Goal: Task Accomplishment & Management: Manage account settings

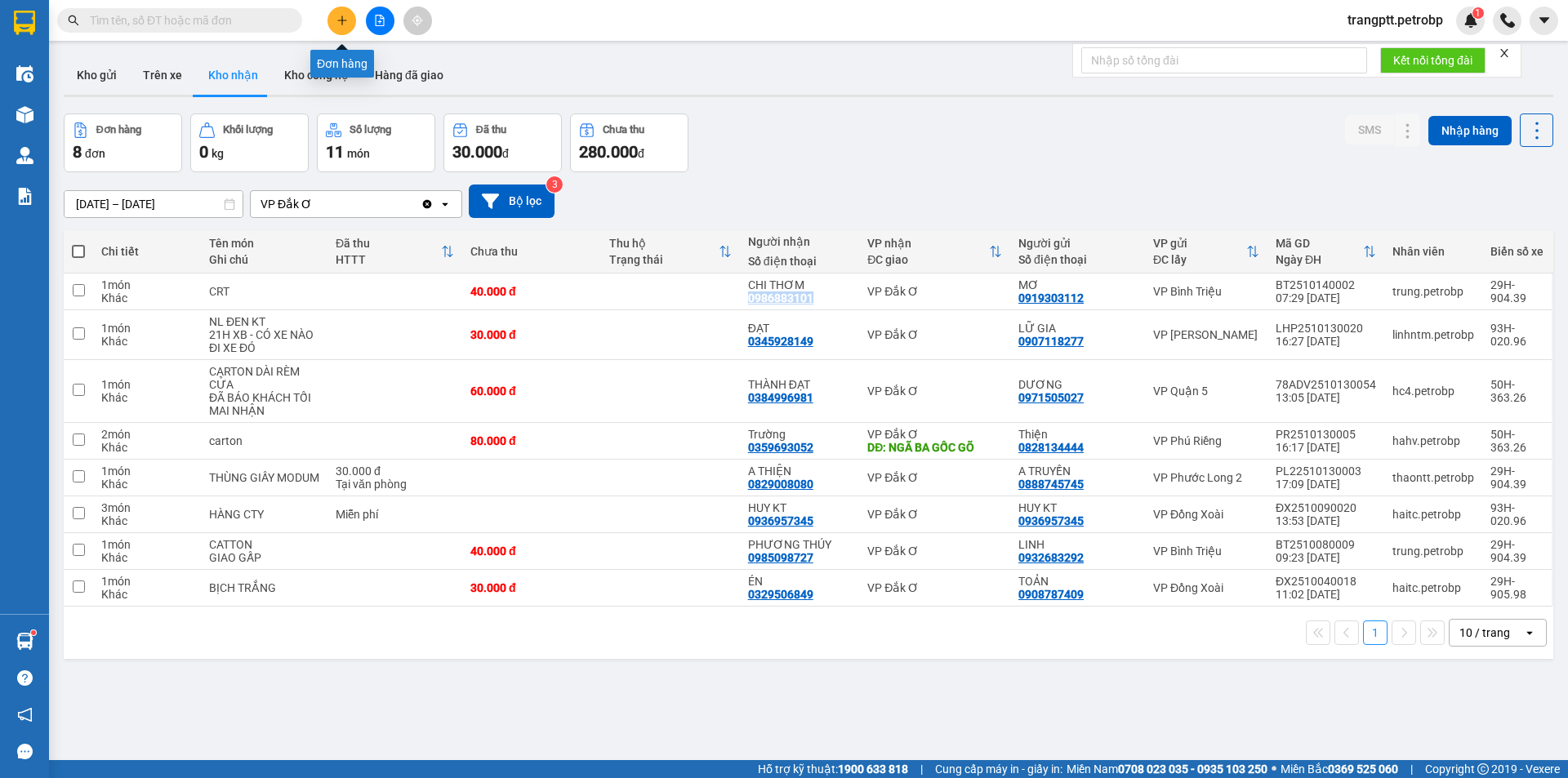
click at [337, 17] on icon "plus" at bounding box center [342, 20] width 11 height 11
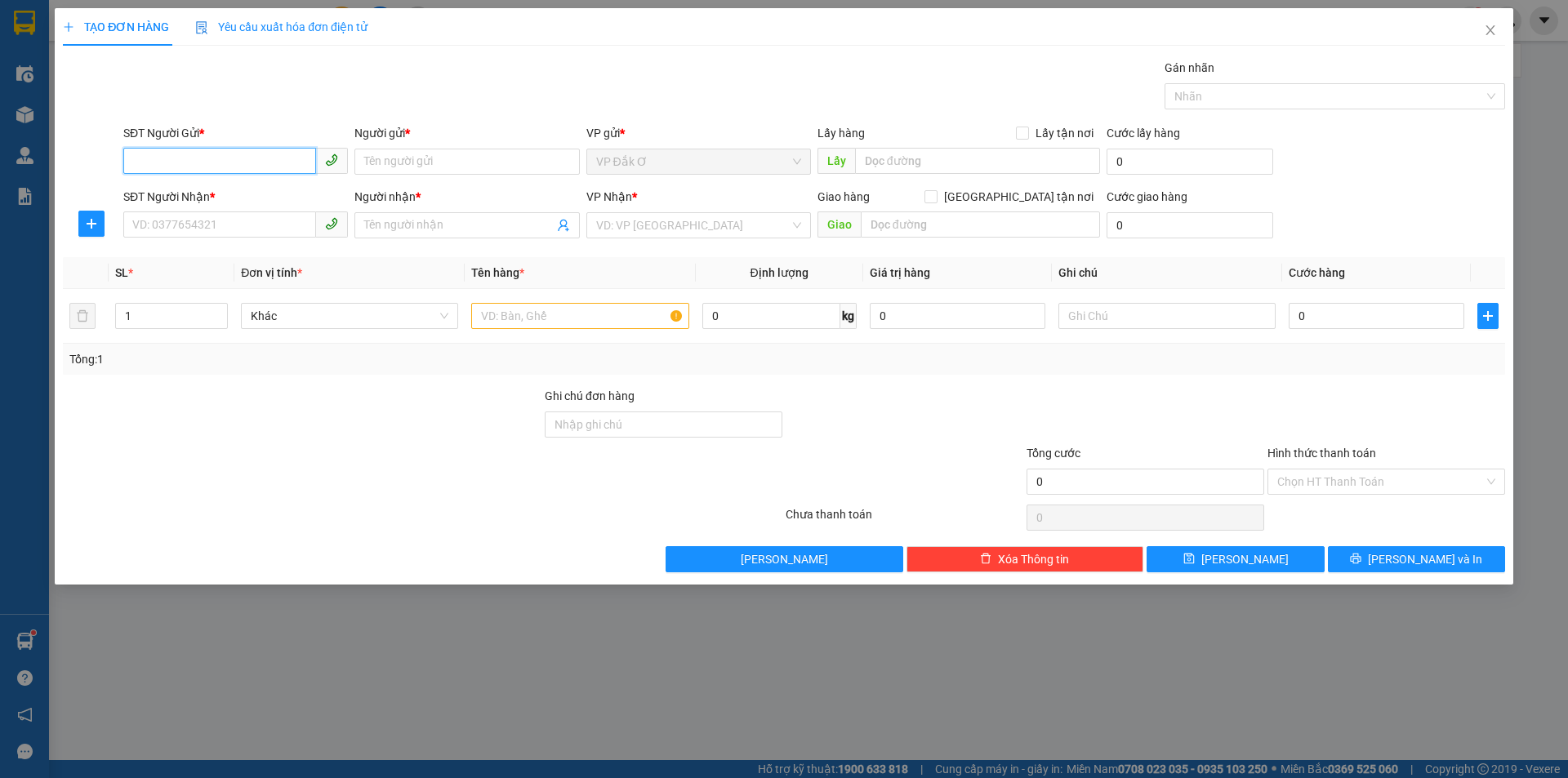
click at [270, 163] on input "SĐT Người Gửi *" at bounding box center [219, 160] width 192 height 26
click at [281, 145] on div "SĐT Người Gửi *" at bounding box center [235, 137] width 225 height 25
click at [267, 149] on input "SĐT Người Gửi *" at bounding box center [219, 160] width 192 height 26
type input "0985500442"
click at [495, 162] on input "Người gửi *" at bounding box center [466, 161] width 225 height 26
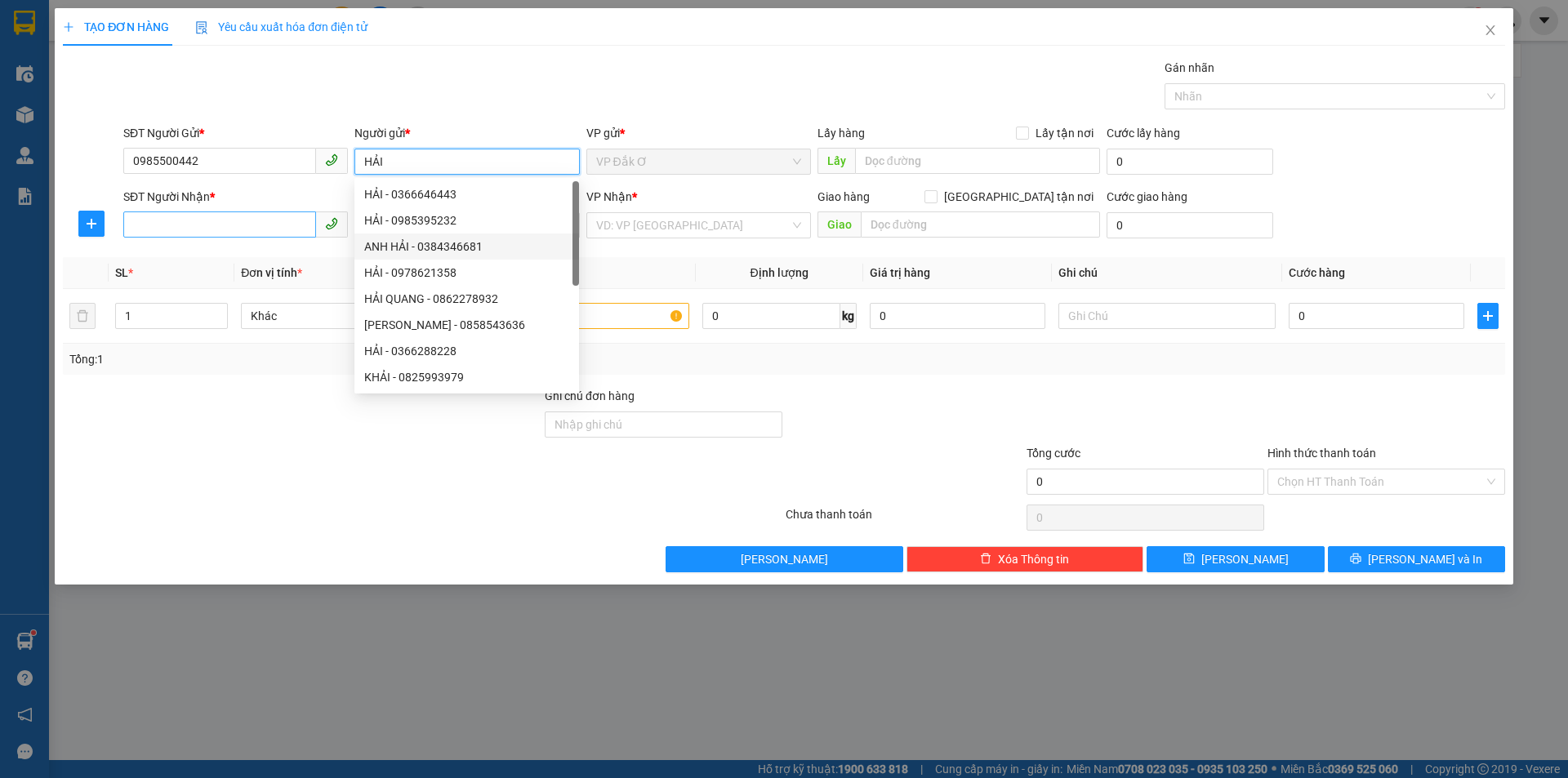
type input "HẢI"
click at [199, 221] on input "SĐT Người Nhận *" at bounding box center [219, 224] width 192 height 26
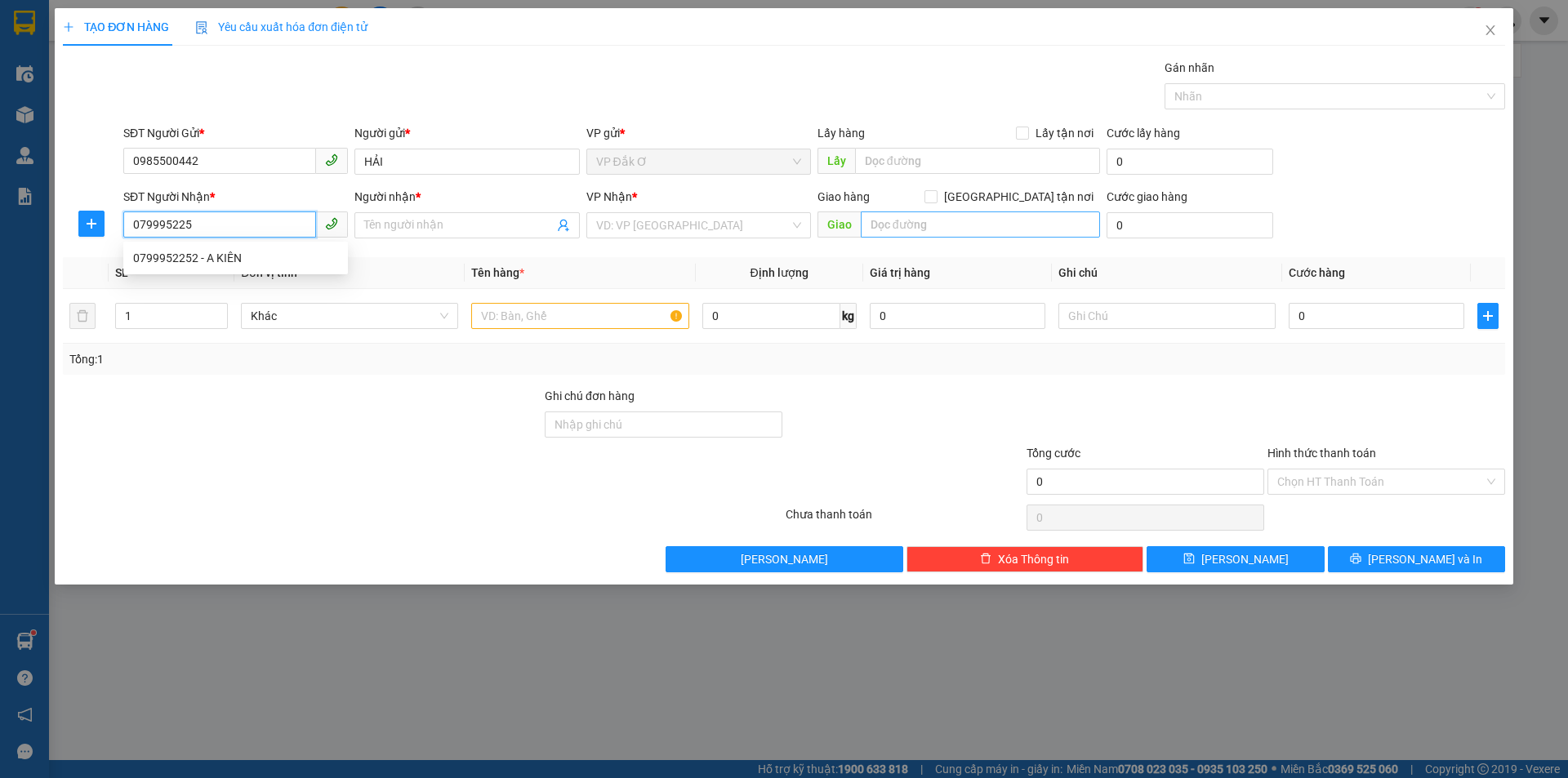
type input "0799952252"
click at [271, 253] on div "0799952252 - A KIÊN" at bounding box center [235, 257] width 205 height 18
type input "A KIÊN"
type input "30.000"
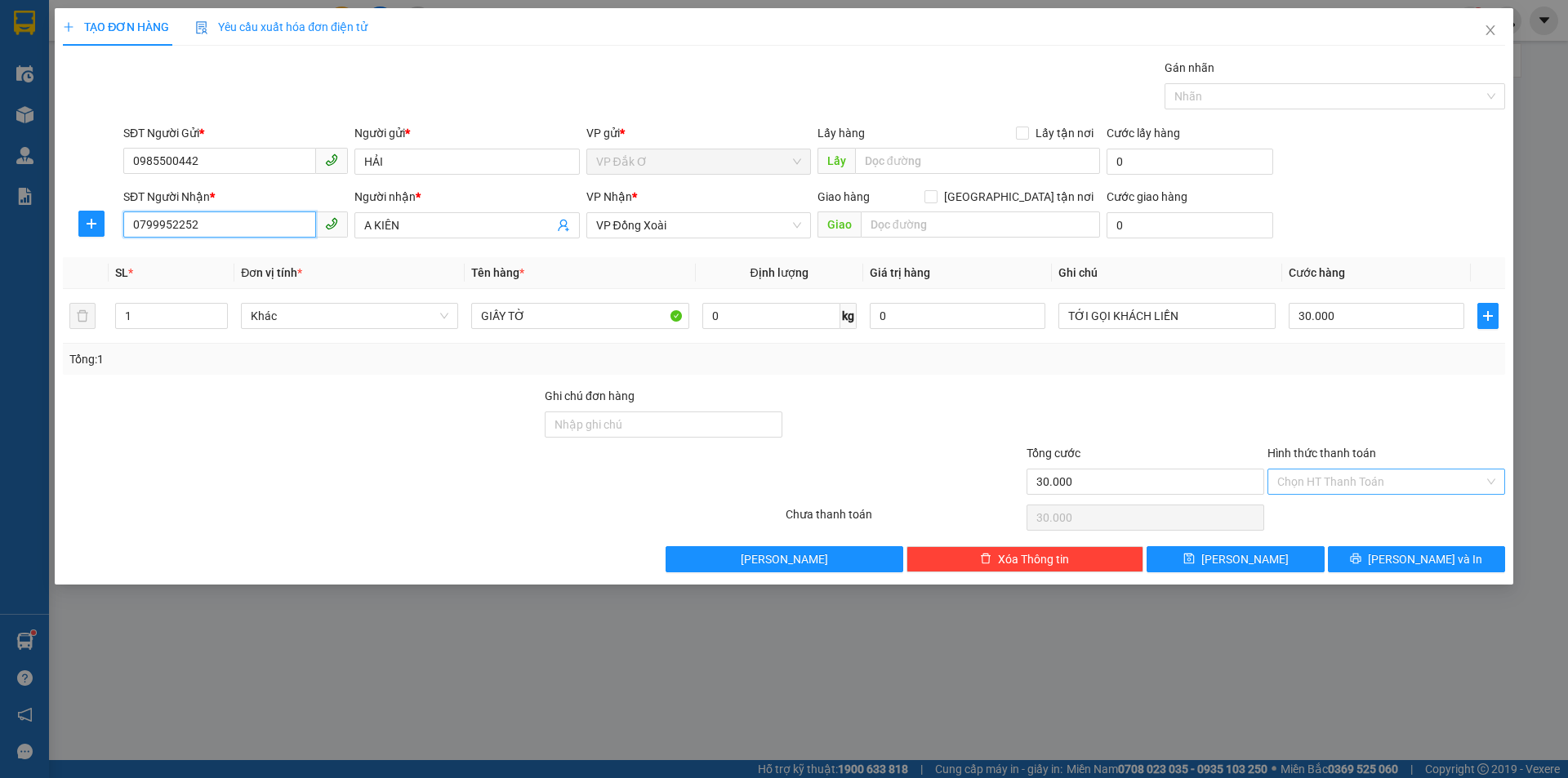
type input "0799952252"
click at [1314, 480] on input "Hình thức thanh toán" at bounding box center [1380, 482] width 207 height 25
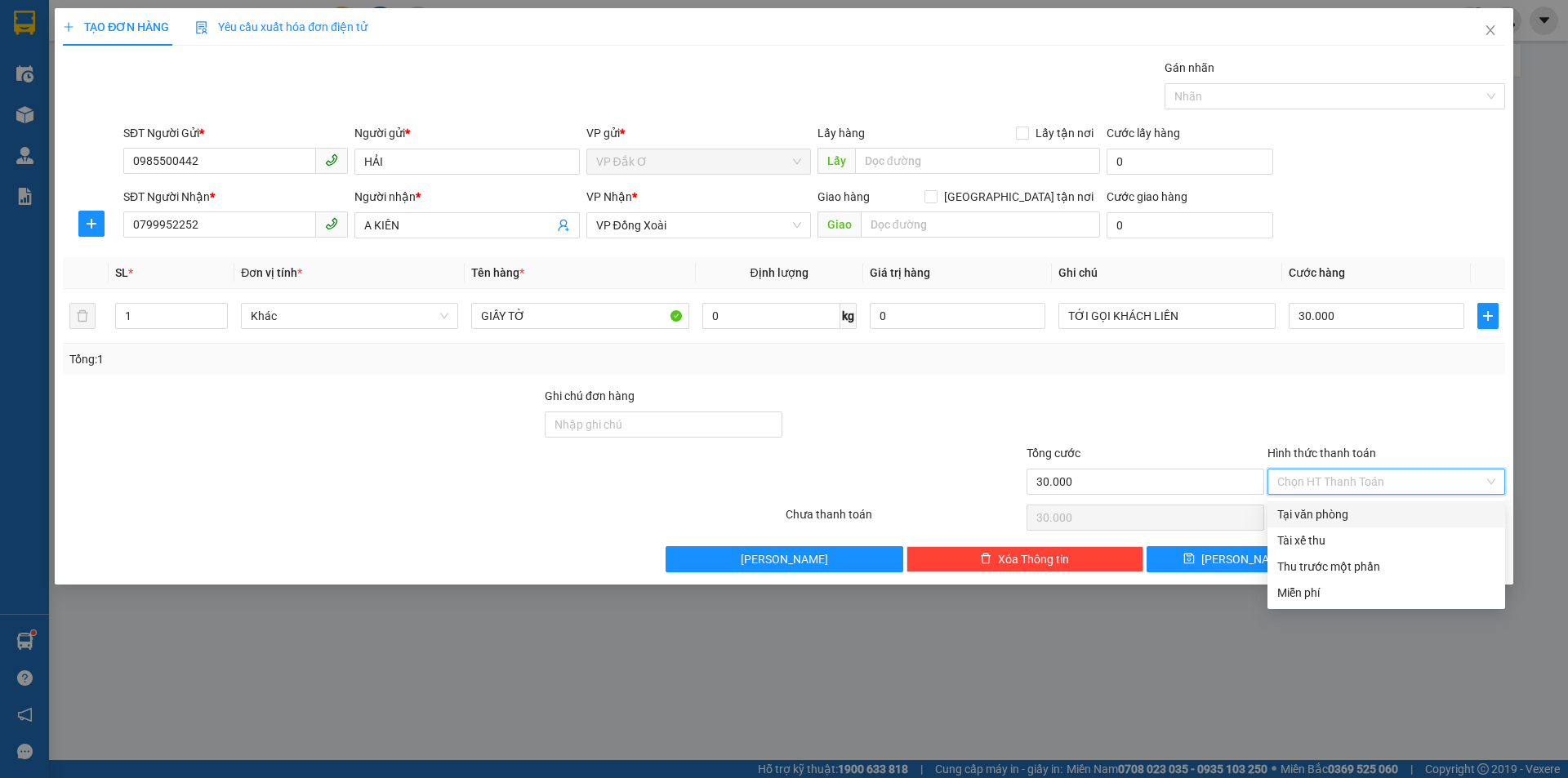
click at [1328, 512] on div "Tại văn phòng" at bounding box center [1386, 514] width 218 height 18
type input "0"
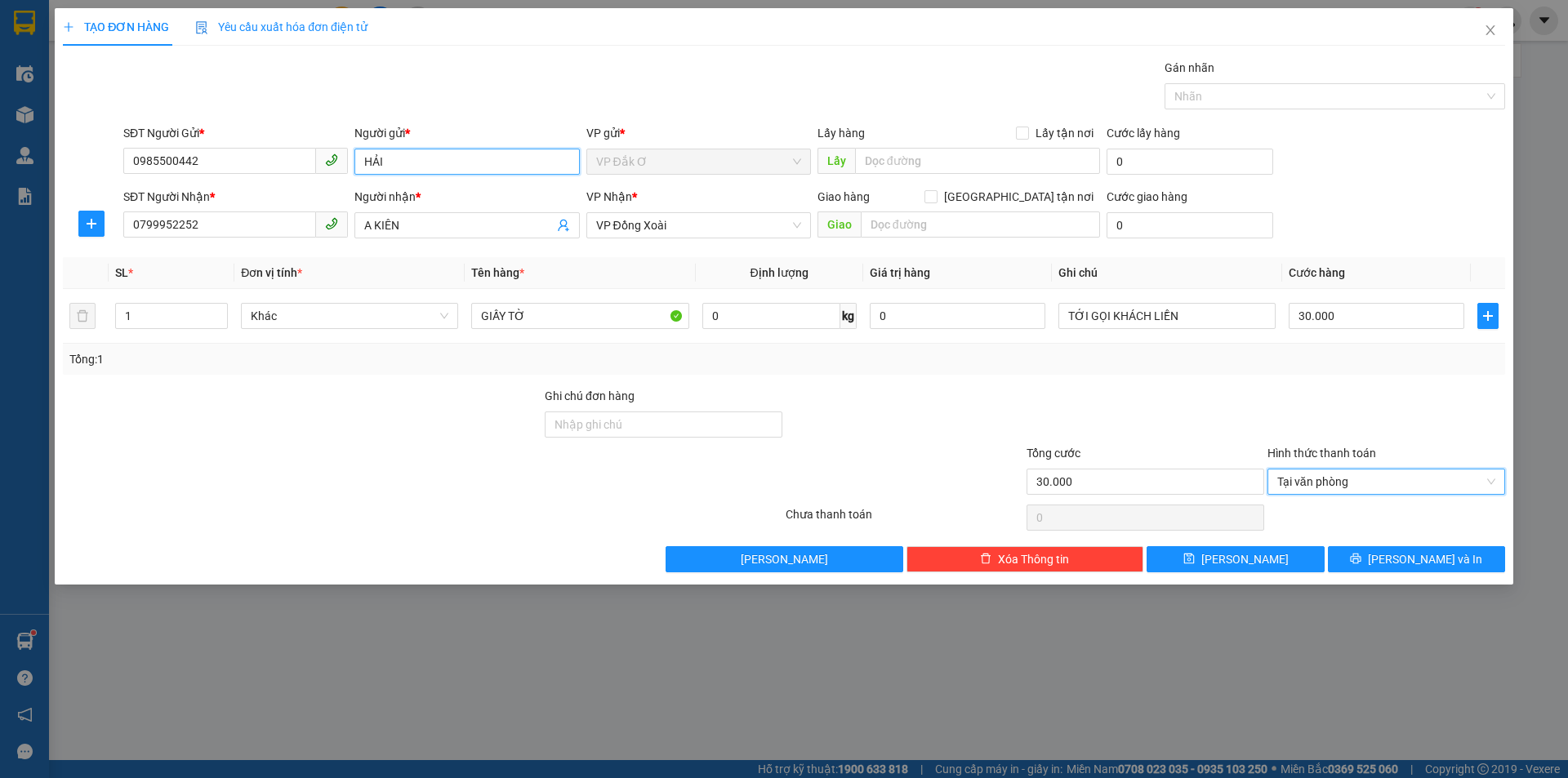
click at [390, 164] on input "HẢI" at bounding box center [466, 161] width 225 height 26
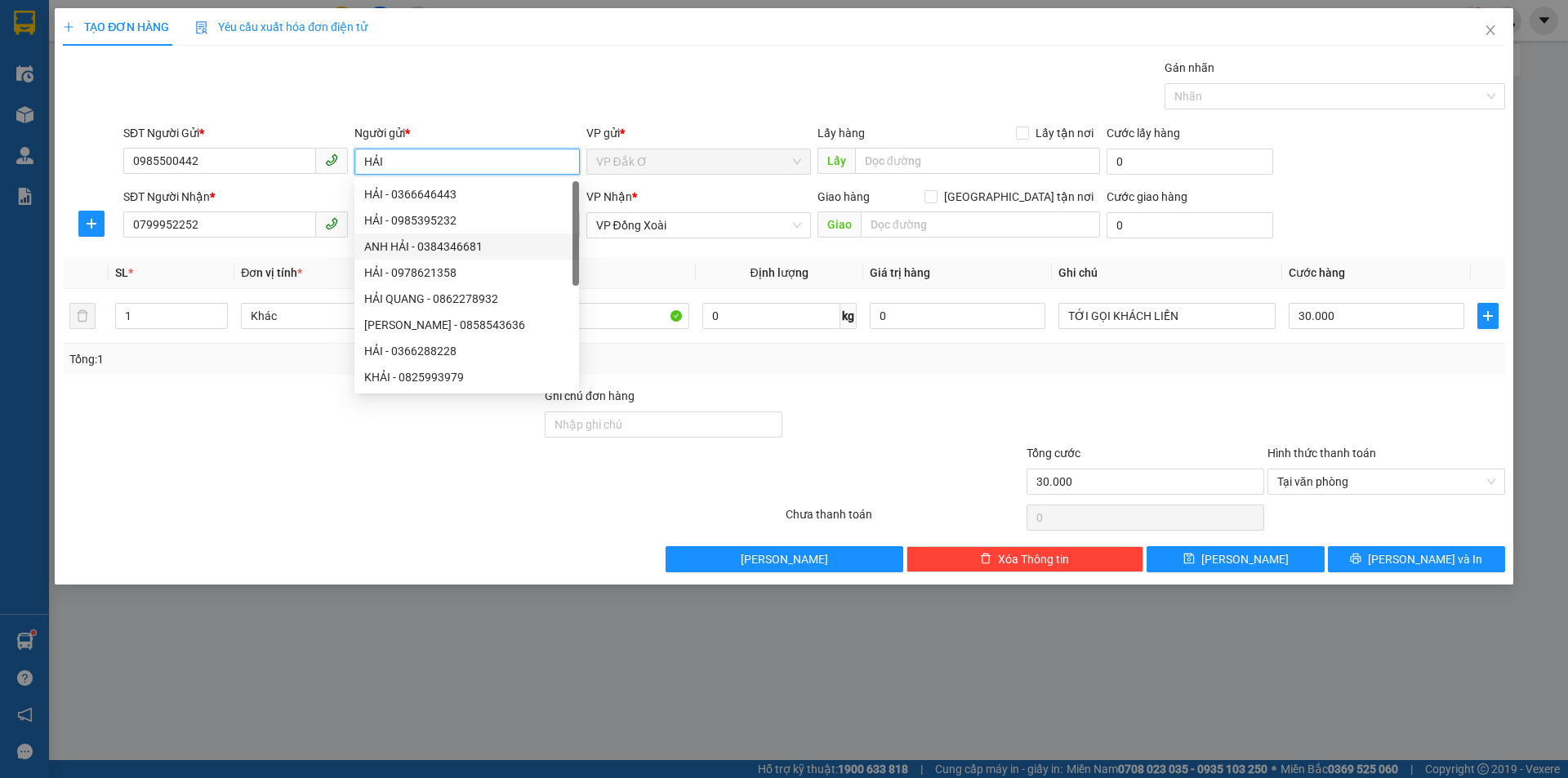
click at [419, 160] on input "HẢI" at bounding box center [466, 161] width 225 height 26
type input "HẢ"
click at [769, 376] on div "Transit Pickup Surcharge Ids Transit Deliver Surcharge Ids Transit Deliver Surc…" at bounding box center [784, 315] width 1442 height 514
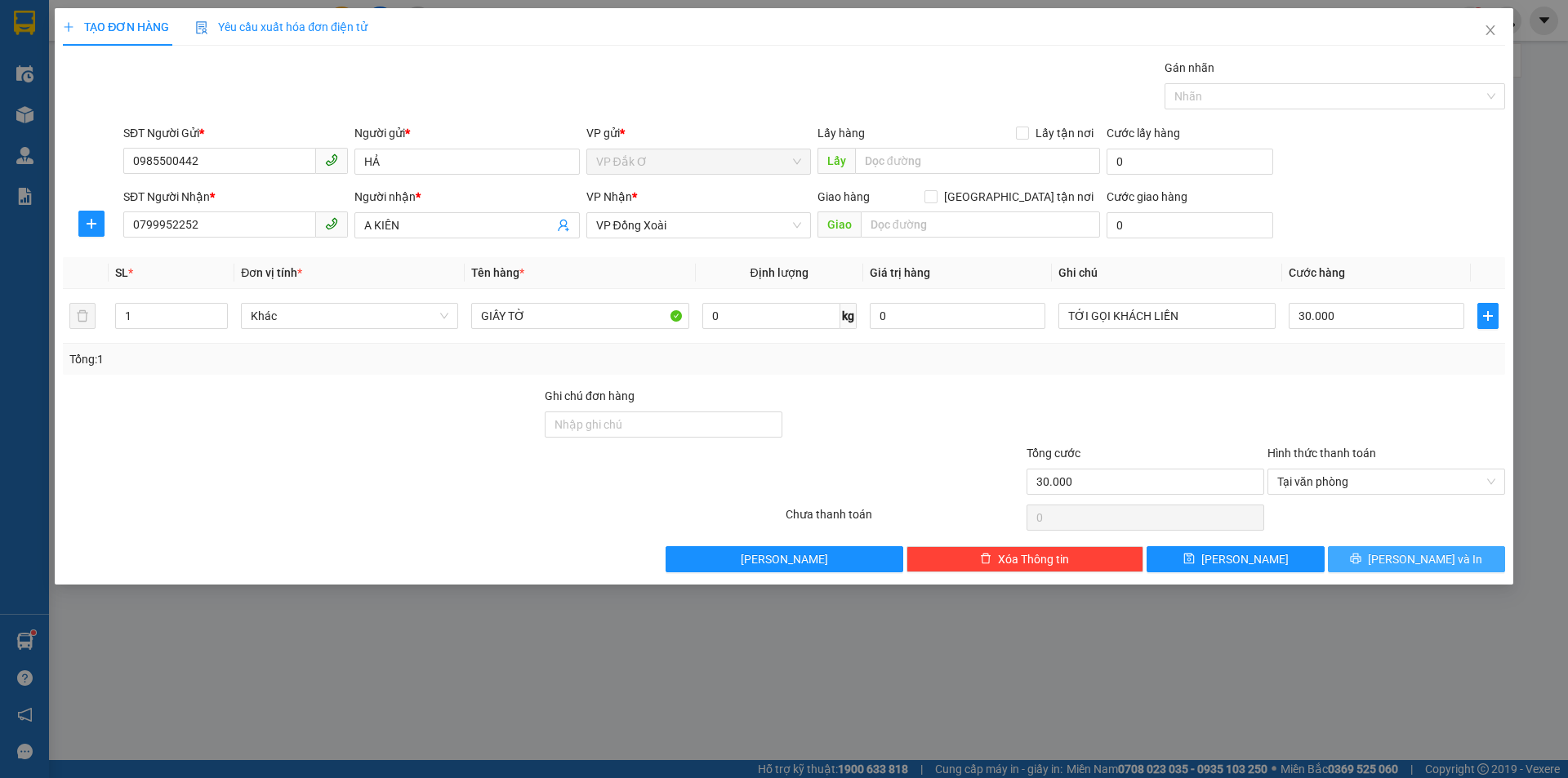
click at [1401, 559] on button "[PERSON_NAME] và In" at bounding box center [1416, 559] width 177 height 26
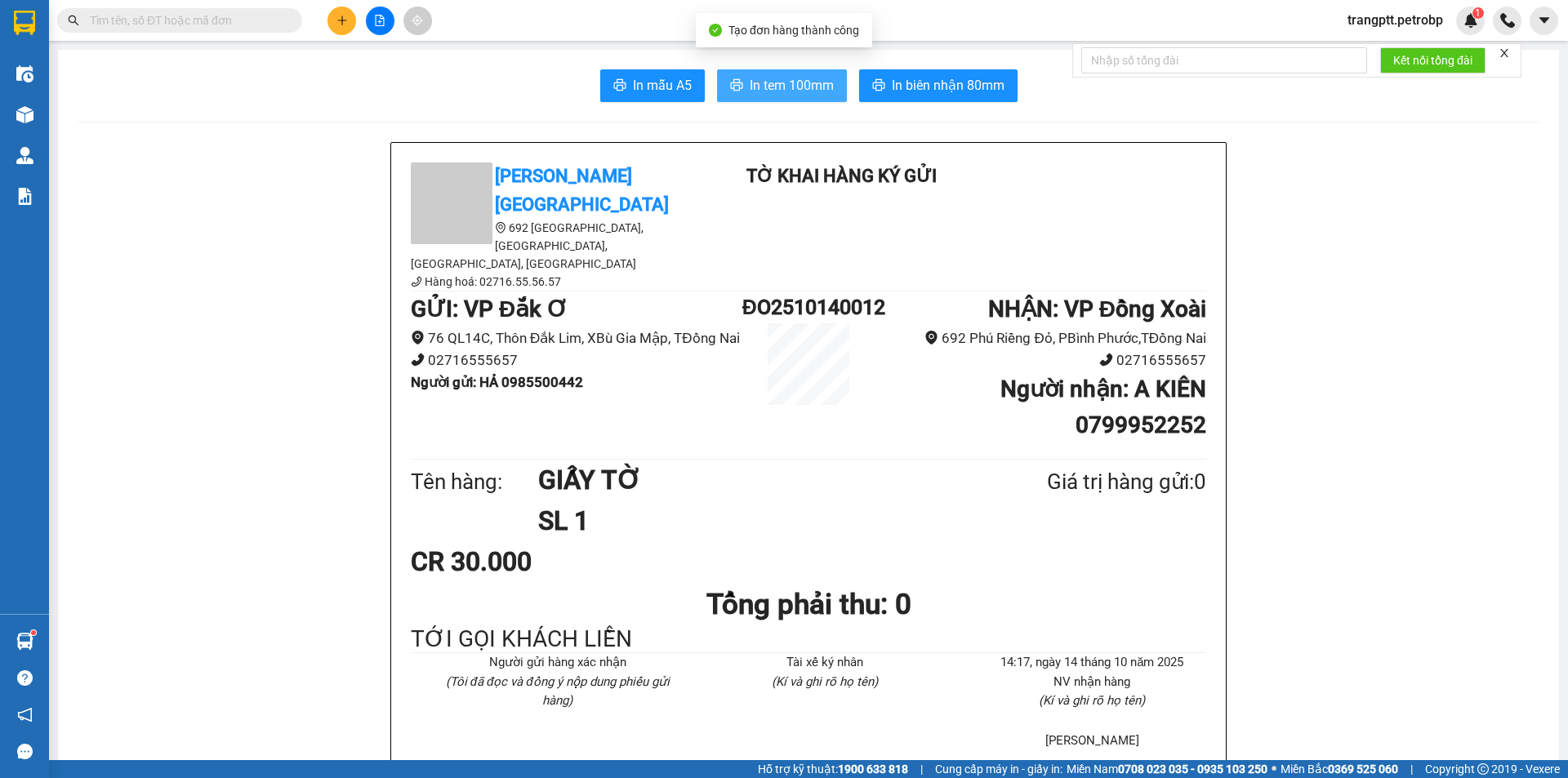
click at [776, 79] on span "In tem 100mm" at bounding box center [792, 85] width 84 height 20
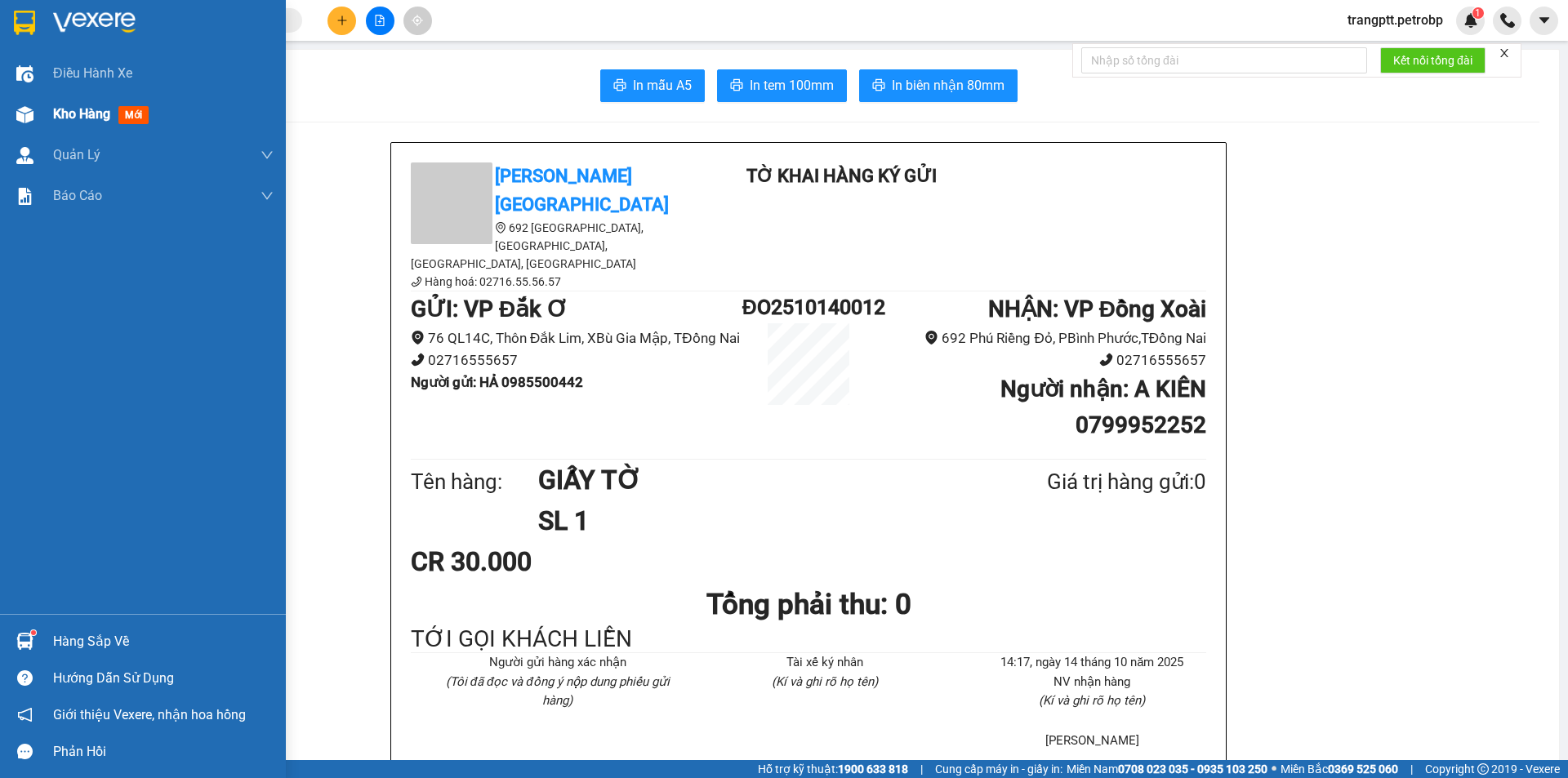
click at [78, 109] on span "Kho hàng" at bounding box center [81, 114] width 57 height 15
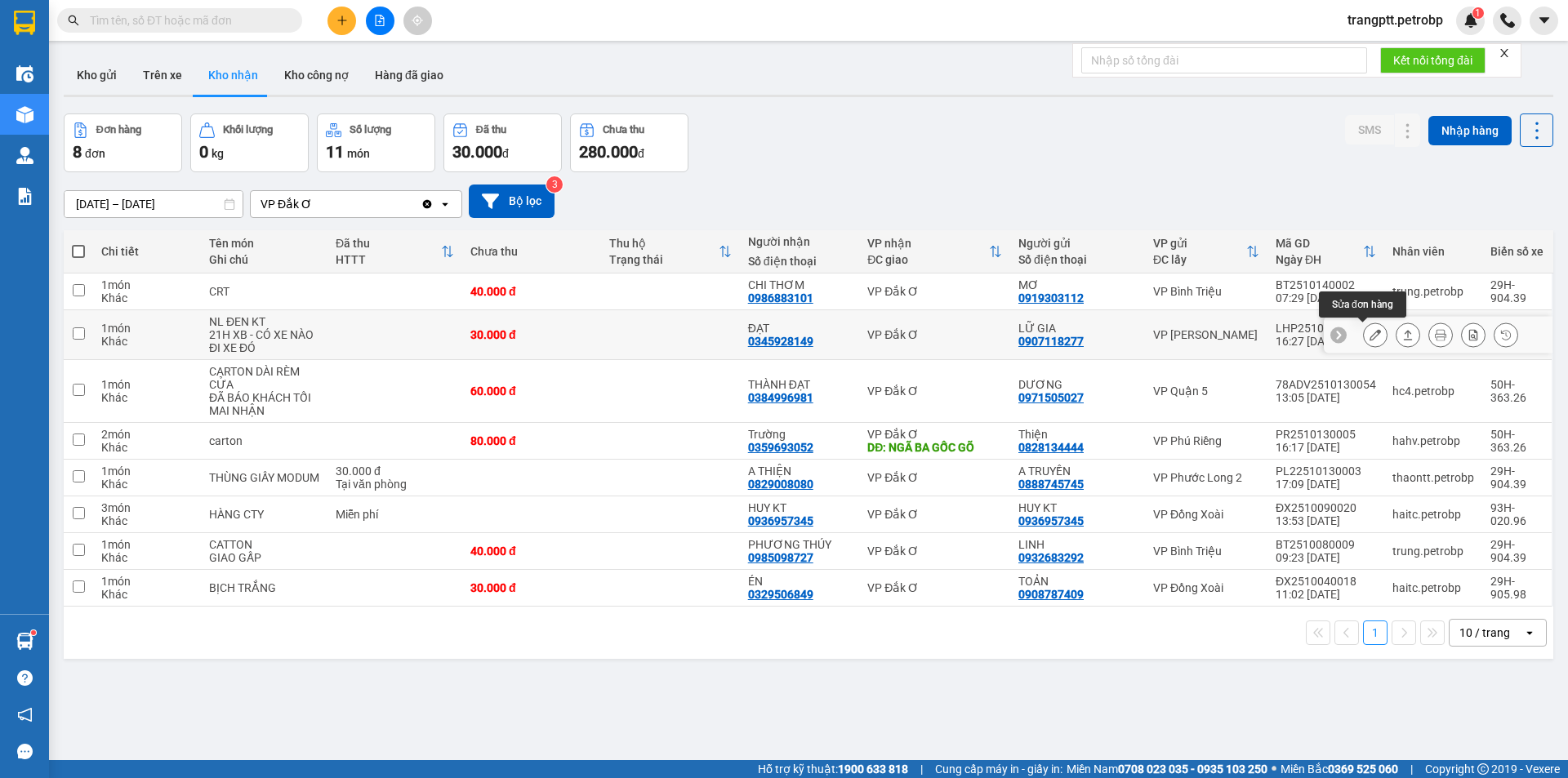
click at [1369, 329] on icon at bounding box center [1375, 335] width 11 height 11
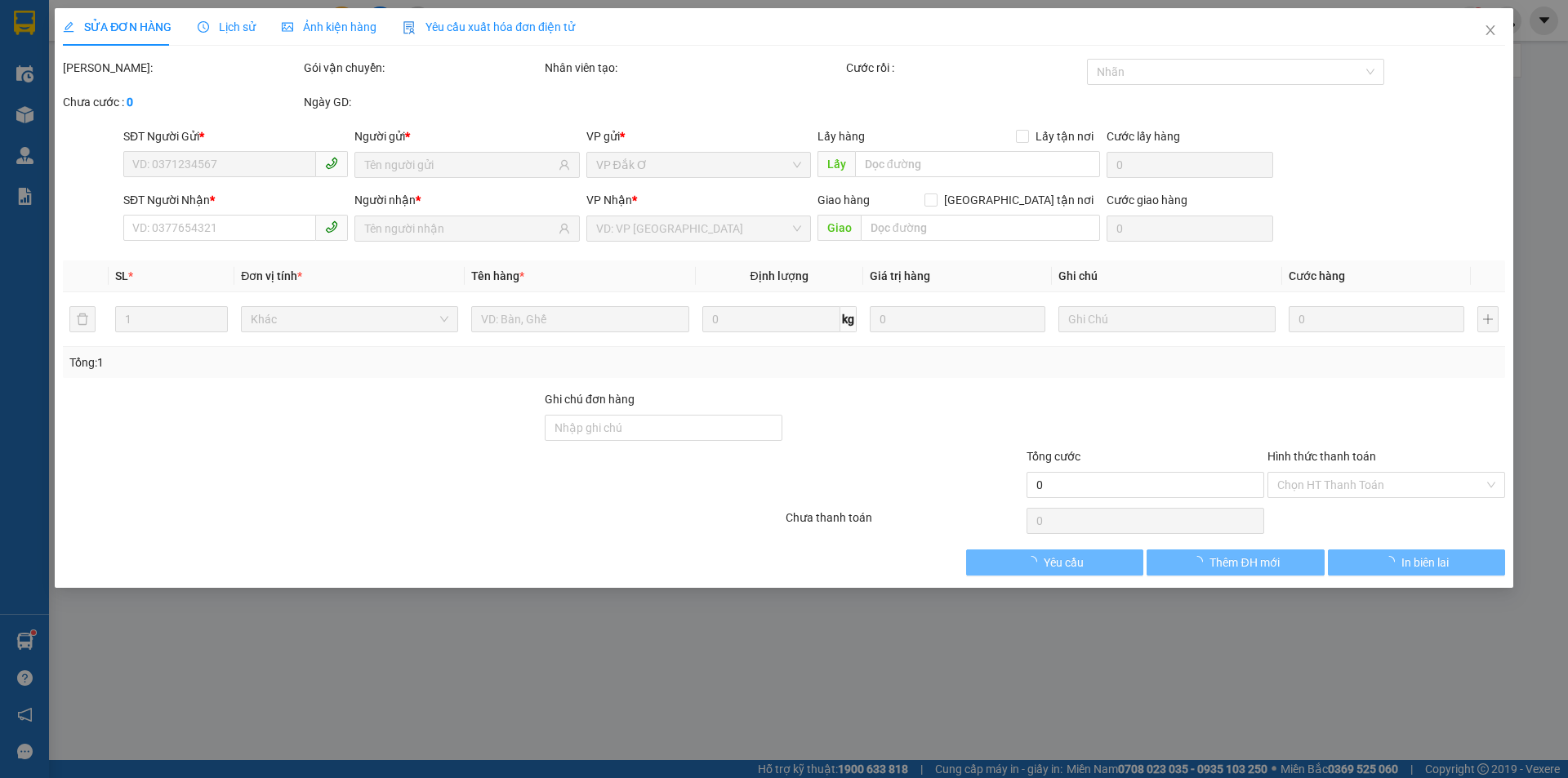
type input "0907118277"
type input "LỮ GIA"
type input "0345928149"
type input "ĐẠT"
type input "30.000"
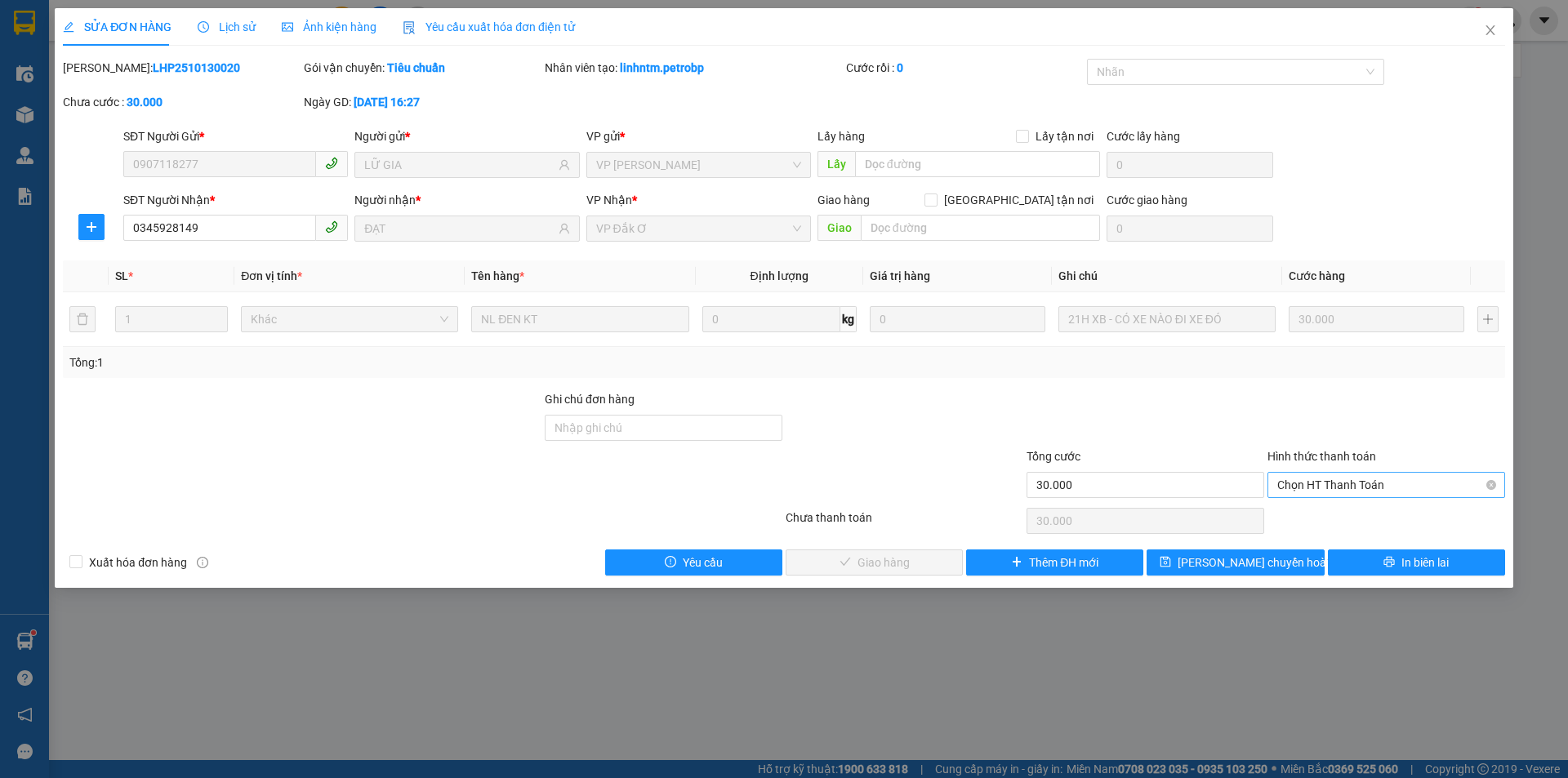
click at [1412, 482] on span "Chọn HT Thanh Toán" at bounding box center [1386, 485] width 218 height 25
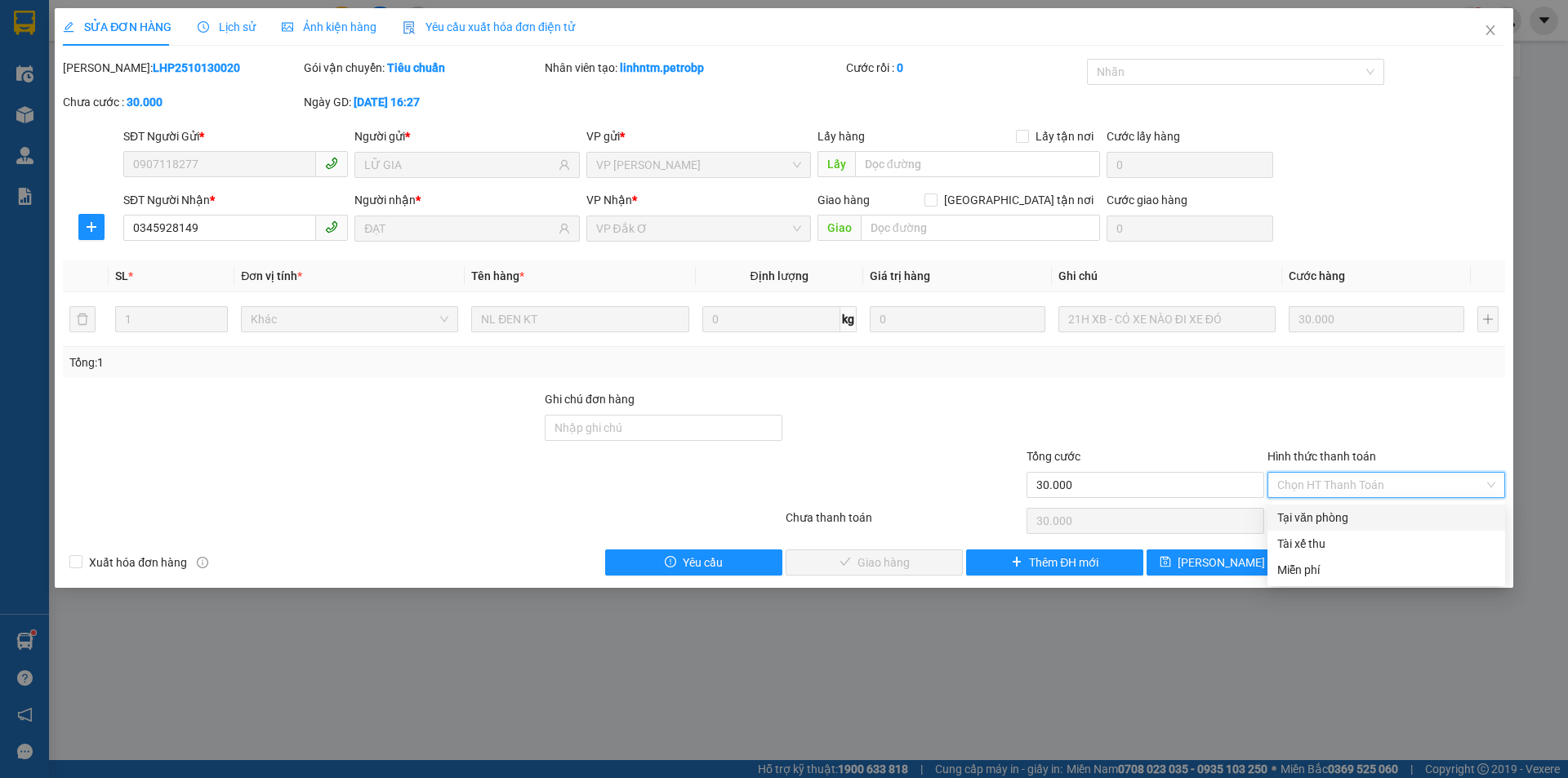
click at [1347, 515] on div "Tại văn phòng" at bounding box center [1386, 518] width 218 height 18
type input "0"
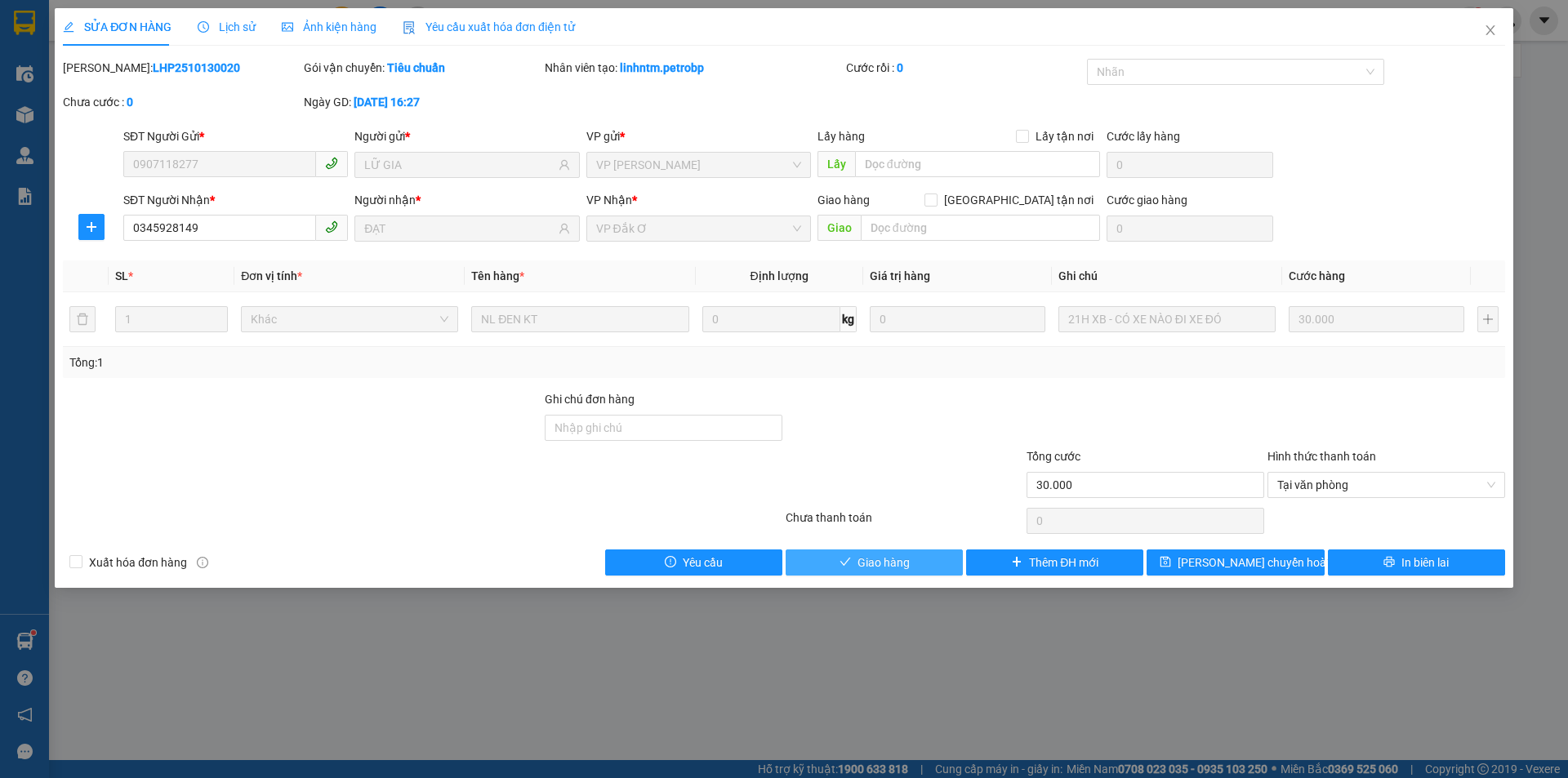
click at [909, 554] on span "Giao hàng" at bounding box center [883, 563] width 53 height 18
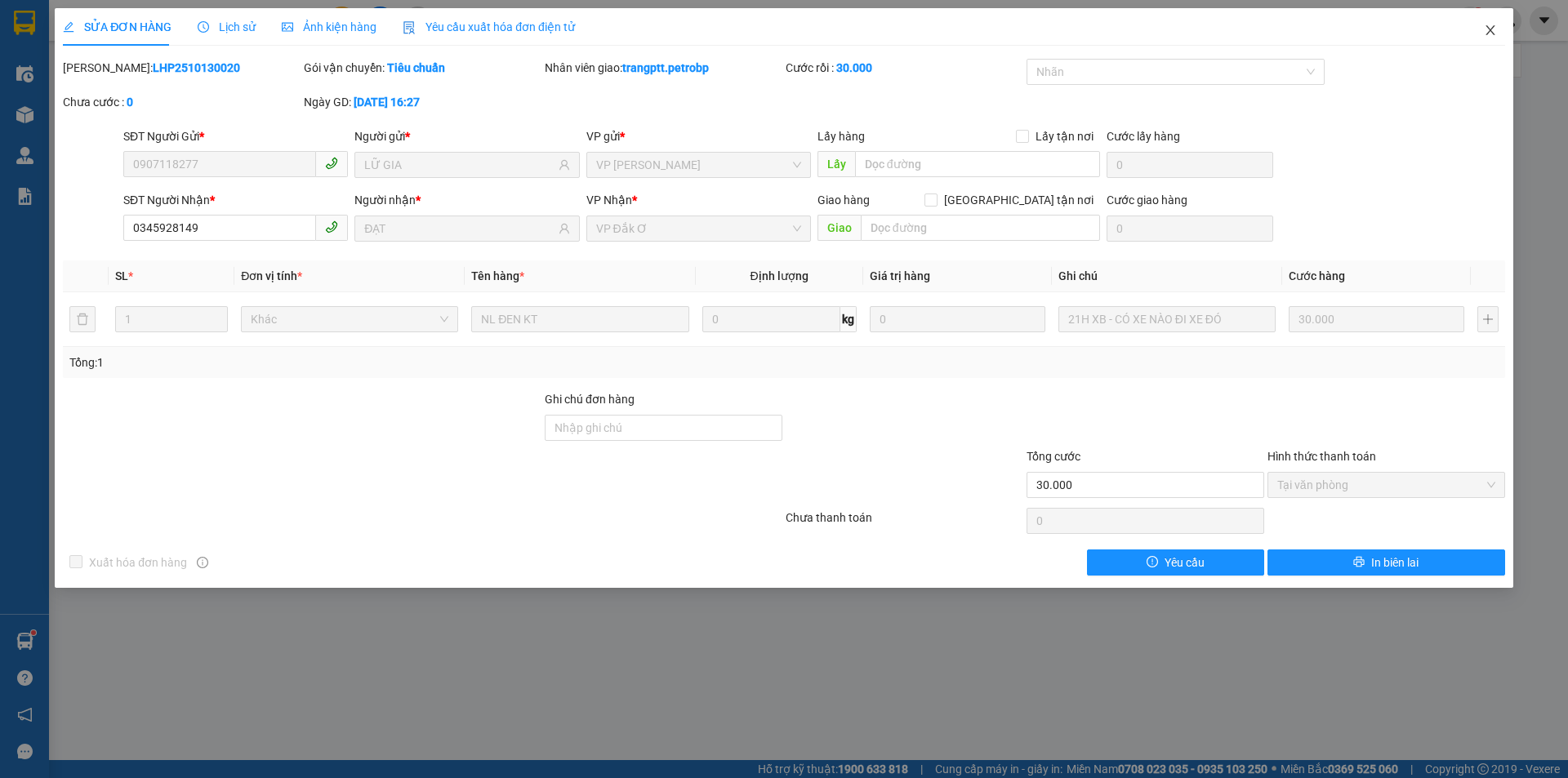
click at [1491, 27] on icon "close" at bounding box center [1491, 31] width 13 height 13
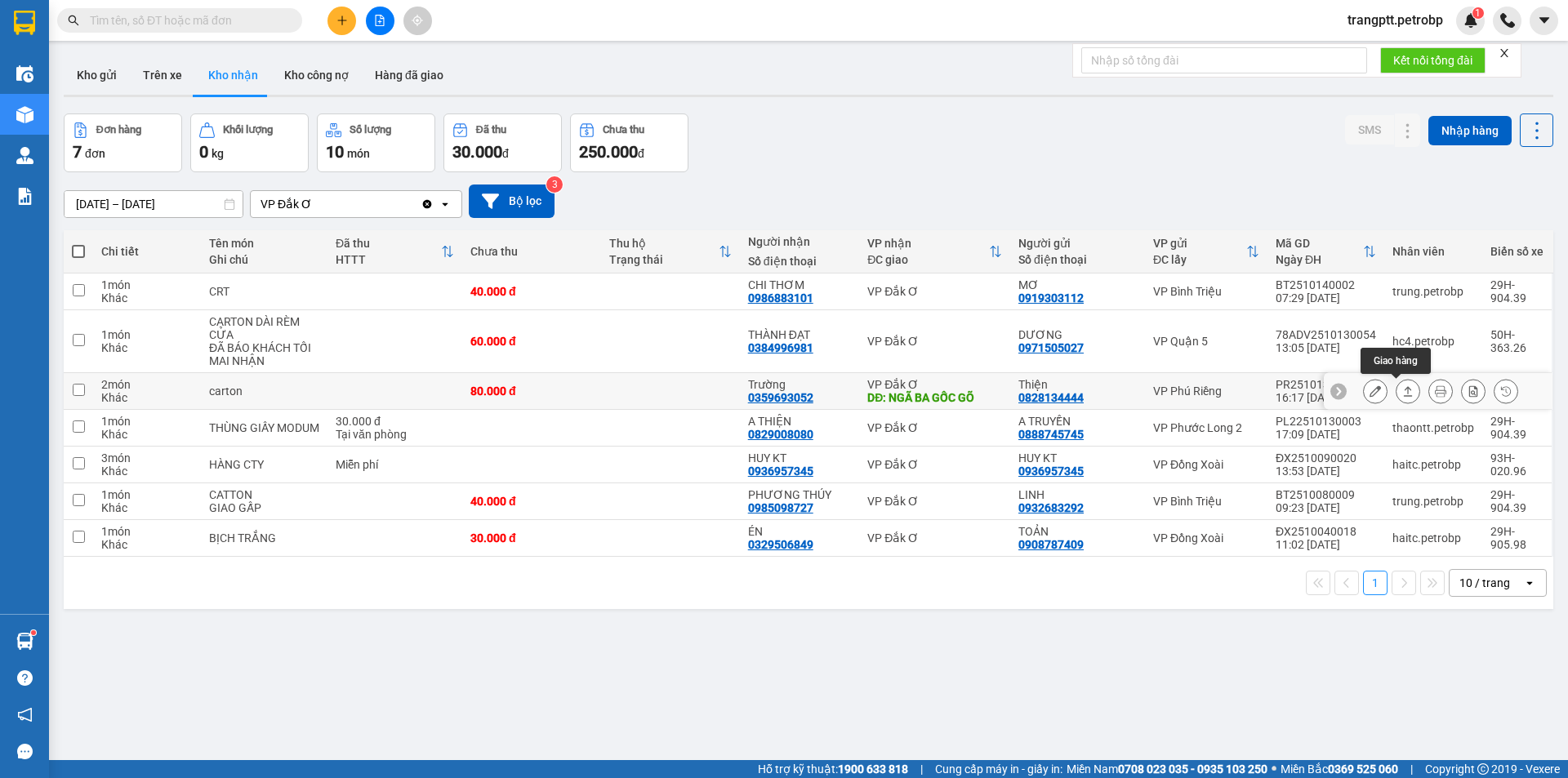
click at [1369, 390] on button at bounding box center [1375, 391] width 23 height 29
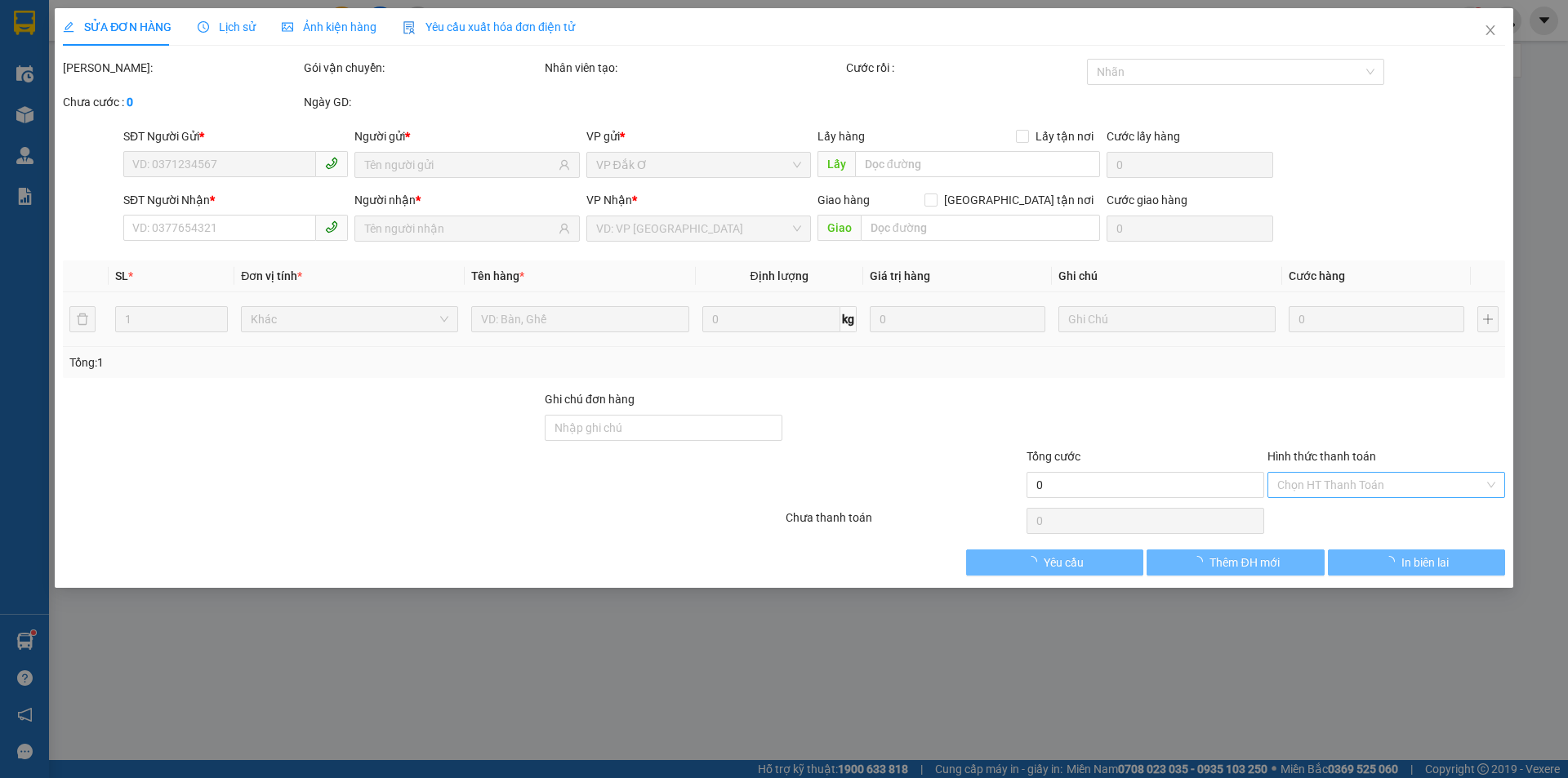
type input "0828134444"
type input "Thiện"
type input "0359693052"
type input "Trường"
type input "NGÃ BA GỐC GÕ"
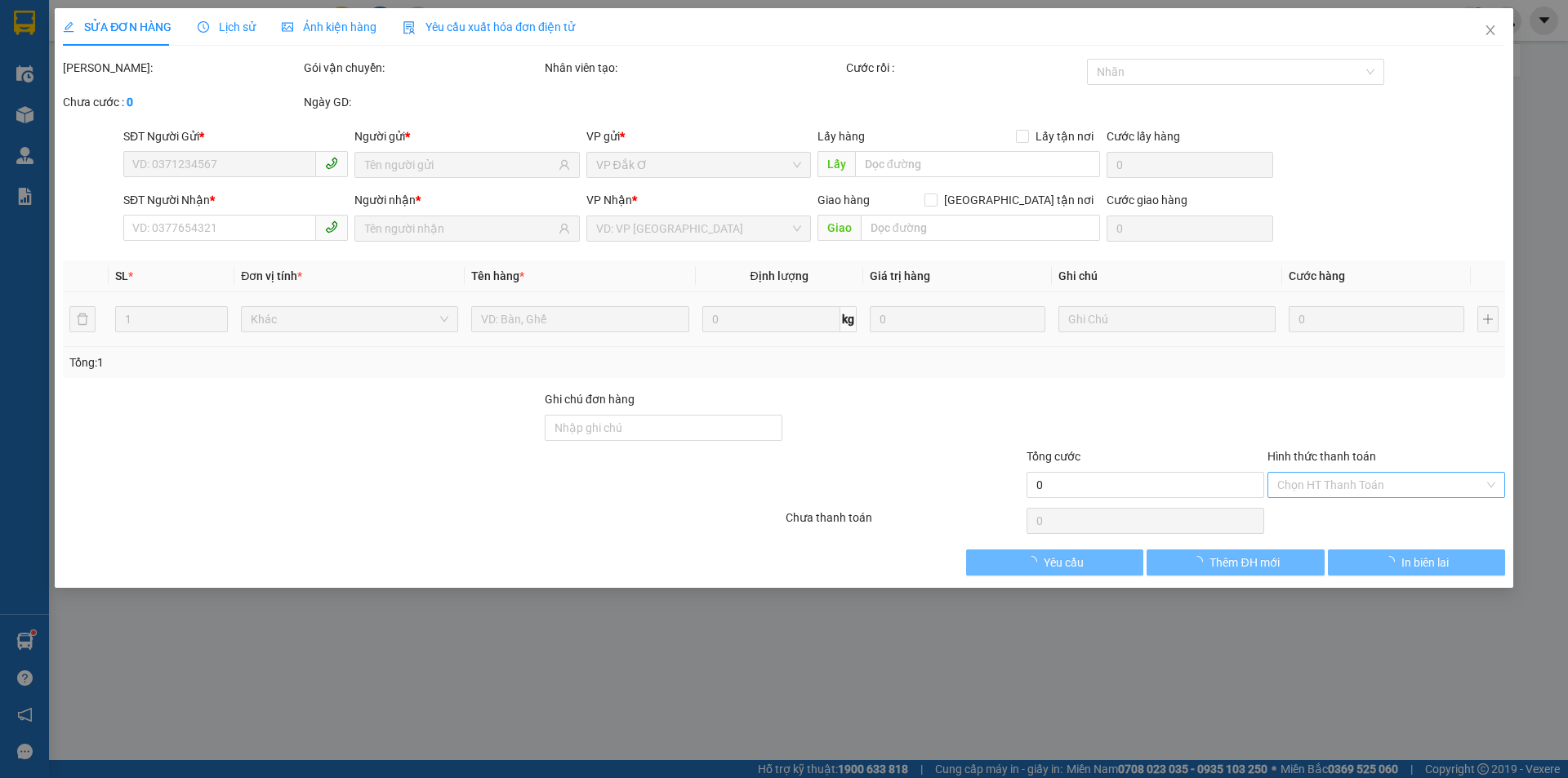
type input "80.000"
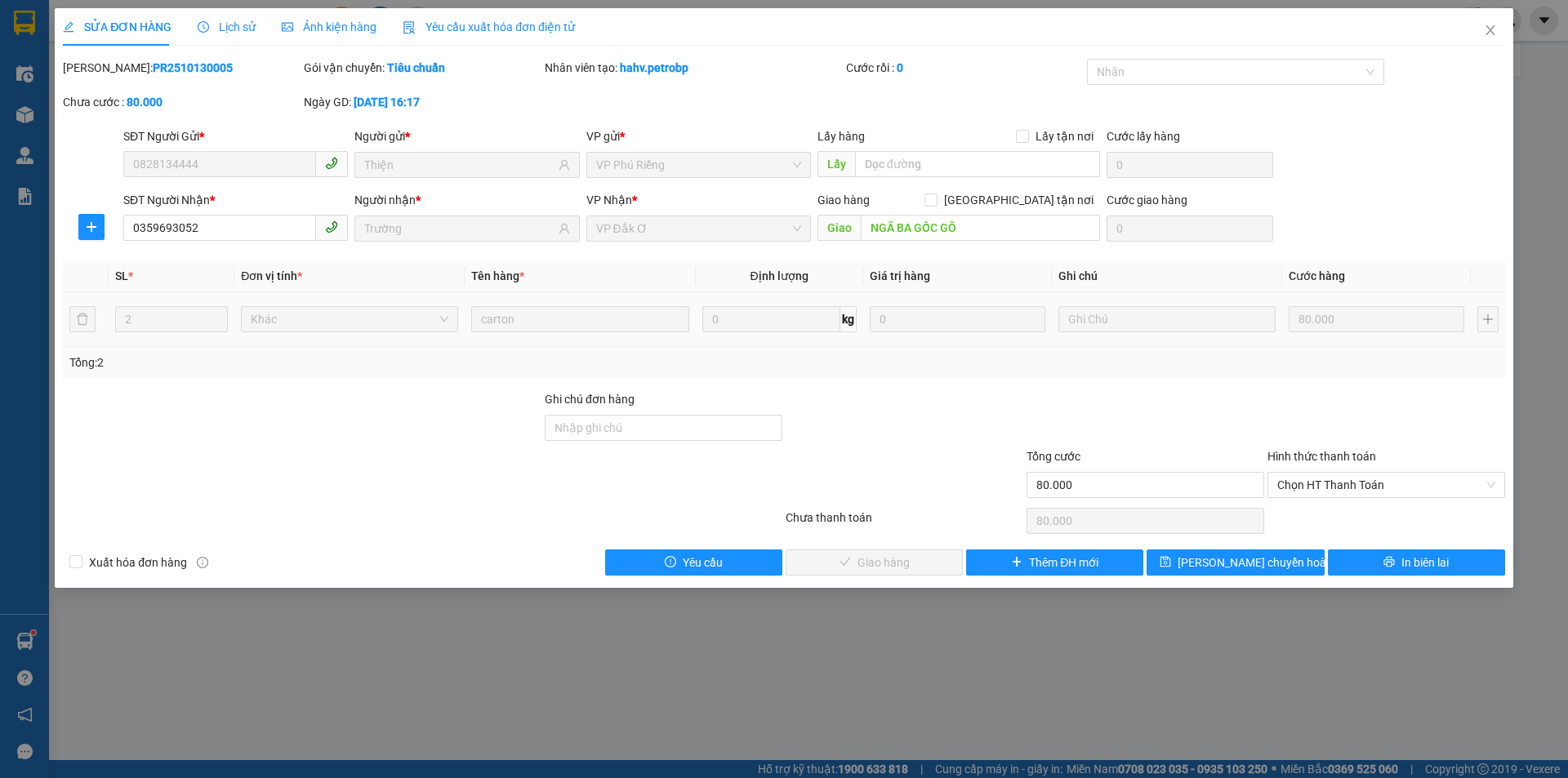
drag, startPoint x: 1325, startPoint y: 477, endPoint x: 1333, endPoint y: 500, distance: 24.4
click at [1328, 482] on span "Chọn HT Thanh Toán" at bounding box center [1386, 485] width 218 height 25
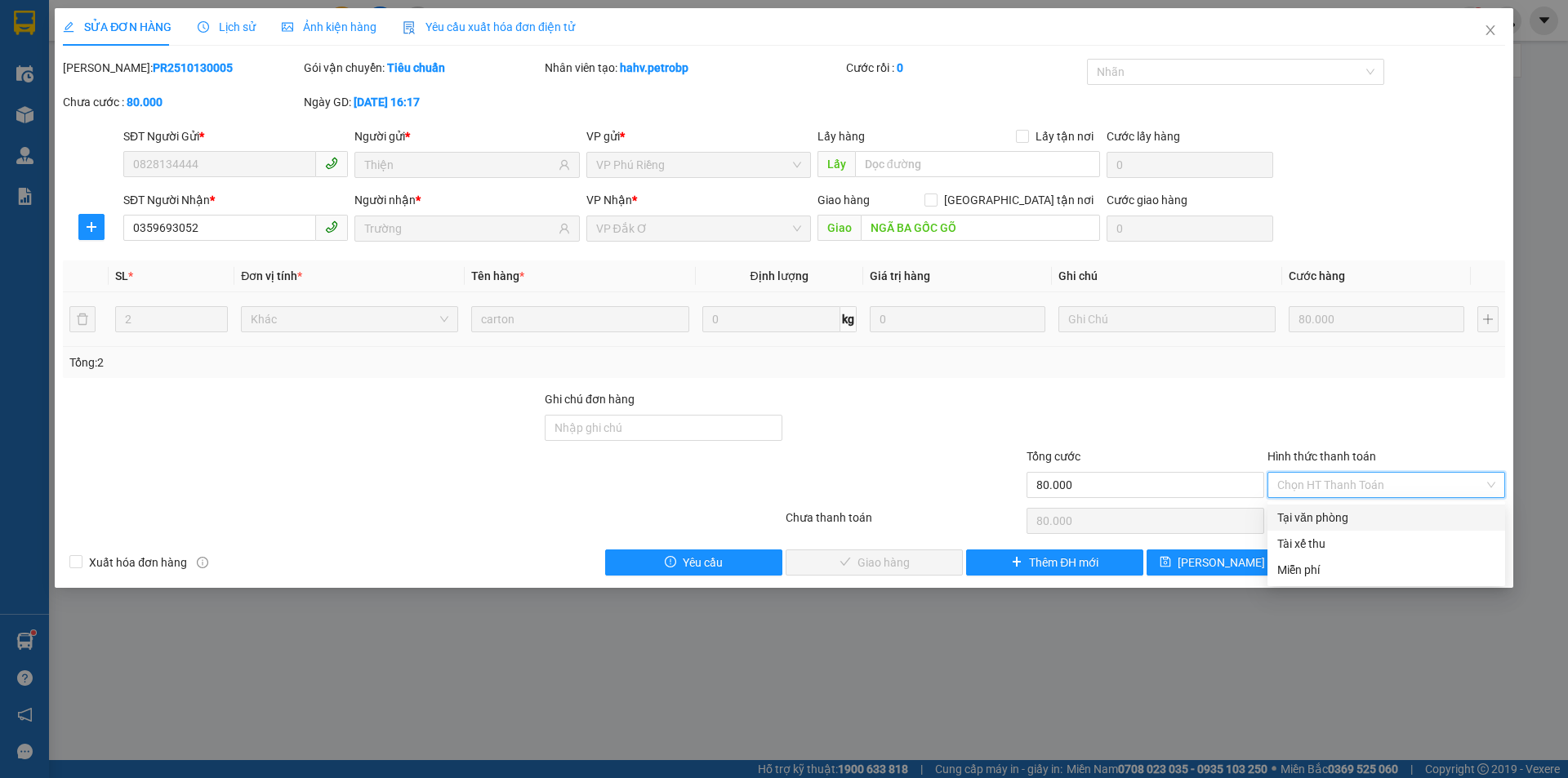
click at [1334, 515] on div "Tại văn phòng" at bounding box center [1386, 518] width 218 height 18
type input "0"
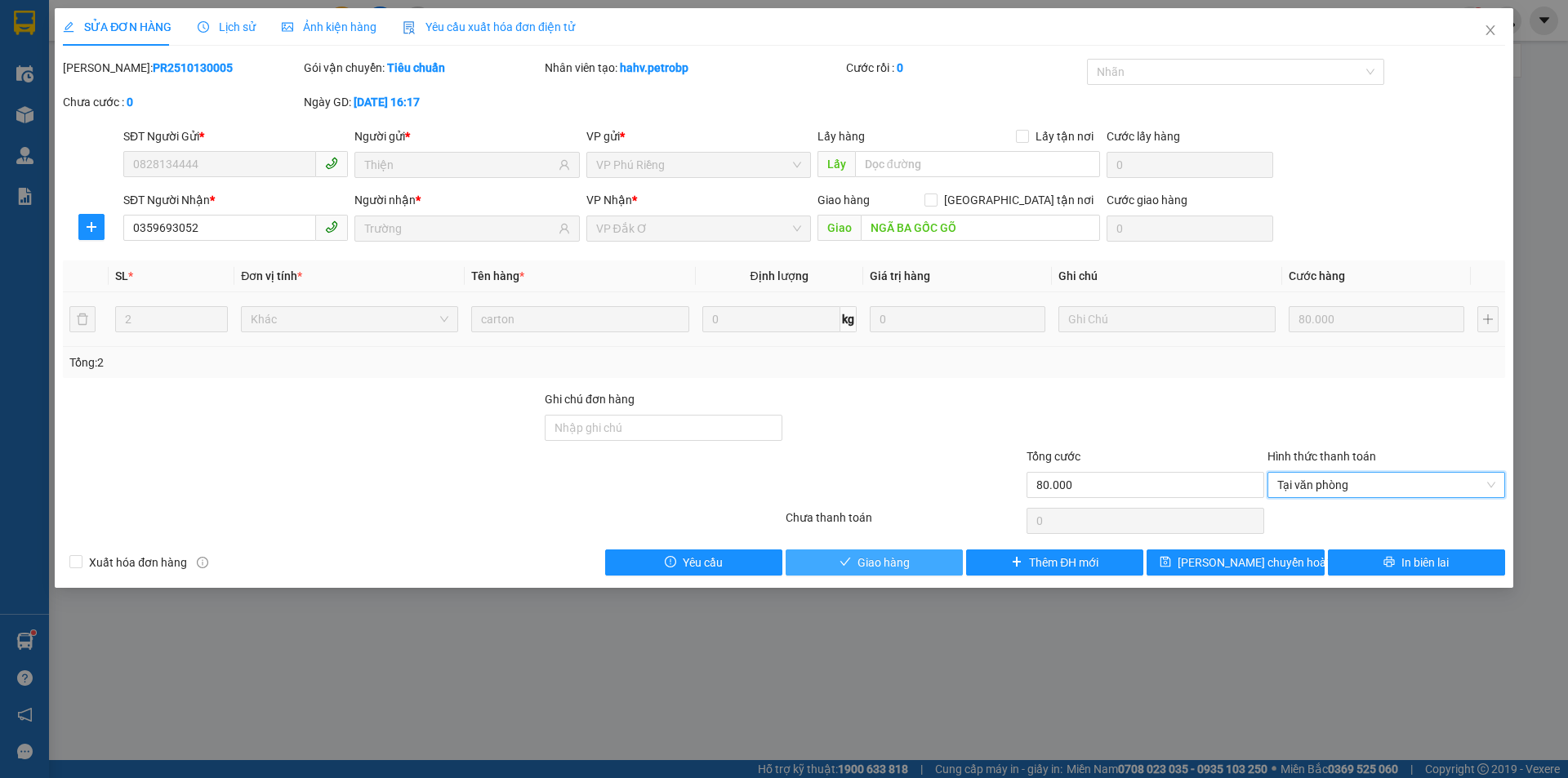
drag, startPoint x: 924, startPoint y: 564, endPoint x: 1045, endPoint y: 577, distance: 121.7
click at [924, 566] on button "Giao hàng" at bounding box center [873, 562] width 177 height 26
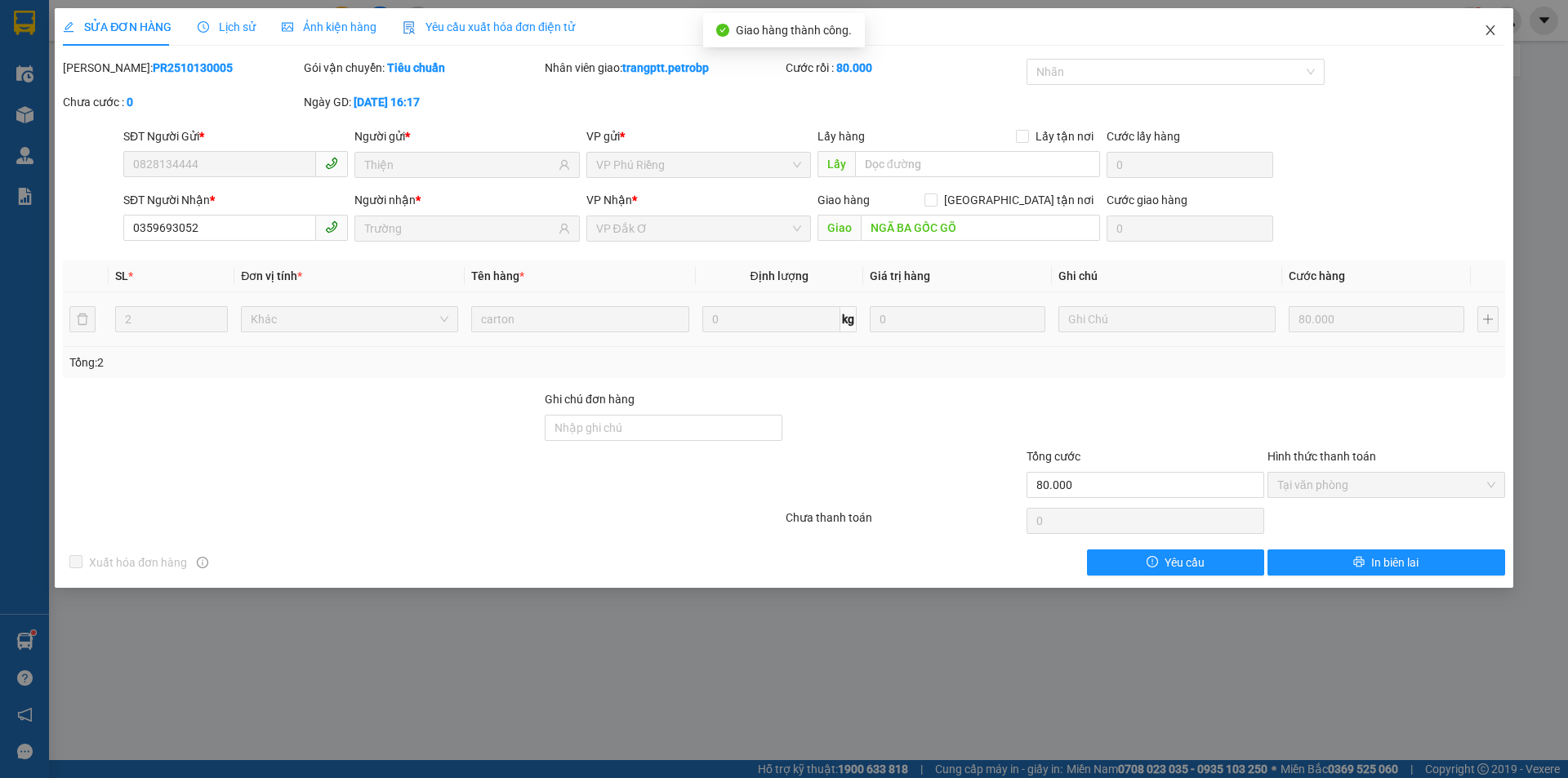
click at [1491, 27] on icon "close" at bounding box center [1491, 31] width 13 height 13
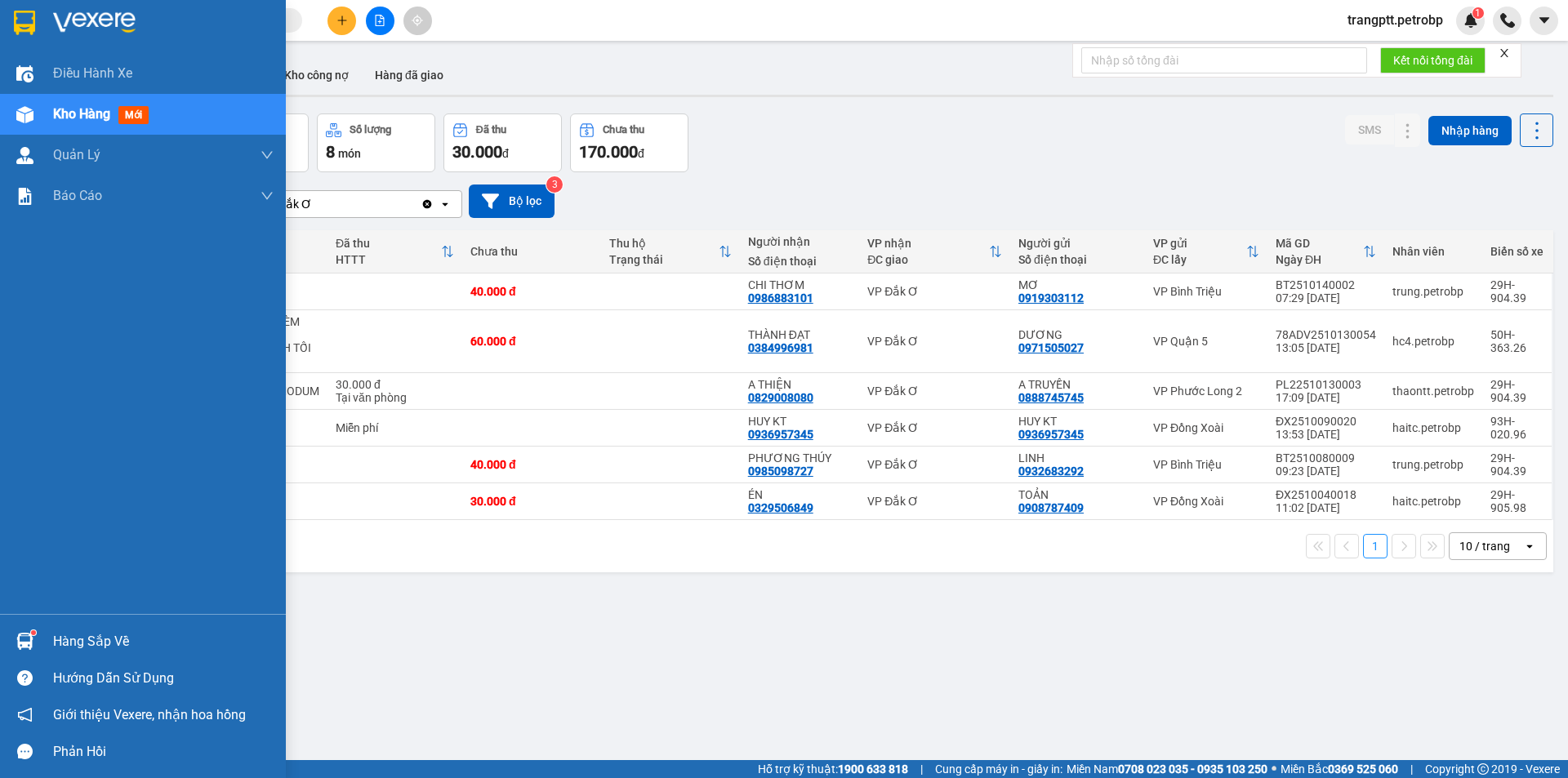
drag, startPoint x: 78, startPoint y: 640, endPoint x: 109, endPoint y: 640, distance: 31.0
click at [84, 640] on div "Hàng sắp về" at bounding box center [163, 642] width 220 height 25
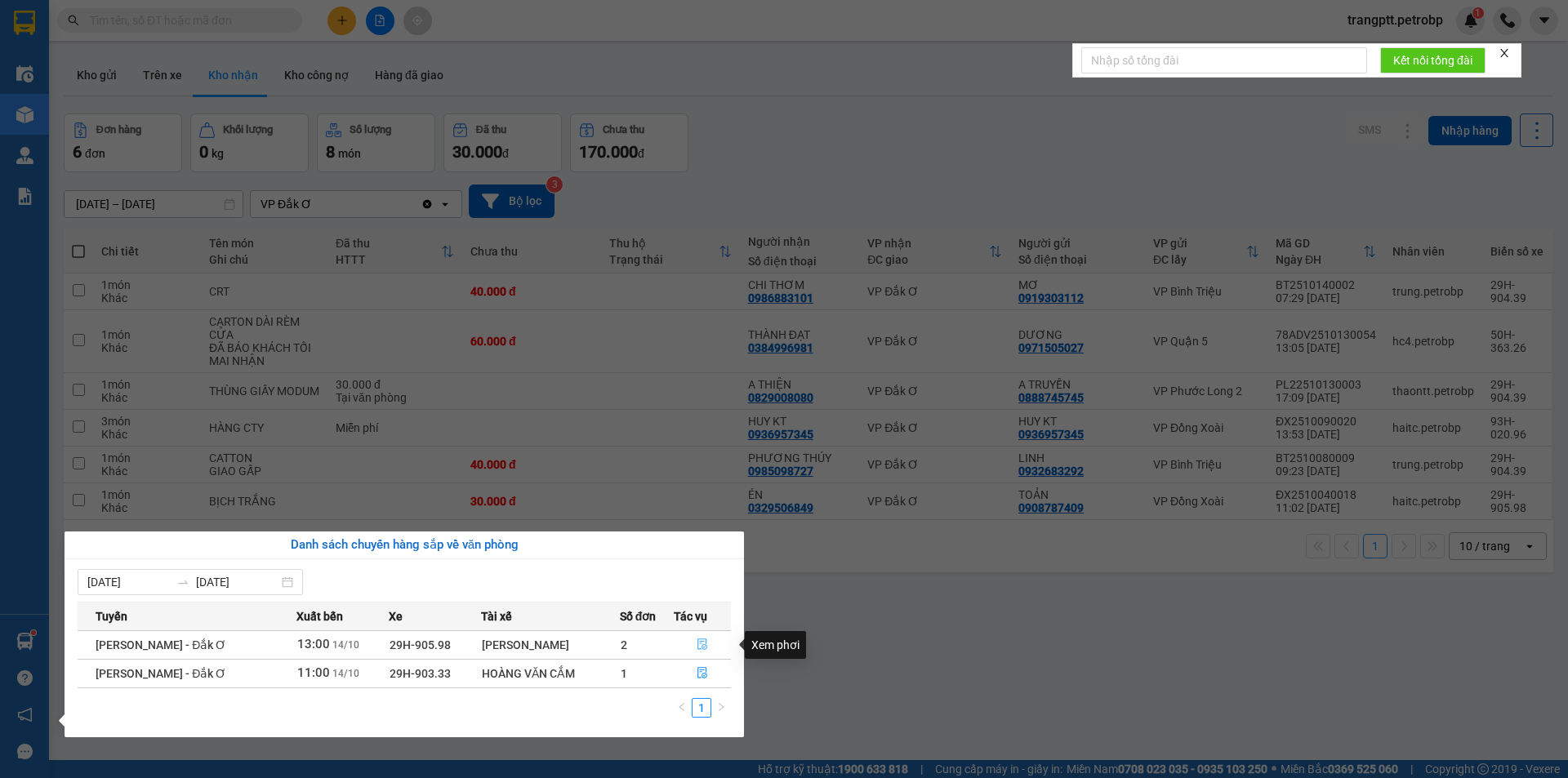
click at [703, 647] on icon "file-done" at bounding box center [702, 644] width 11 height 11
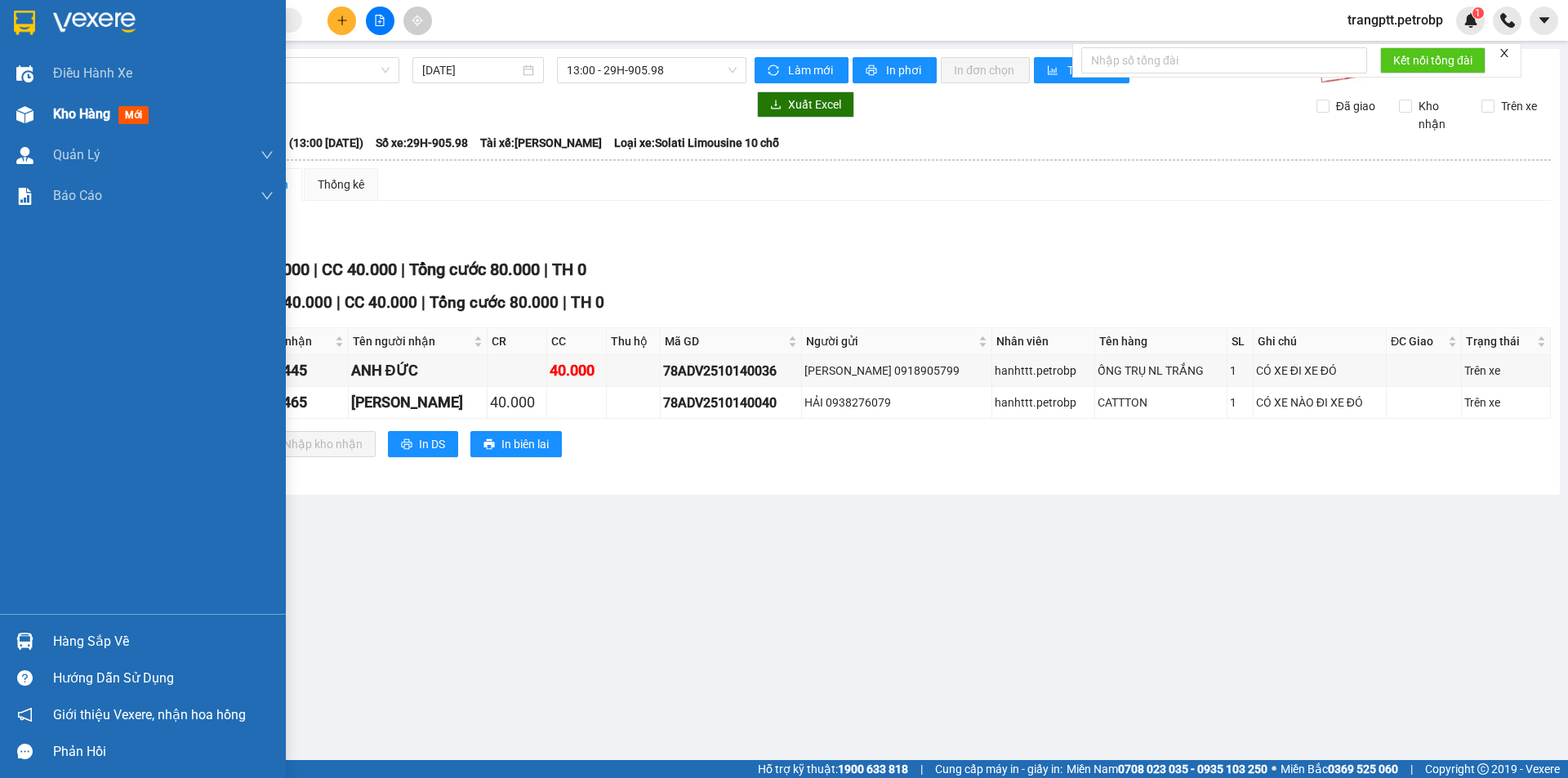
drag, startPoint x: 41, startPoint y: 114, endPoint x: 58, endPoint y: 116, distance: 17.1
click at [58, 116] on div "Kho hàng mới" at bounding box center [143, 114] width 286 height 41
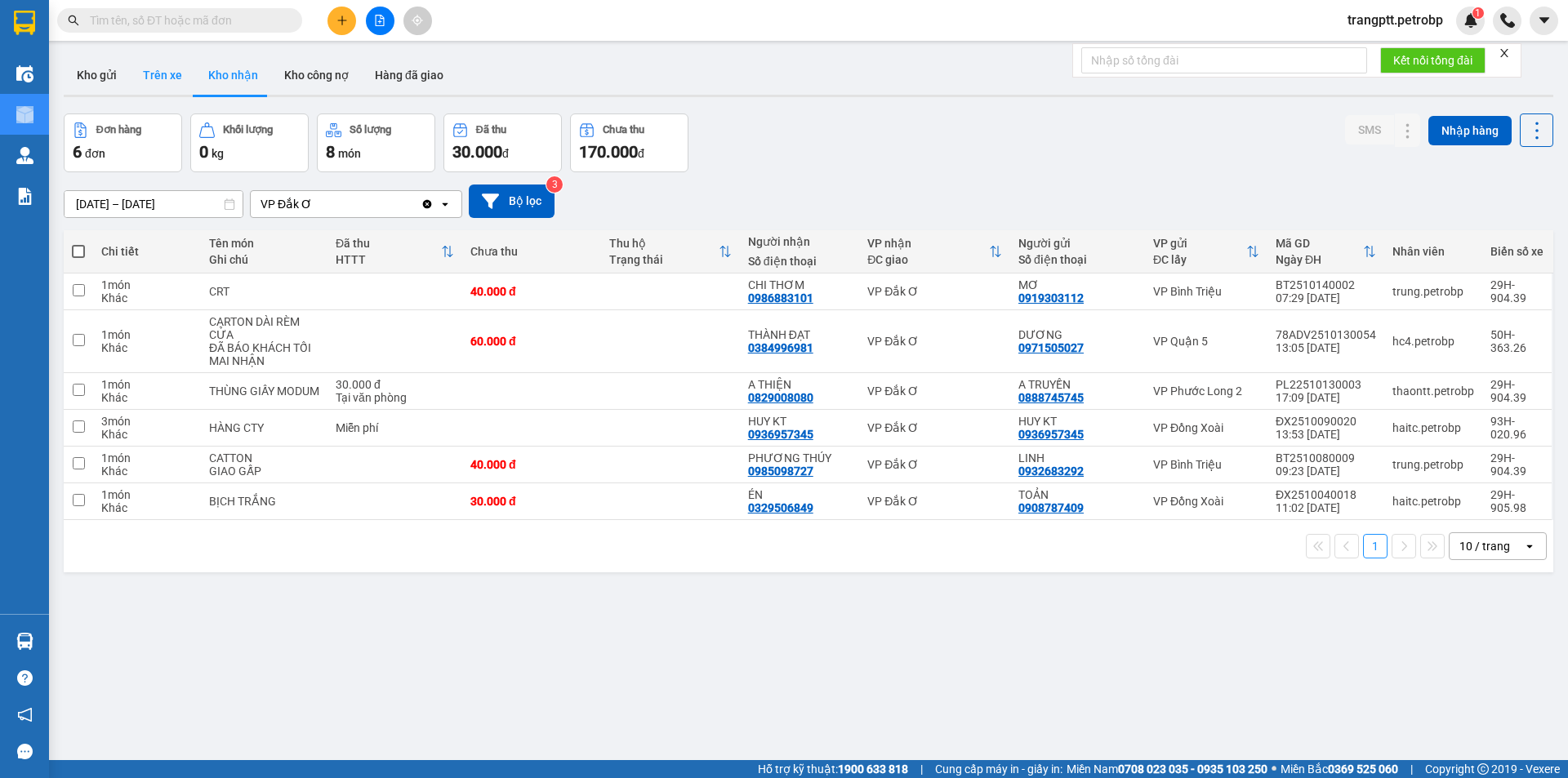
drag, startPoint x: 162, startPoint y: 72, endPoint x: 199, endPoint y: 125, distance: 64.6
click at [162, 73] on button "Trên xe" at bounding box center [163, 75] width 65 height 39
type input "[DATE] – [DATE]"
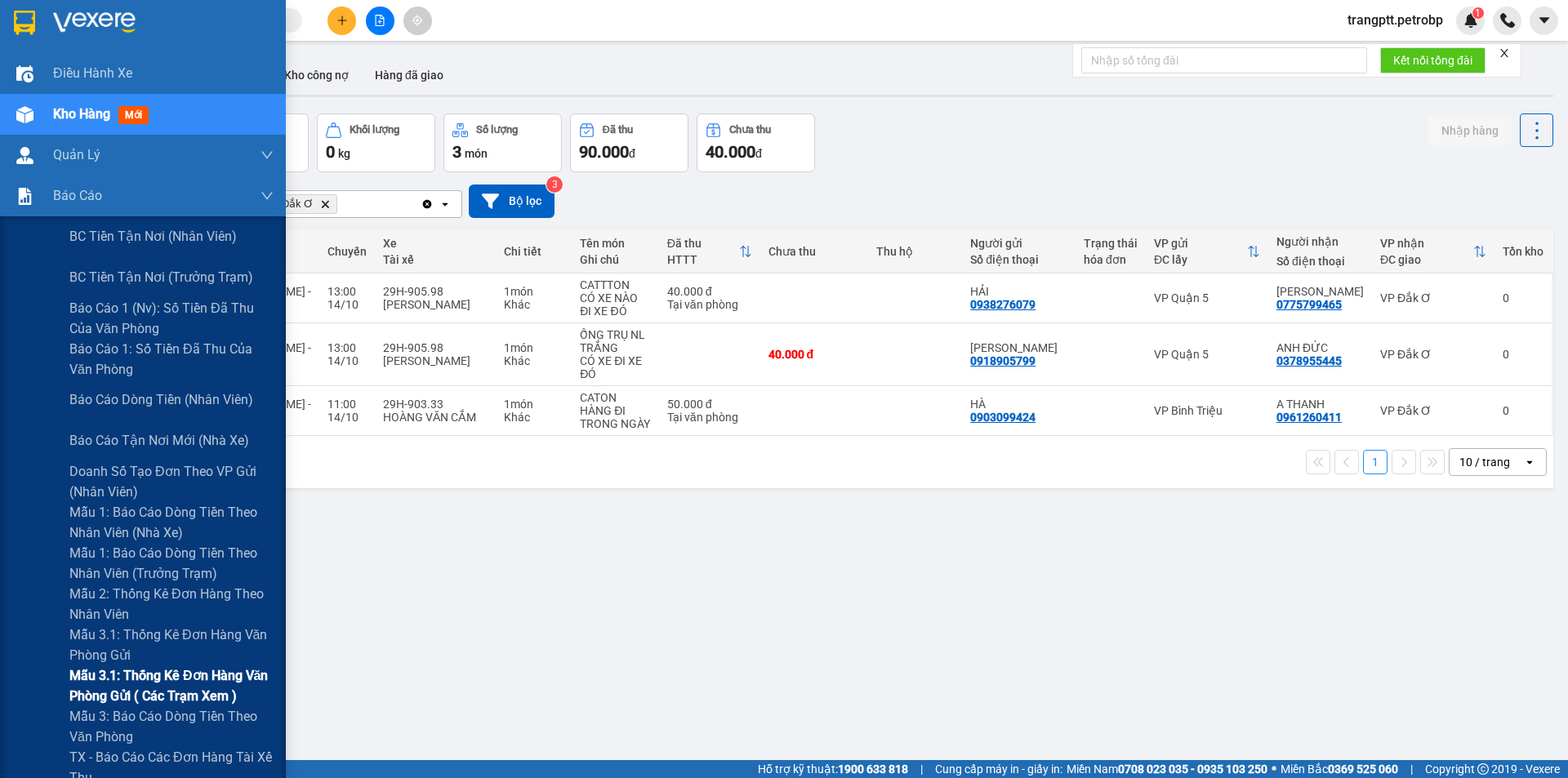
click at [157, 669] on span "Mẫu 3.1: Thống kê đơn hàng văn phòng gửi ( các trạm xem )" at bounding box center [171, 686] width 204 height 41
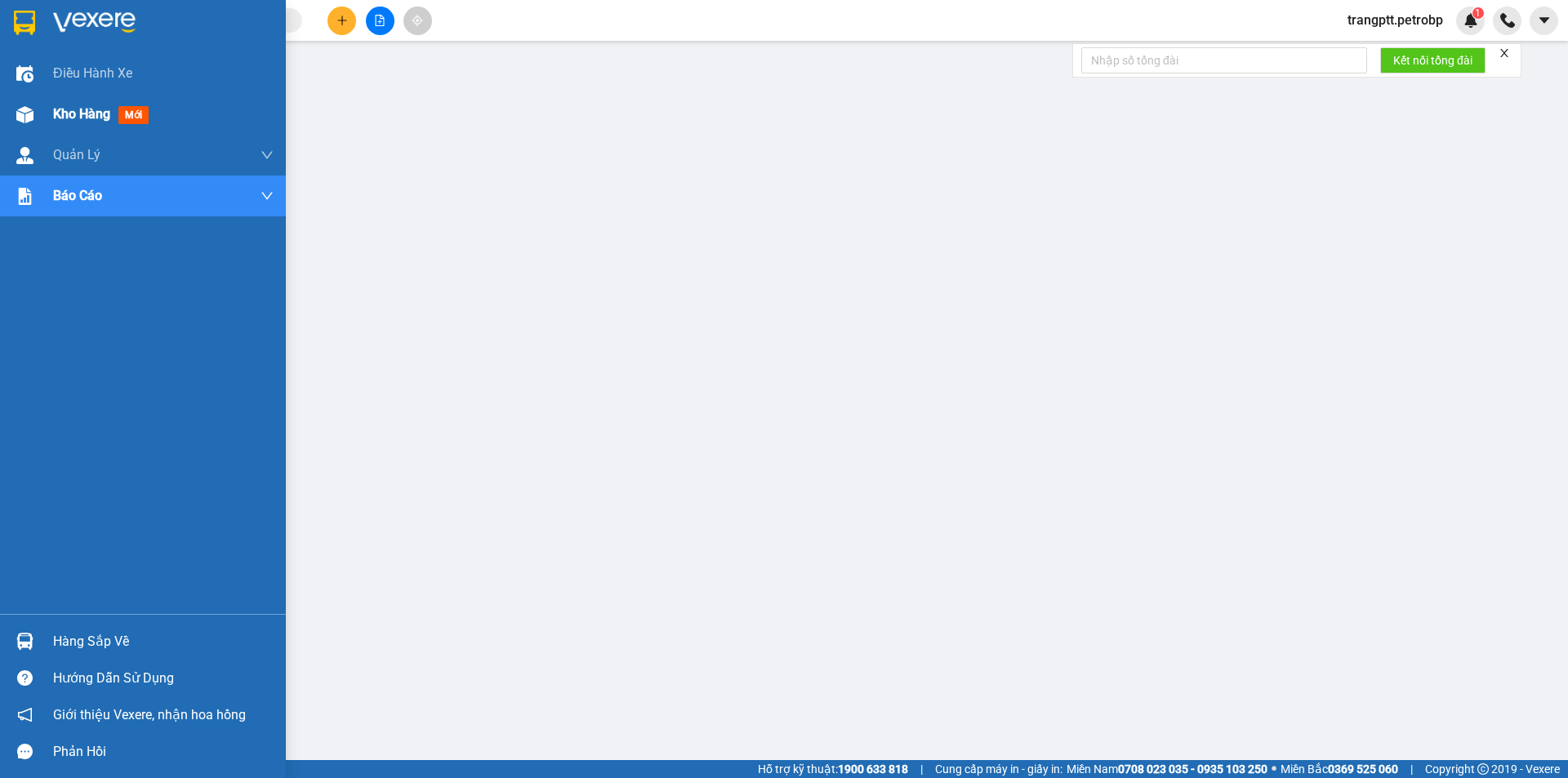
click at [55, 119] on span "Kho hàng" at bounding box center [81, 114] width 57 height 15
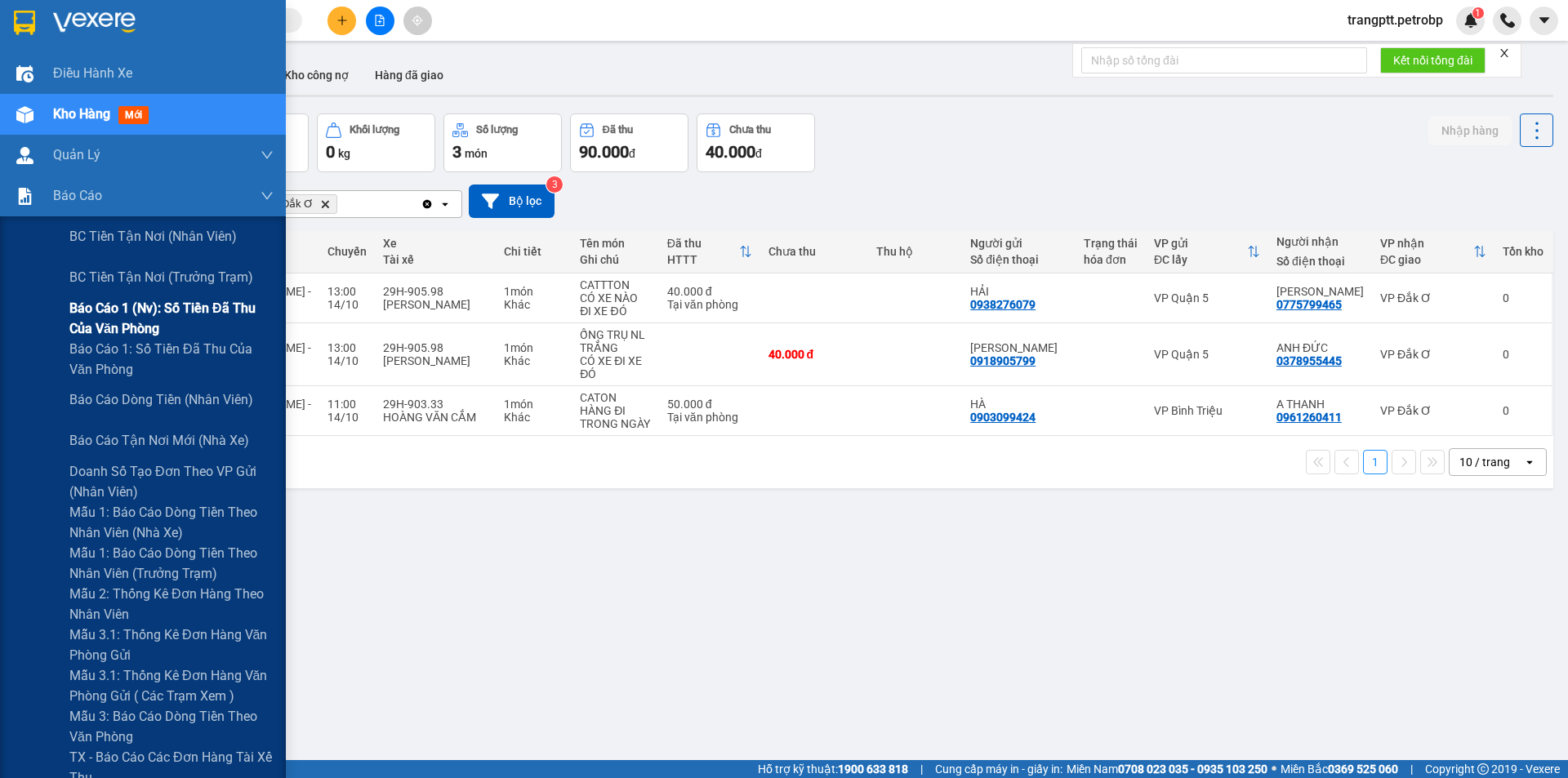
drag, startPoint x: 132, startPoint y: 310, endPoint x: 247, endPoint y: 323, distance: 115.7
click at [147, 310] on span "Báo cáo 1 (nv): Số tiền đã thu của văn phòng" at bounding box center [171, 319] width 204 height 41
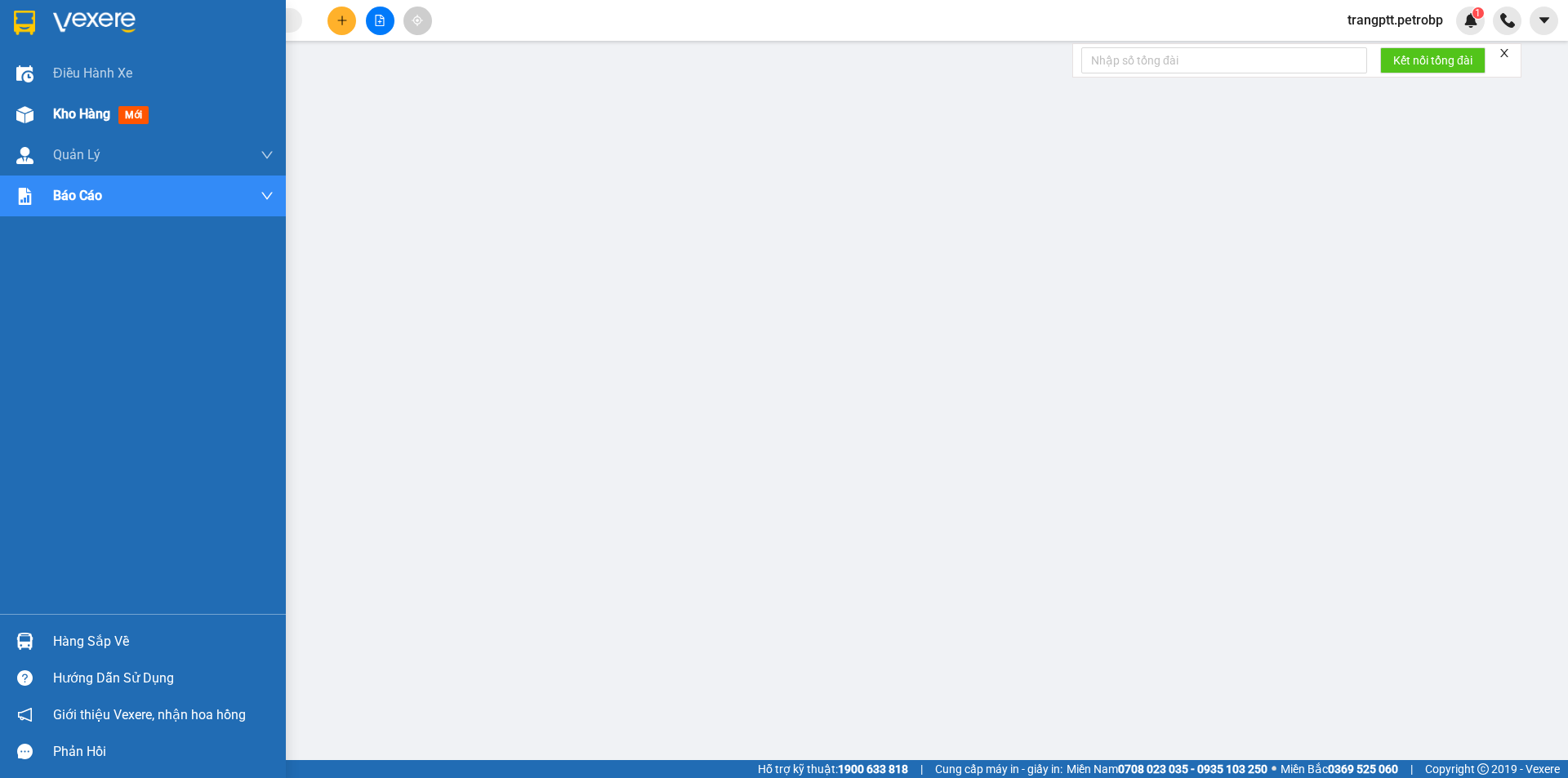
click at [18, 120] on img at bounding box center [25, 115] width 17 height 17
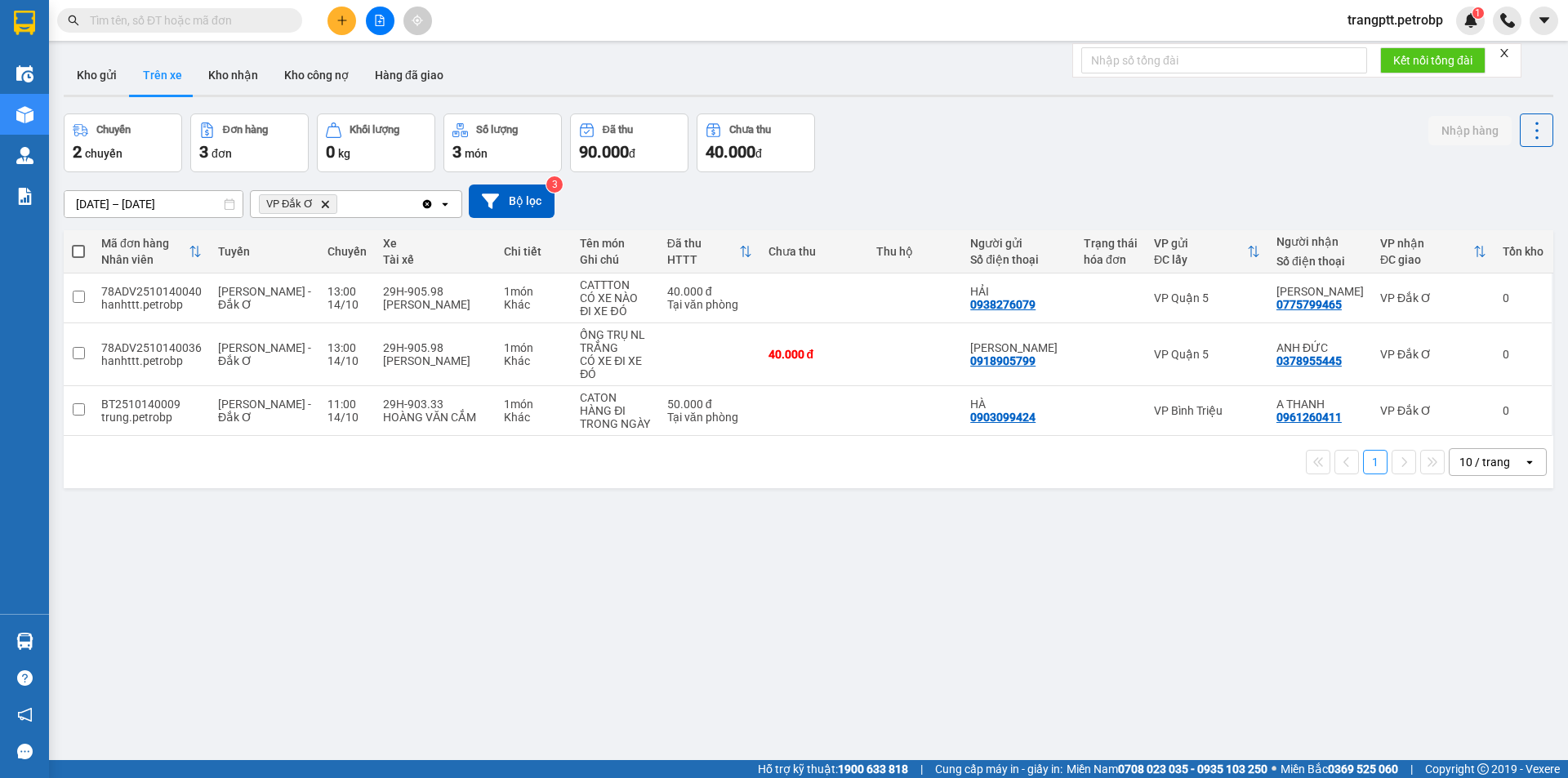
drag, startPoint x: 365, startPoint y: 19, endPoint x: 383, endPoint y: 31, distance: 21.6
click at [367, 19] on div at bounding box center [380, 21] width 122 height 29
click at [381, 28] on button at bounding box center [380, 21] width 29 height 29
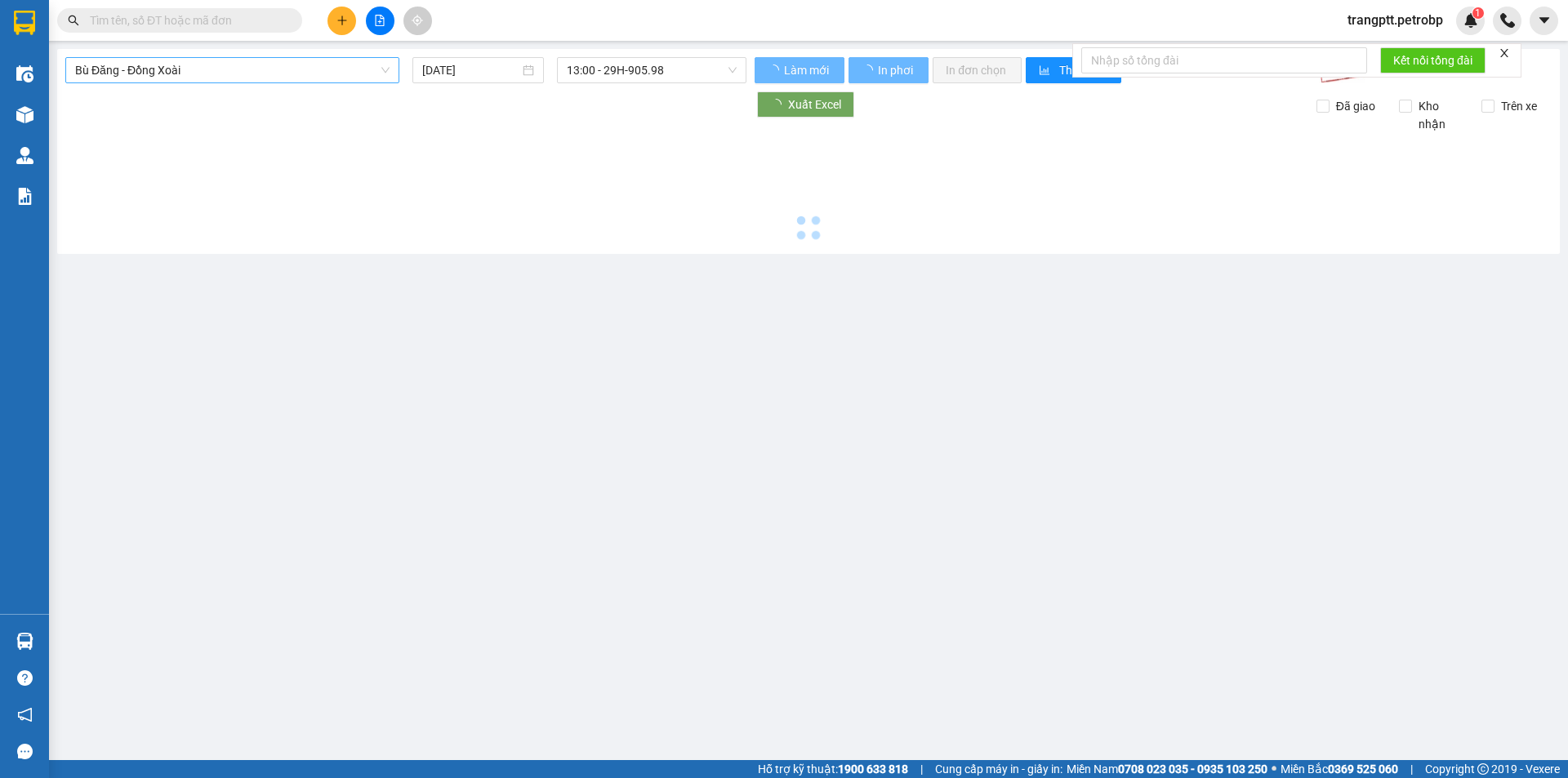
drag, startPoint x: 248, startPoint y: 62, endPoint x: 249, endPoint y: 70, distance: 8.1
click at [249, 70] on span "Bù Đăng - Đồng Xoài" at bounding box center [232, 71] width 315 height 25
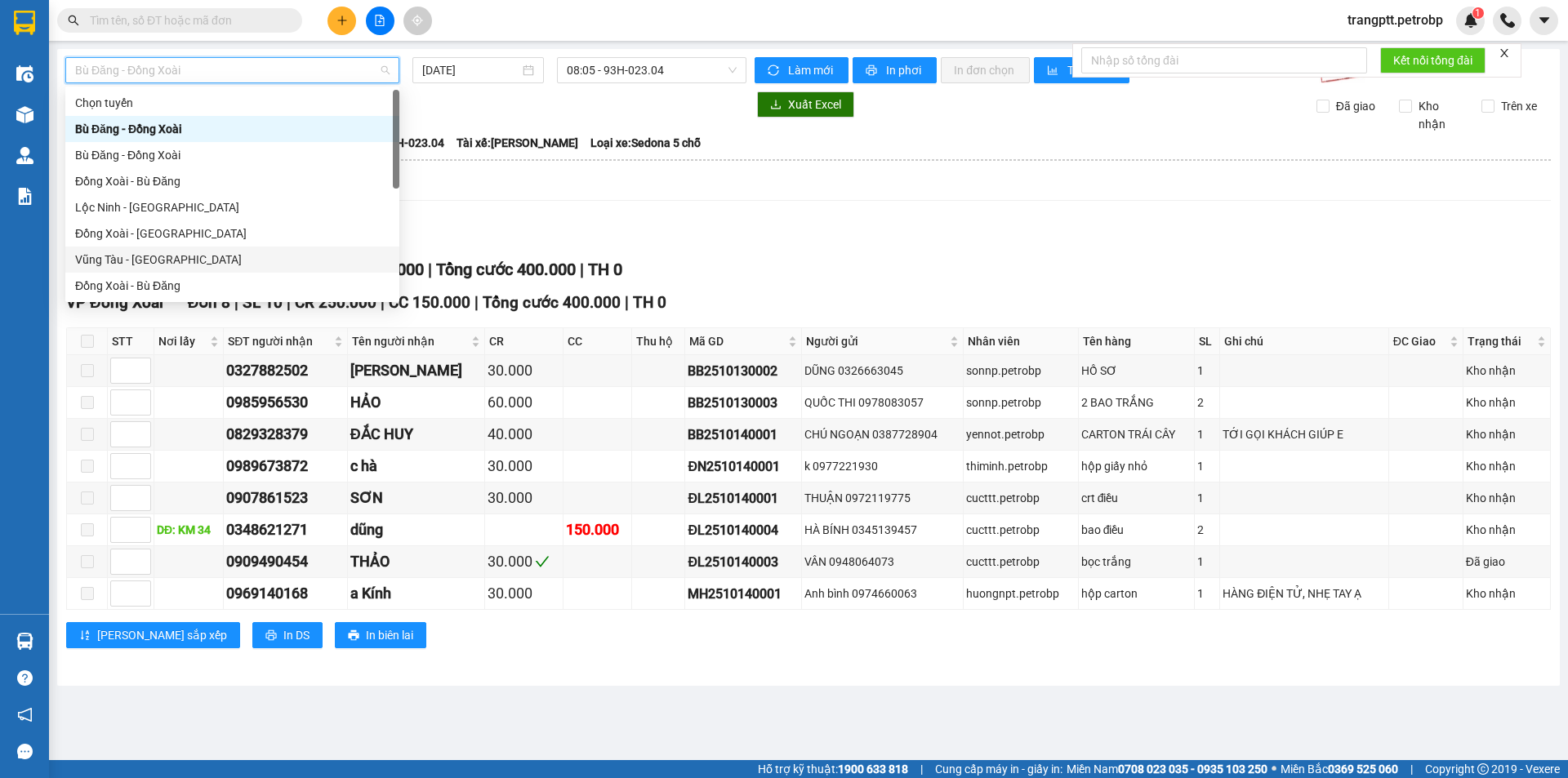
scroll to position [340, 0]
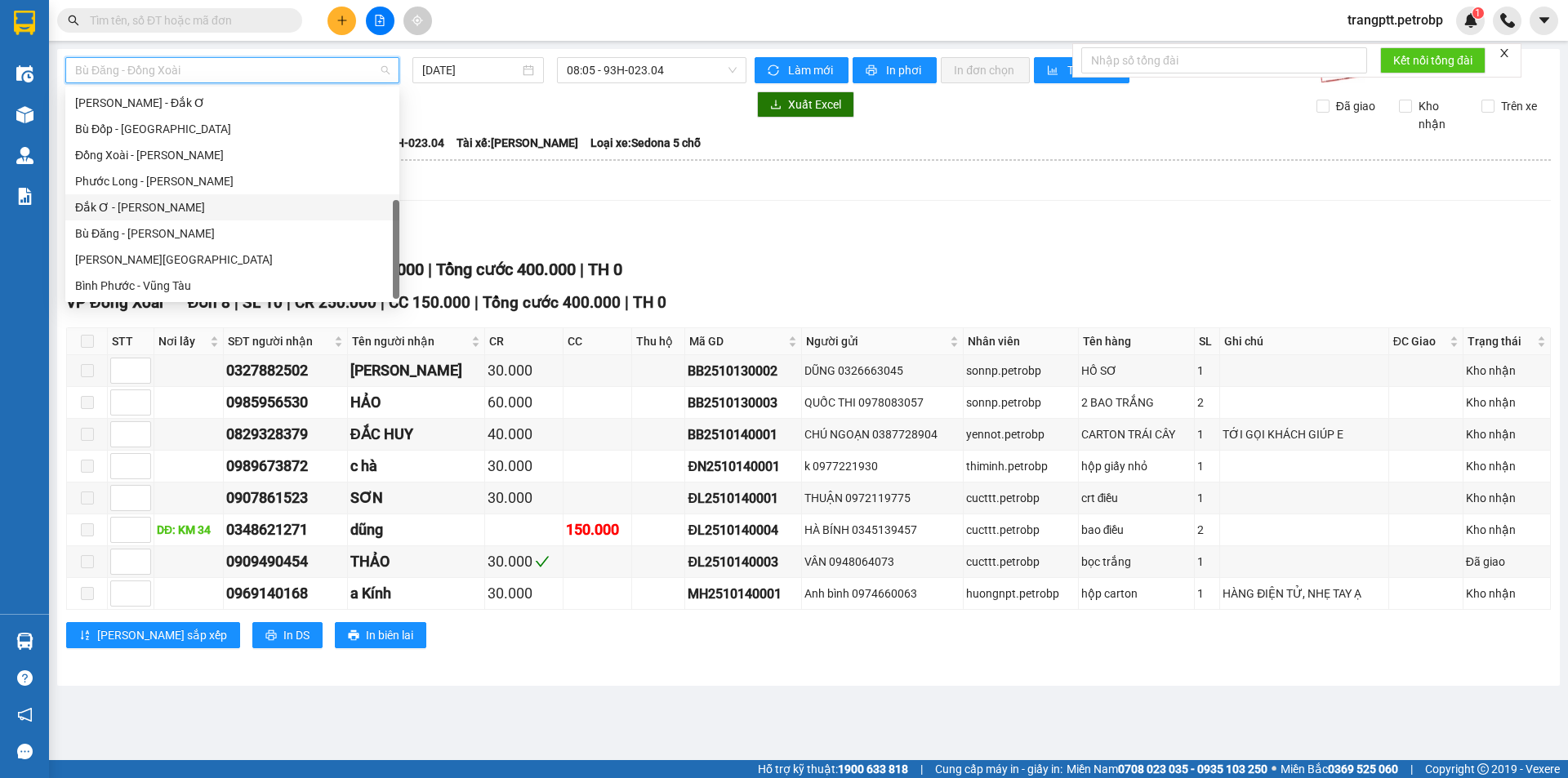
click at [113, 205] on div "Đắk Ơ - [PERSON_NAME]" at bounding box center [232, 207] width 315 height 18
type input "[DATE]"
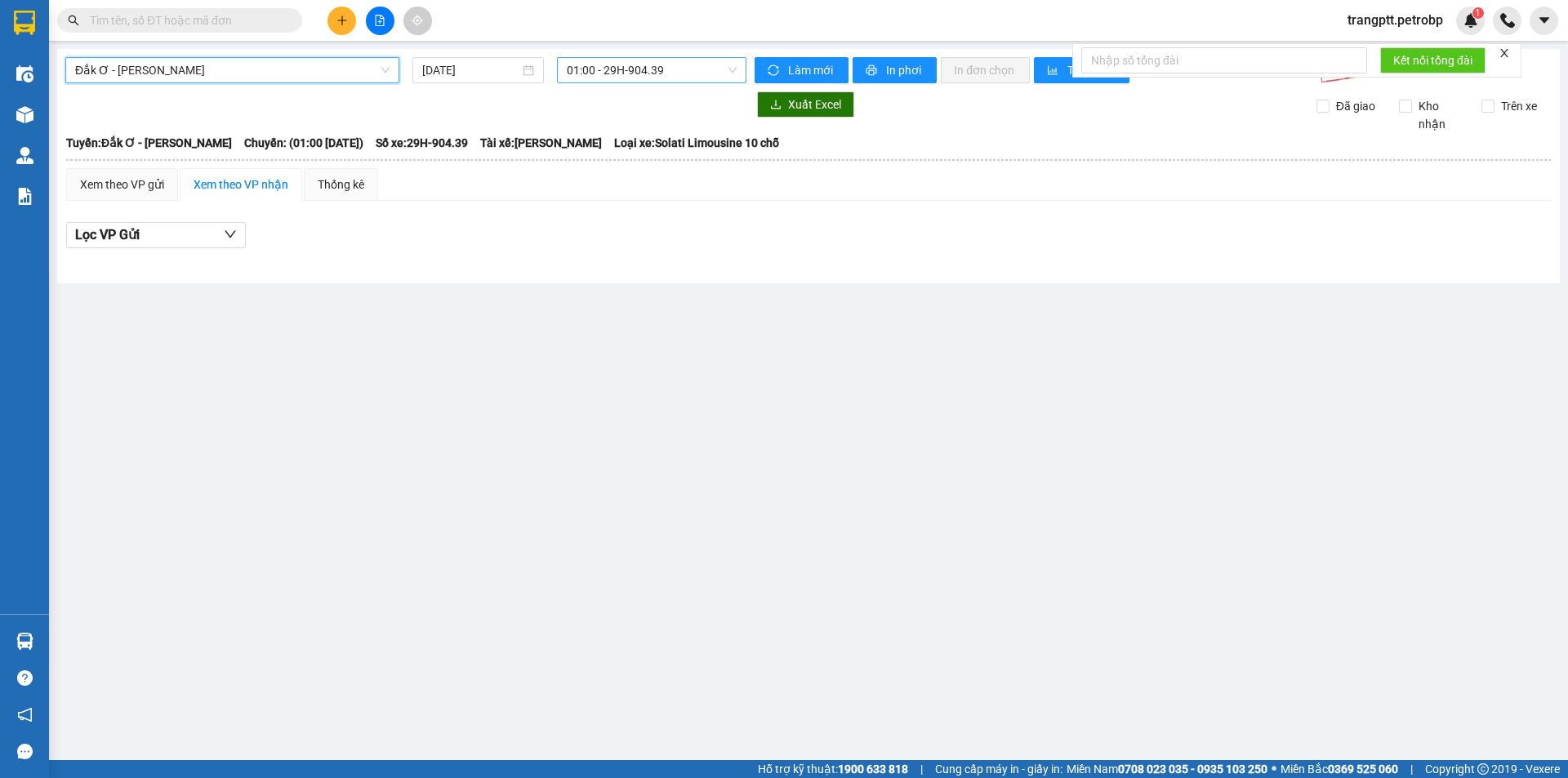
click at [598, 71] on span "01:00 - 29H-904.39" at bounding box center [651, 71] width 170 height 25
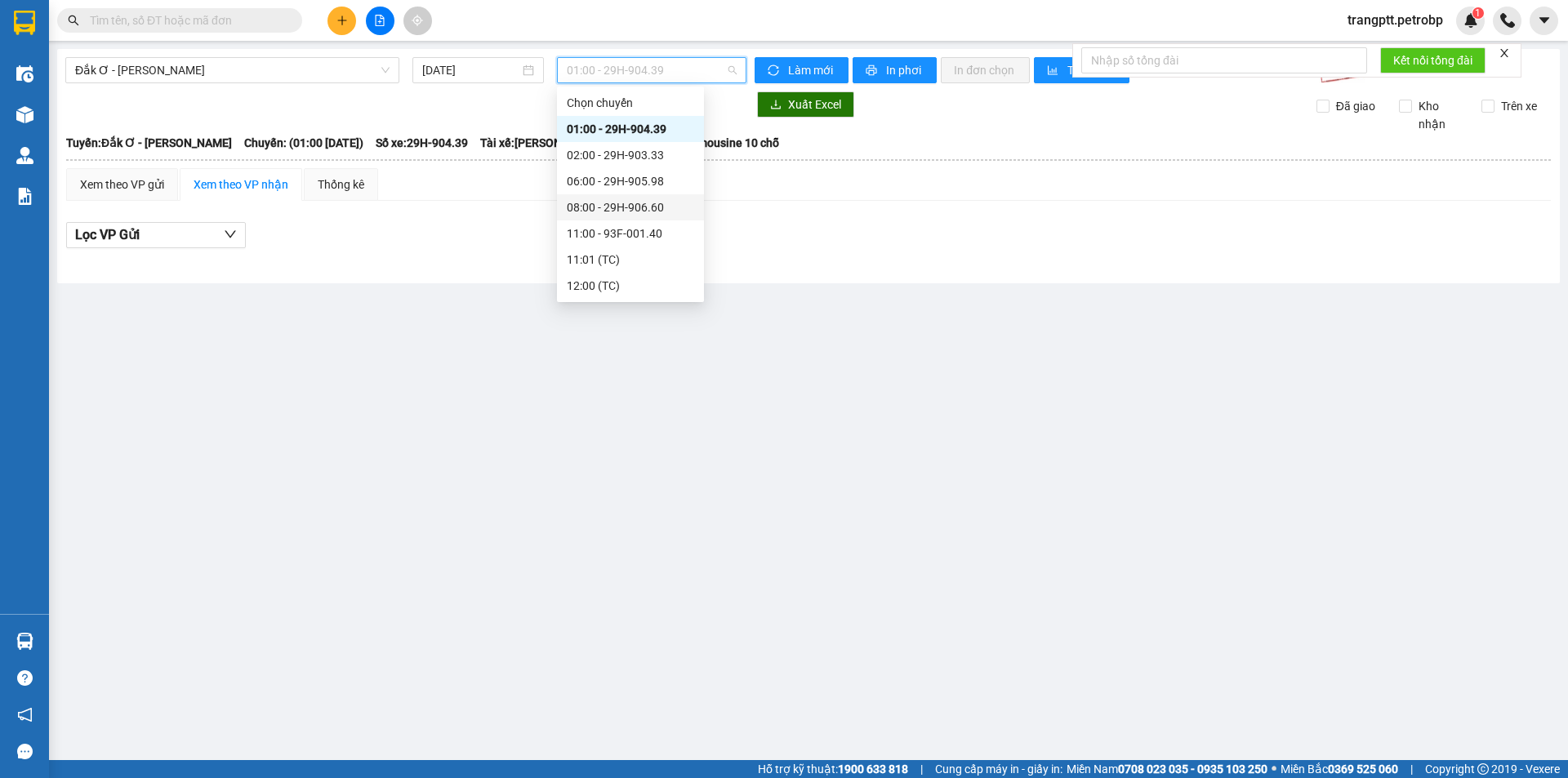
click at [597, 198] on div "08:00 - 29H-906.60" at bounding box center [630, 207] width 147 height 26
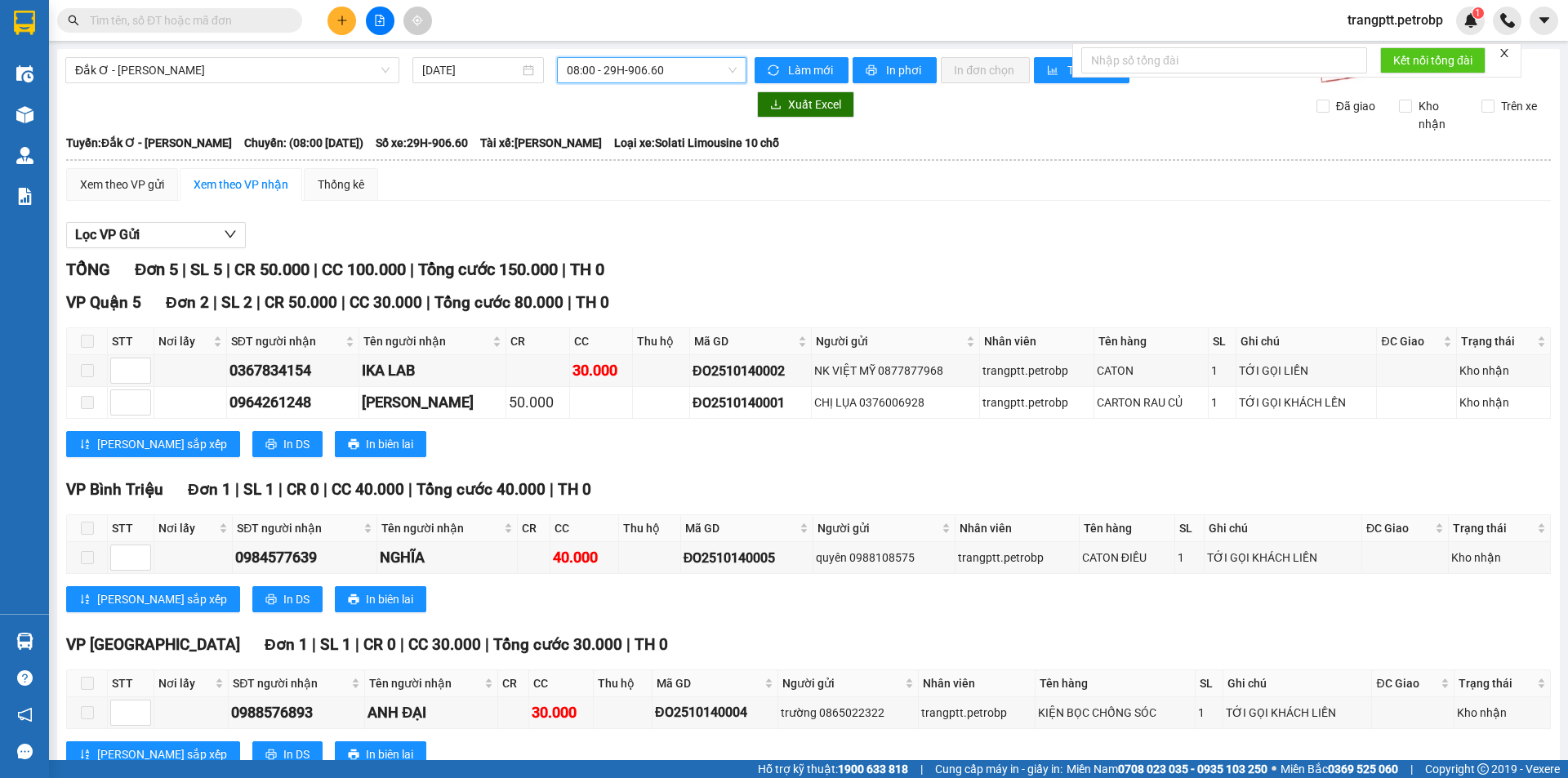
drag, startPoint x: 638, startPoint y: 55, endPoint x: 699, endPoint y: 98, distance: 74.6
click at [640, 61] on div "Đắk Ơ - [GEOGRAPHIC_DATA] [DATE] 08:00 08:00 - 29H-906.60 Làm mới In phơi In đơ…" at bounding box center [808, 504] width 1503 height 912
click at [608, 72] on span "08:00 - 29H-906.60" at bounding box center [651, 71] width 170 height 25
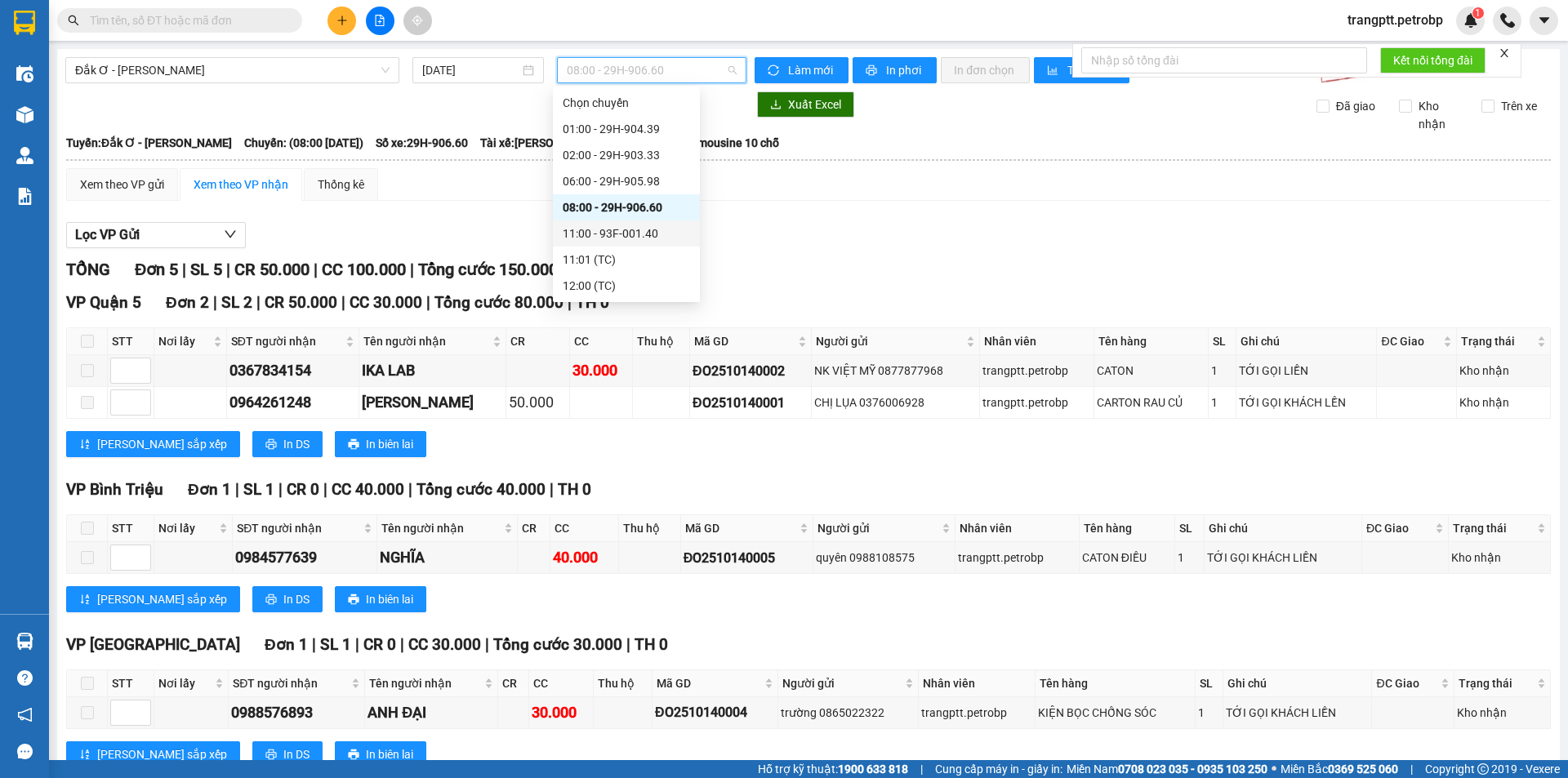
click at [618, 227] on div "11:00 - 93F-001.40" at bounding box center [626, 233] width 127 height 18
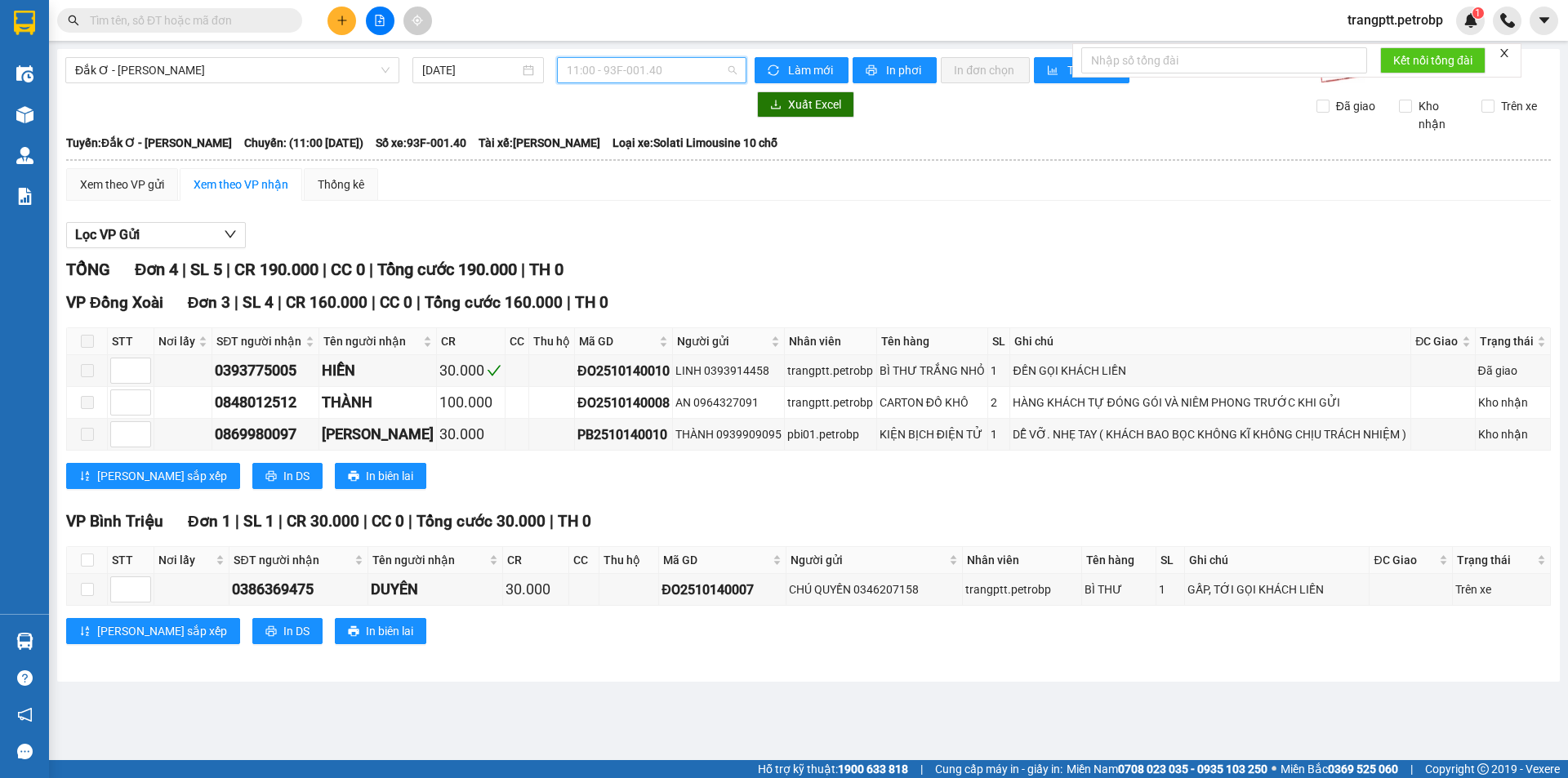
click at [588, 72] on span "11:00 - 93F-001.40" at bounding box center [651, 71] width 170 height 25
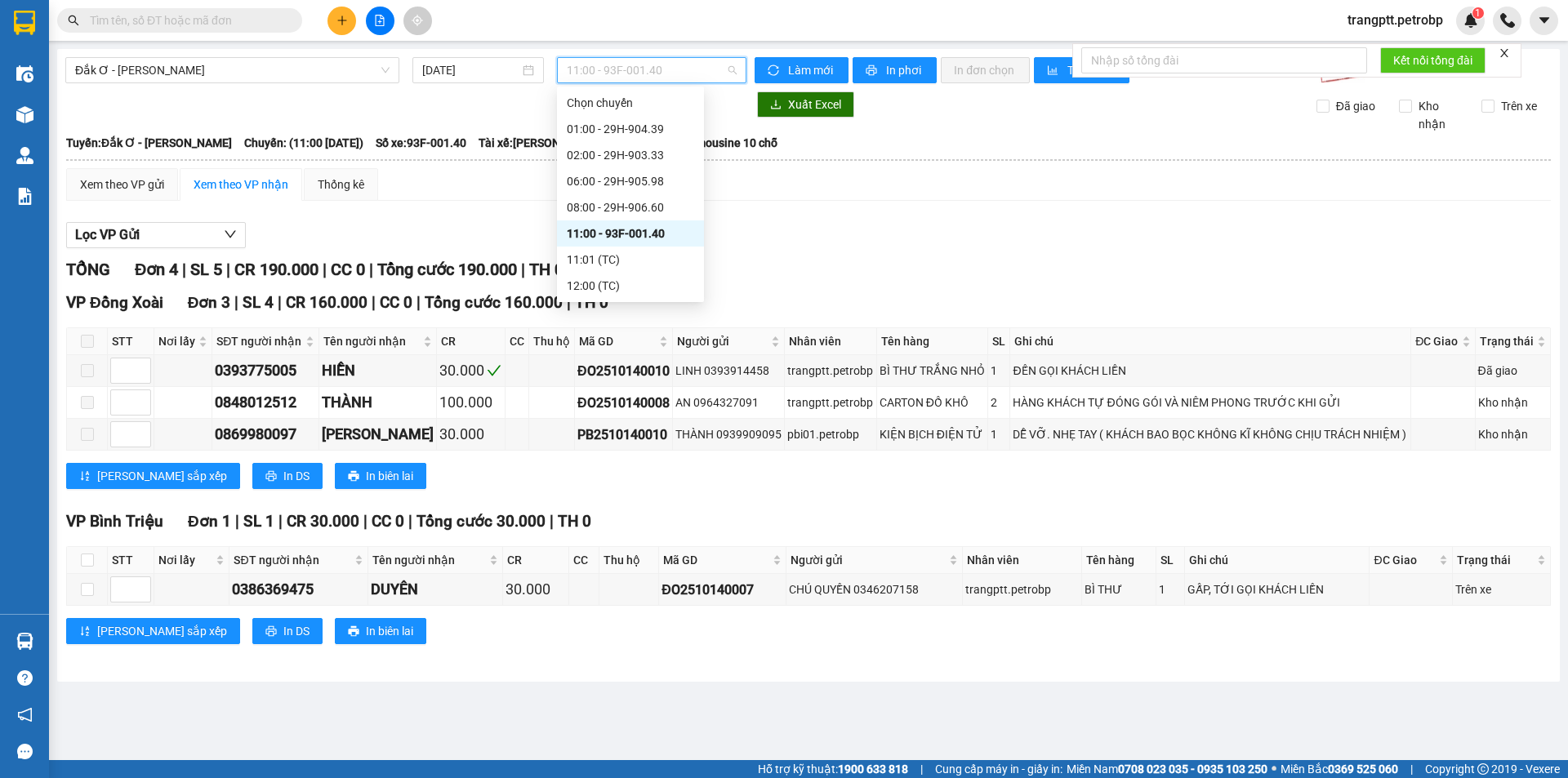
scroll to position [78, 0]
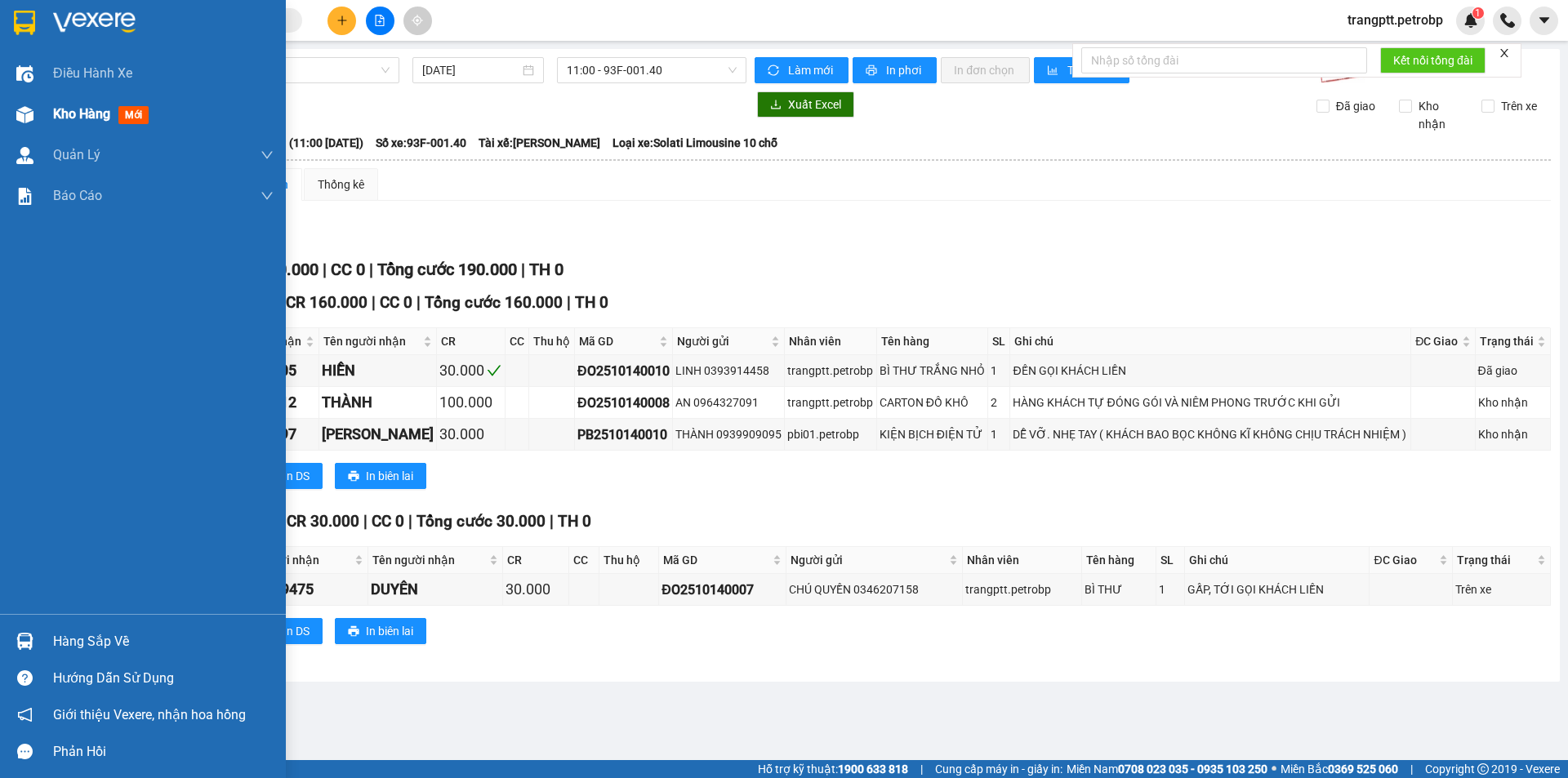
click at [30, 114] on img at bounding box center [25, 115] width 17 height 17
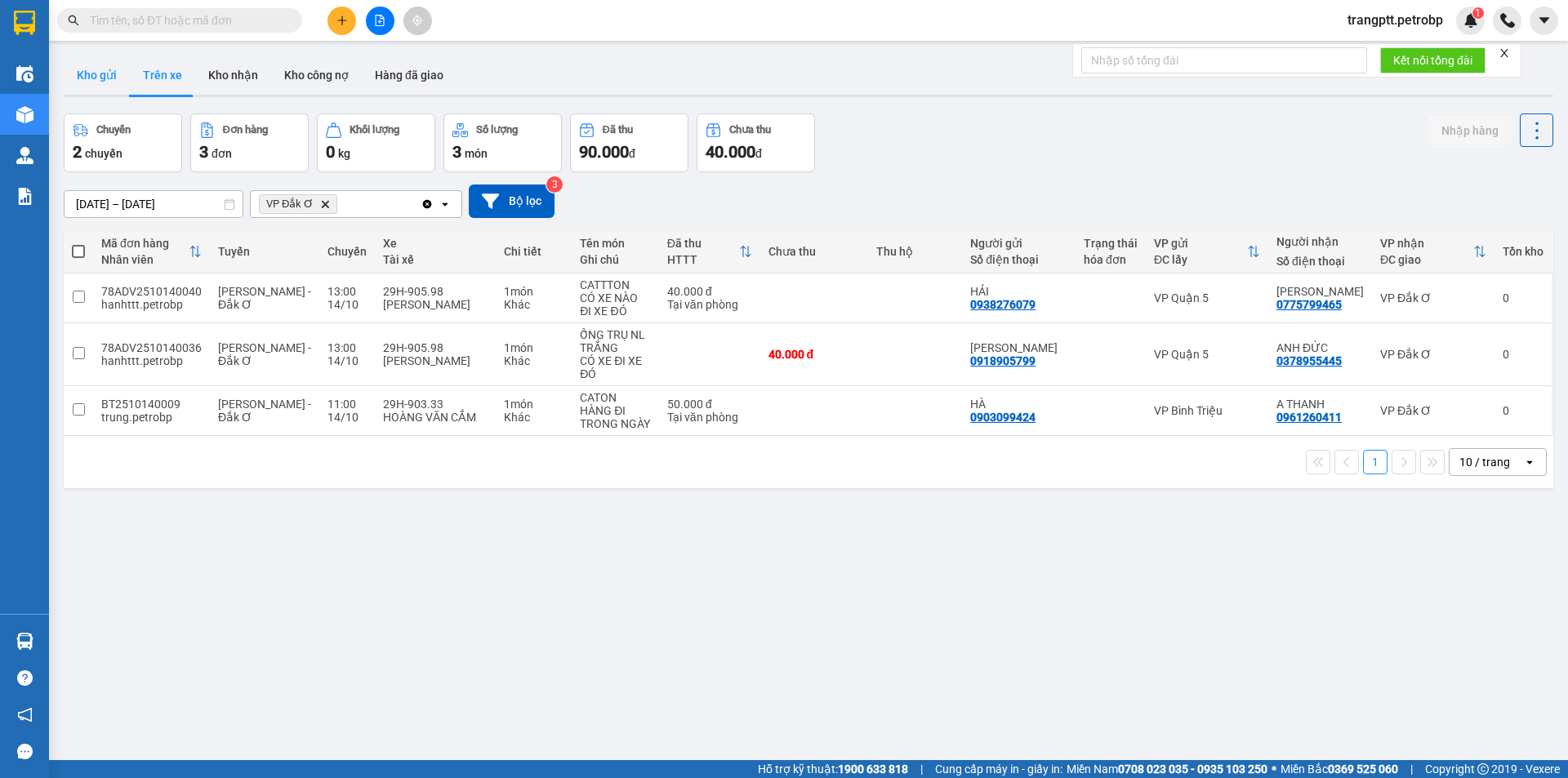
click at [102, 68] on button "Kho gửi" at bounding box center [97, 75] width 66 height 39
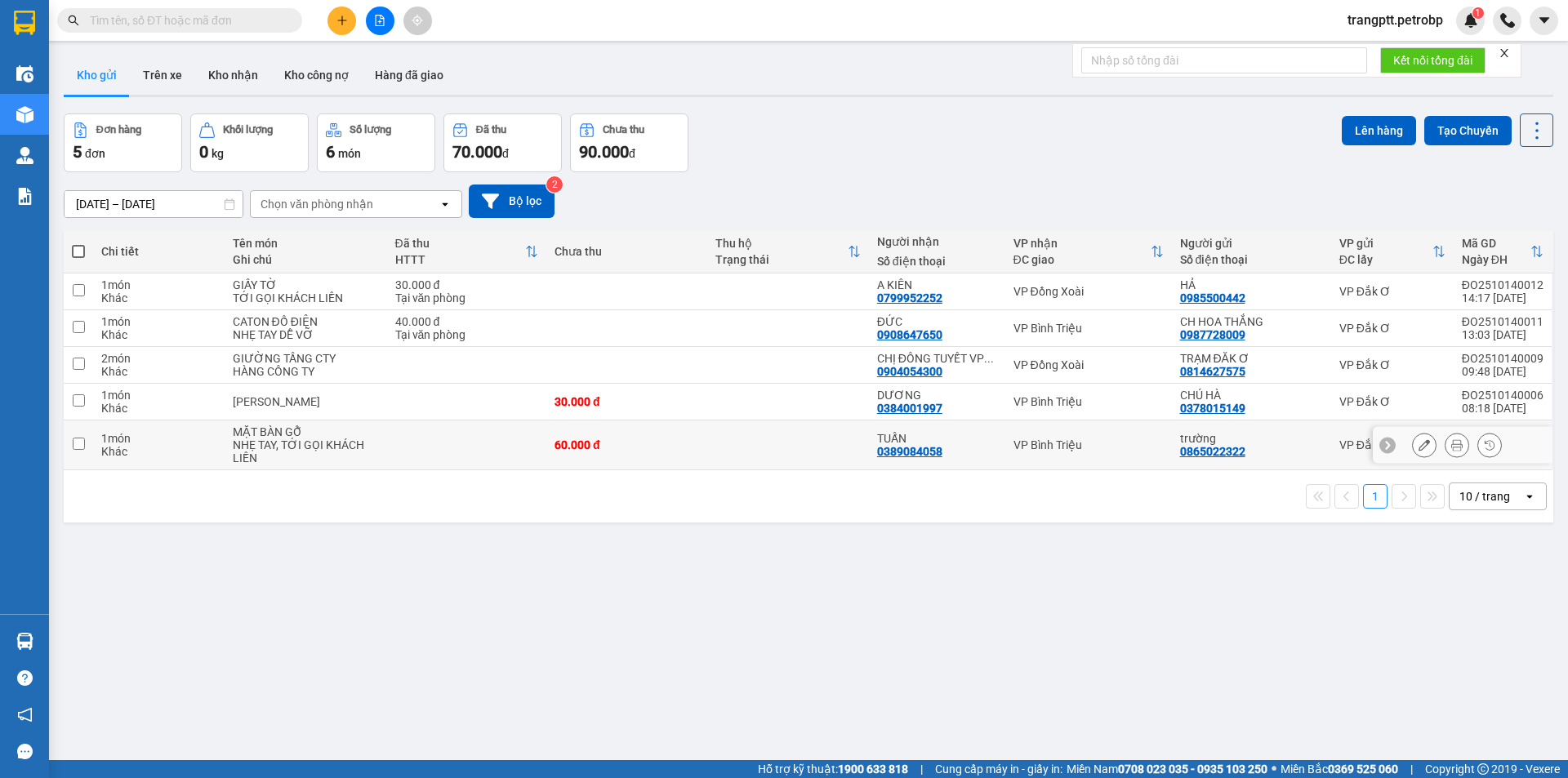
drag, startPoint x: 74, startPoint y: 442, endPoint x: 94, endPoint y: 449, distance: 21.2
click at [77, 442] on input "checkbox" at bounding box center [78, 444] width 12 height 12
checkbox input "true"
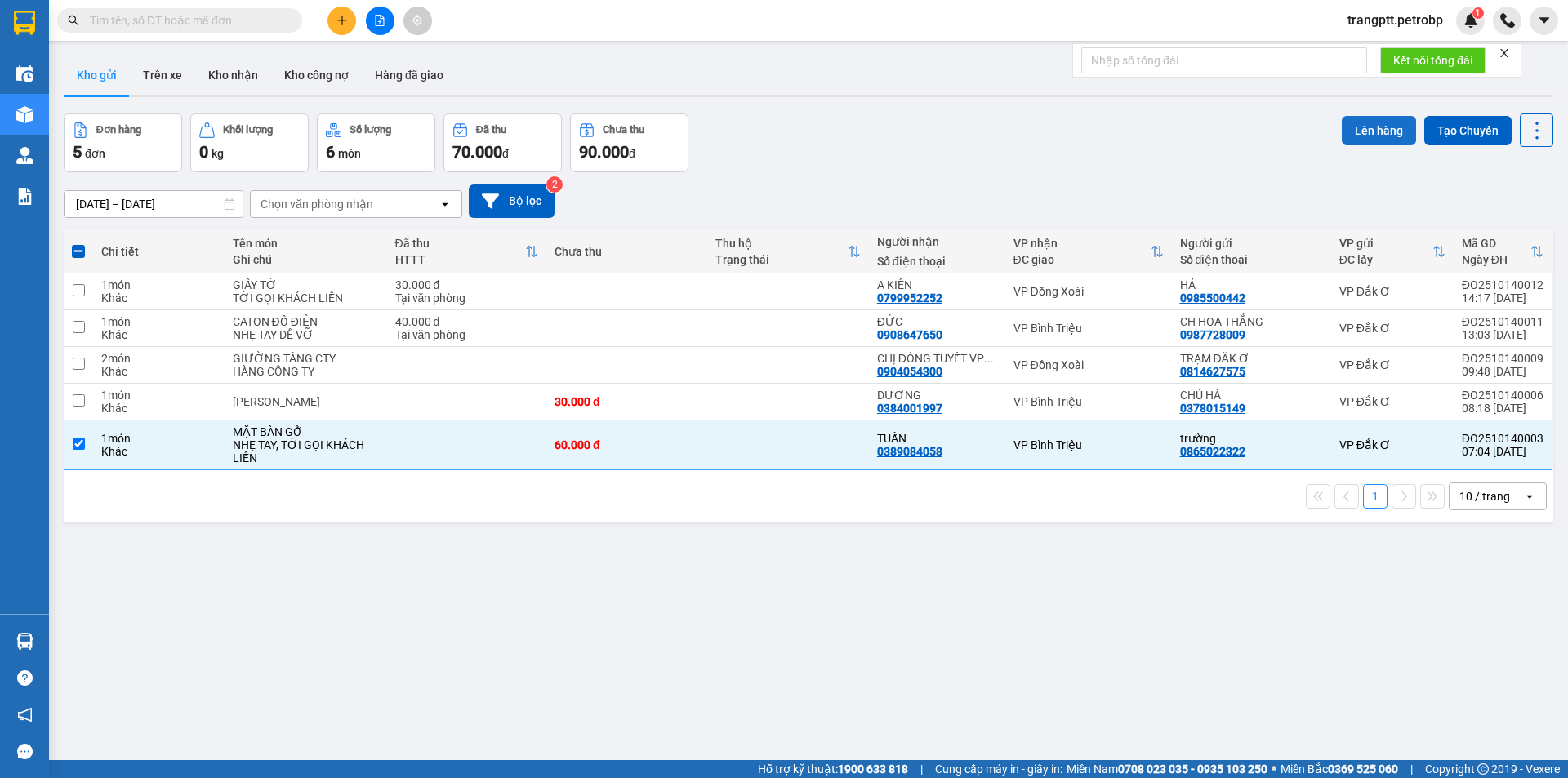
click at [1366, 126] on button "Lên hàng" at bounding box center [1379, 130] width 75 height 30
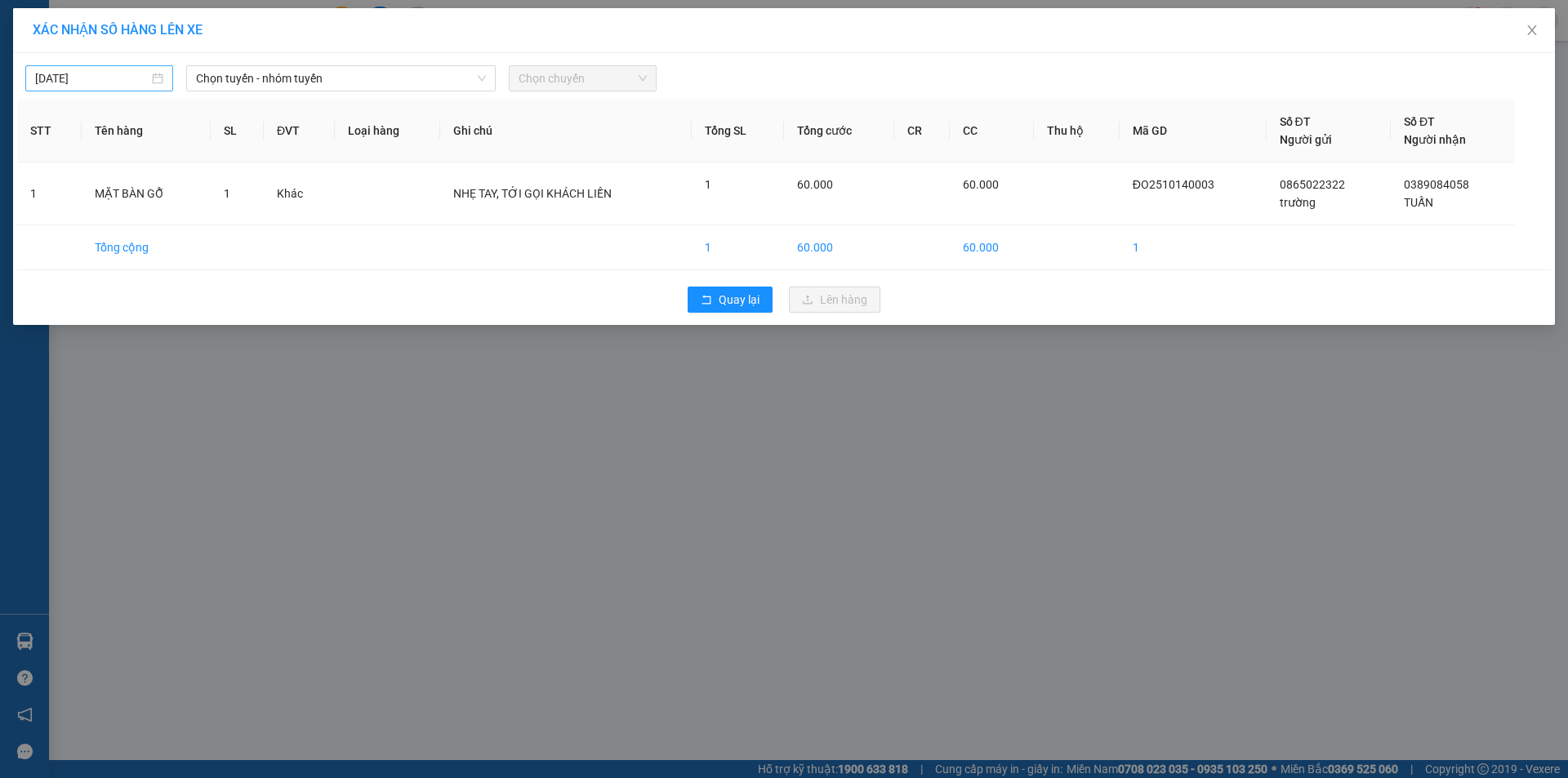
type input "[DATE]"
click at [119, 70] on input "[DATE]" at bounding box center [92, 78] width 114 height 18
click at [255, 78] on span "Chọn tuyến - nhóm tuyến" at bounding box center [341, 78] width 290 height 25
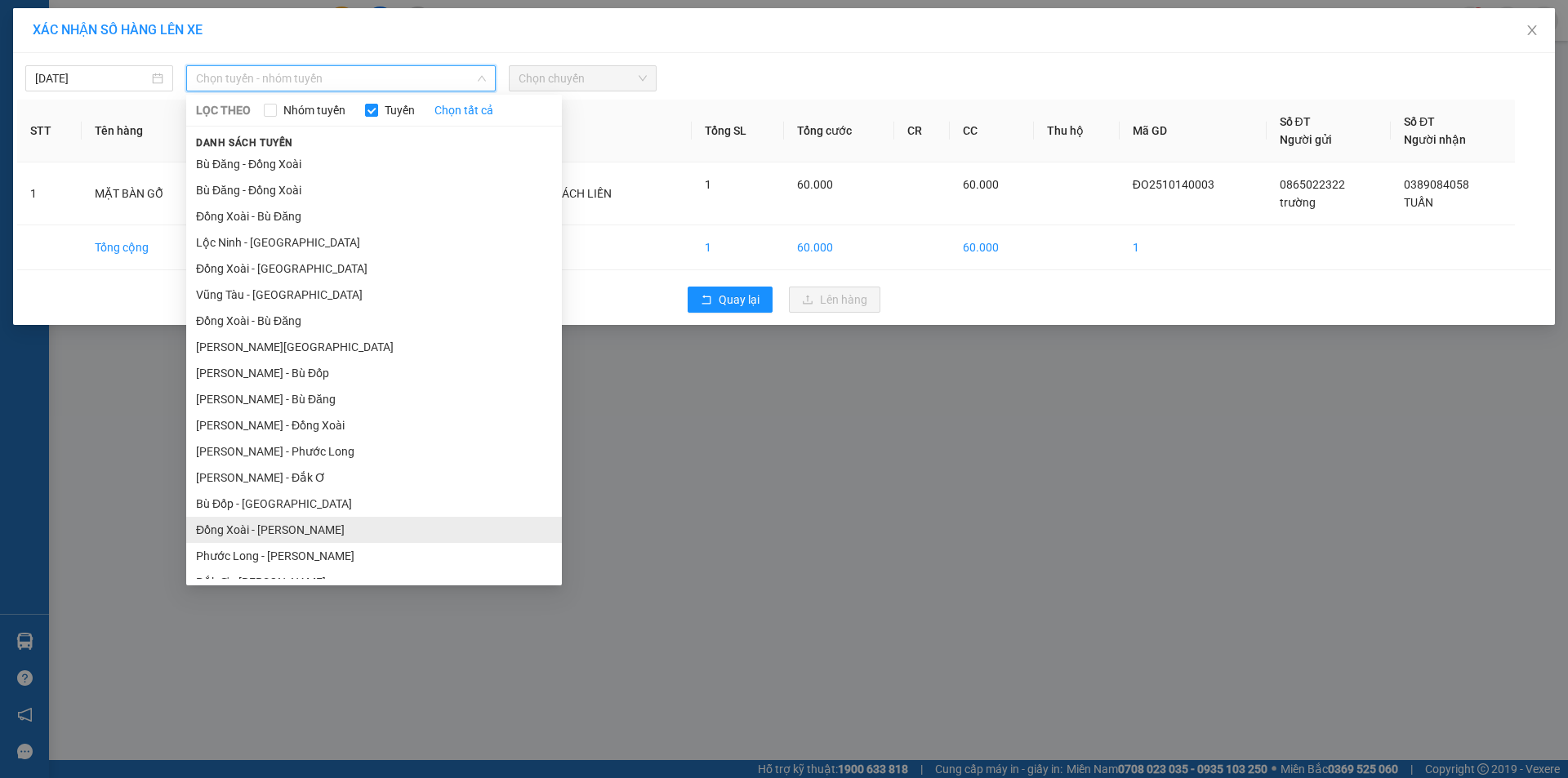
scroll to position [95, 0]
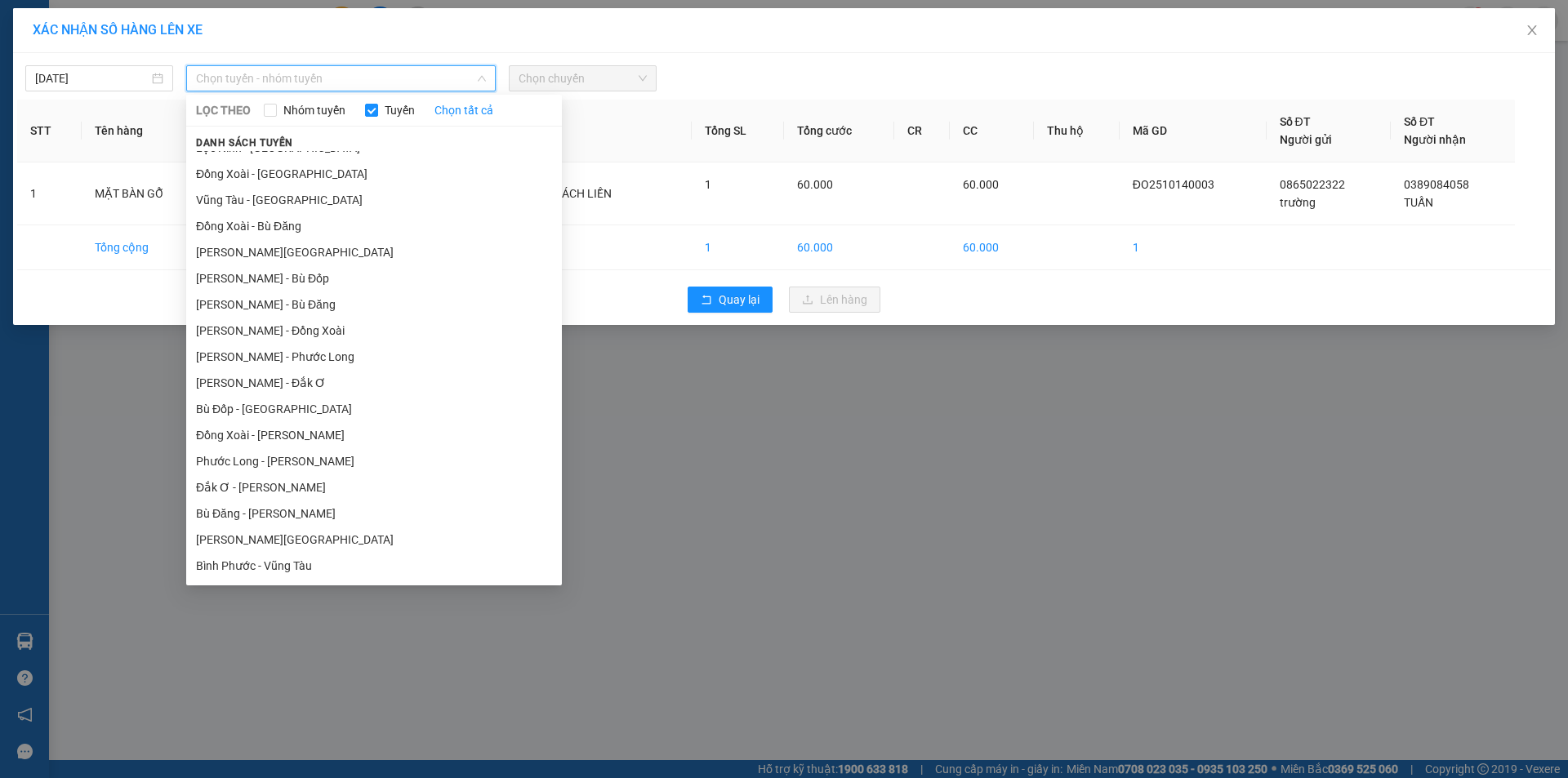
drag, startPoint x: 276, startPoint y: 461, endPoint x: 420, endPoint y: 462, distance: 144.0
click at [276, 462] on li "Phước Long - [PERSON_NAME]" at bounding box center [374, 461] width 376 height 26
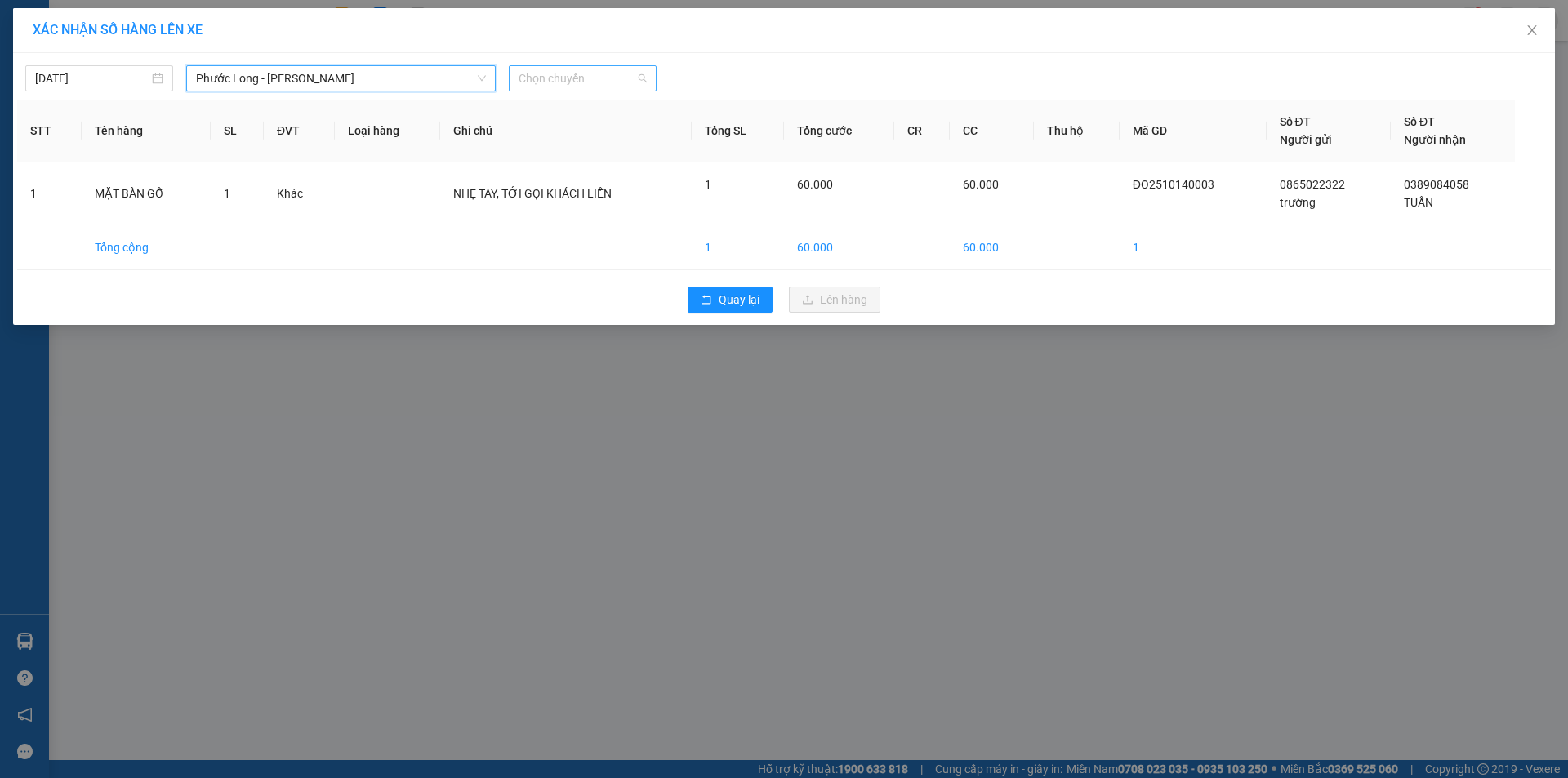
click at [583, 77] on span "Chọn chuyến" at bounding box center [583, 78] width 128 height 25
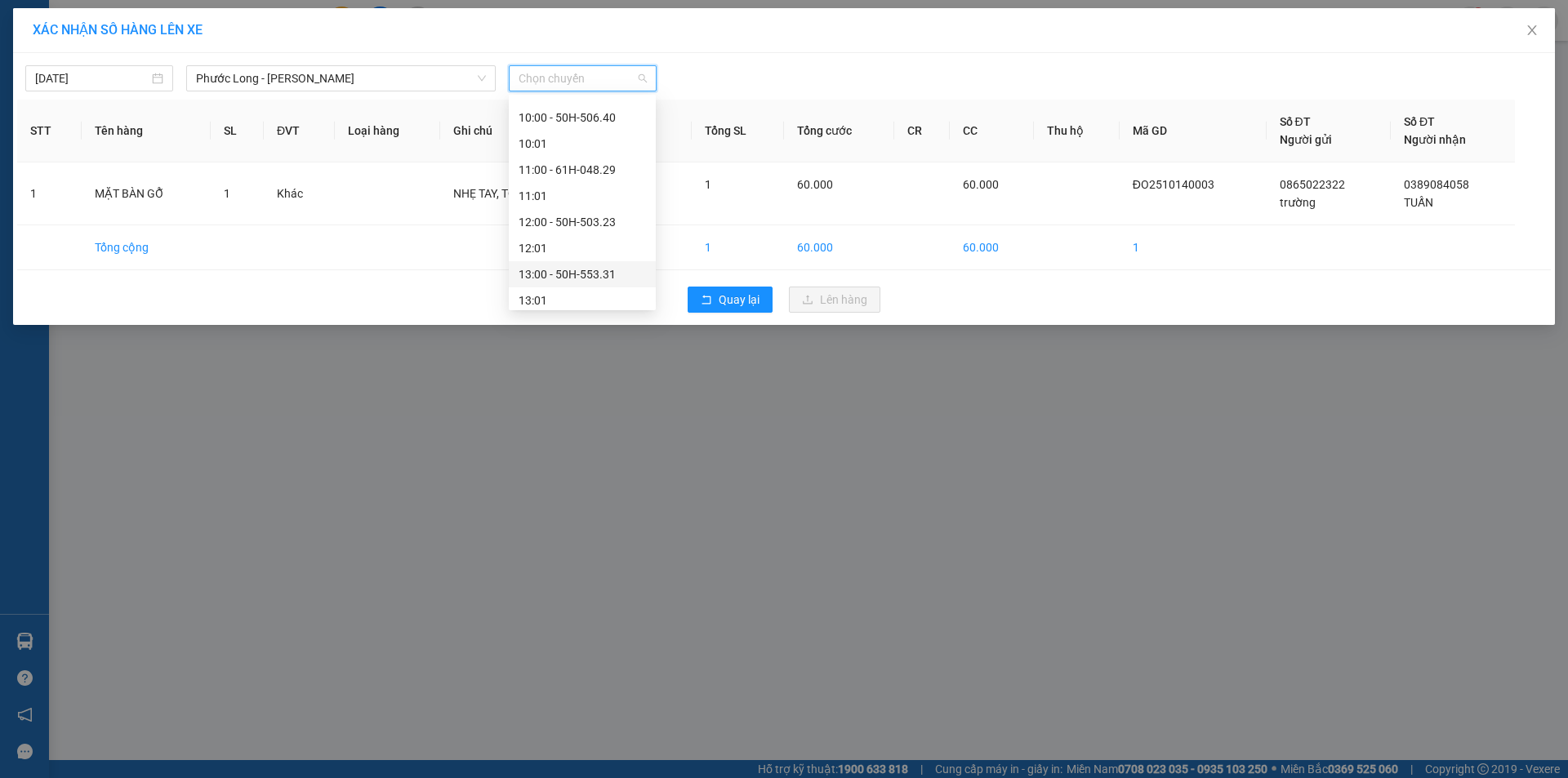
scroll to position [654, 0]
click at [587, 293] on div "15:05 - 93H-020.96" at bounding box center [582, 294] width 127 height 18
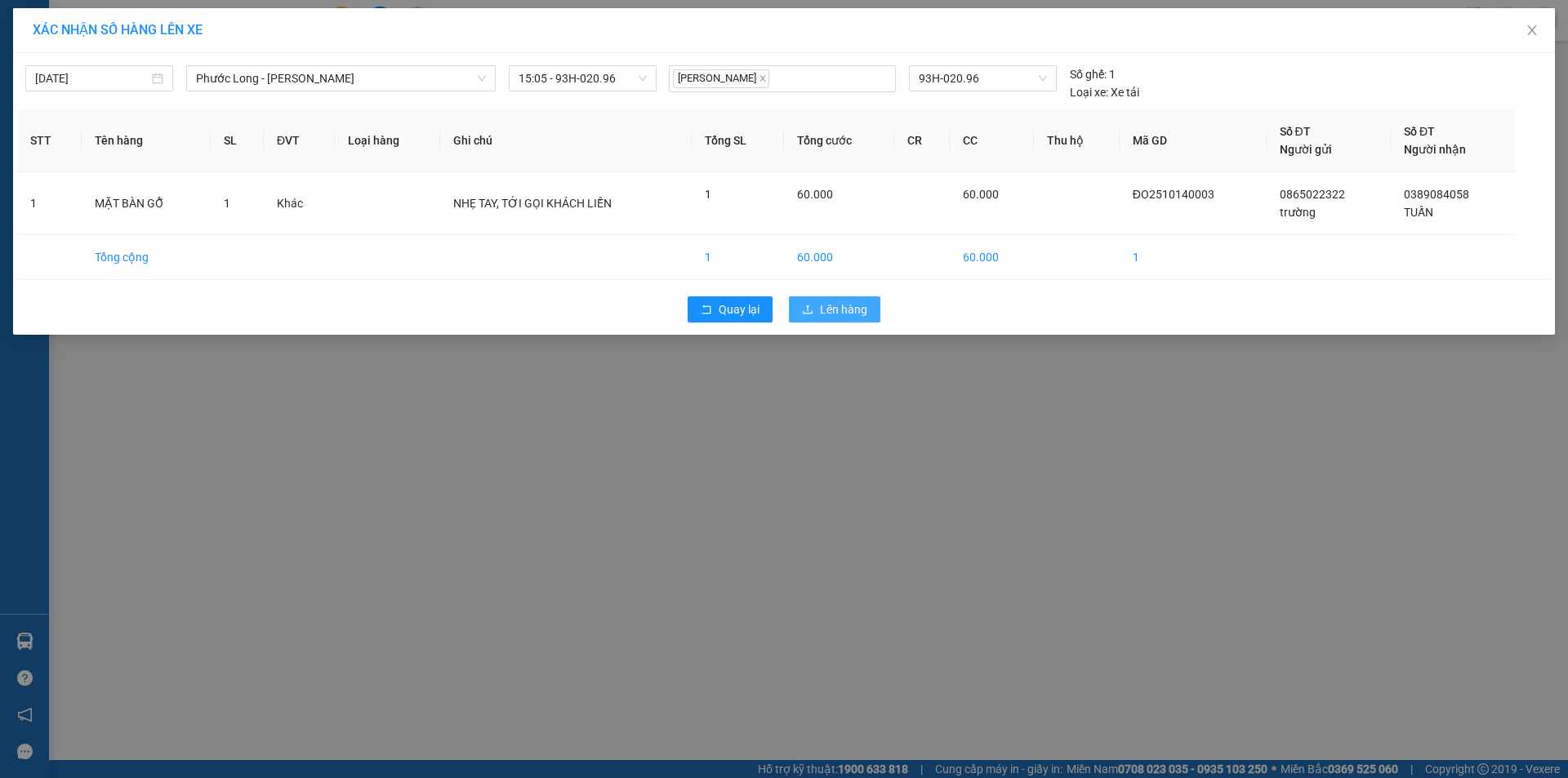
drag, startPoint x: 833, startPoint y: 312, endPoint x: 946, endPoint y: 315, distance: 113.0
click at [834, 312] on span "Lên hàng" at bounding box center [844, 309] width 48 height 18
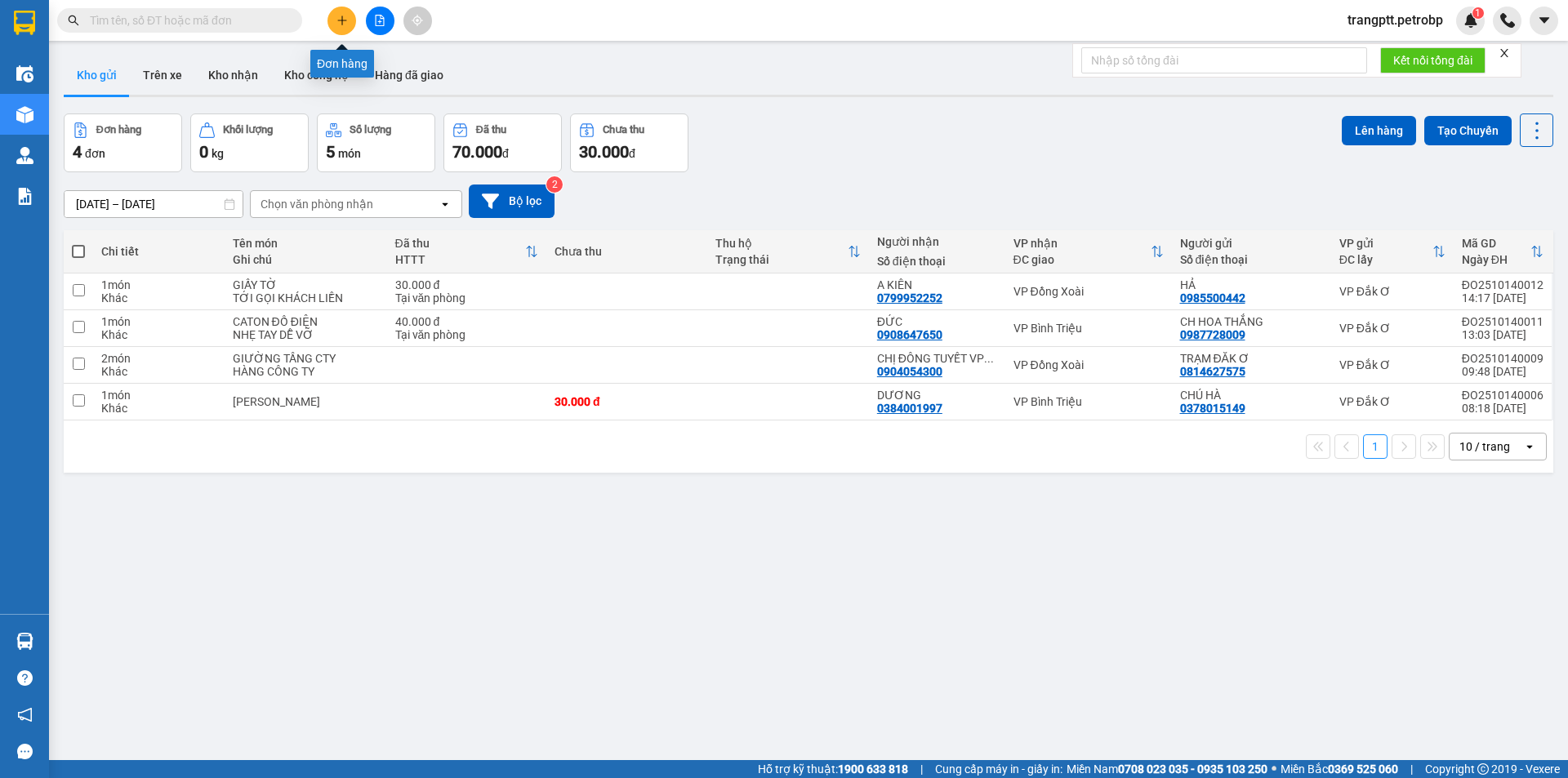
click at [342, 24] on icon "plus" at bounding box center [342, 19] width 1 height 9
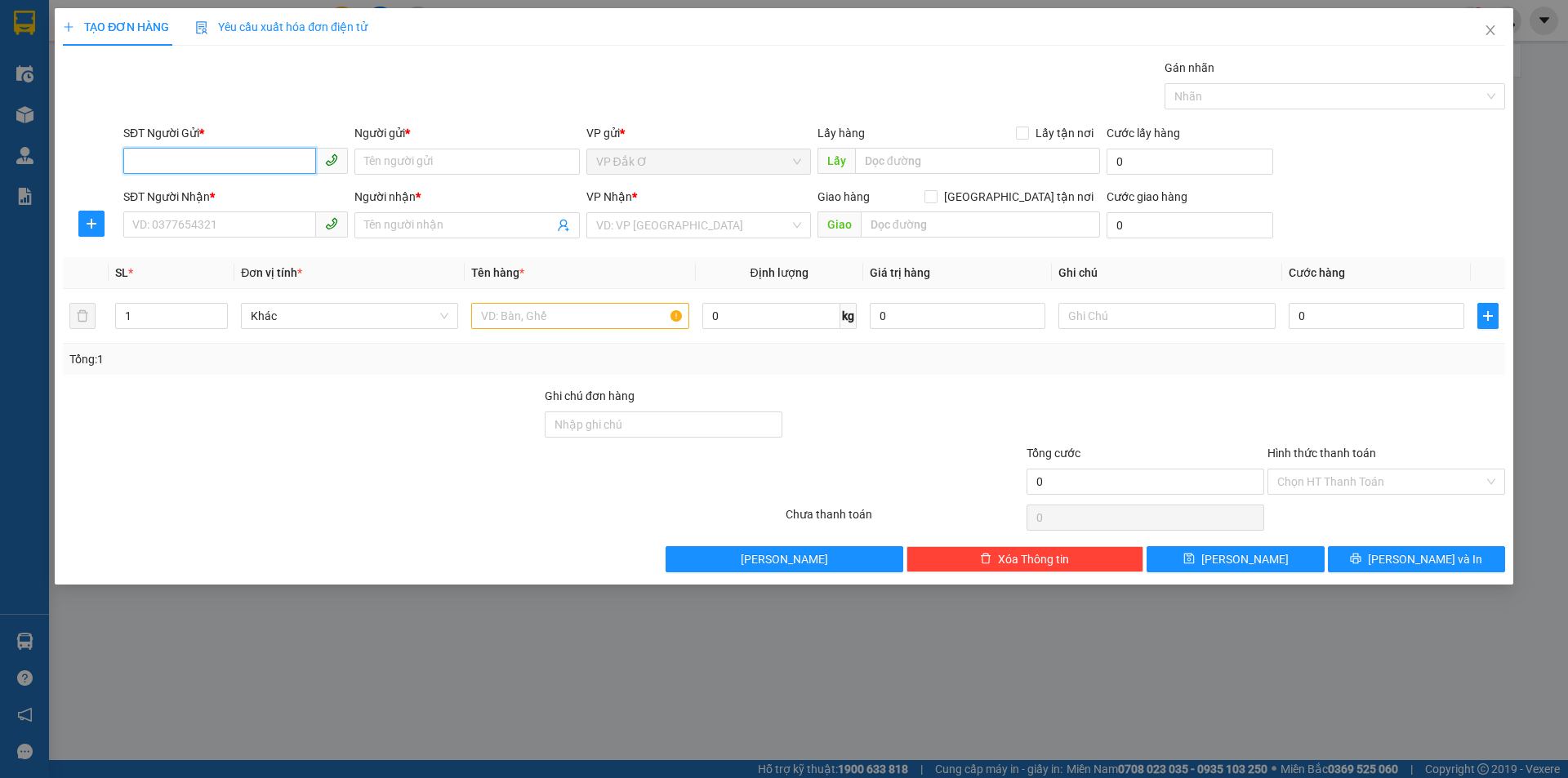
click at [239, 156] on input "SĐT Người Gửi *" at bounding box center [219, 160] width 192 height 26
click at [225, 159] on input "SĐT Người Gửi *" at bounding box center [219, 160] width 192 height 26
click at [282, 155] on input "7735" at bounding box center [219, 160] width 192 height 26
click at [277, 168] on input "7735" at bounding box center [219, 160] width 192 height 26
type input "7"
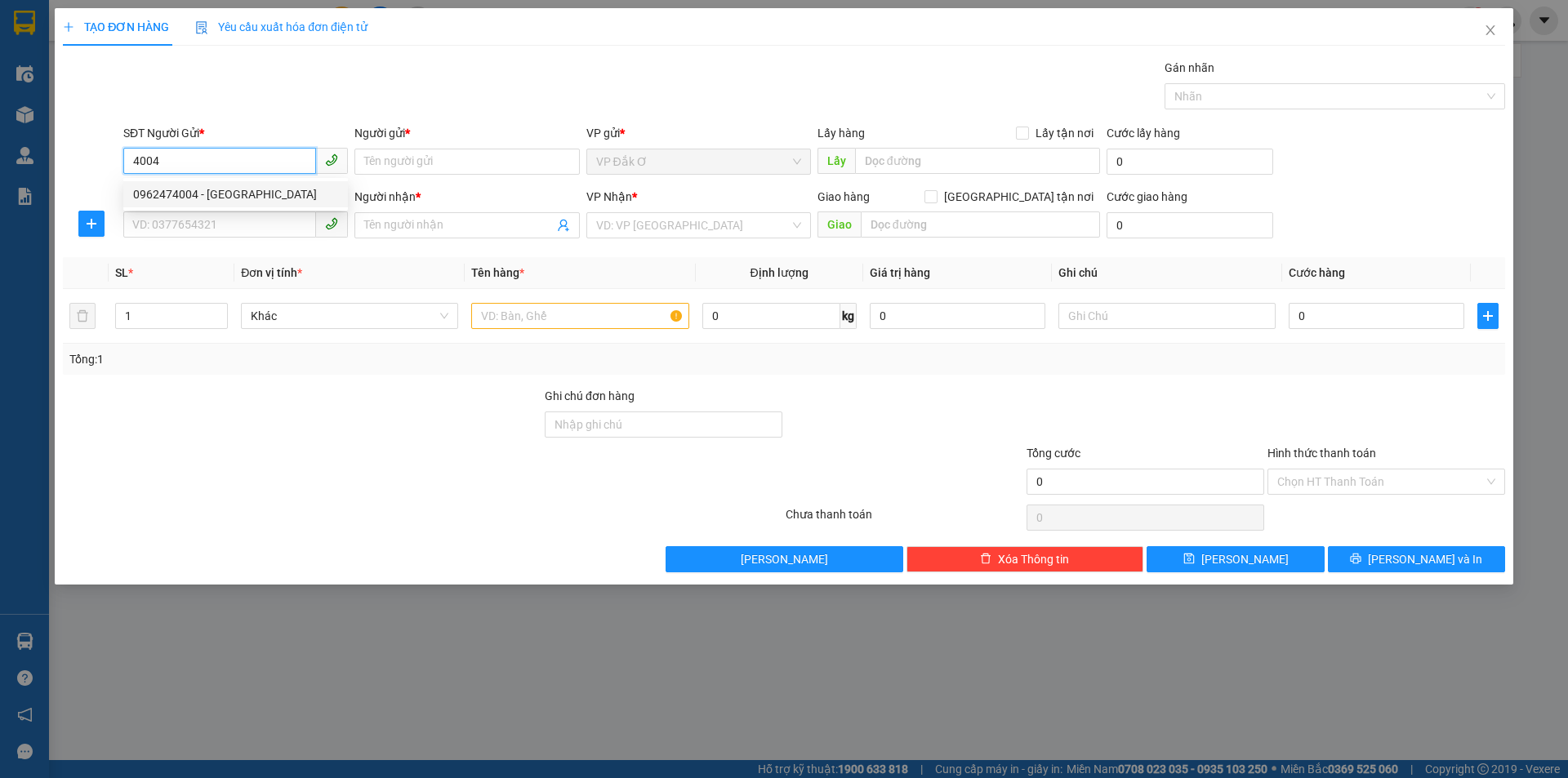
click at [277, 185] on div "0962474004 - [GEOGRAPHIC_DATA]" at bounding box center [235, 193] width 225 height 26
type input "0962474004"
type input "[GEOGRAPHIC_DATA]"
type input "0974337735"
type input "QUÂN"
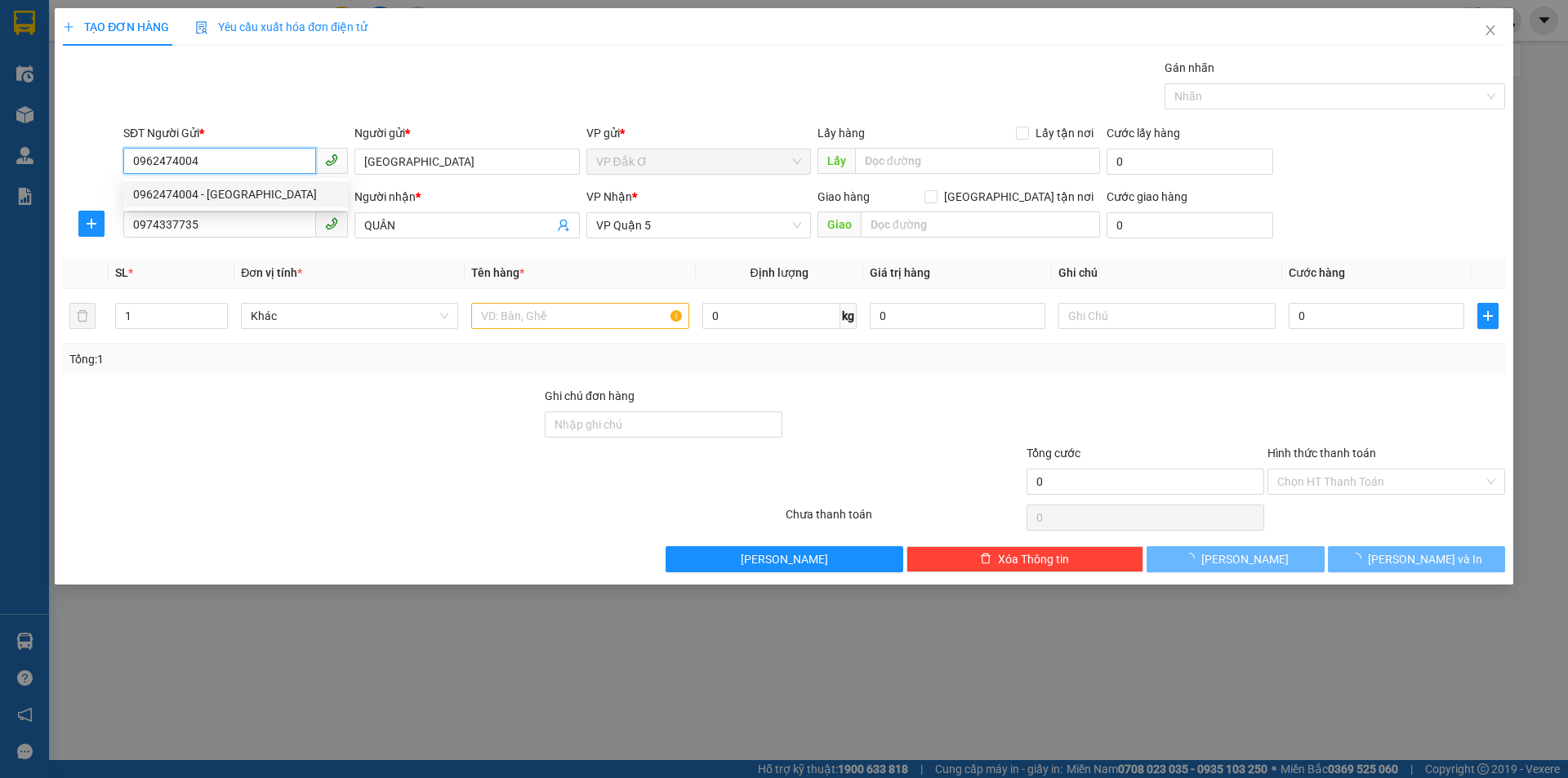
type input "30.000"
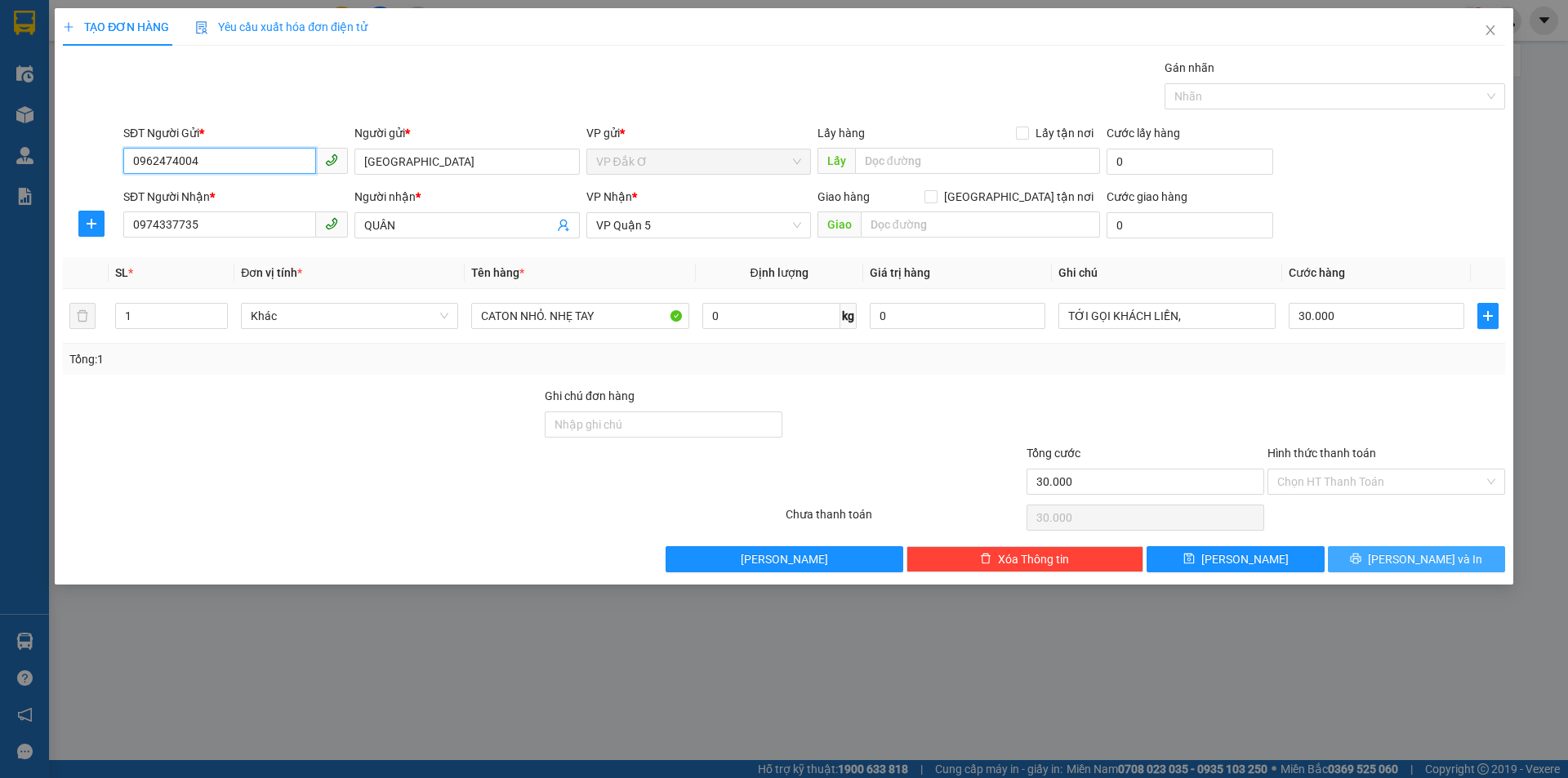
type input "0962474004"
click at [1403, 554] on span "[PERSON_NAME] và In" at bounding box center [1424, 559] width 114 height 18
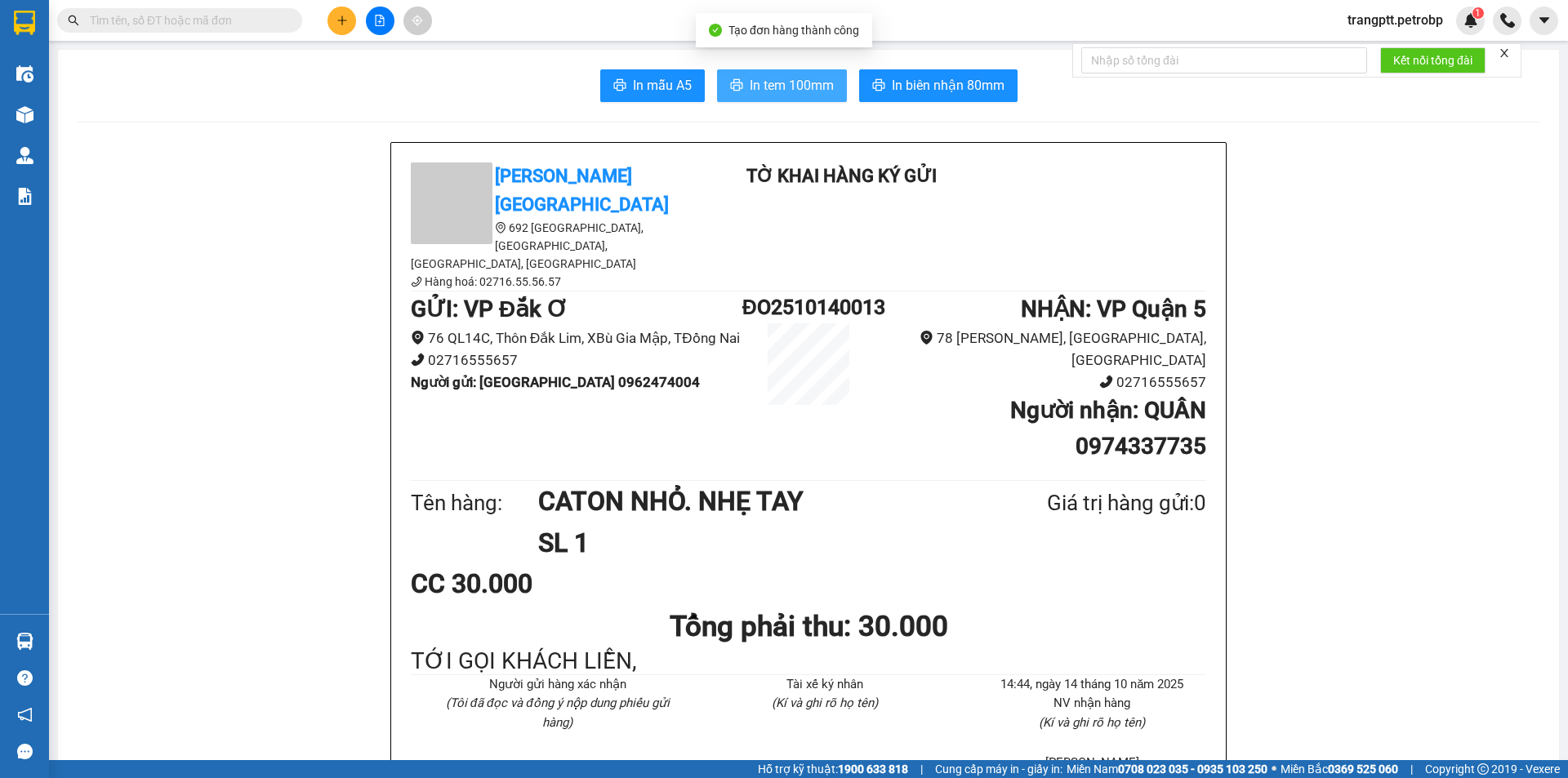
click at [806, 86] on span "In tem 100mm" at bounding box center [792, 85] width 84 height 20
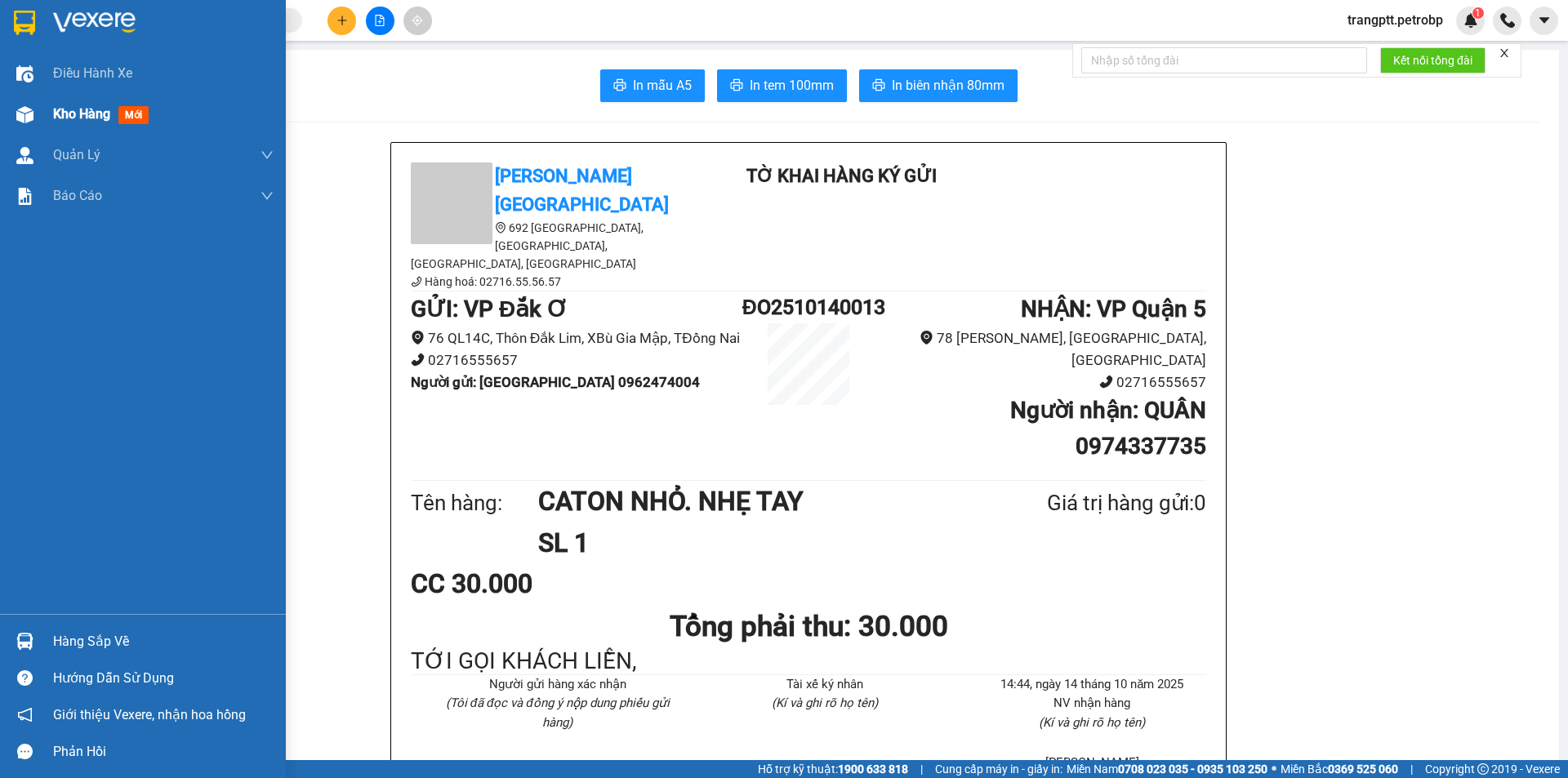
click at [88, 113] on span "Kho hàng" at bounding box center [81, 114] width 57 height 15
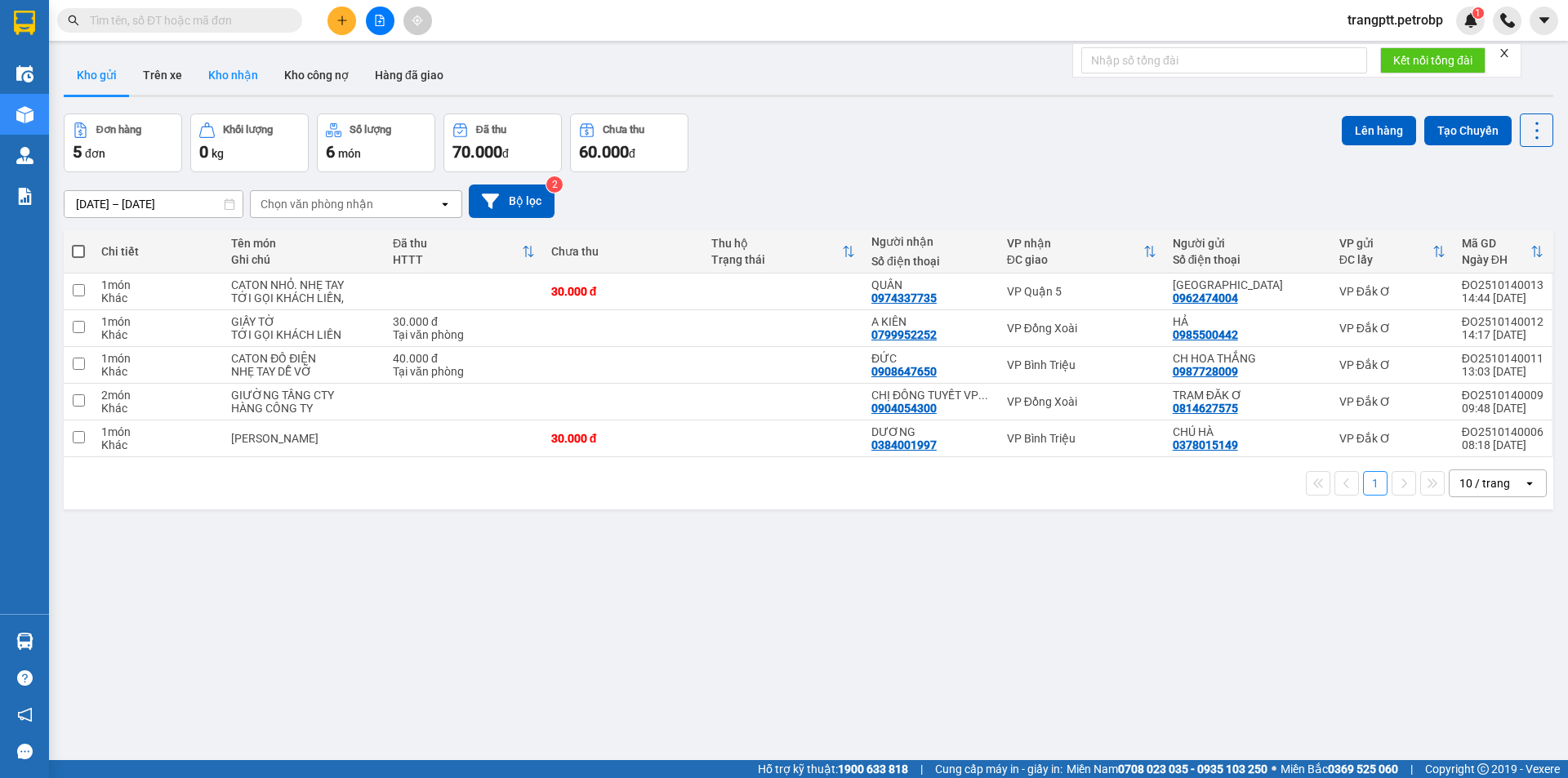
click at [229, 71] on button "Kho nhận" at bounding box center [232, 75] width 76 height 39
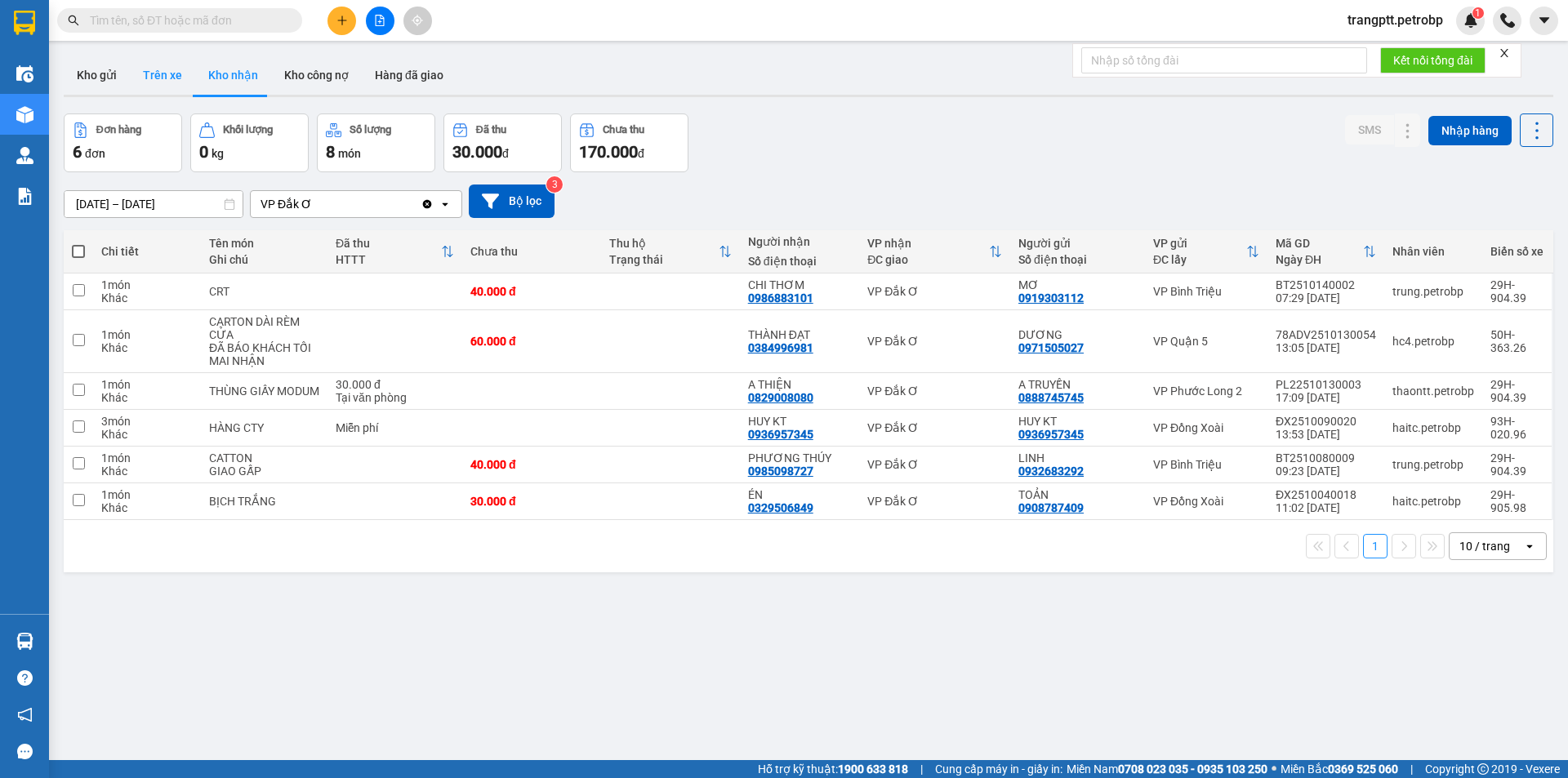
click at [143, 70] on button "Trên xe" at bounding box center [163, 75] width 65 height 39
type input "[DATE] – [DATE]"
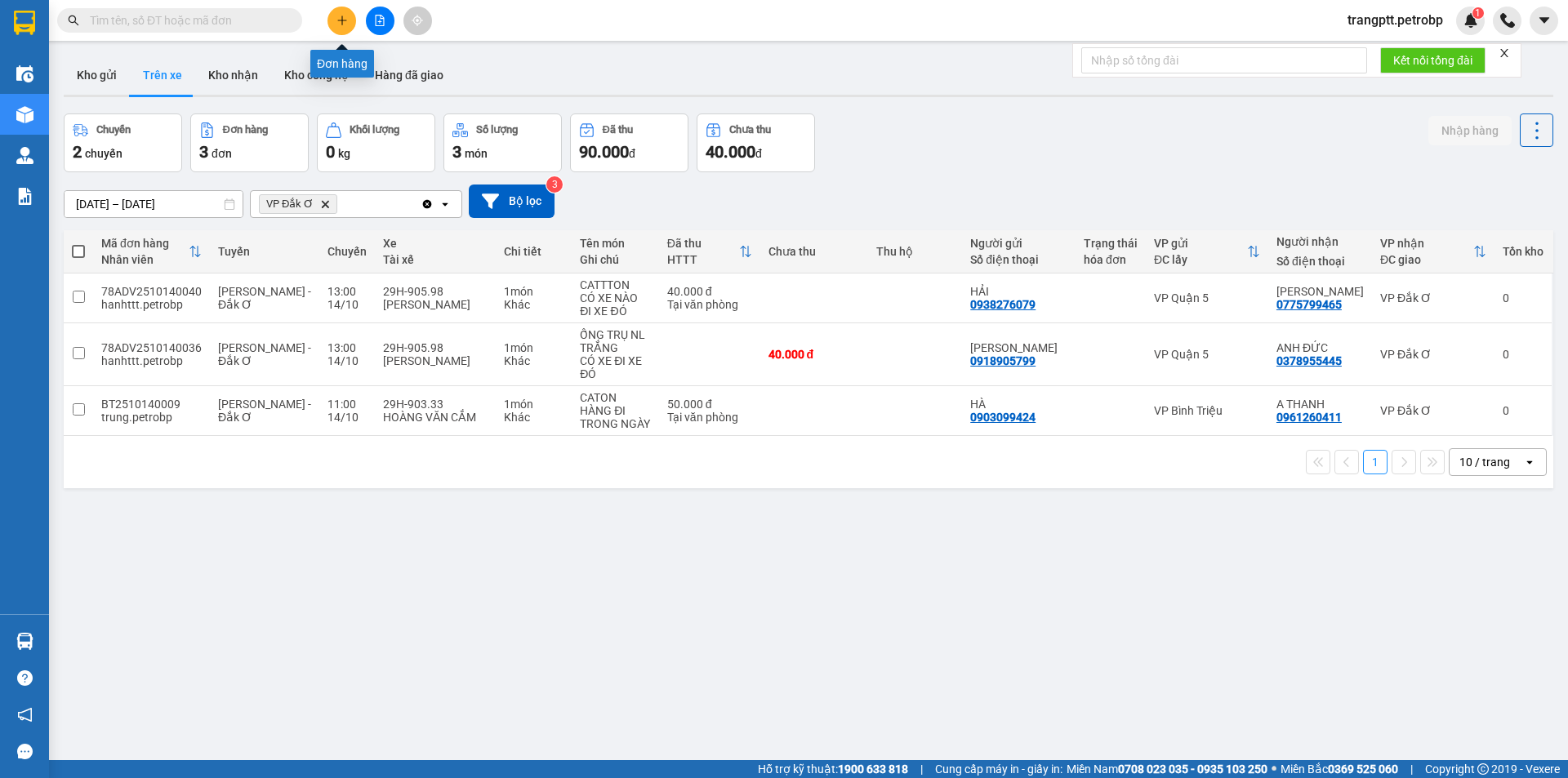
click at [334, 14] on button at bounding box center [342, 21] width 29 height 29
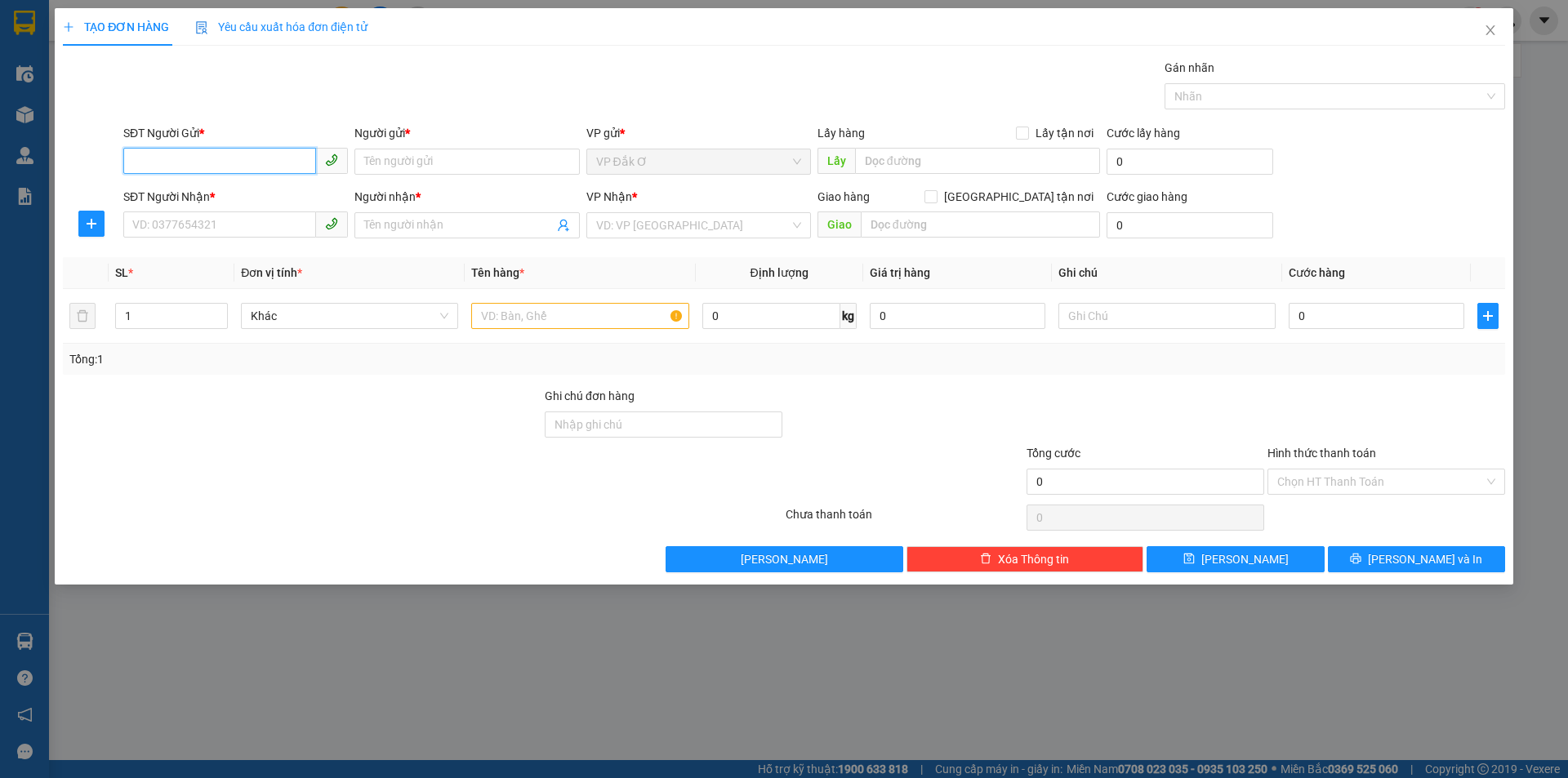
click at [207, 154] on input "SĐT Người Gửi *" at bounding box center [219, 160] width 192 height 26
type input "0974572819"
click at [178, 188] on div "0974572819 - THÚY" at bounding box center [235, 194] width 205 height 18
type input "THÚY"
type input "0978476679"
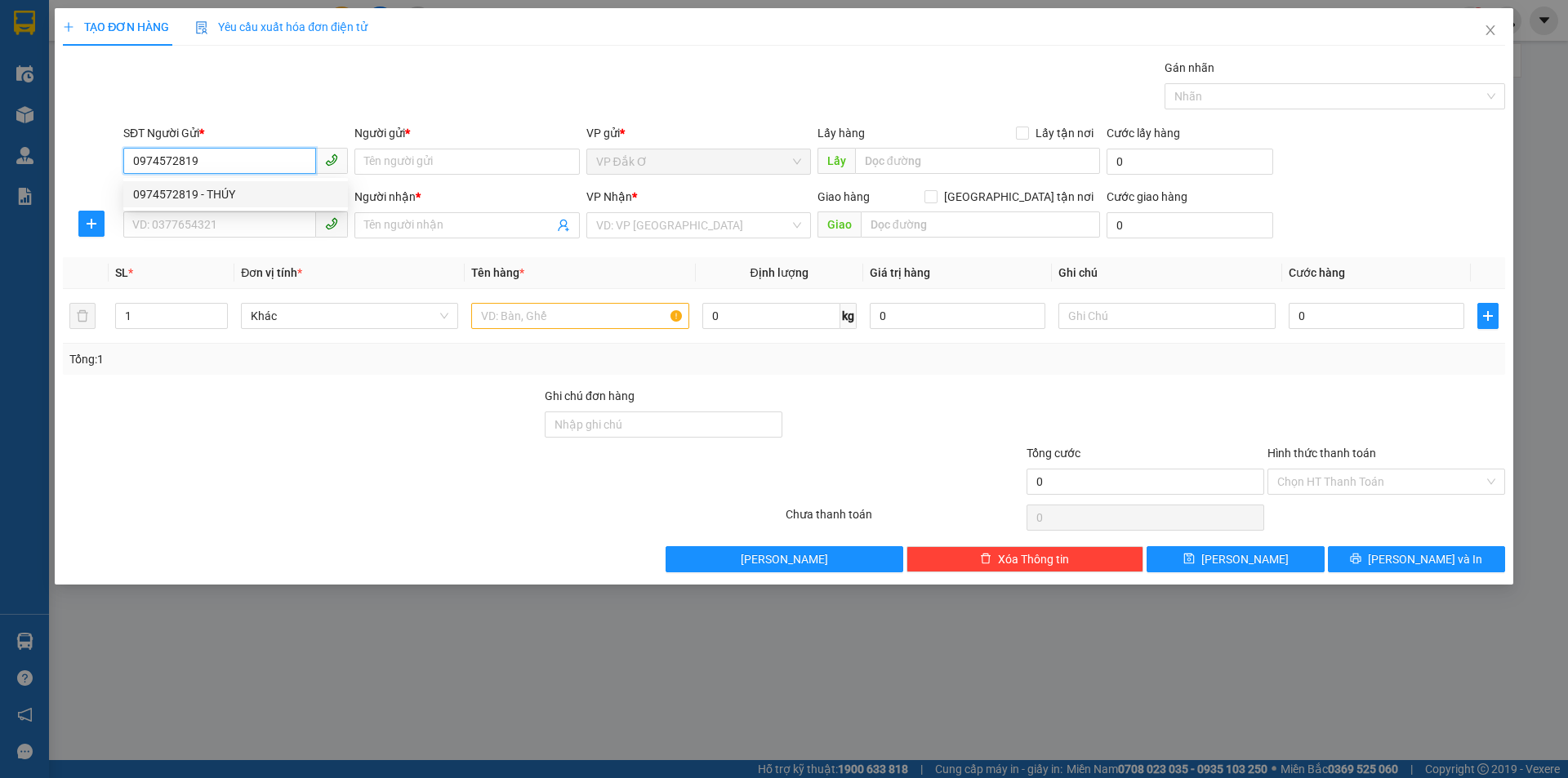
type input "[PERSON_NAME]"
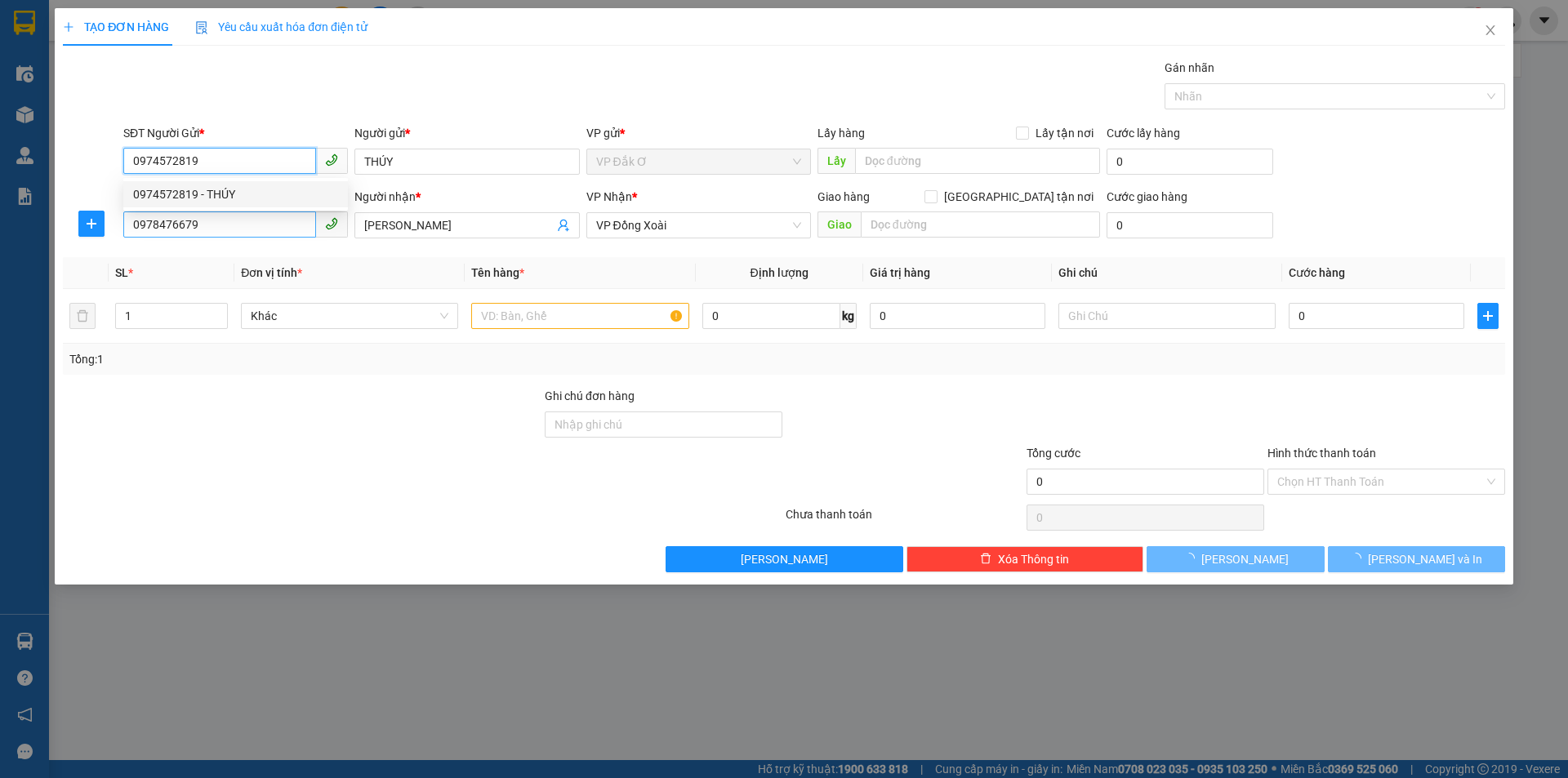
type input "30.000"
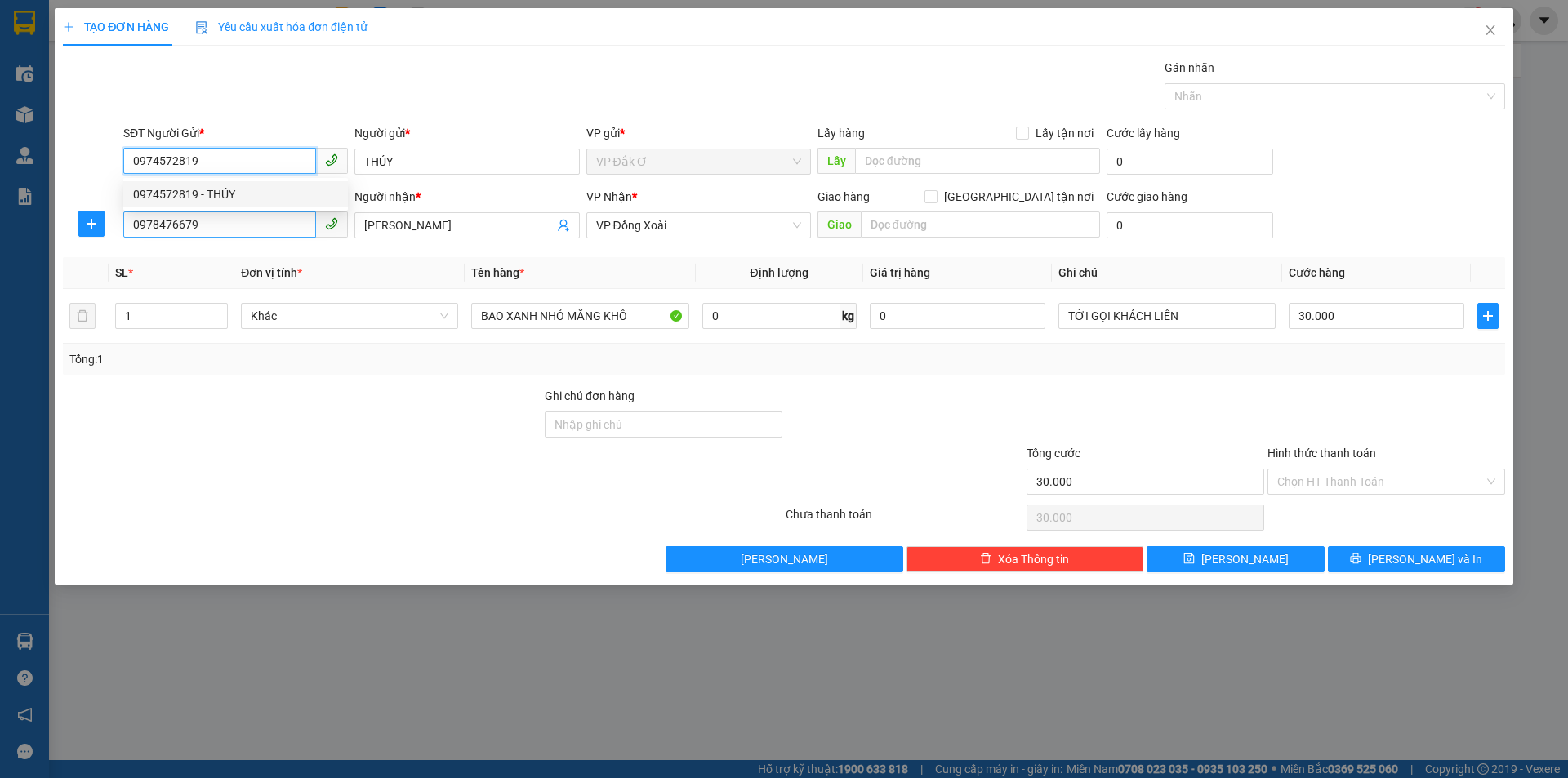
type input "0974572819"
click at [237, 233] on input "0978476679" at bounding box center [219, 224] width 192 height 26
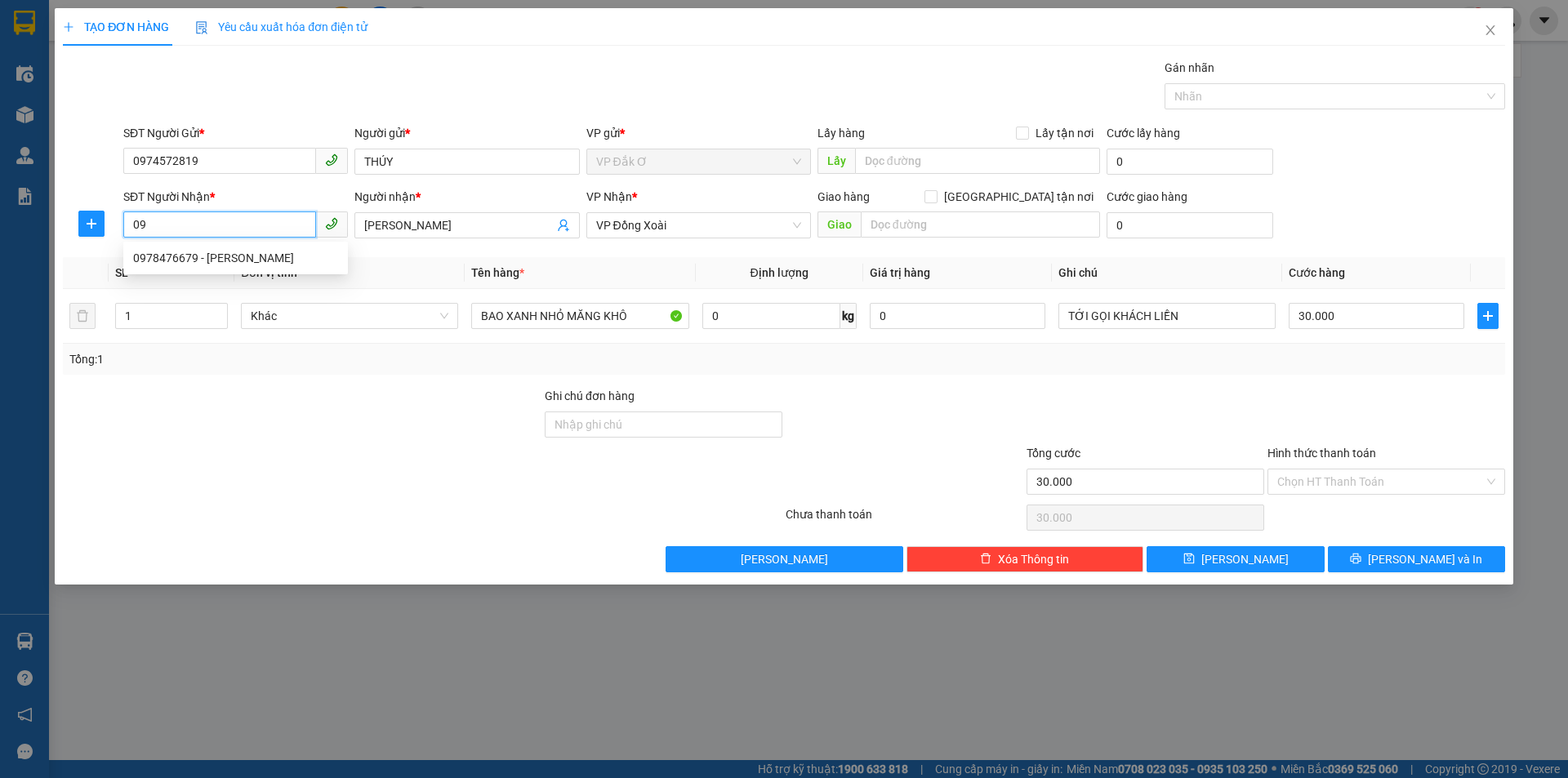
type input "0"
type input "0839270468"
click at [454, 226] on input "[PERSON_NAME]" at bounding box center [458, 225] width 188 height 18
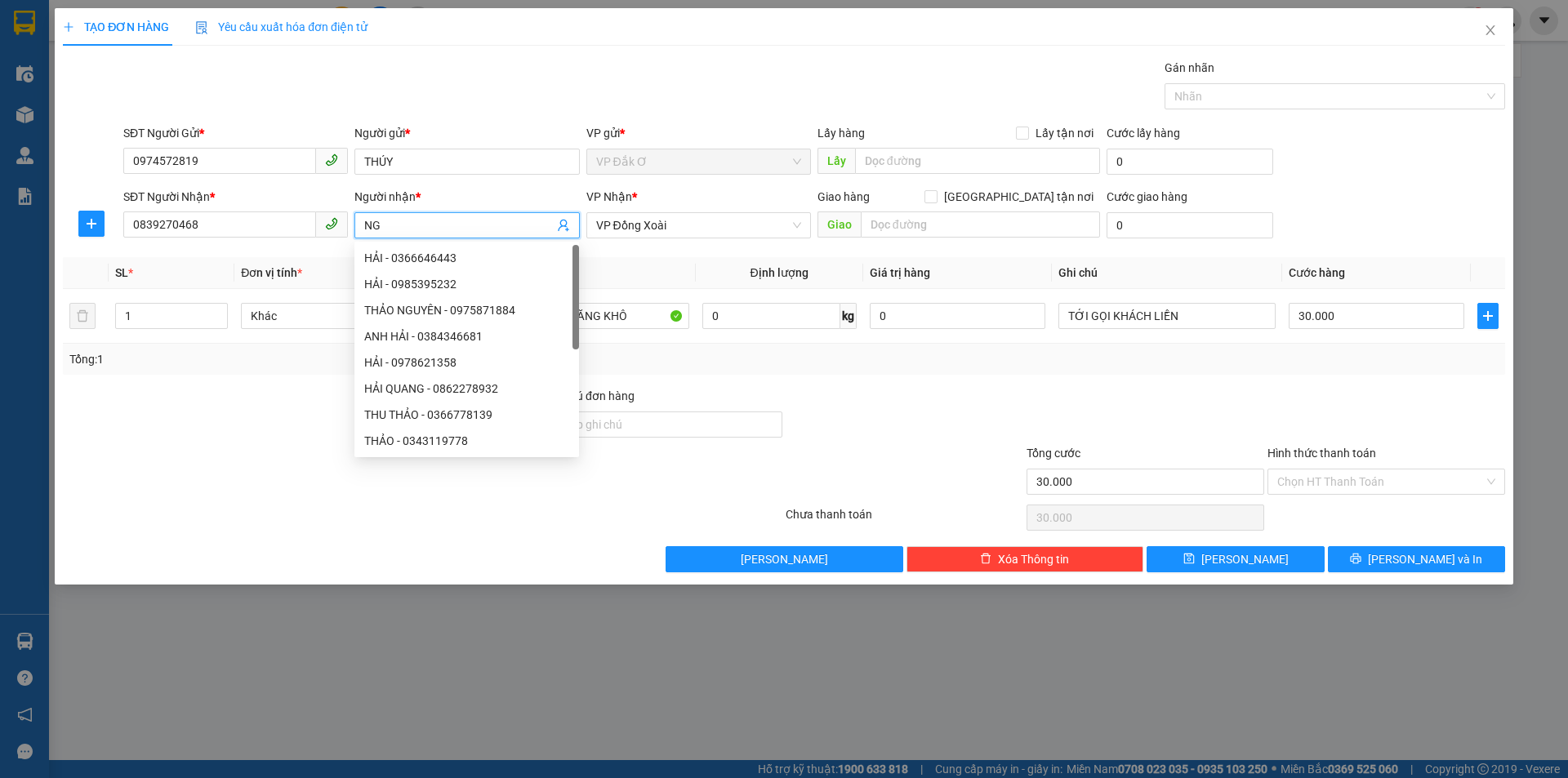
type input "N"
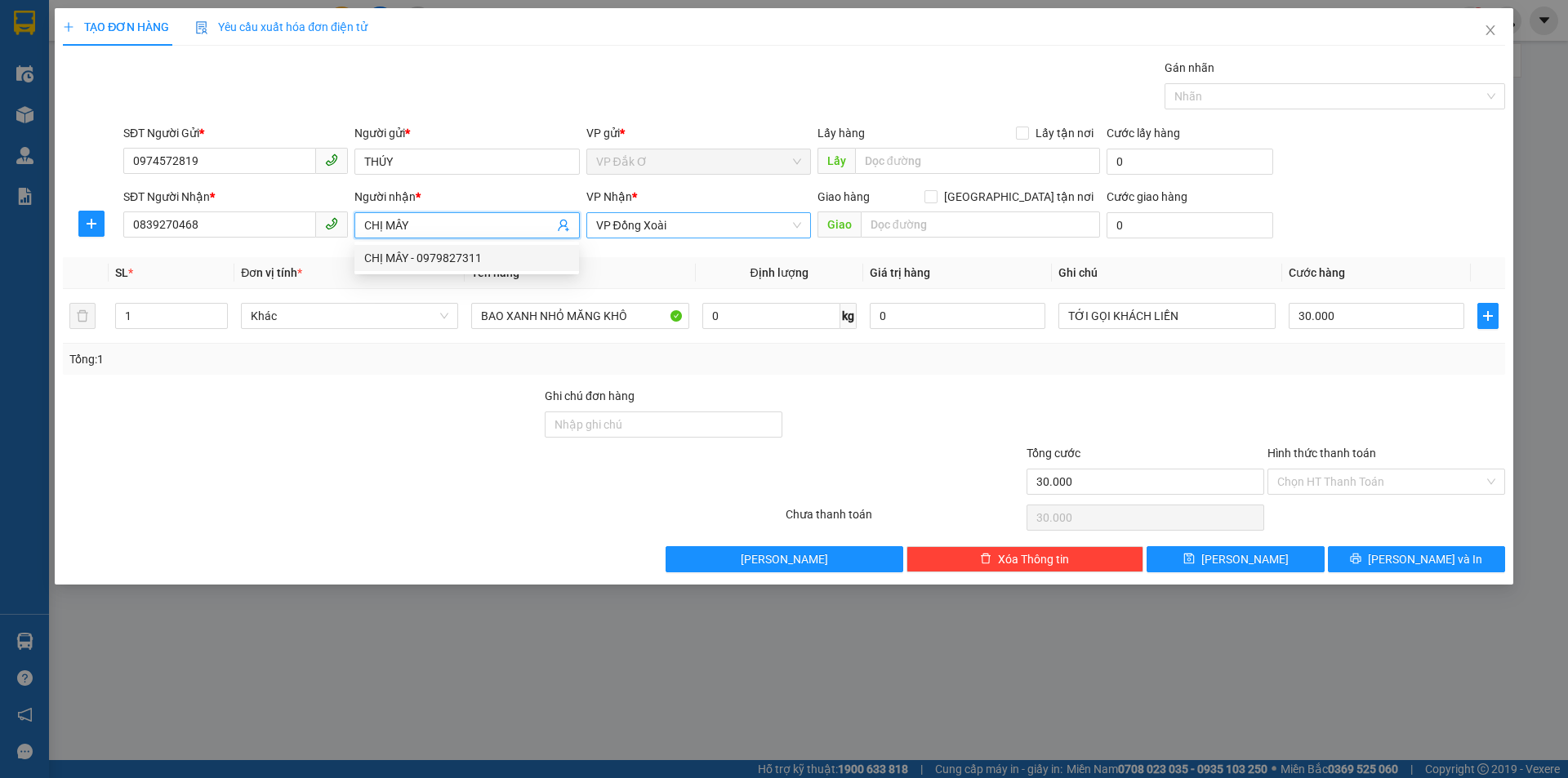
click at [685, 214] on span "VP Đồng Xoài" at bounding box center [698, 226] width 205 height 25
type input "CHỊ MÂY"
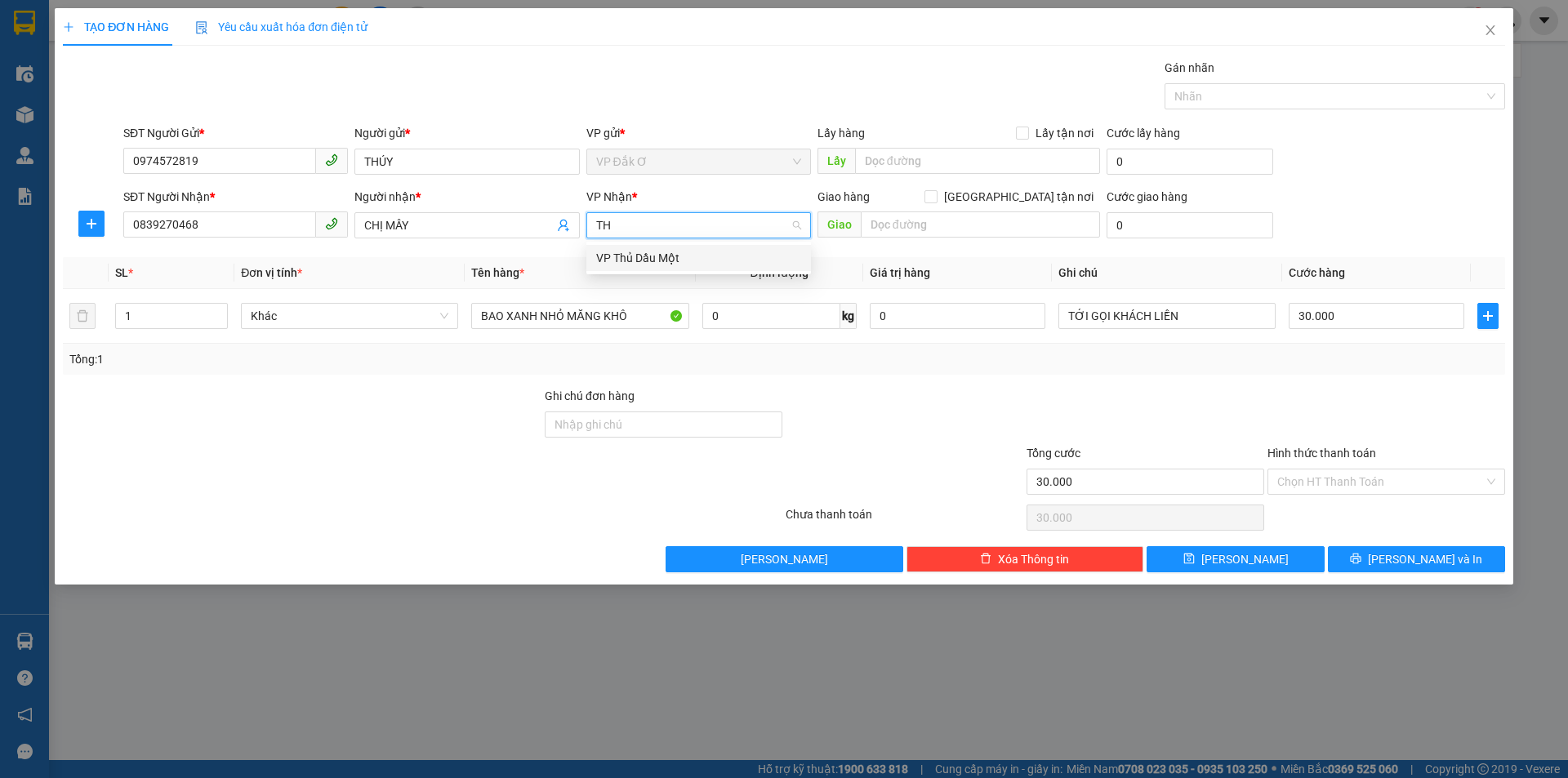
type input "THỦ"
click at [659, 256] on div "VP Thủ Dầu Một" at bounding box center [698, 257] width 205 height 18
click at [644, 313] on input "BAO XANH NHỎ MĂNG KHÔ" at bounding box center [580, 316] width 217 height 26
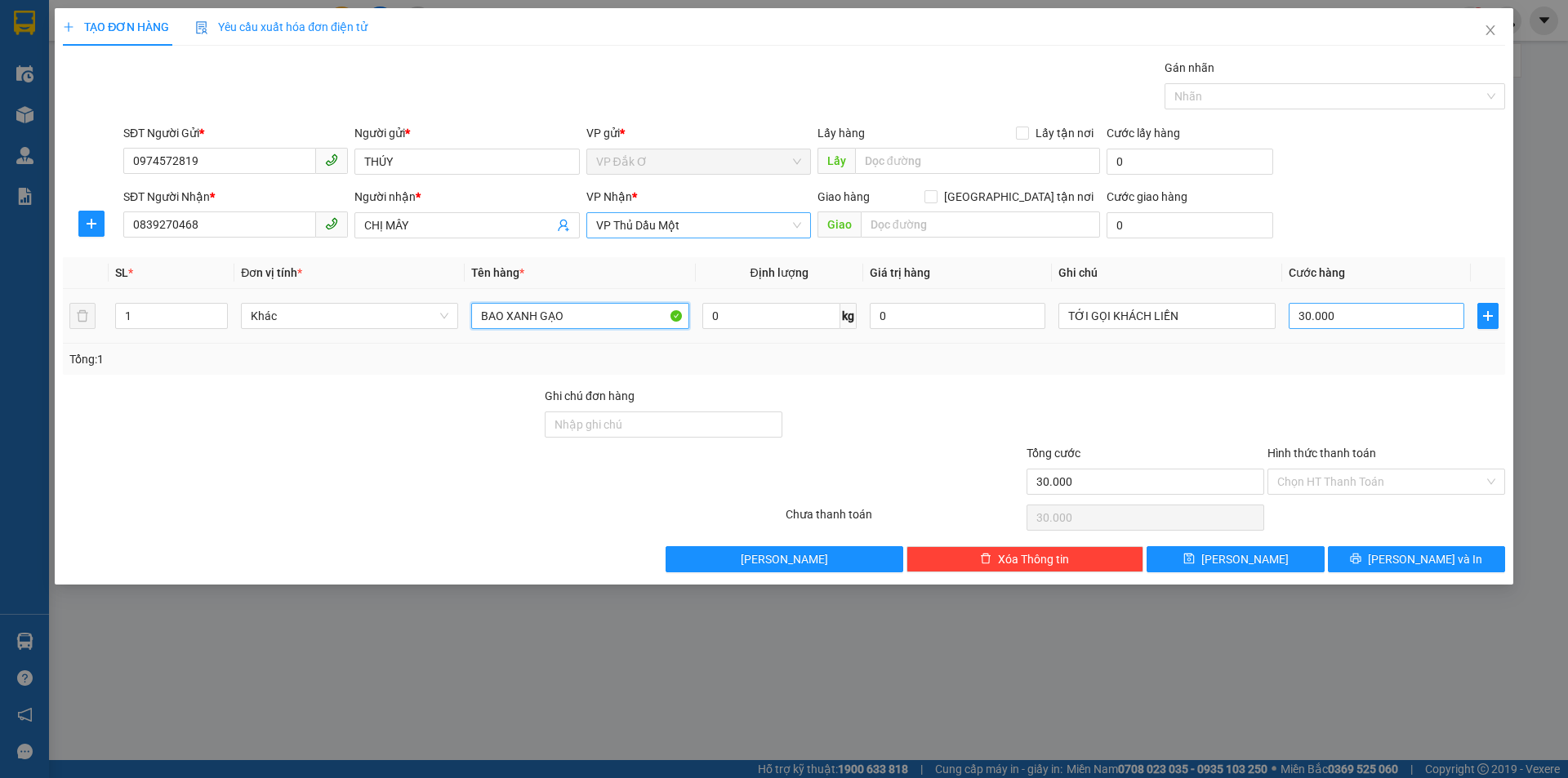
type input "BAO XANH GẠO"
click at [1352, 312] on input "30.000" at bounding box center [1377, 316] width 176 height 26
type input "0"
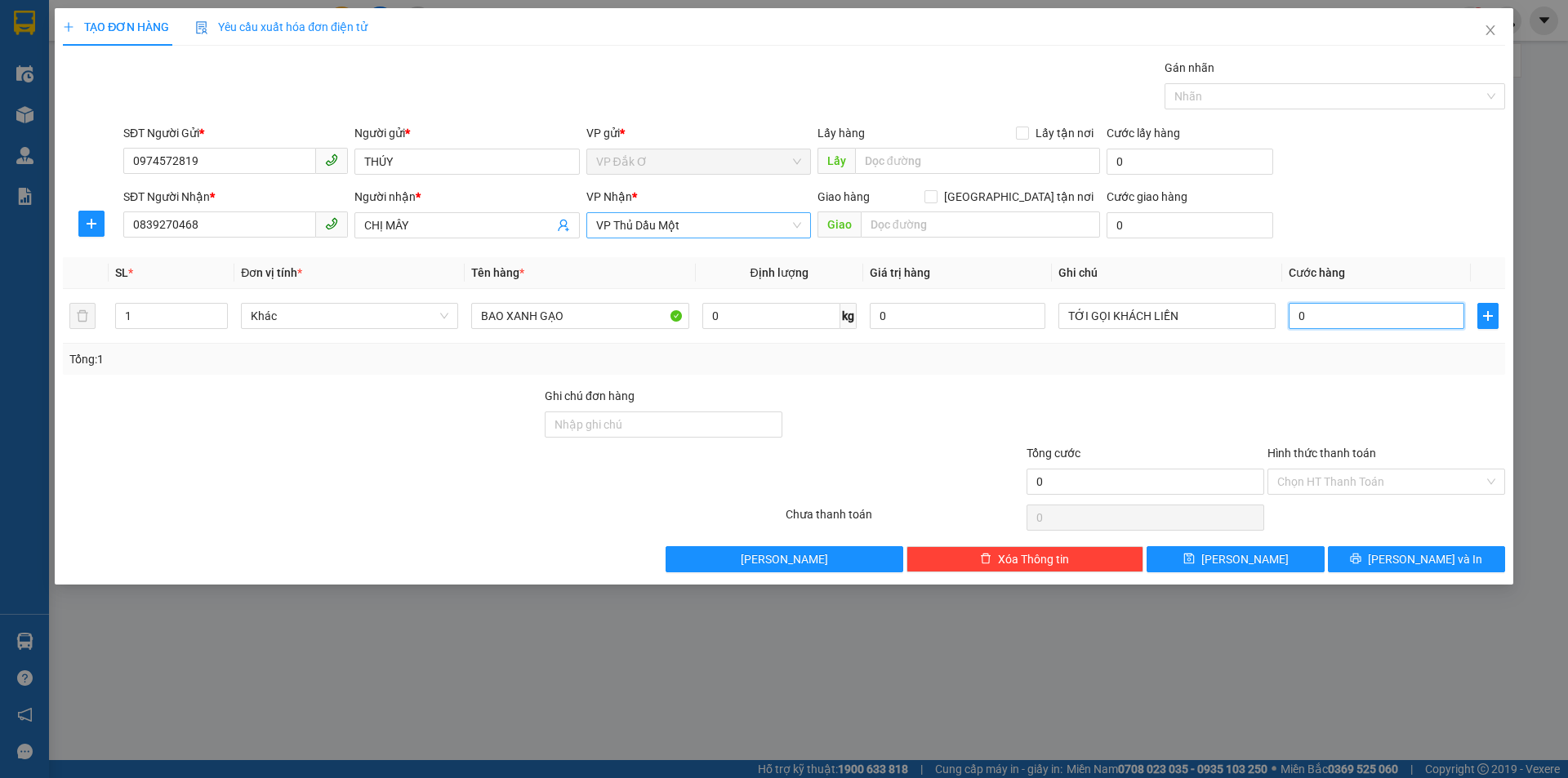
type input "4"
type input "04"
type input "40"
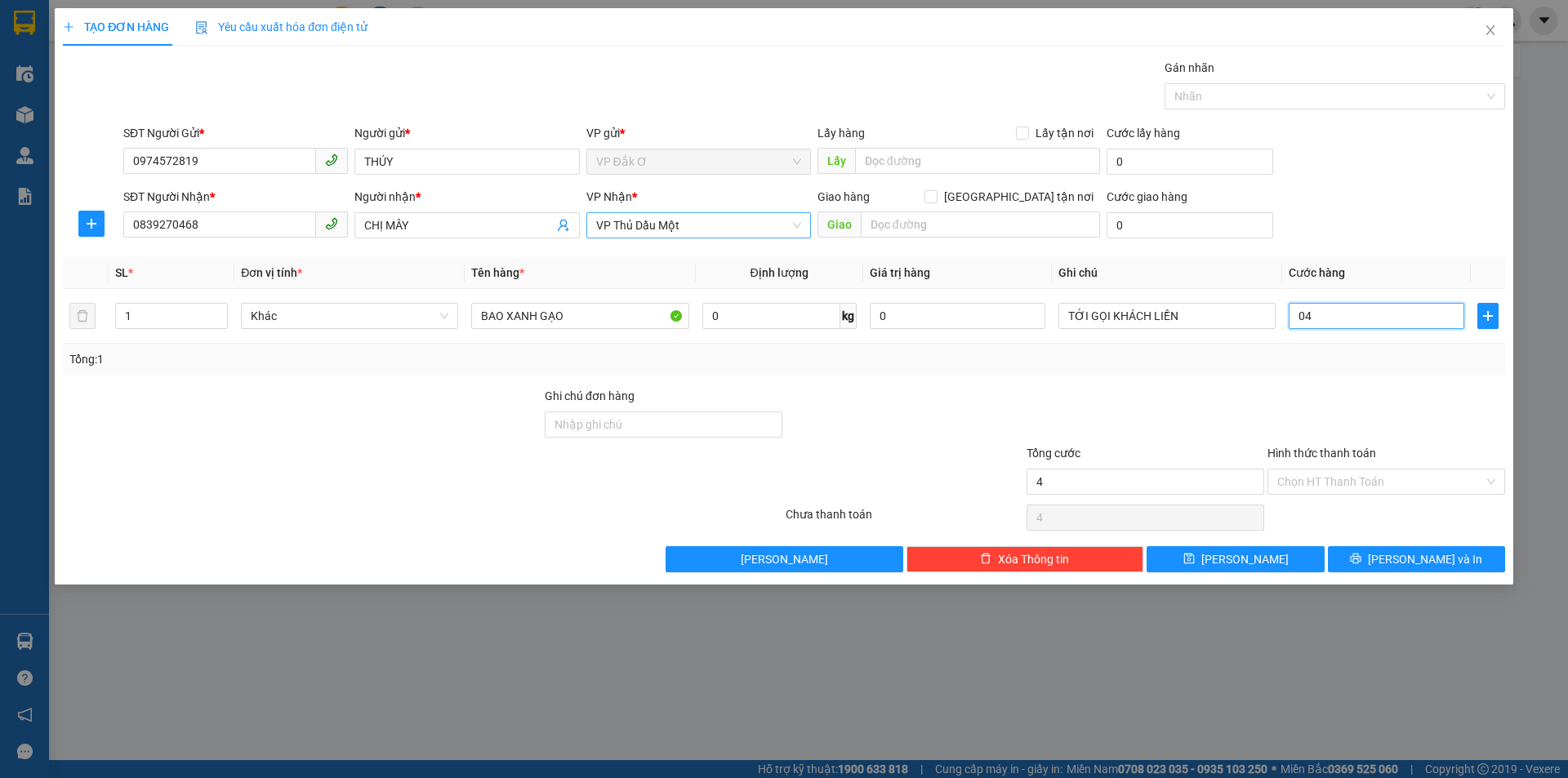
type input "040"
type input "400"
type input "0.400"
type input "4.000"
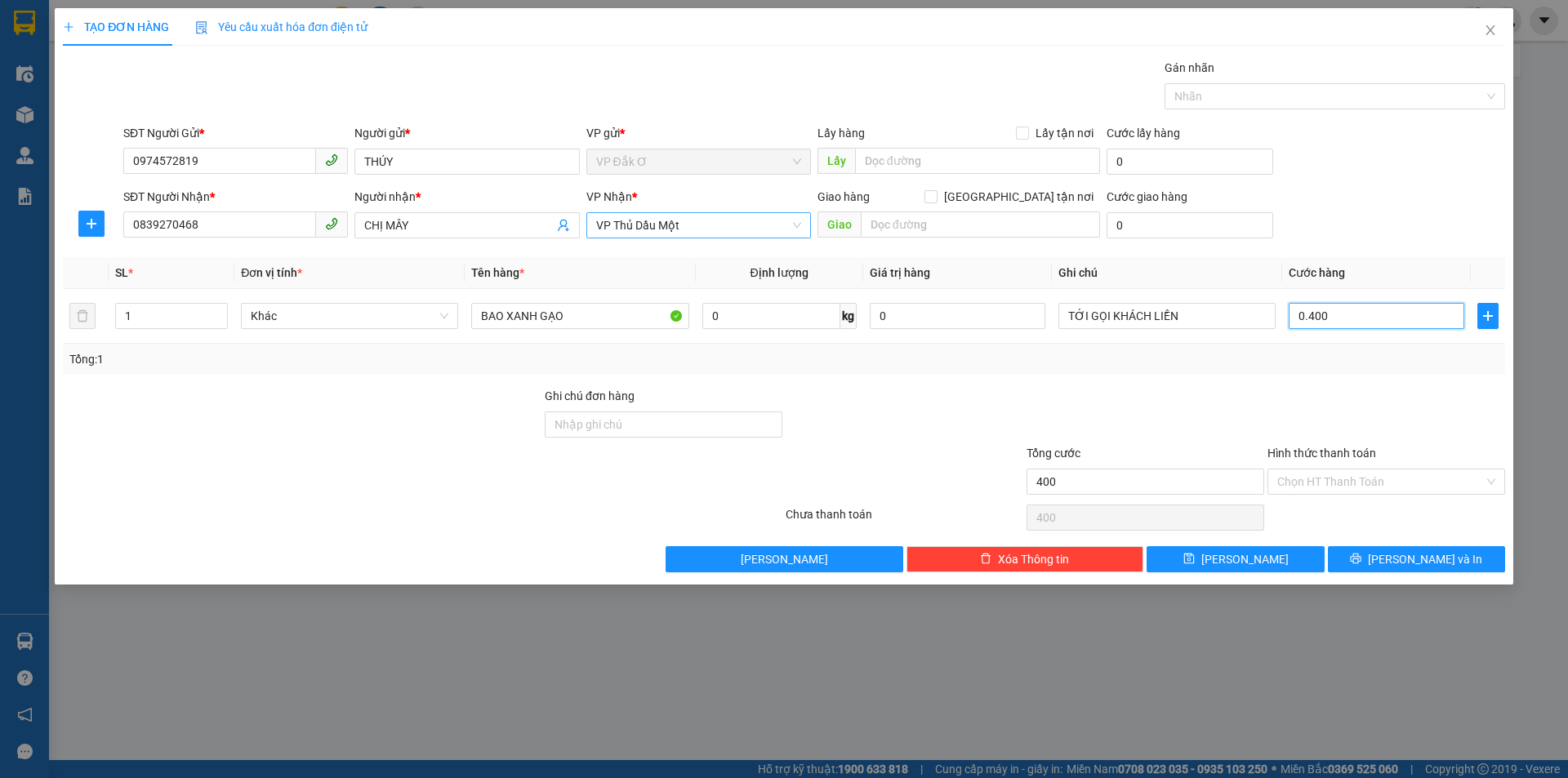
type input "4.000"
type input "04.000"
type input "40.000"
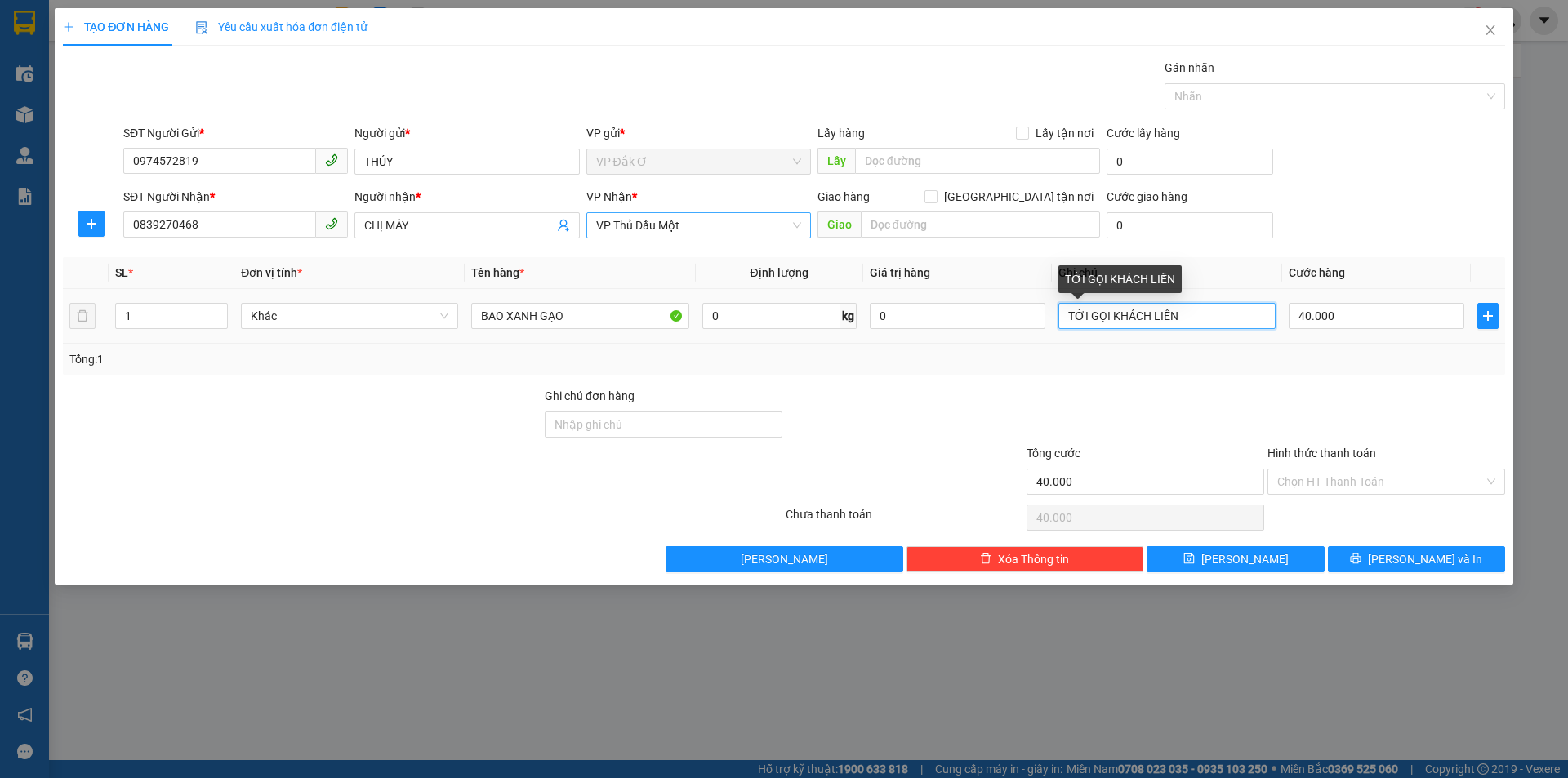
click at [1196, 316] on input "TỚI GỌI KHÁCH LIỀN" at bounding box center [1166, 316] width 217 height 26
type input "T"
click at [1194, 316] on input "KHÁCH ĐỒNG Ý ĐI XE TẢI MAI NHẬN HÀNG" at bounding box center [1166, 316] width 217 height 26
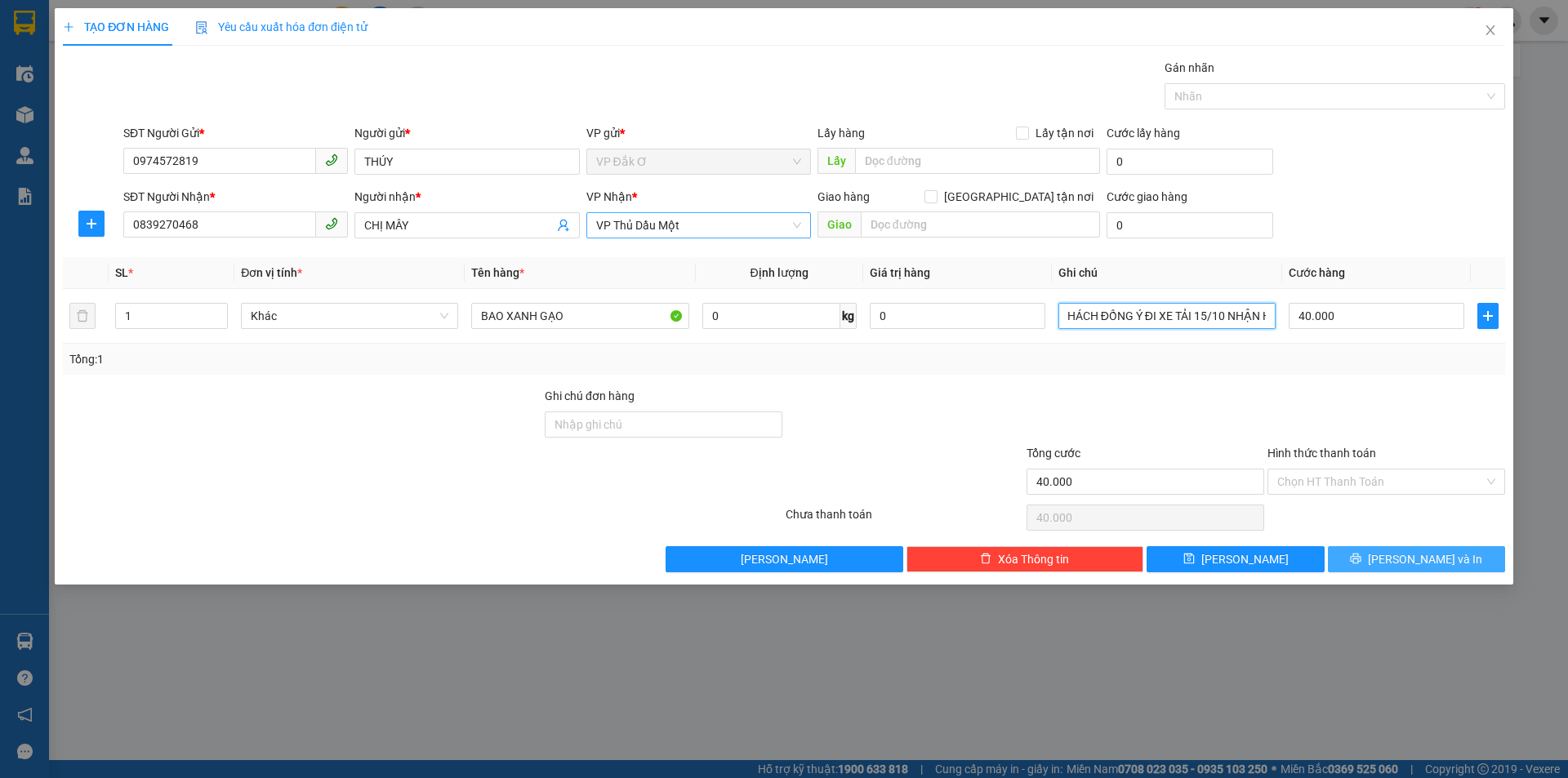
type input "KHÁCH ĐỒNG Ý ĐI XE TẢI 15/10 NHẬN HÀNG"
click at [1414, 559] on span "[PERSON_NAME] và In" at bounding box center [1424, 559] width 114 height 18
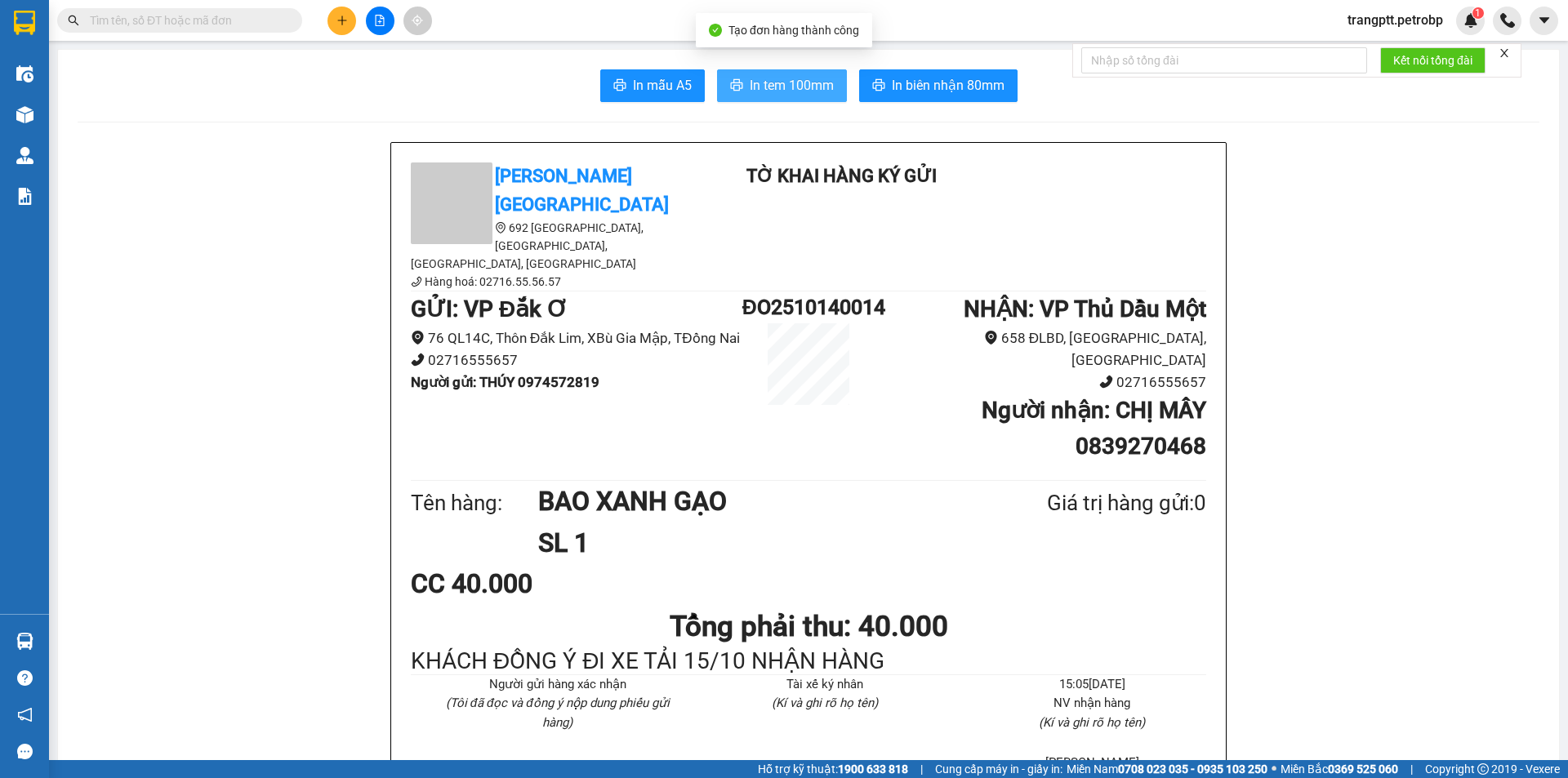
click at [797, 82] on span "In tem 100mm" at bounding box center [792, 85] width 84 height 20
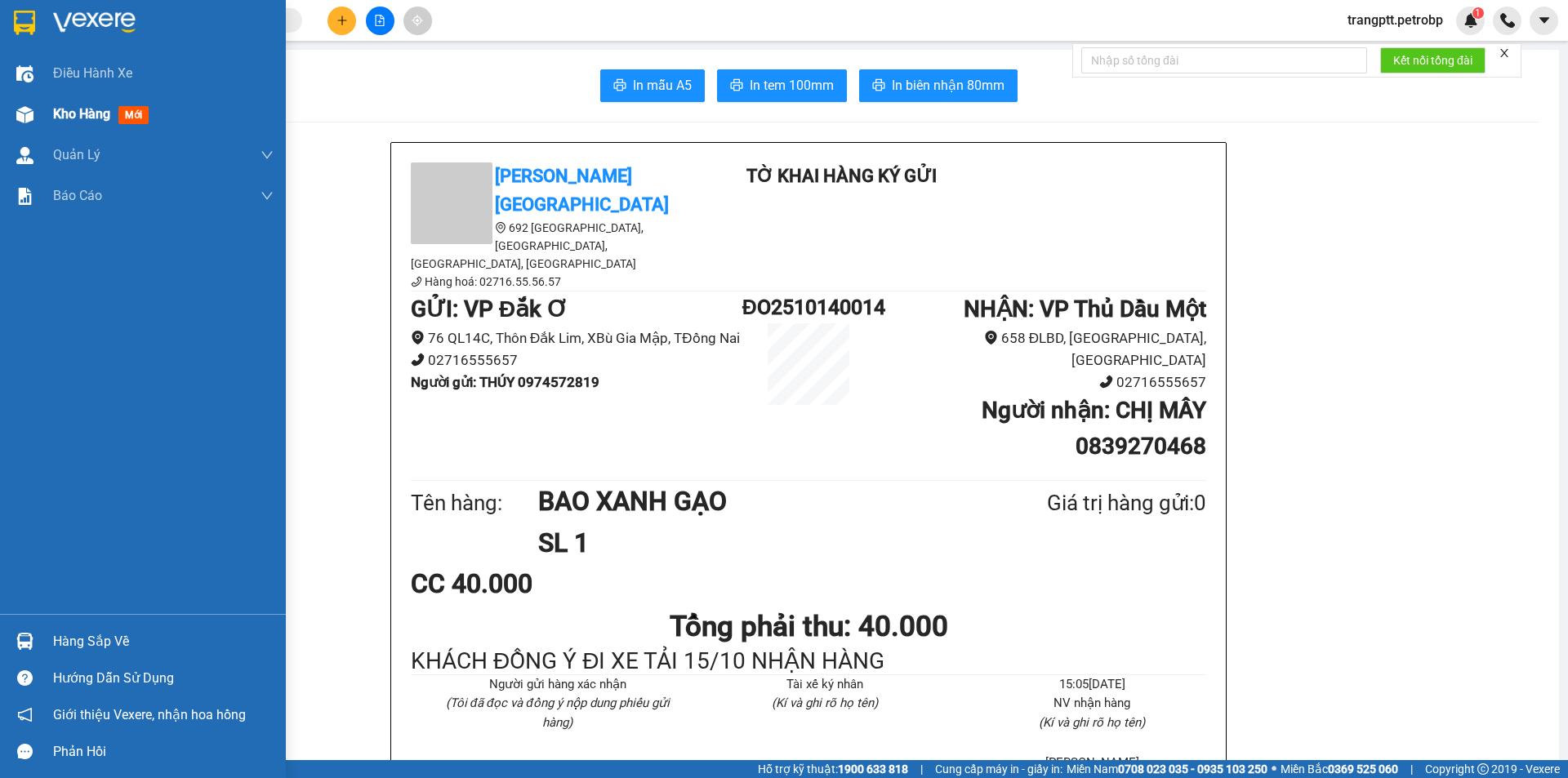
click at [73, 113] on span "Kho hàng" at bounding box center [81, 114] width 57 height 15
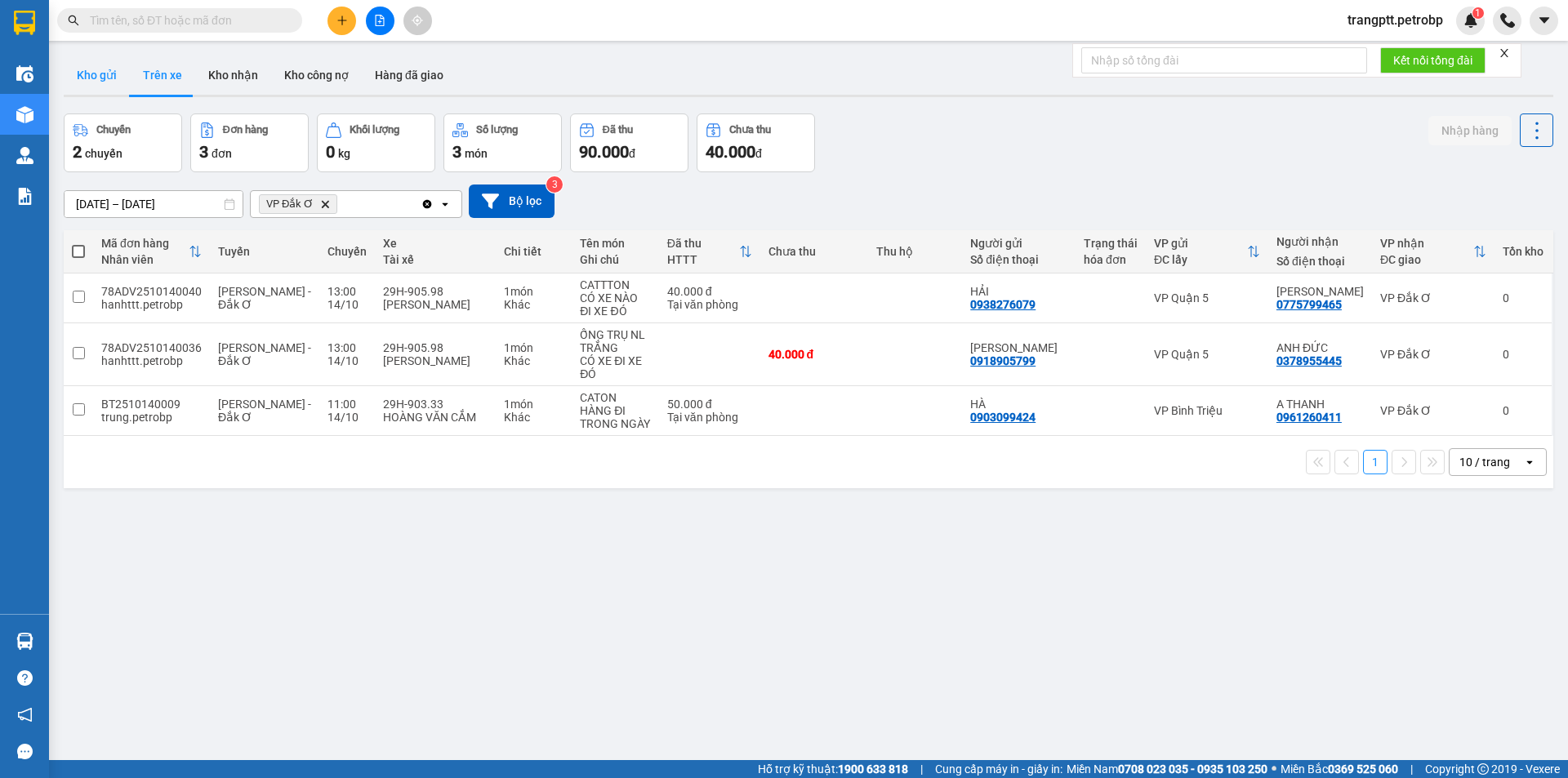
click at [99, 75] on button "Kho gửi" at bounding box center [97, 75] width 66 height 39
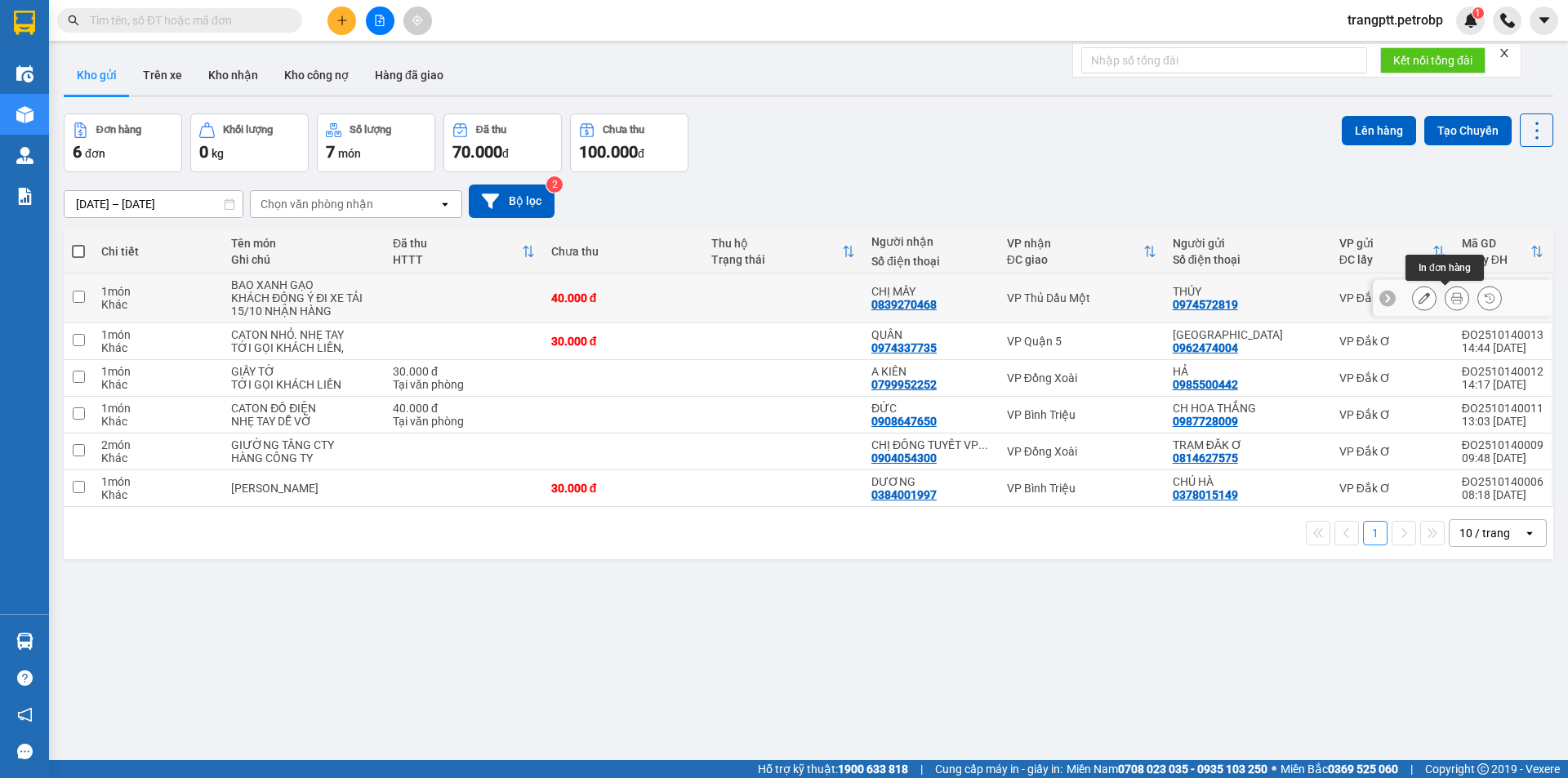
click at [1451, 297] on icon at bounding box center [1457, 299] width 11 height 11
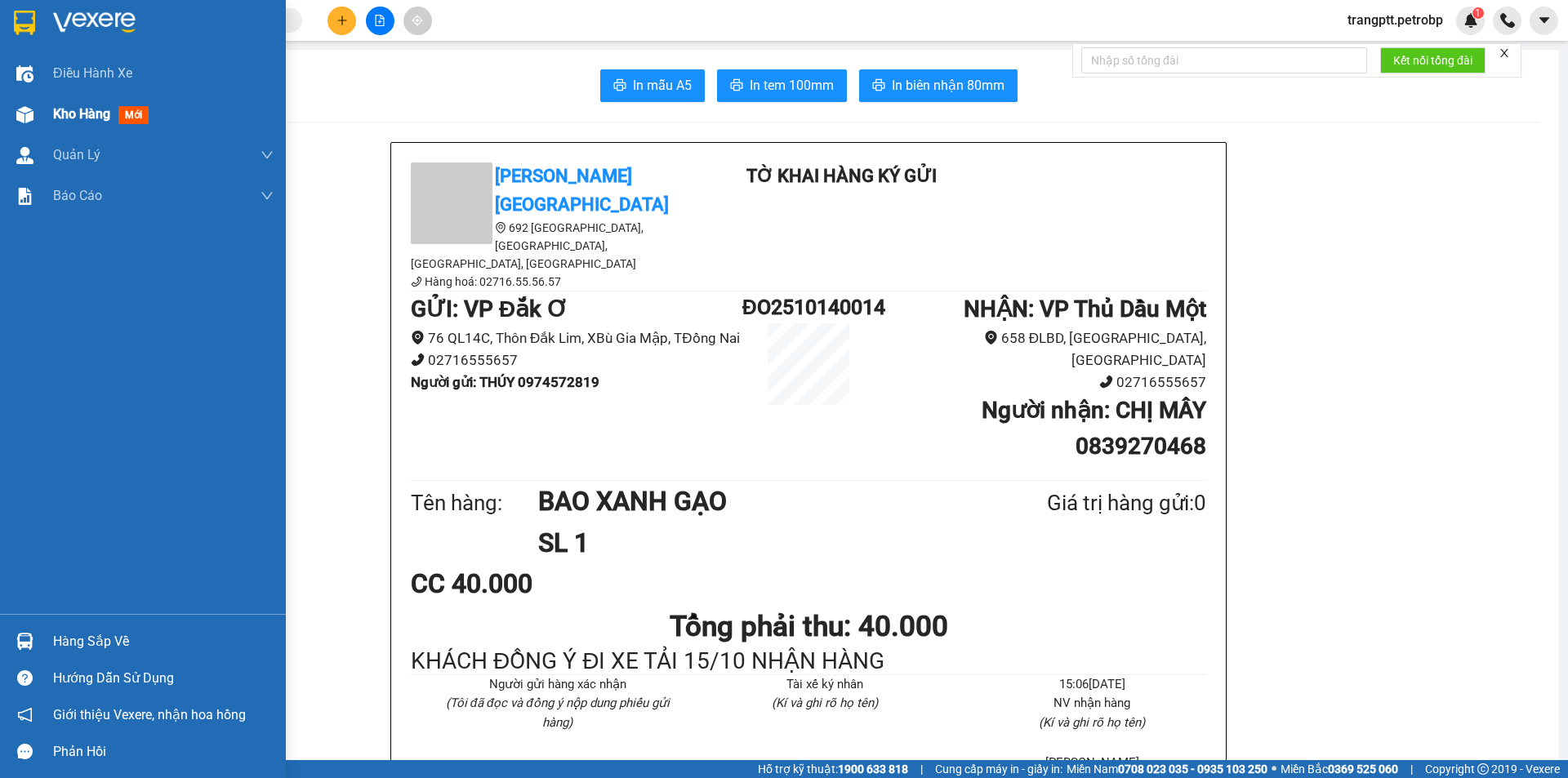
click at [71, 115] on span "Kho hàng" at bounding box center [81, 114] width 57 height 15
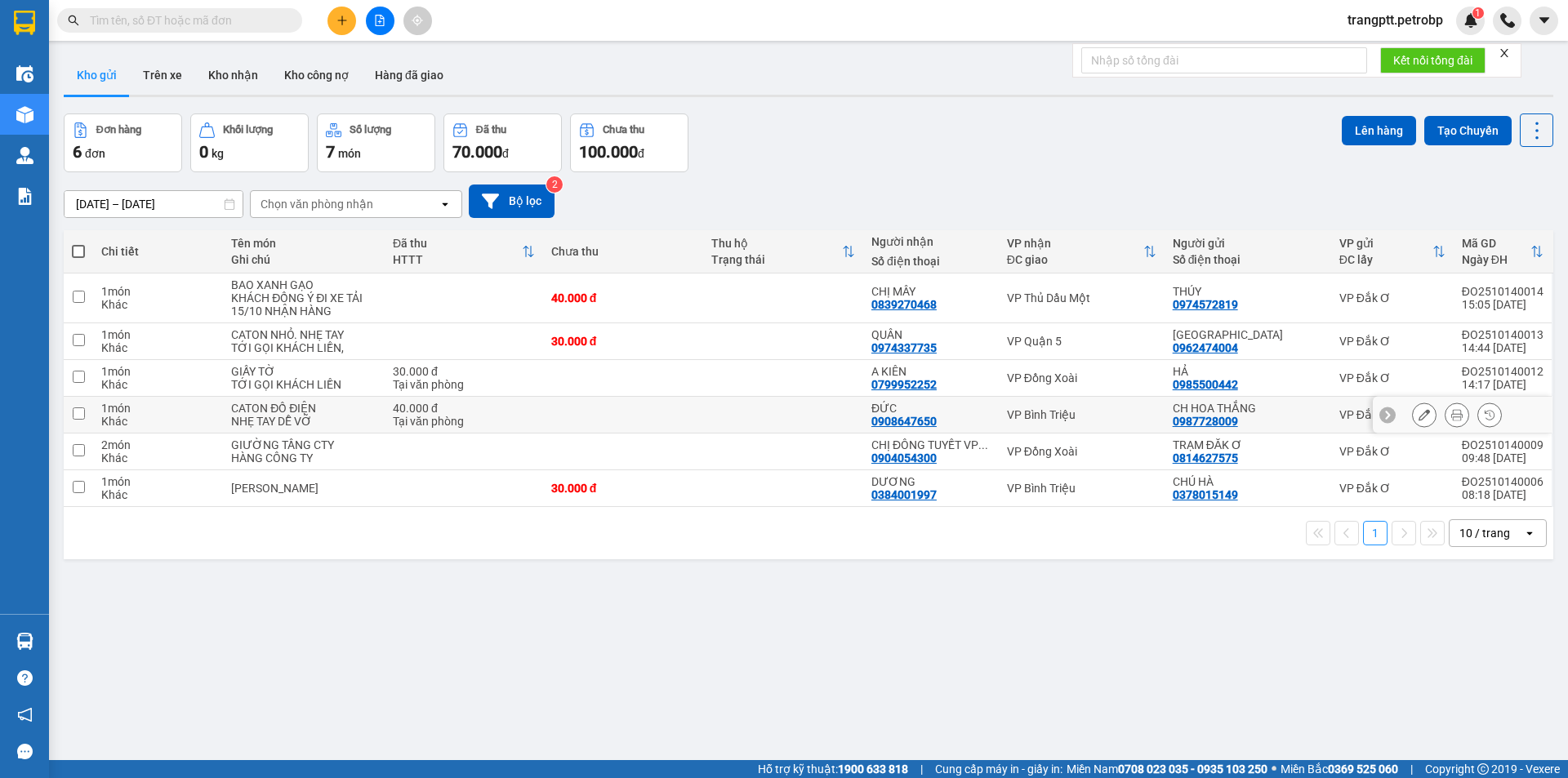
click at [80, 410] on input "checkbox" at bounding box center [78, 413] width 12 height 12
checkbox input "true"
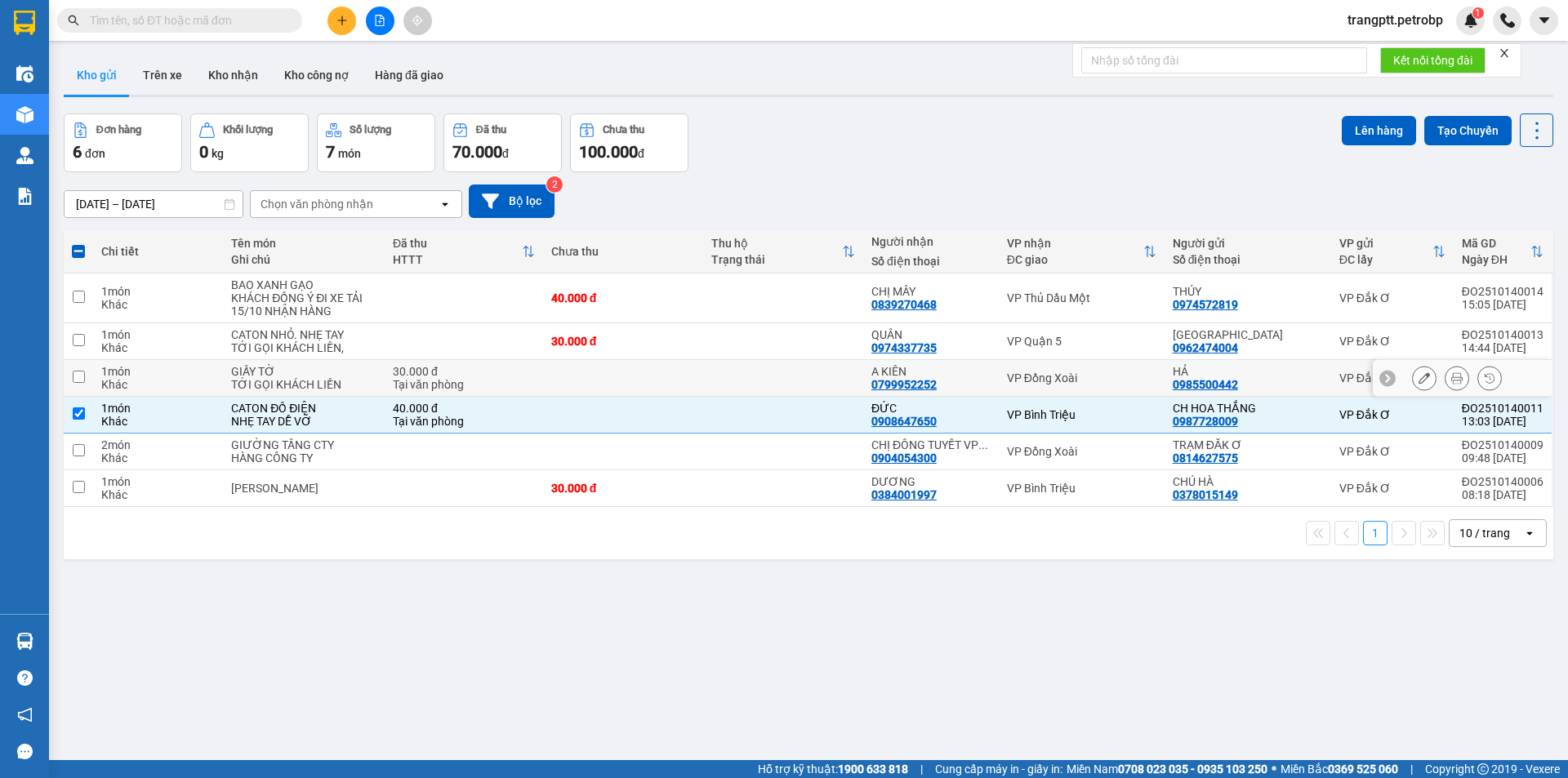
click at [84, 377] on input "checkbox" at bounding box center [78, 377] width 12 height 12
checkbox input "true"
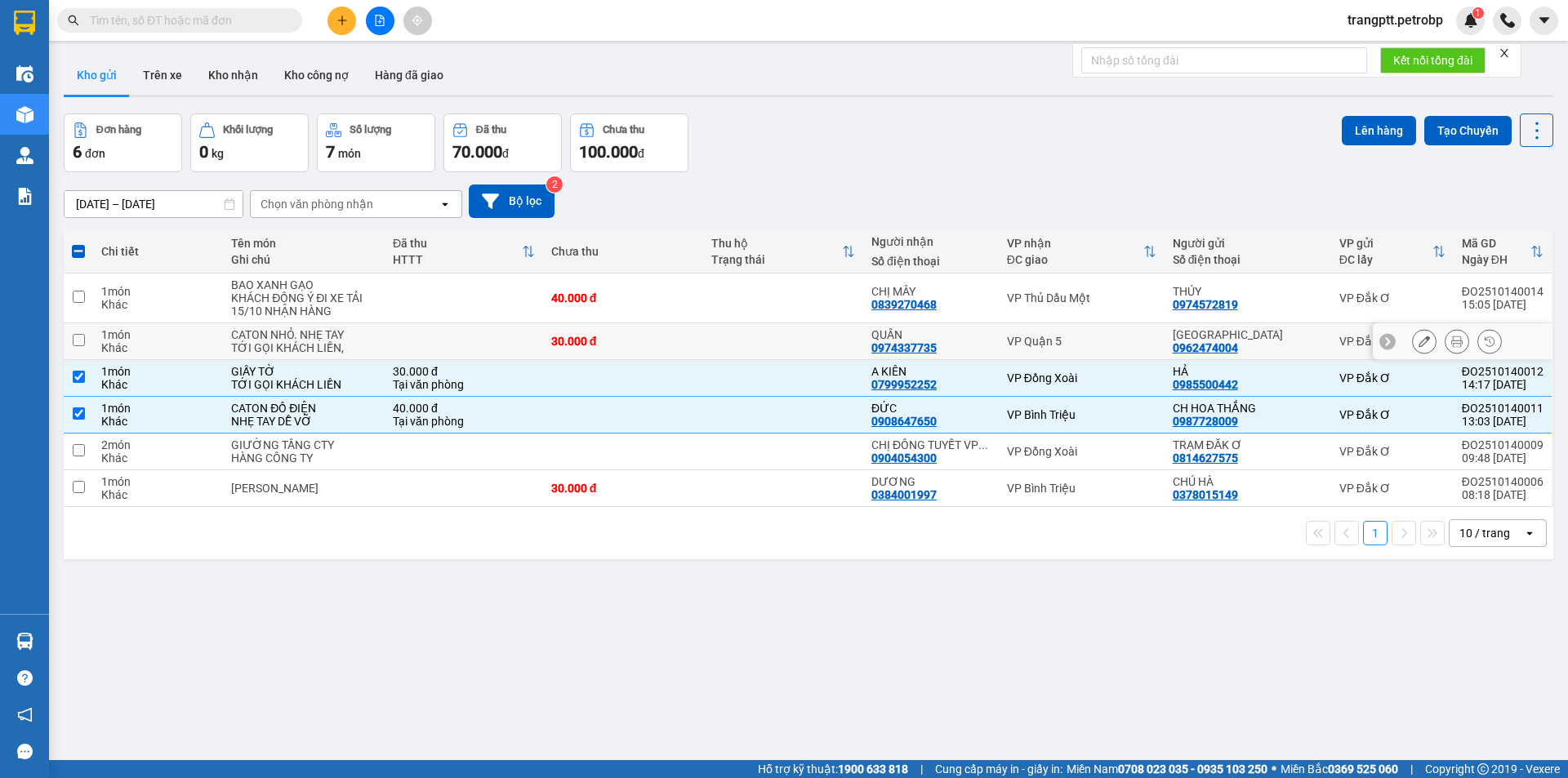
click at [77, 338] on input "checkbox" at bounding box center [78, 340] width 12 height 12
checkbox input "true"
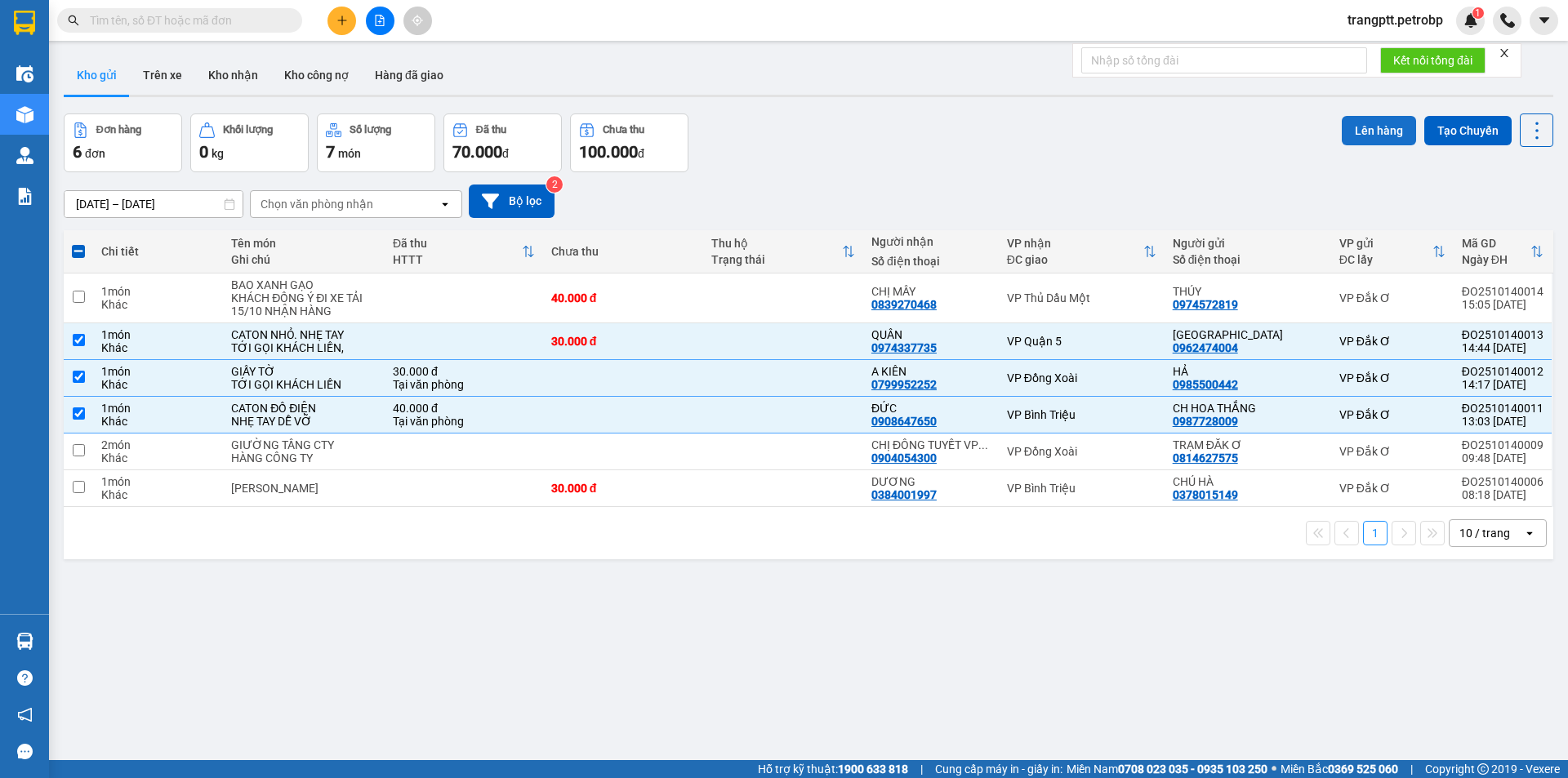
click at [1362, 122] on button "Lên hàng" at bounding box center [1379, 130] width 75 height 30
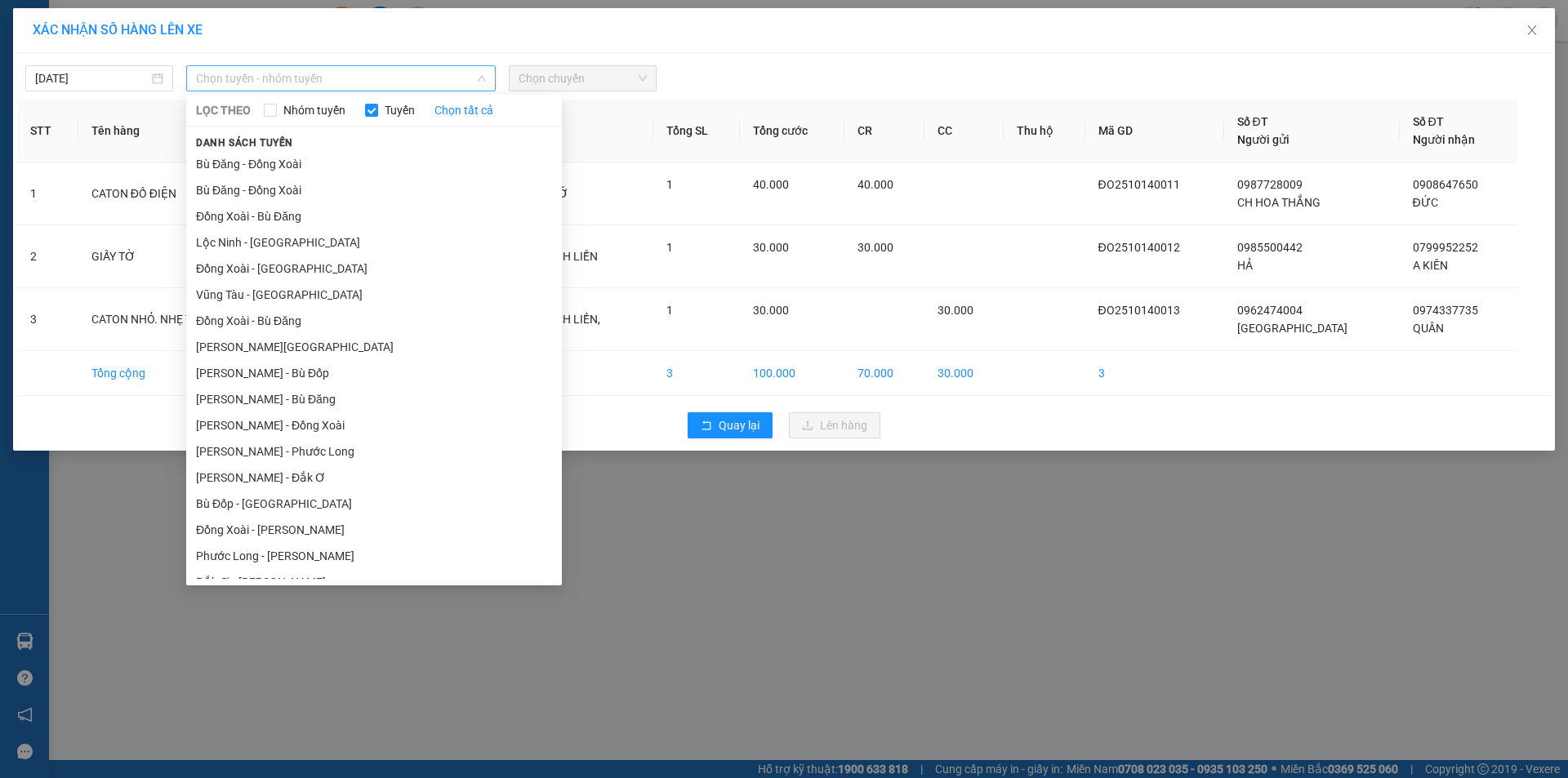
click at [464, 75] on span "Chọn tuyến - nhóm tuyến" at bounding box center [341, 78] width 290 height 25
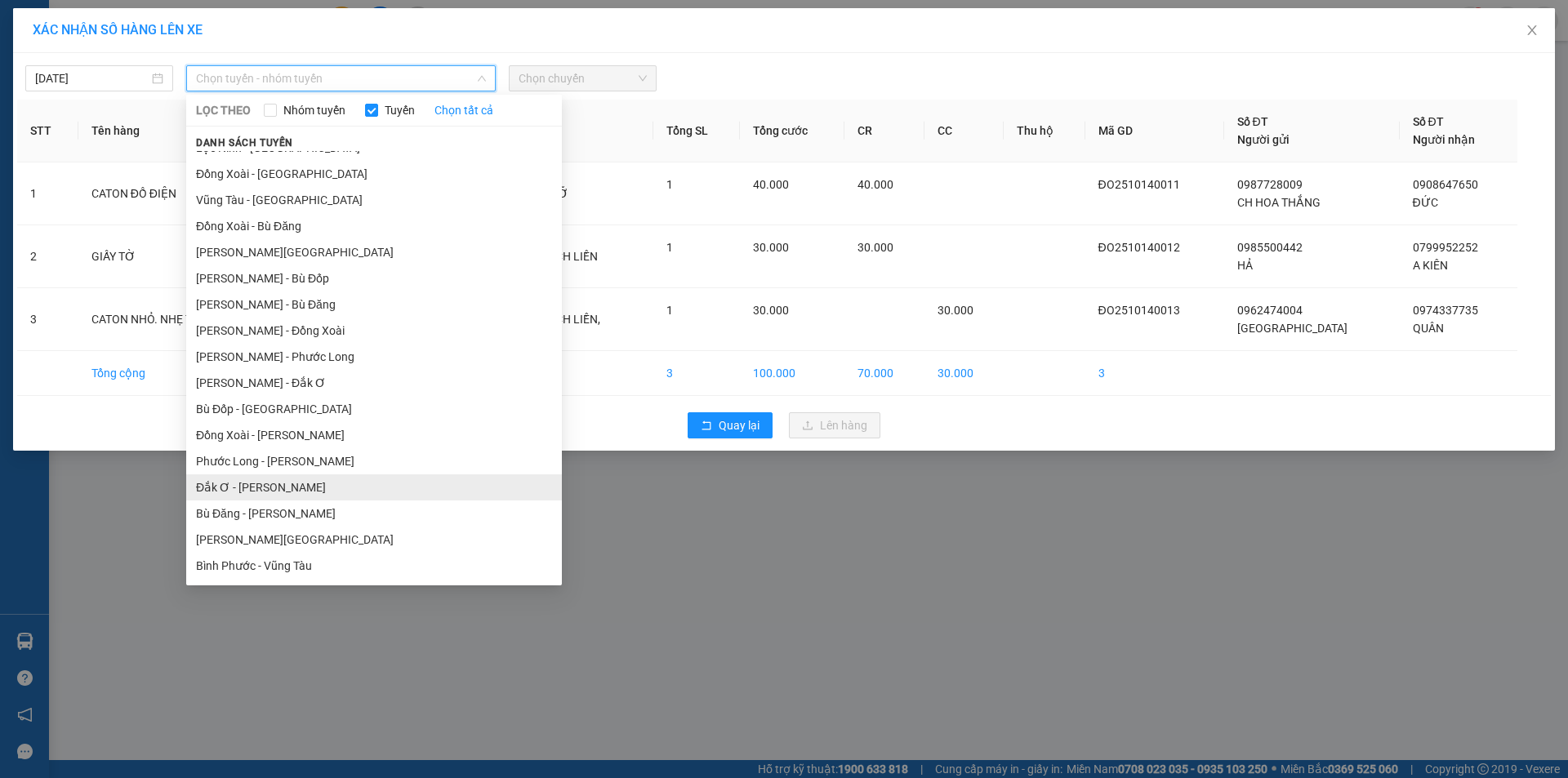
click at [340, 488] on li "Đắk Ơ - [PERSON_NAME]" at bounding box center [374, 487] width 376 height 26
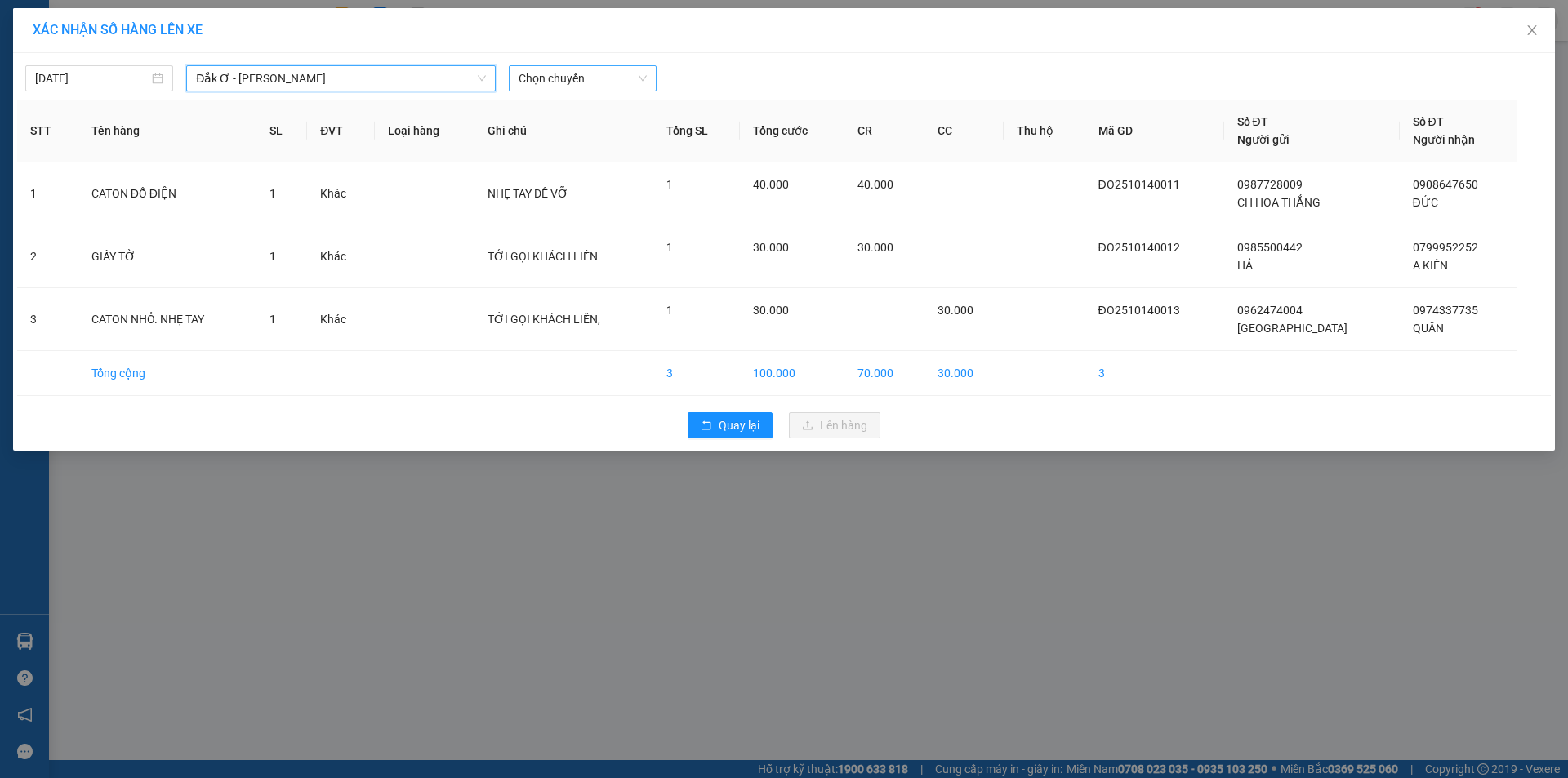
click at [594, 70] on span "Chọn chuyến" at bounding box center [583, 78] width 128 height 25
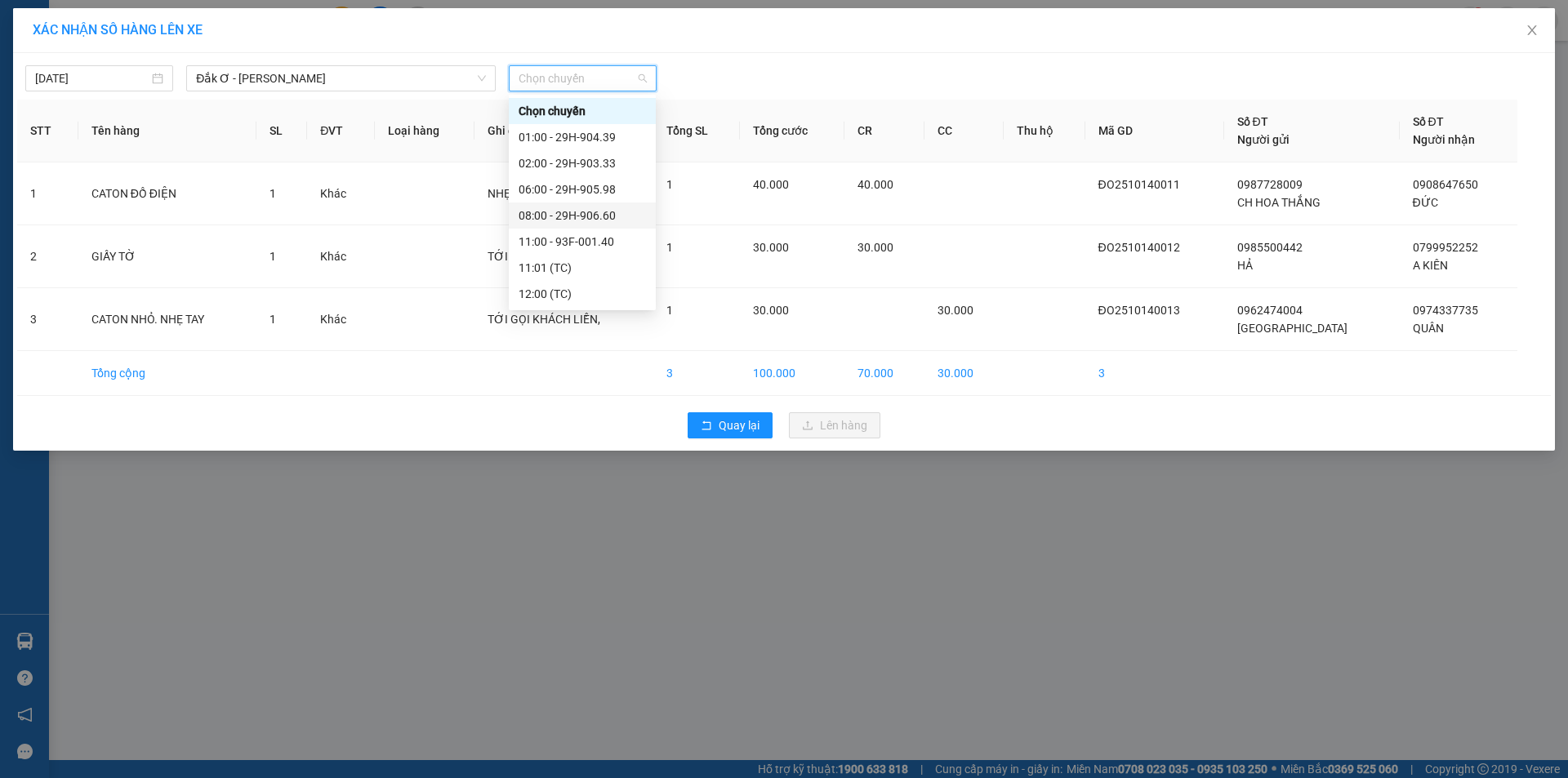
scroll to position [78, 0]
click at [577, 266] on div "15:00 - 29H-904.39" at bounding box center [582, 268] width 127 height 18
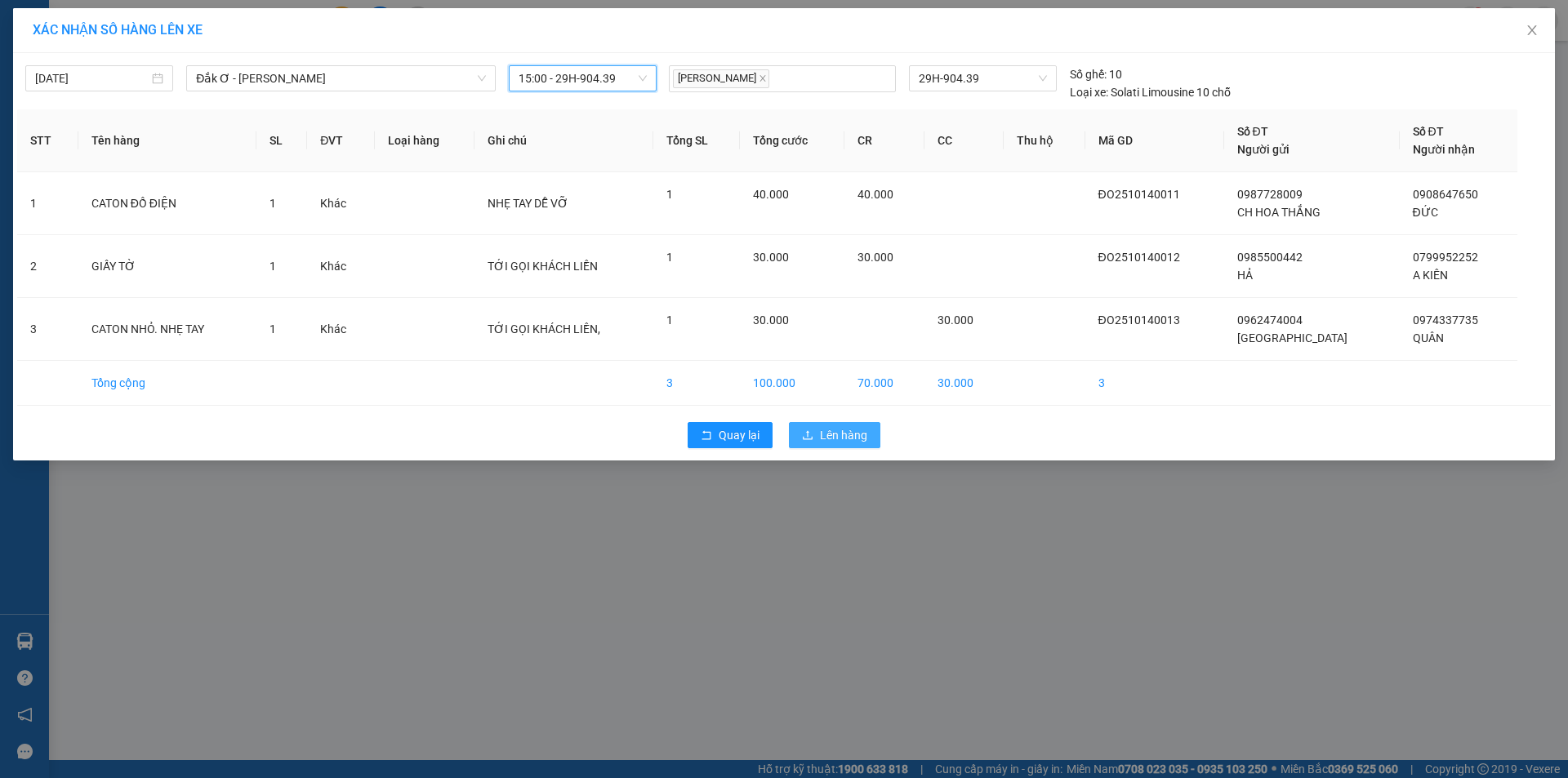
click at [828, 436] on span "Lên hàng" at bounding box center [844, 435] width 48 height 18
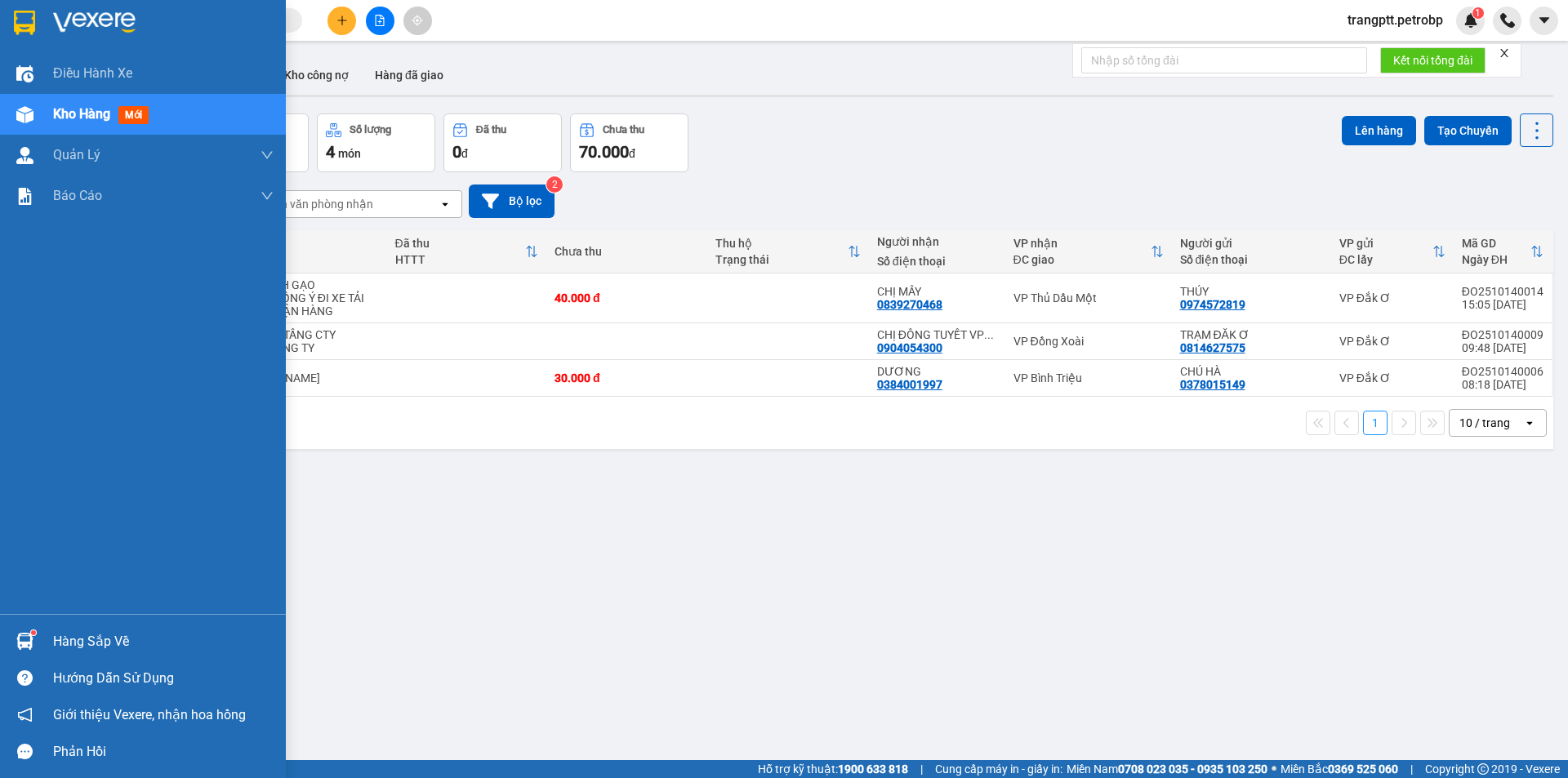
click at [94, 642] on div "Hàng sắp về" at bounding box center [163, 642] width 220 height 25
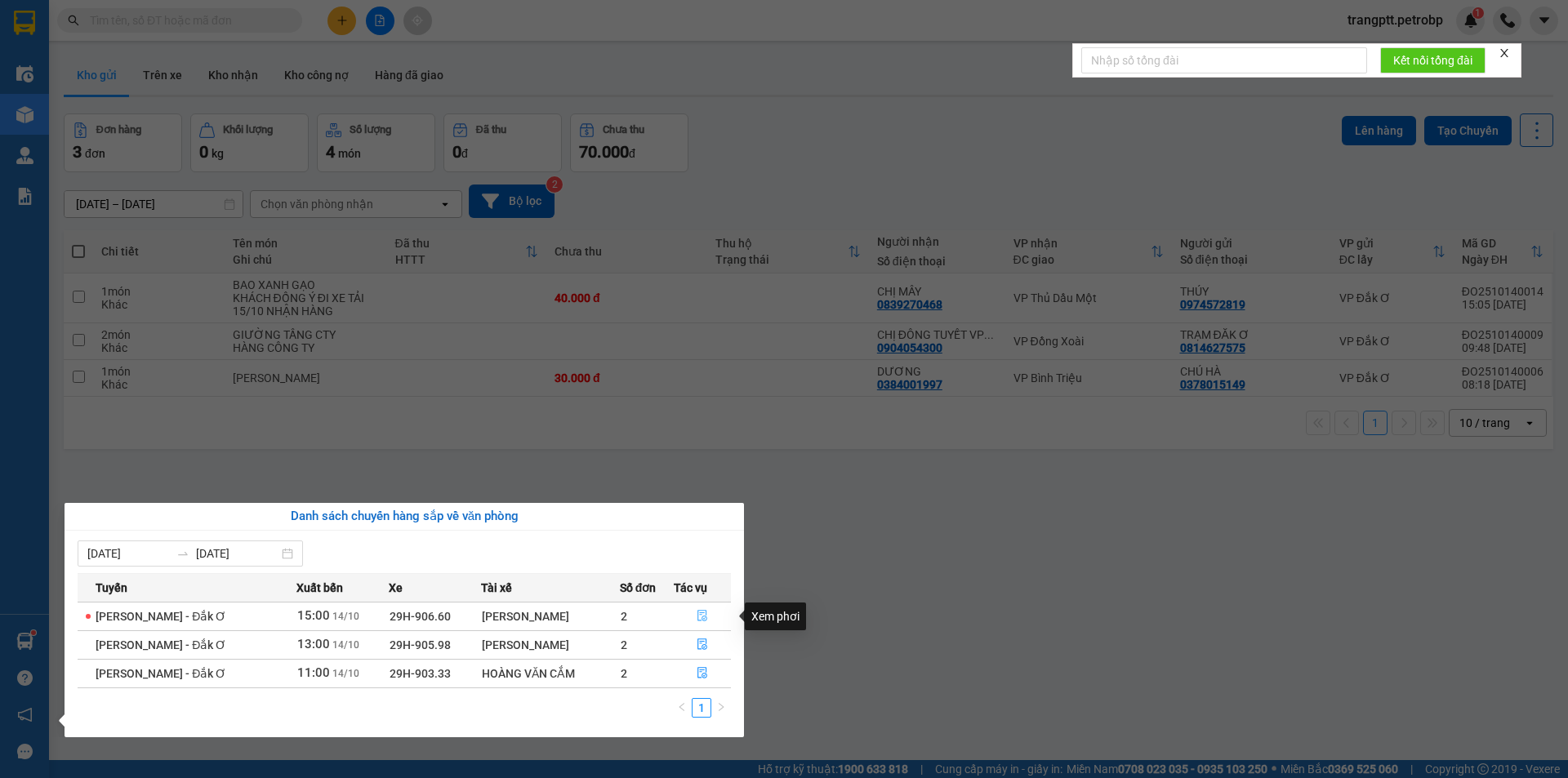
click at [696, 614] on icon "file-done" at bounding box center [702, 616] width 11 height 11
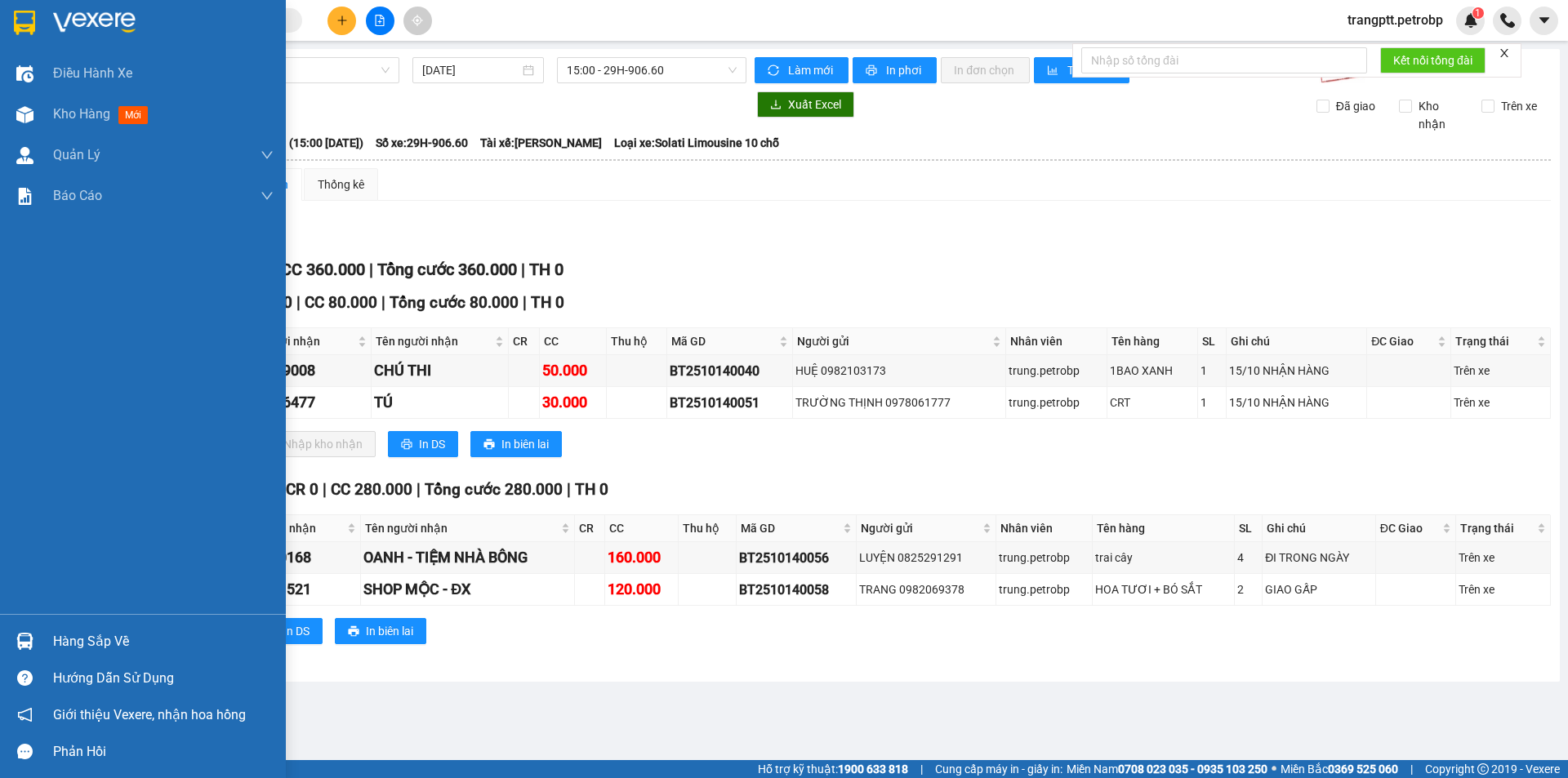
click at [125, 637] on div "Hàng sắp về" at bounding box center [163, 642] width 220 height 25
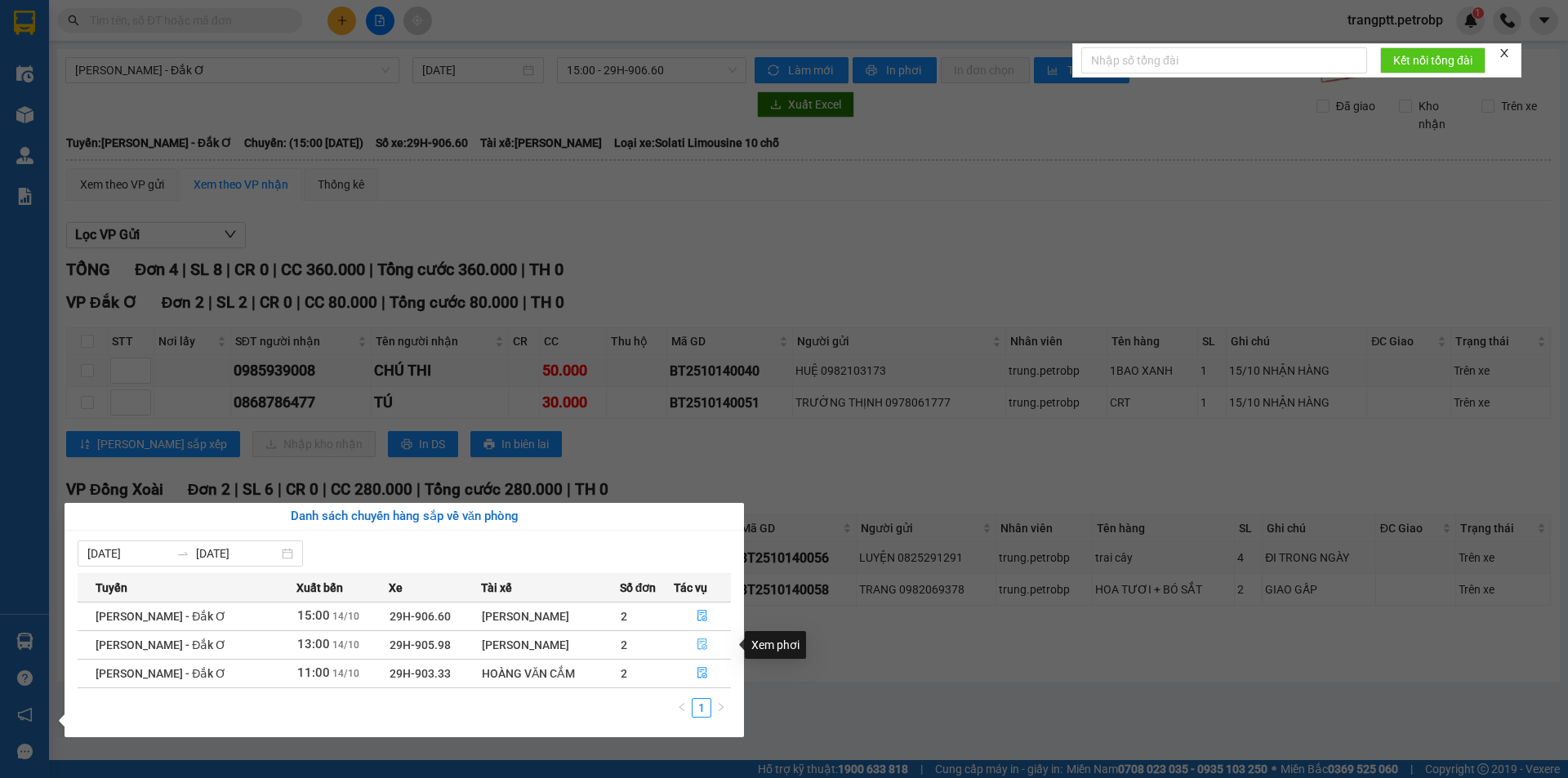
click at [704, 644] on icon "file-done" at bounding box center [702, 644] width 11 height 11
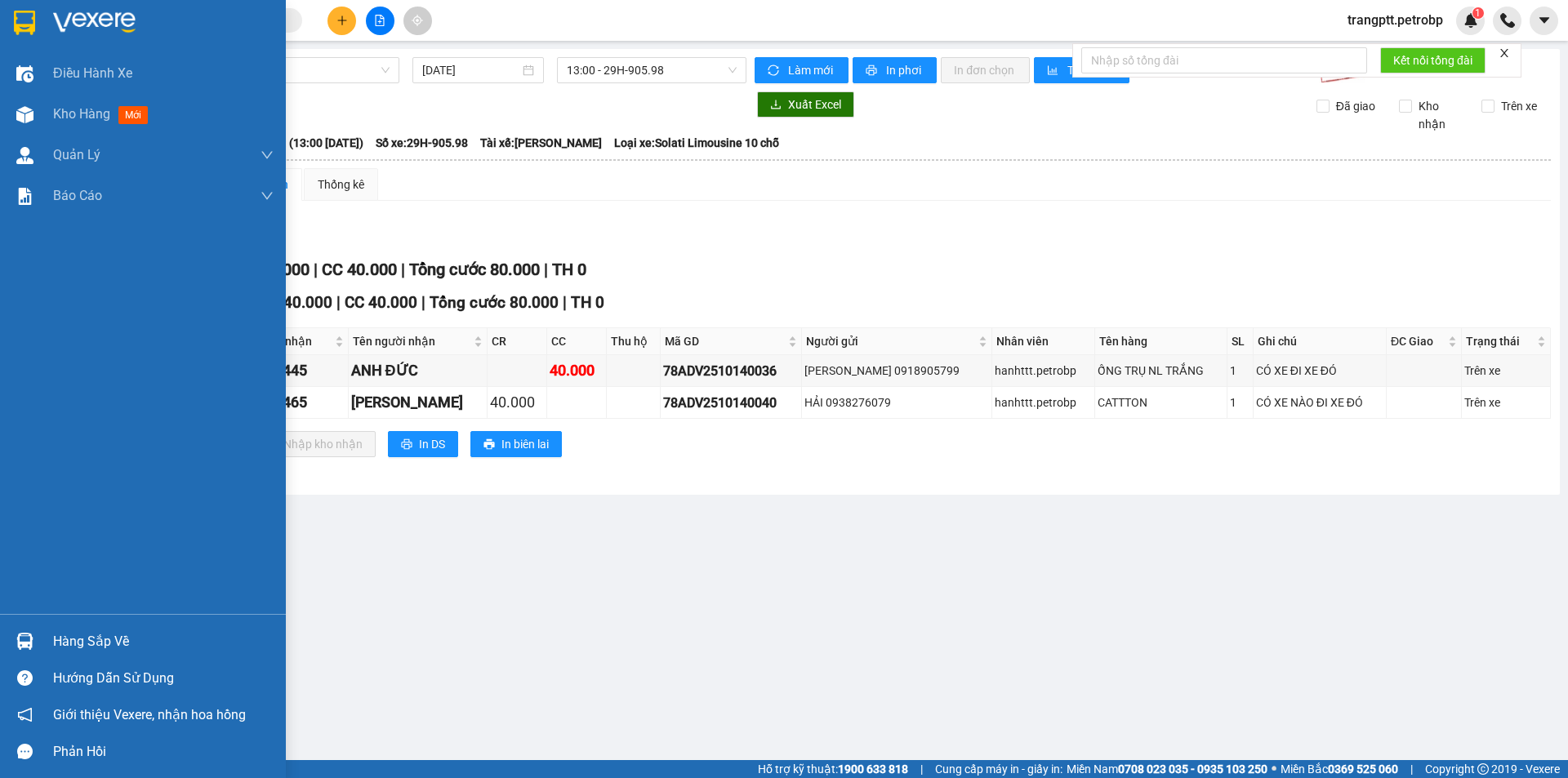
click at [99, 641] on div "Hàng sắp về" at bounding box center [163, 642] width 220 height 25
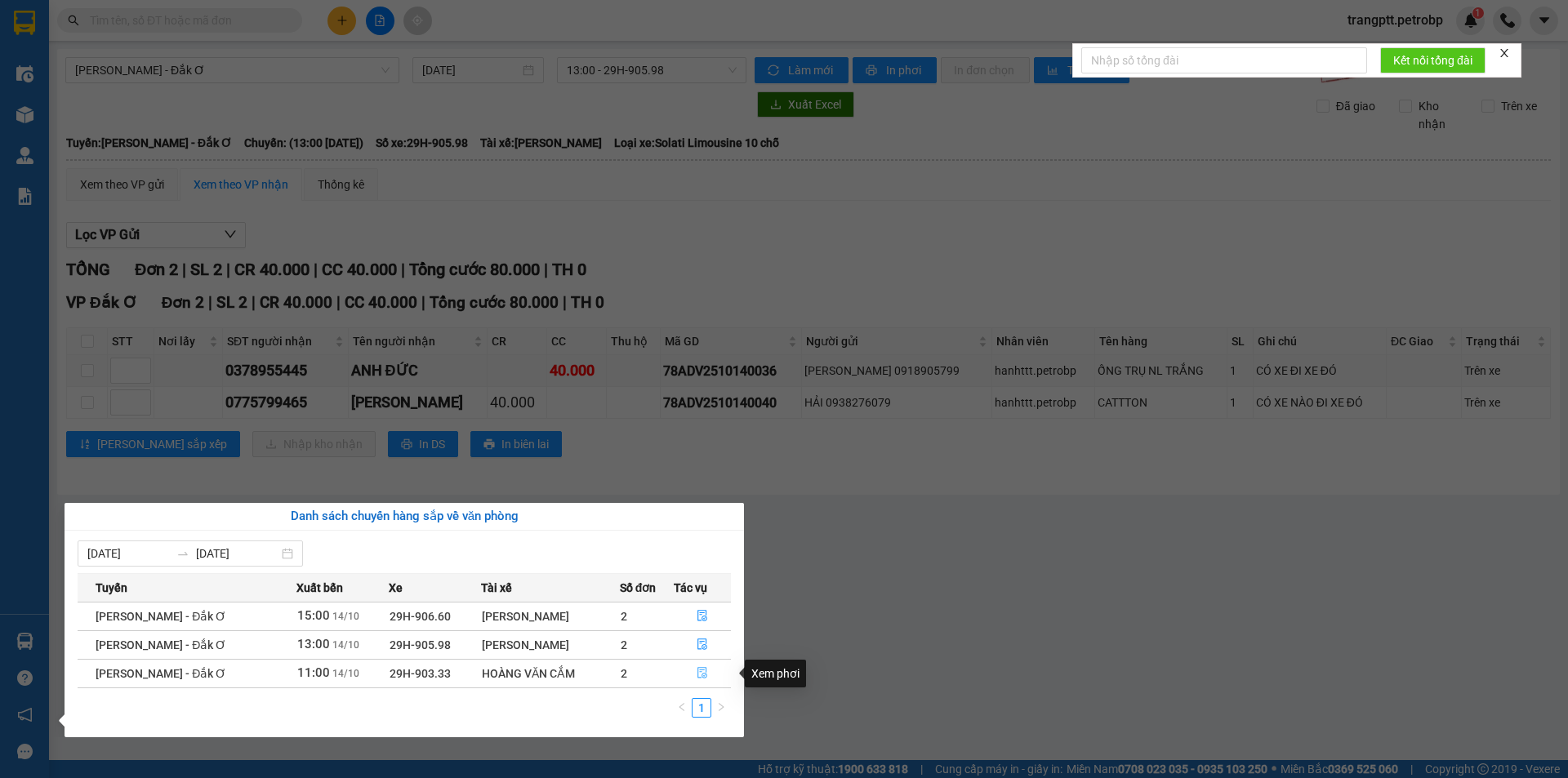
click at [699, 676] on icon "file-done" at bounding box center [702, 673] width 11 height 11
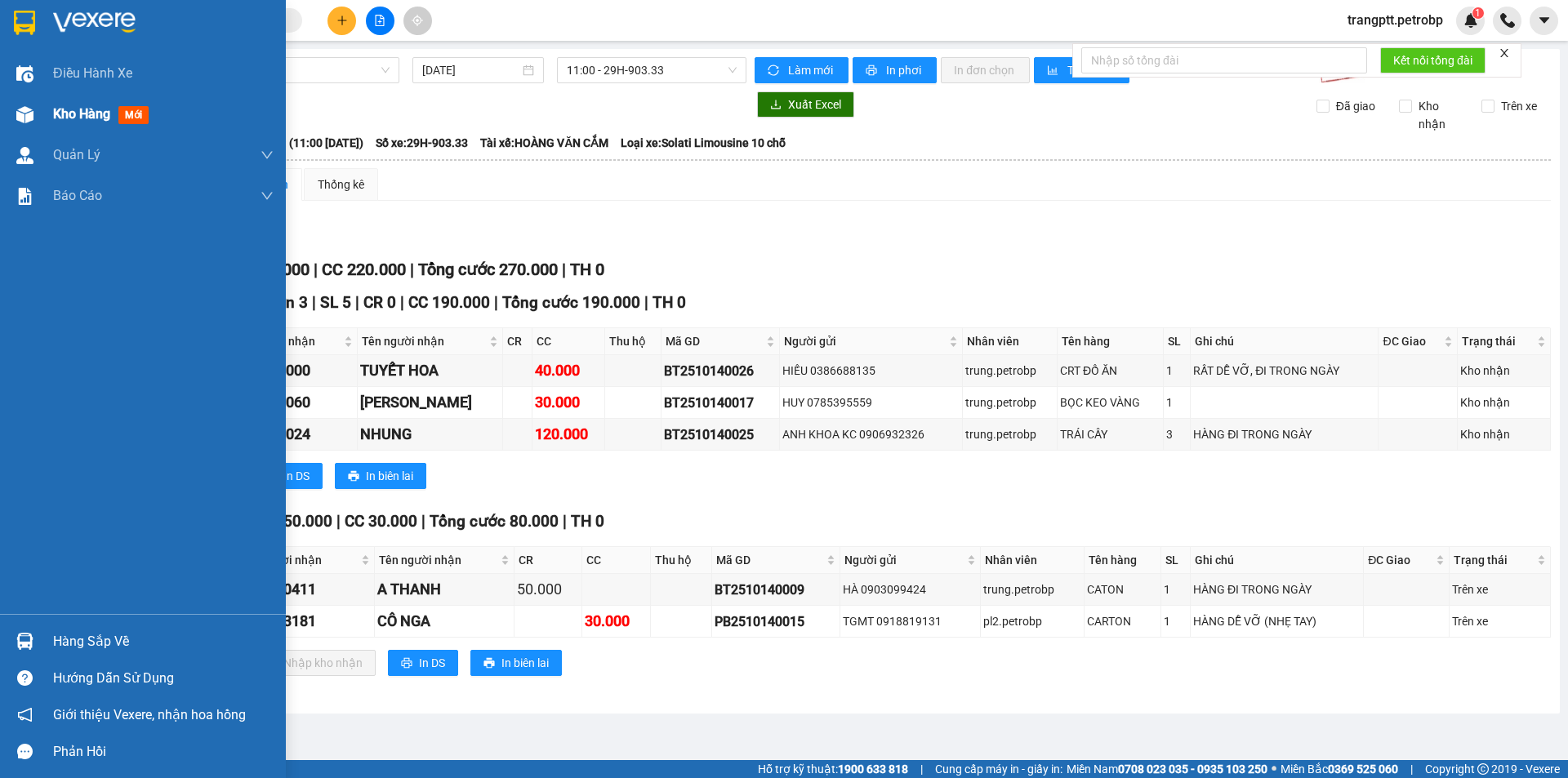
click at [91, 112] on span "Kho hàng" at bounding box center [81, 114] width 57 height 15
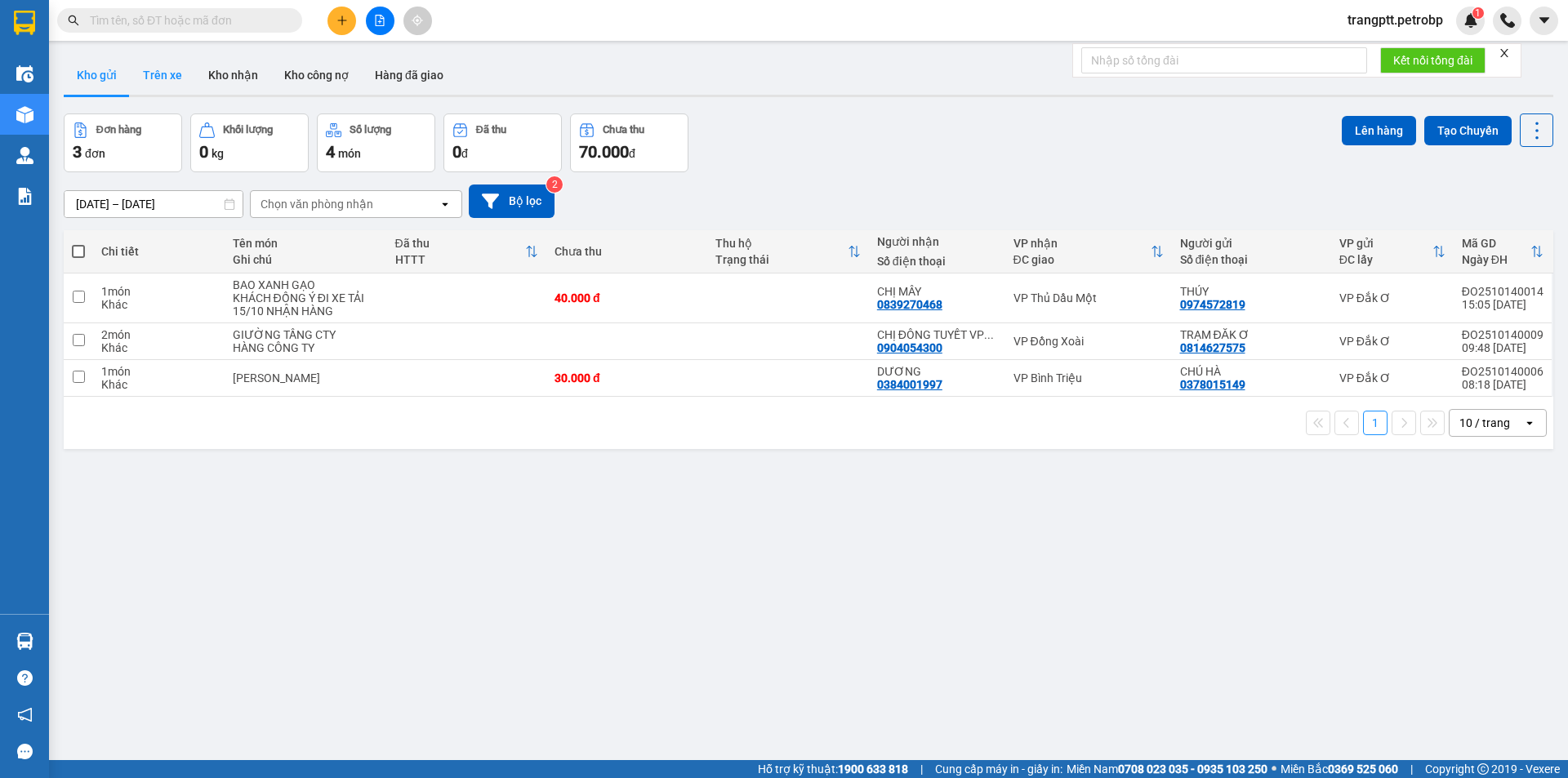
click at [161, 78] on button "Trên xe" at bounding box center [163, 75] width 65 height 39
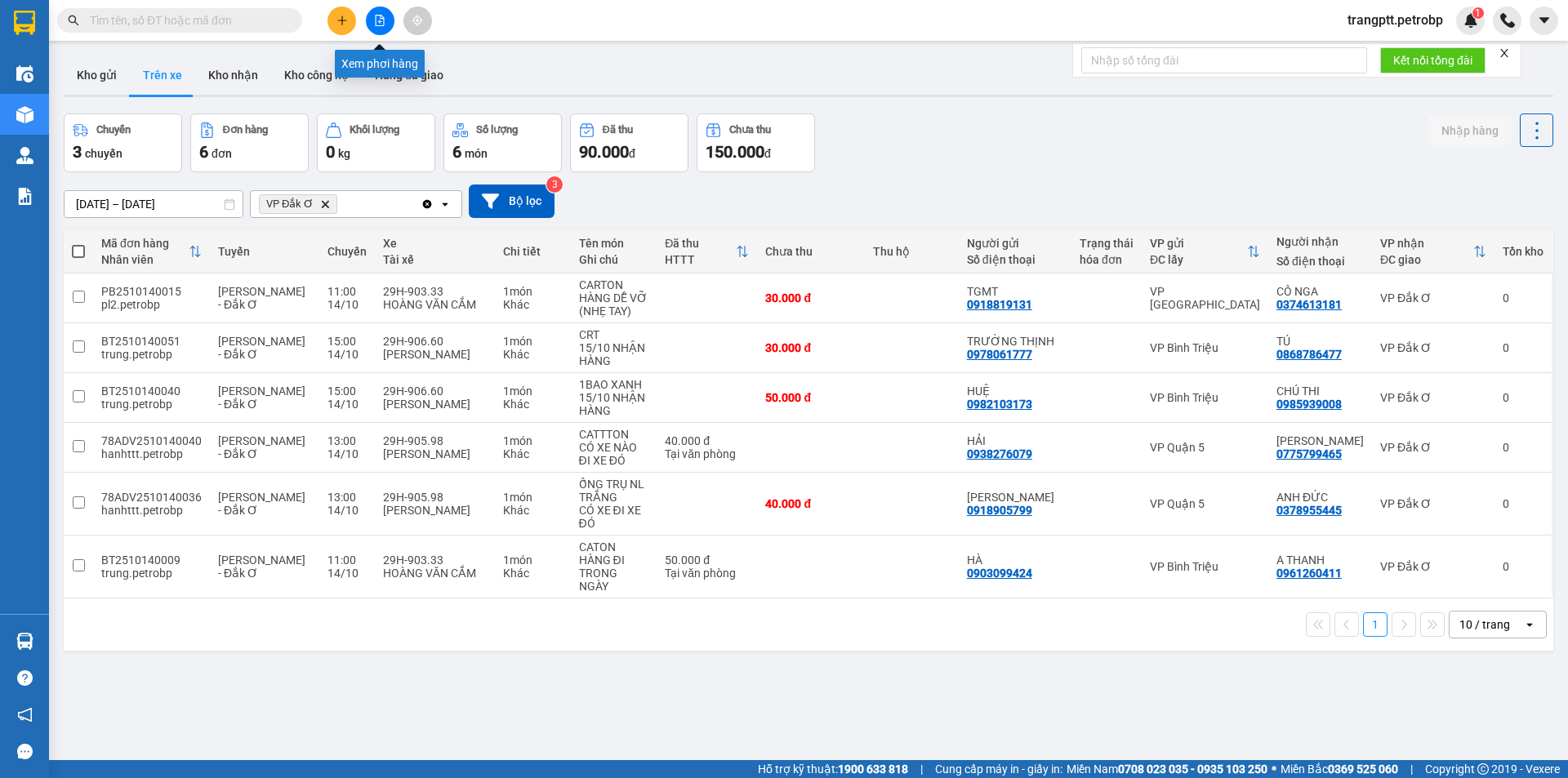
click at [382, 19] on icon "file-add" at bounding box center [380, 20] width 11 height 11
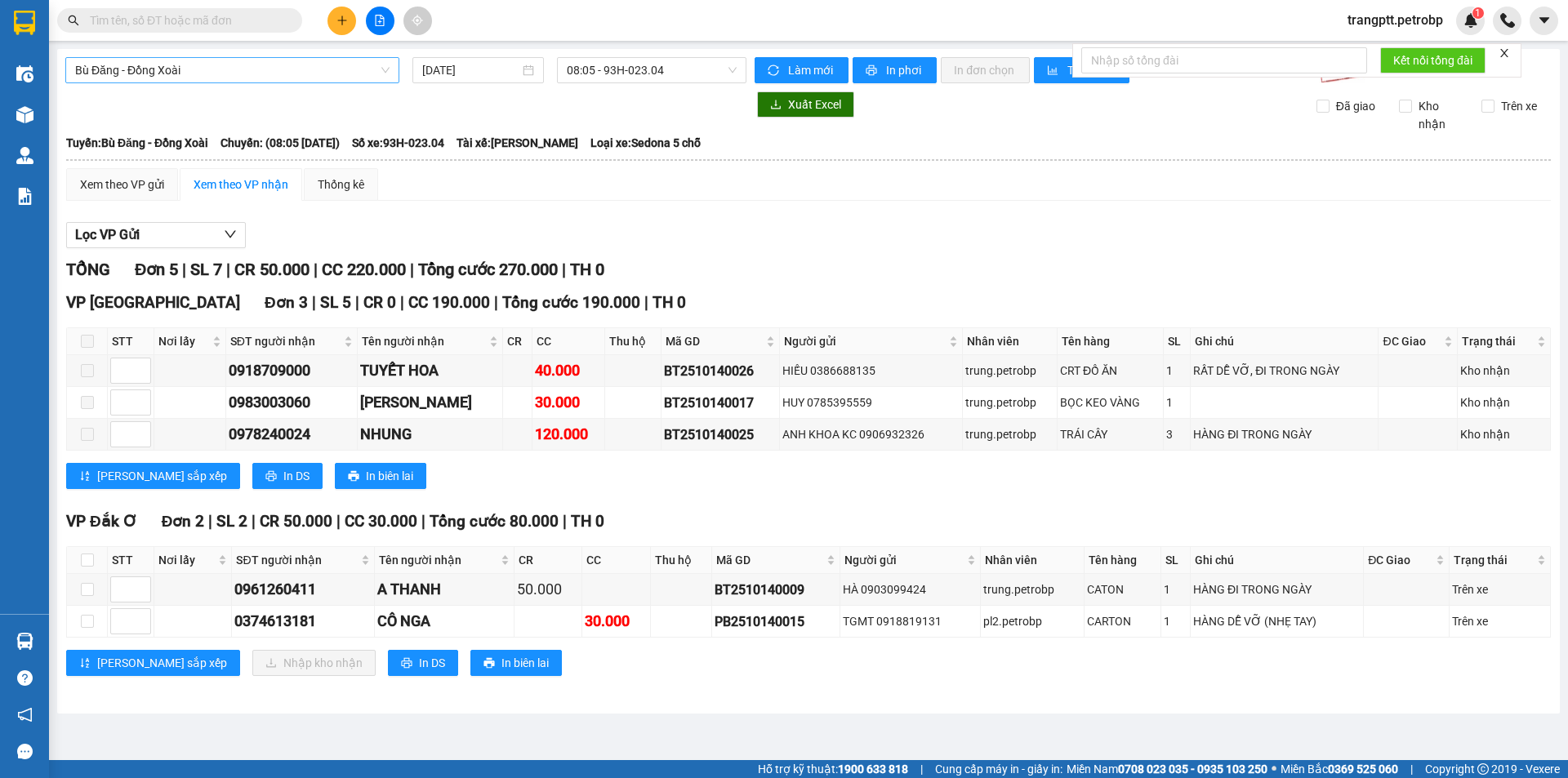
click at [135, 70] on span "Bù Đăng - Đồng Xoài" at bounding box center [232, 71] width 315 height 25
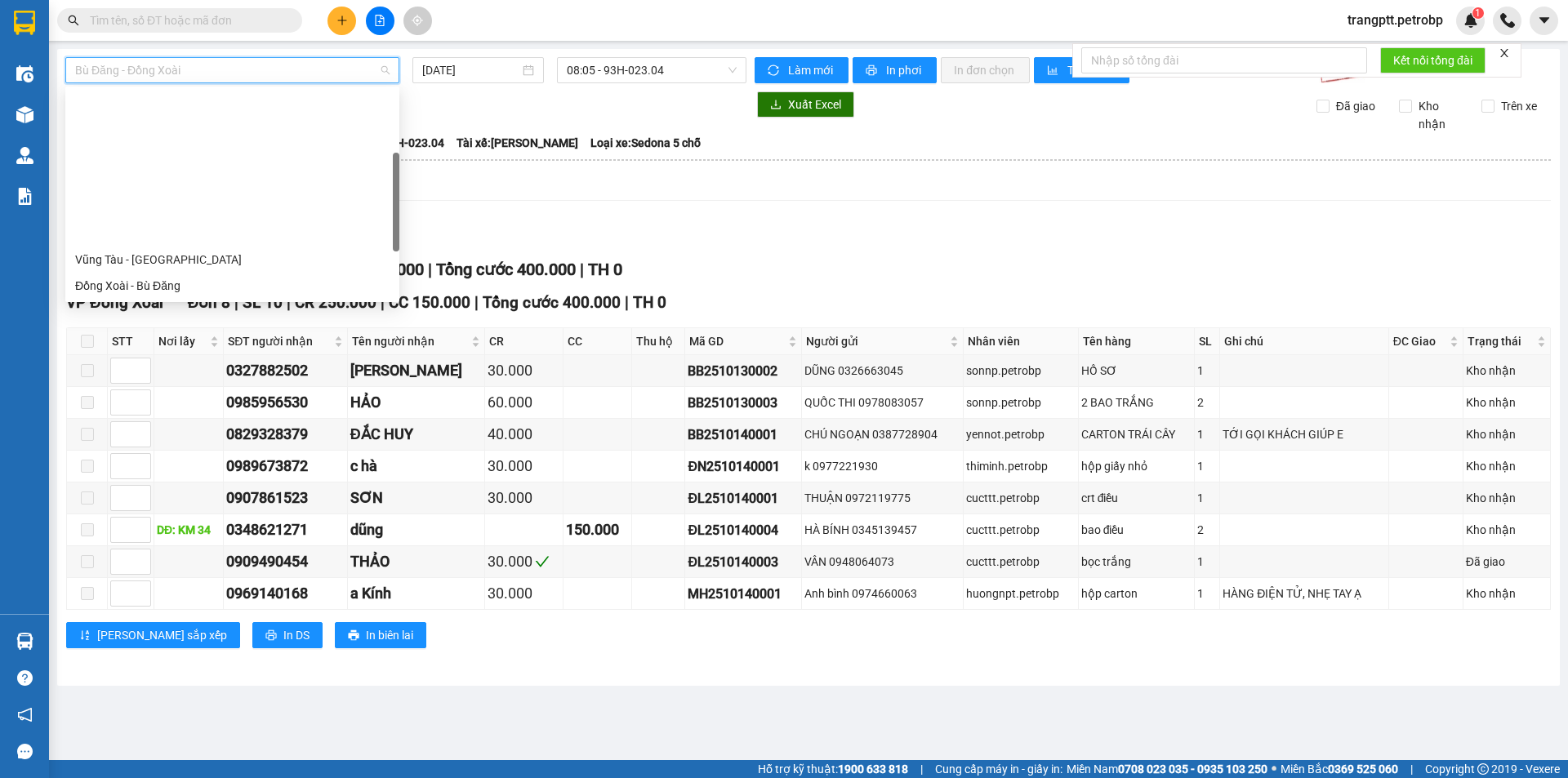
scroll to position [340, 0]
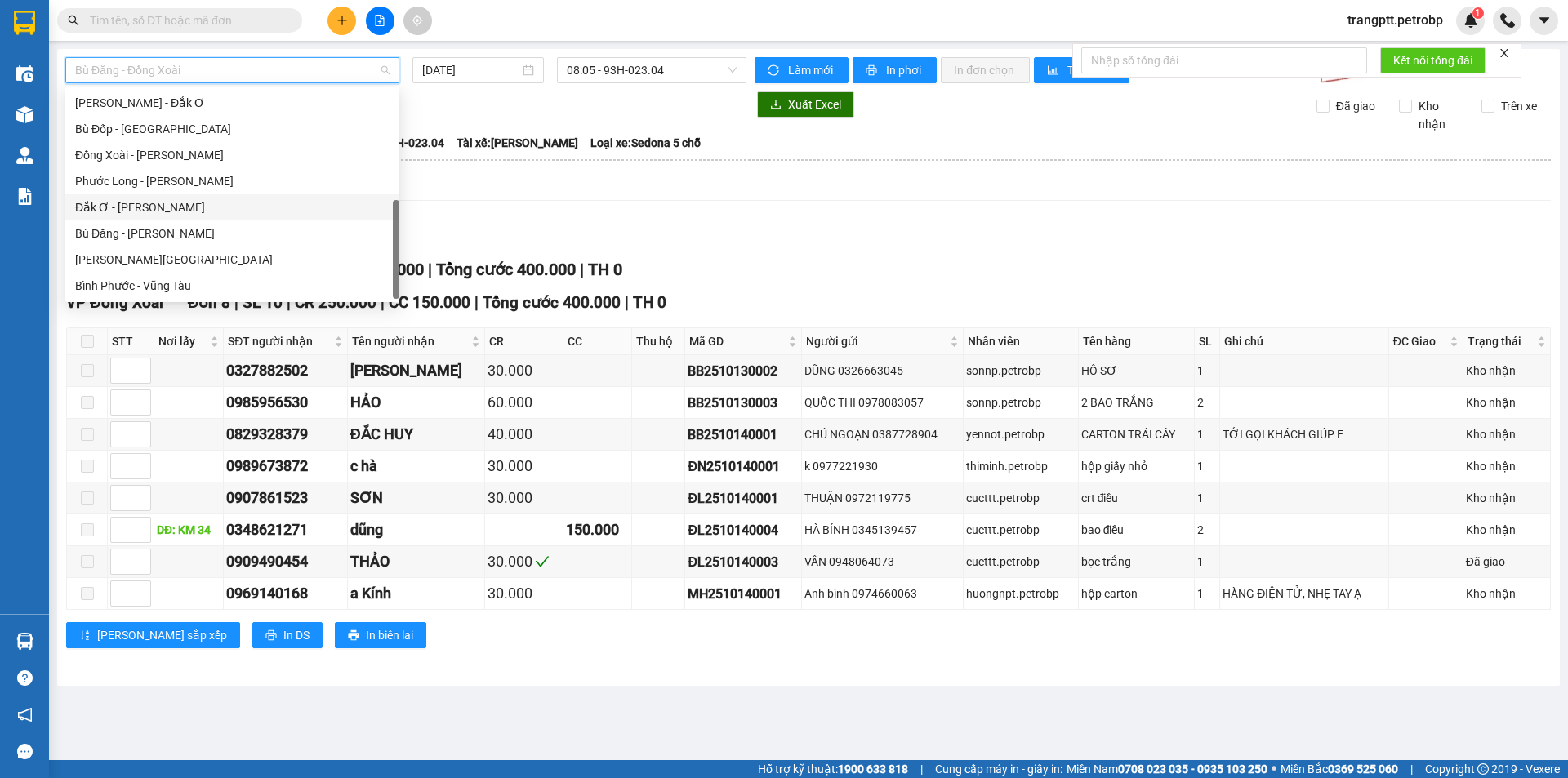
click at [128, 204] on div "Đắk Ơ - [PERSON_NAME]" at bounding box center [232, 207] width 315 height 18
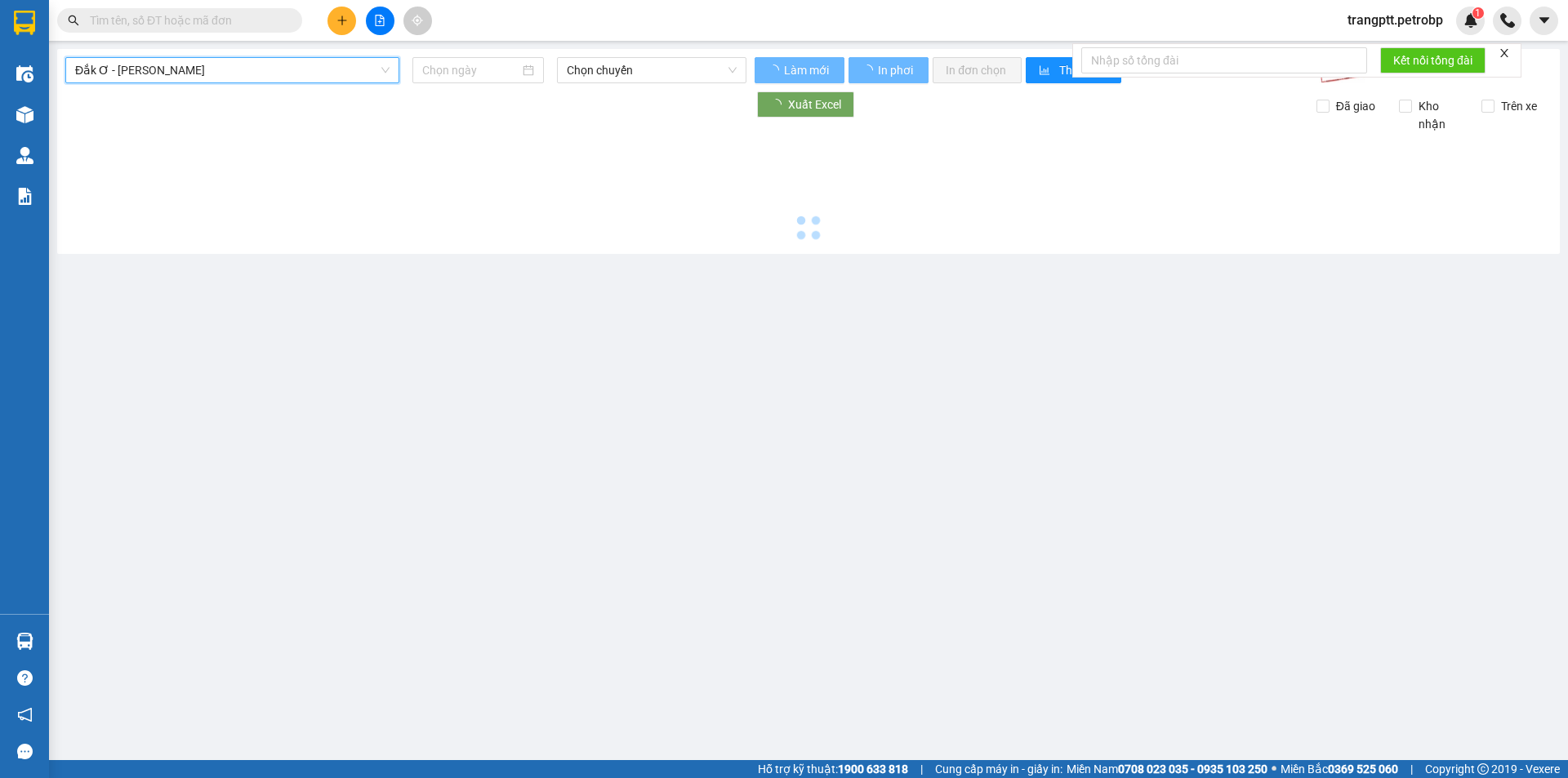
type input "[DATE]"
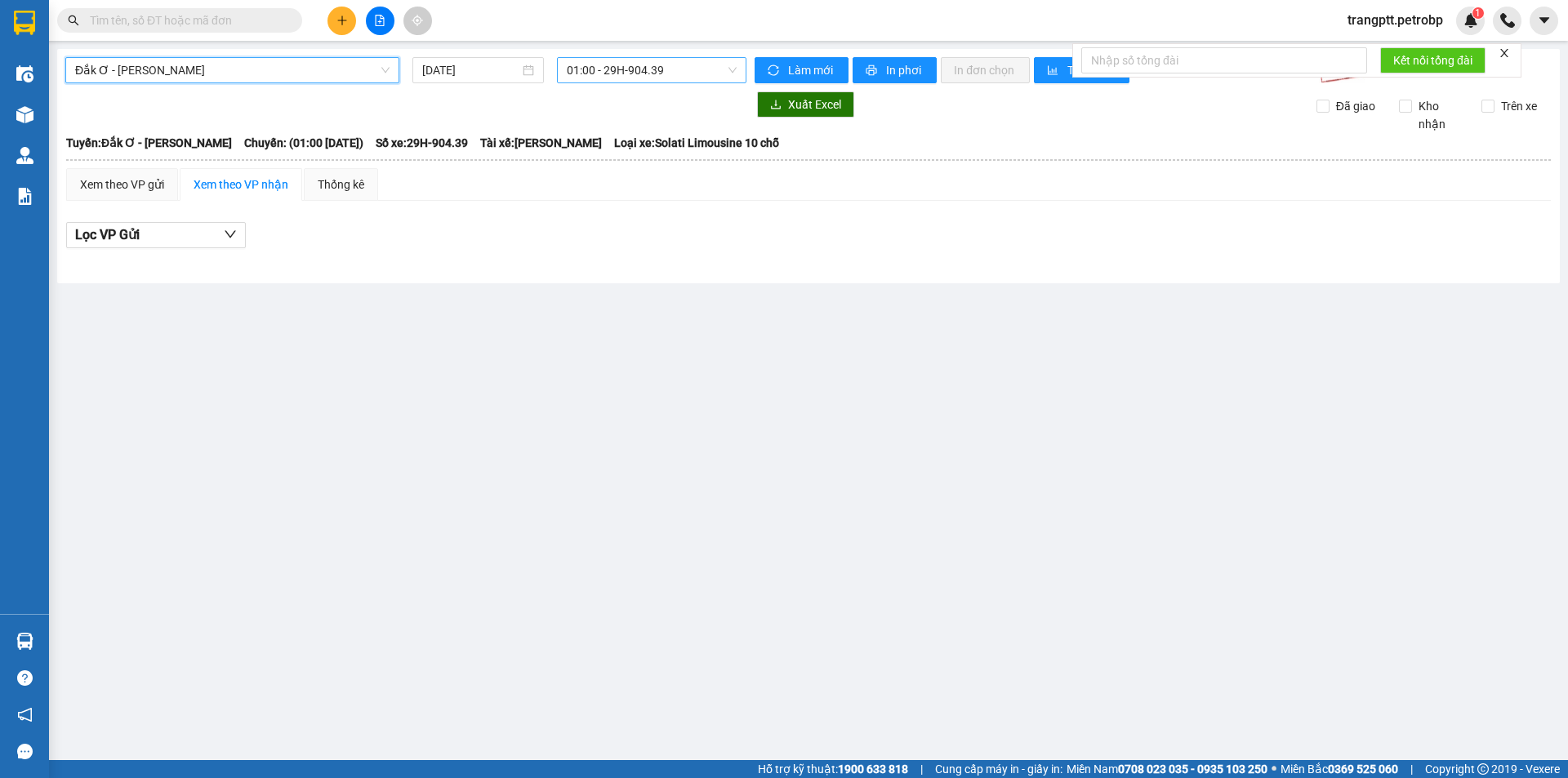
click at [607, 76] on span "01:00 - 29H-904.39" at bounding box center [651, 71] width 170 height 25
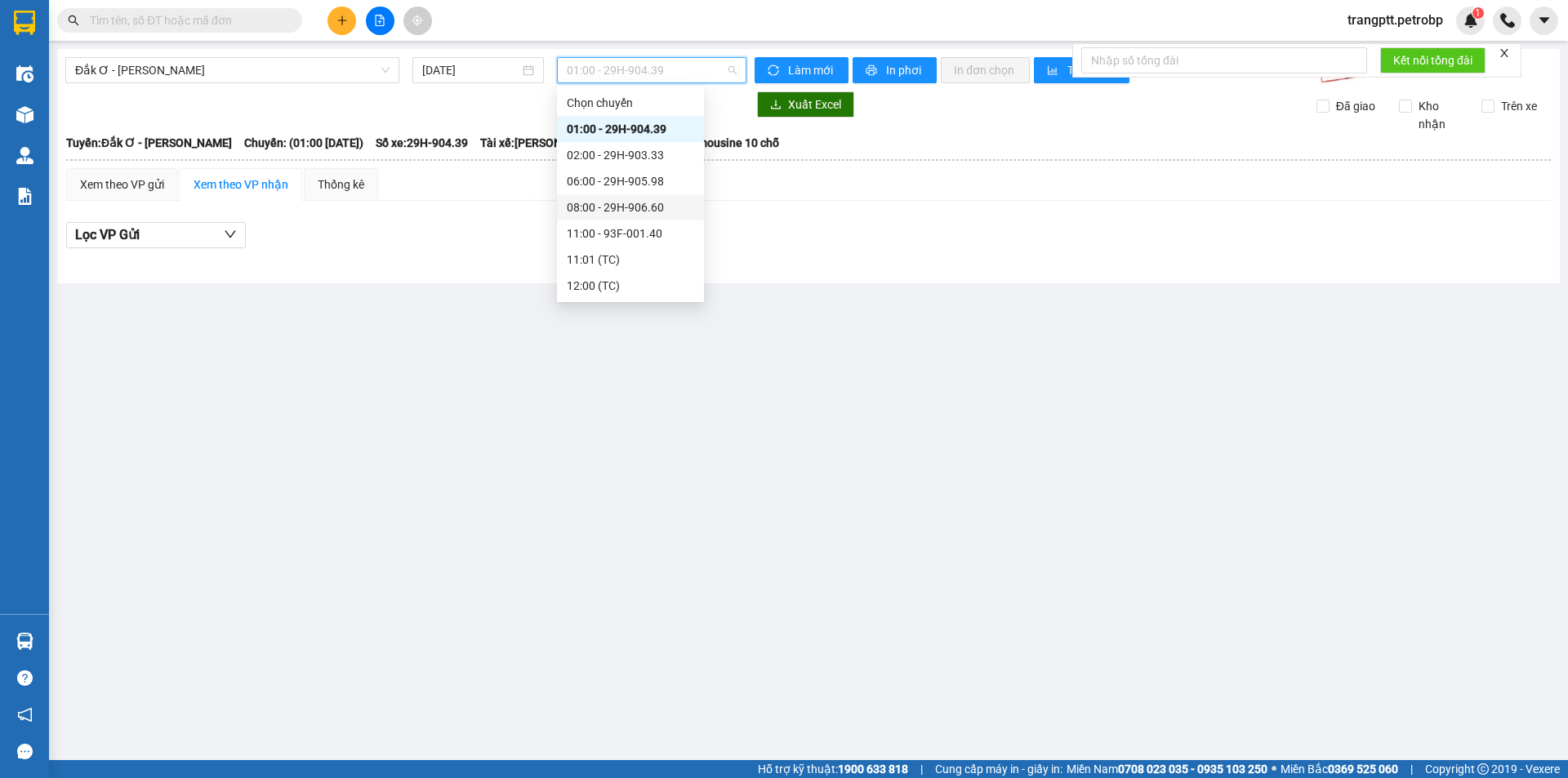
click at [588, 208] on div "08:00 - 29H-906.60" at bounding box center [629, 207] width 127 height 18
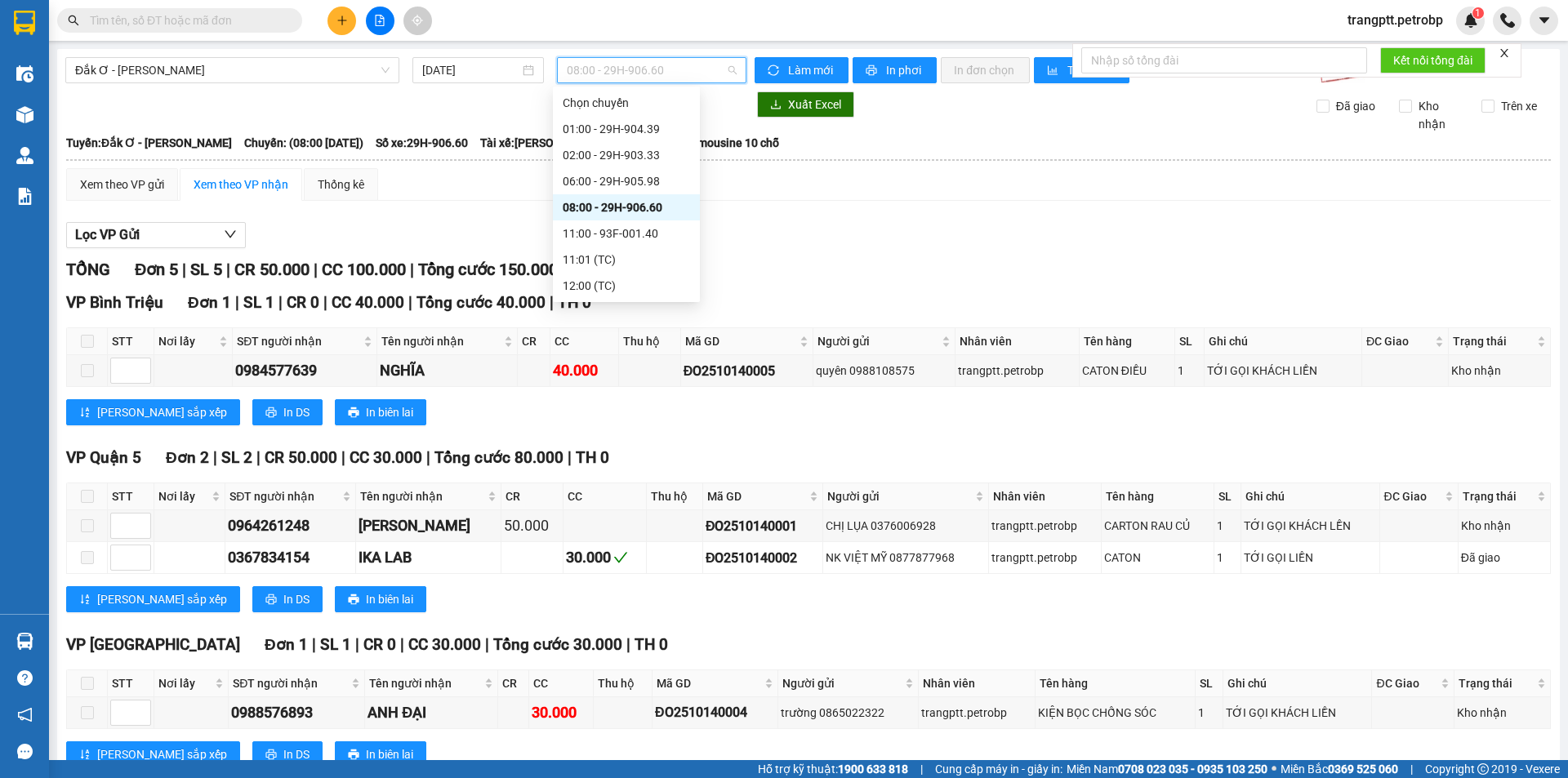
click at [637, 69] on span "08:00 - 29H-906.60" at bounding box center [651, 71] width 170 height 25
click at [614, 230] on div "11:00 - 93F-001.40" at bounding box center [626, 233] width 127 height 18
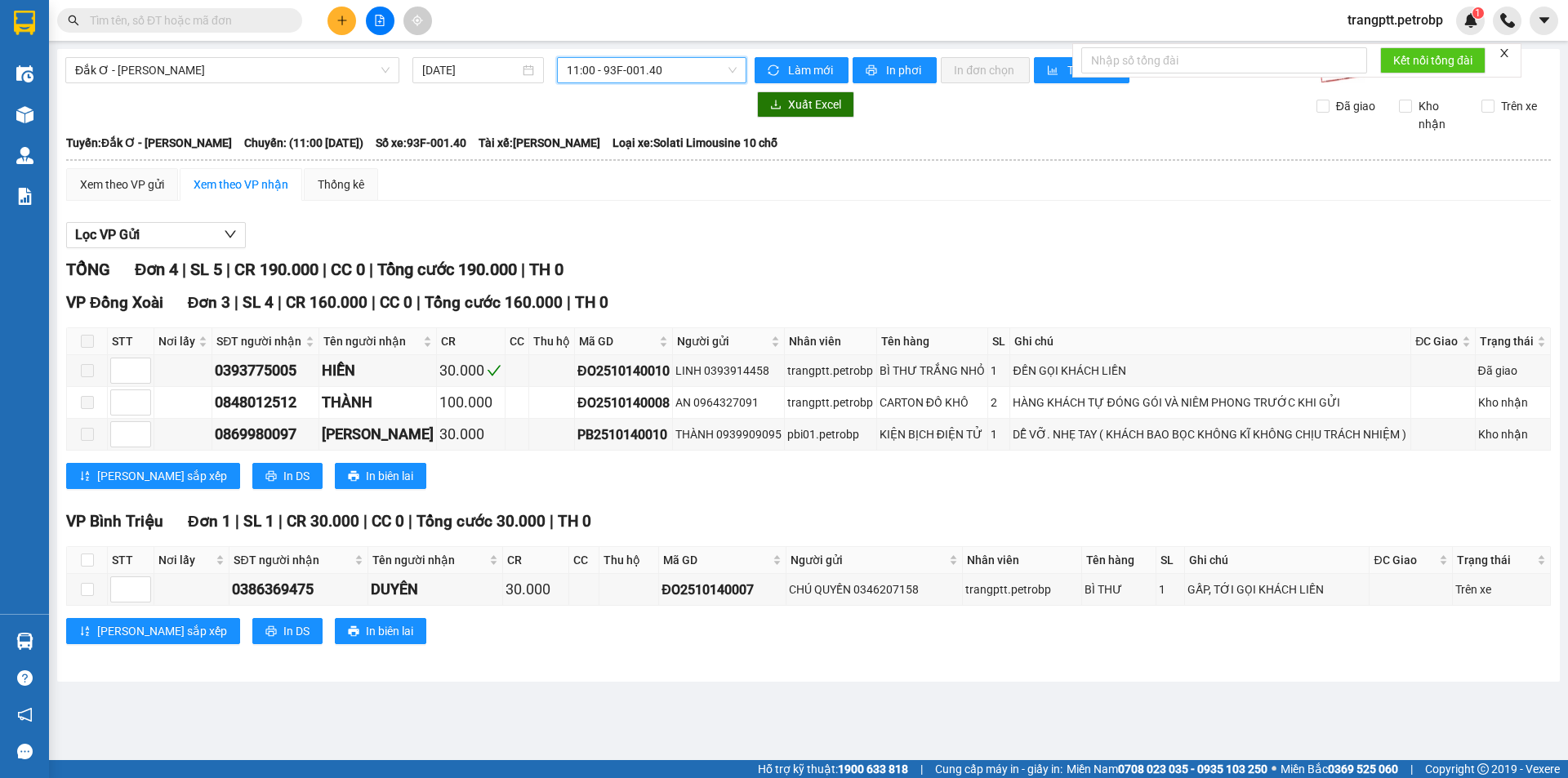
click at [624, 64] on span "11:00 - 93F-001.40" at bounding box center [651, 71] width 170 height 25
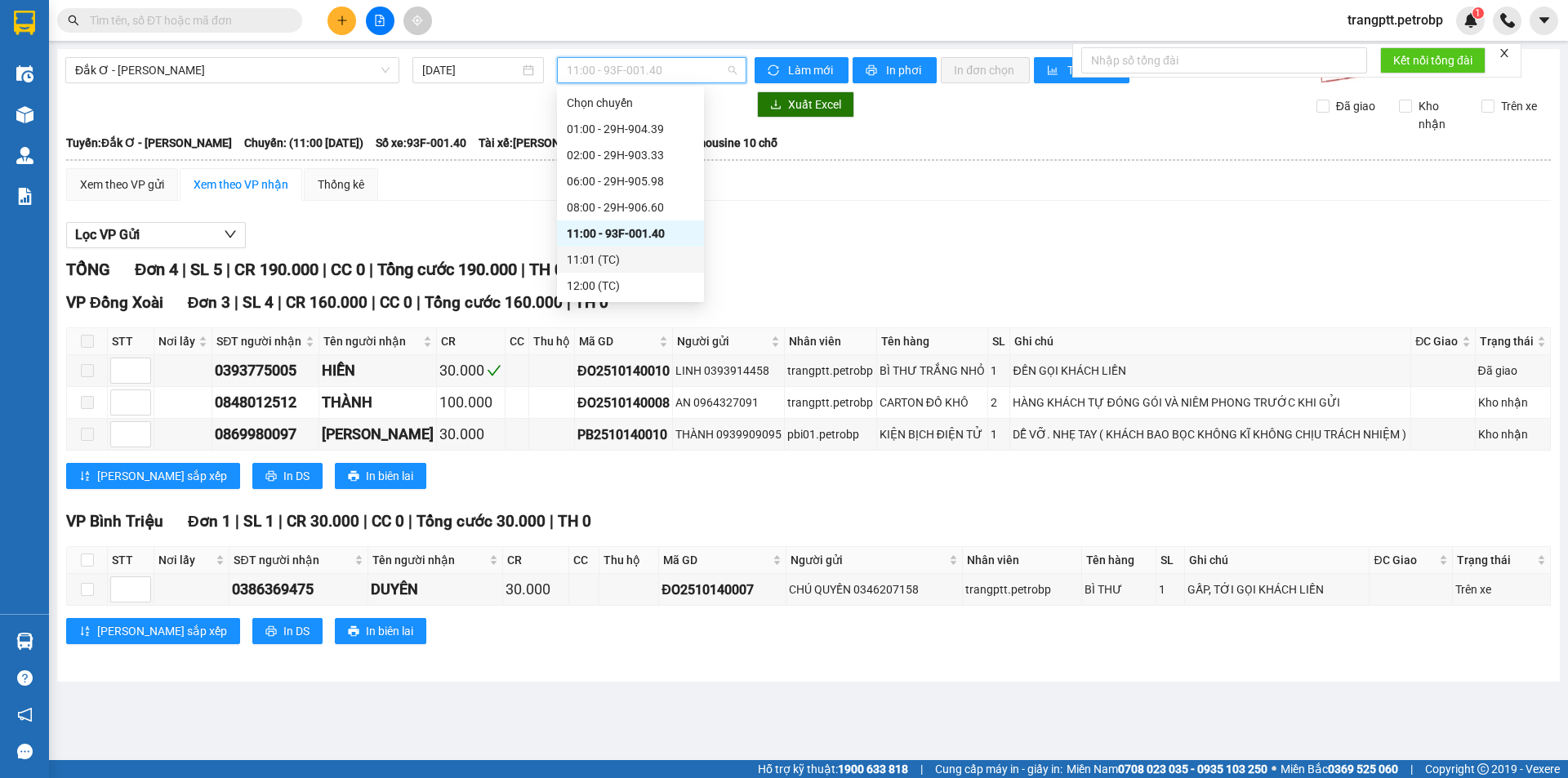
scroll to position [78, 0]
click at [624, 259] on div "15:00 - 29H-904.39" at bounding box center [629, 259] width 127 height 18
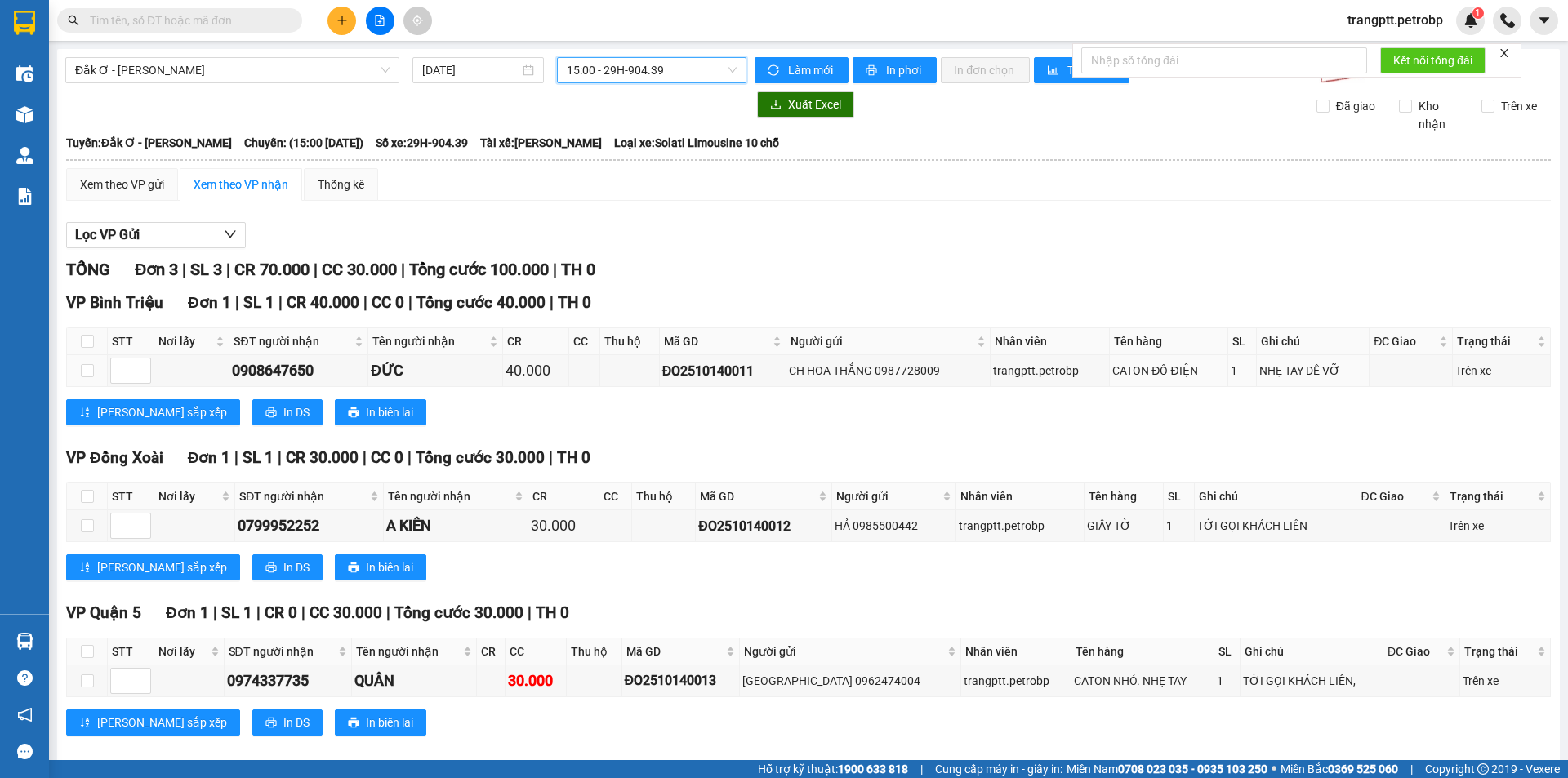
scroll to position [21, 0]
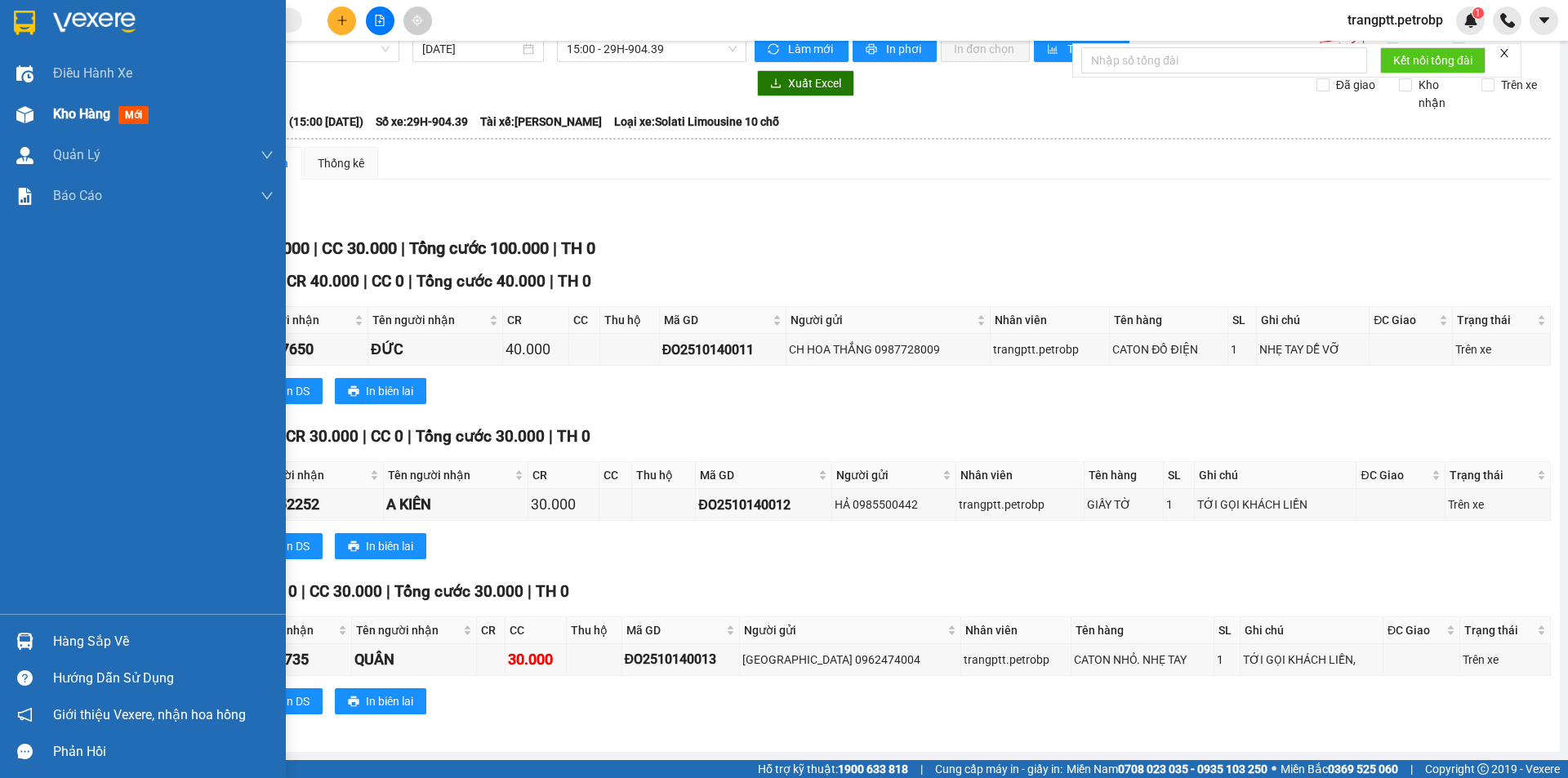
click at [48, 104] on div "Kho hàng mới" at bounding box center [143, 114] width 286 height 41
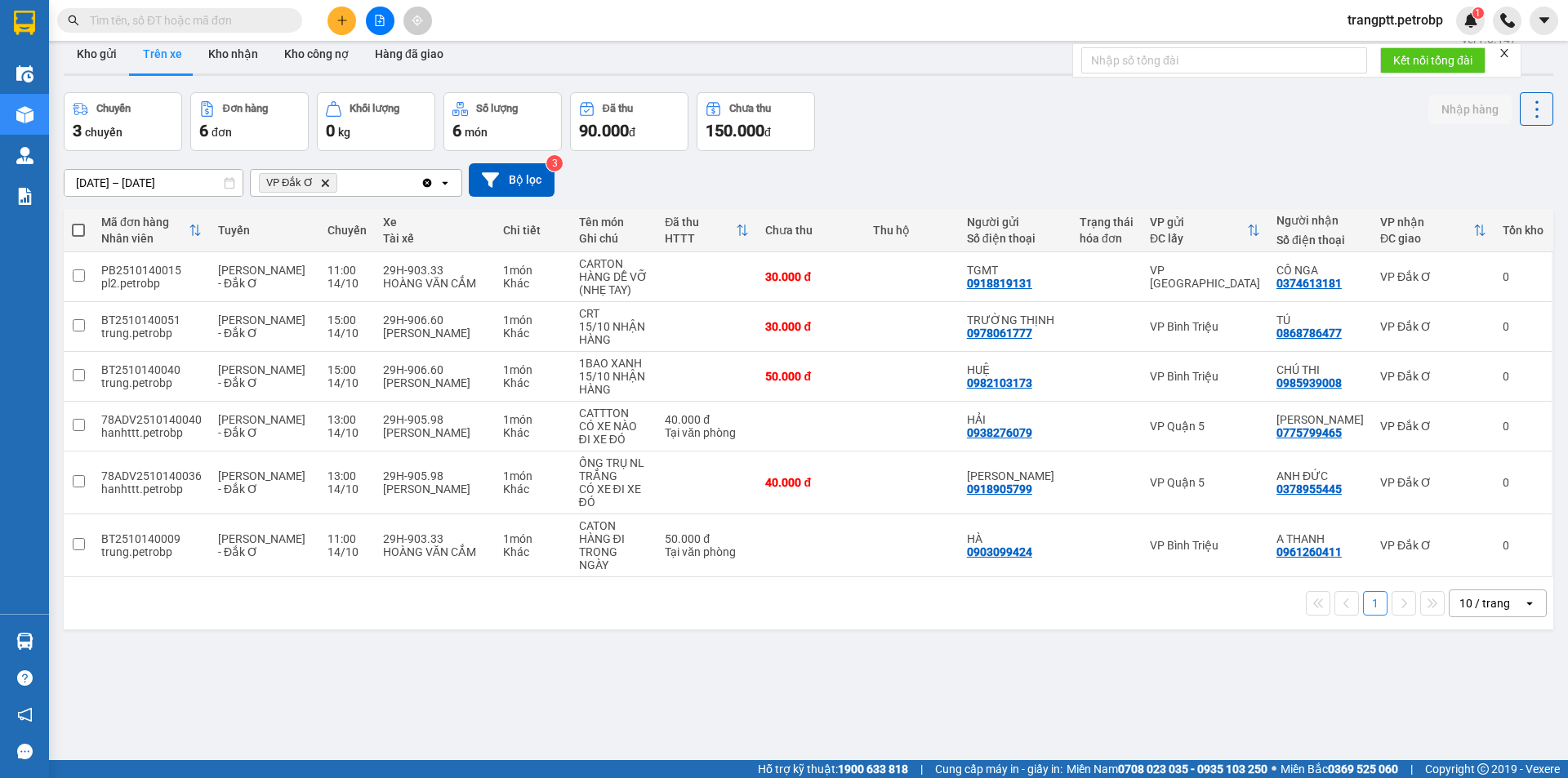
drag, startPoint x: 94, startPoint y: 52, endPoint x: 217, endPoint y: 165, distance: 167.0
click at [103, 64] on button "Kho gửi" at bounding box center [97, 54] width 66 height 39
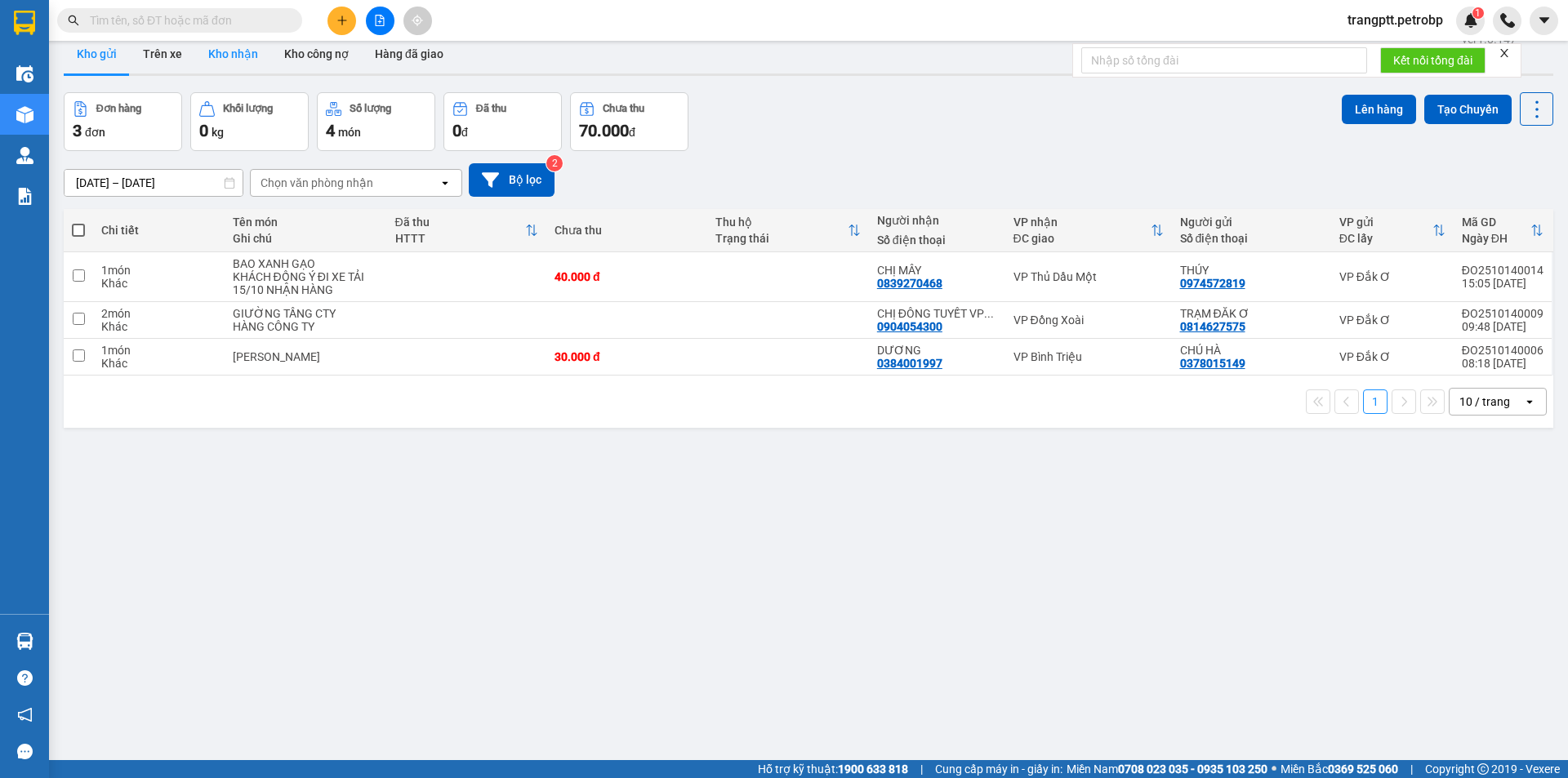
click at [240, 47] on button "Kho nhận" at bounding box center [232, 54] width 76 height 39
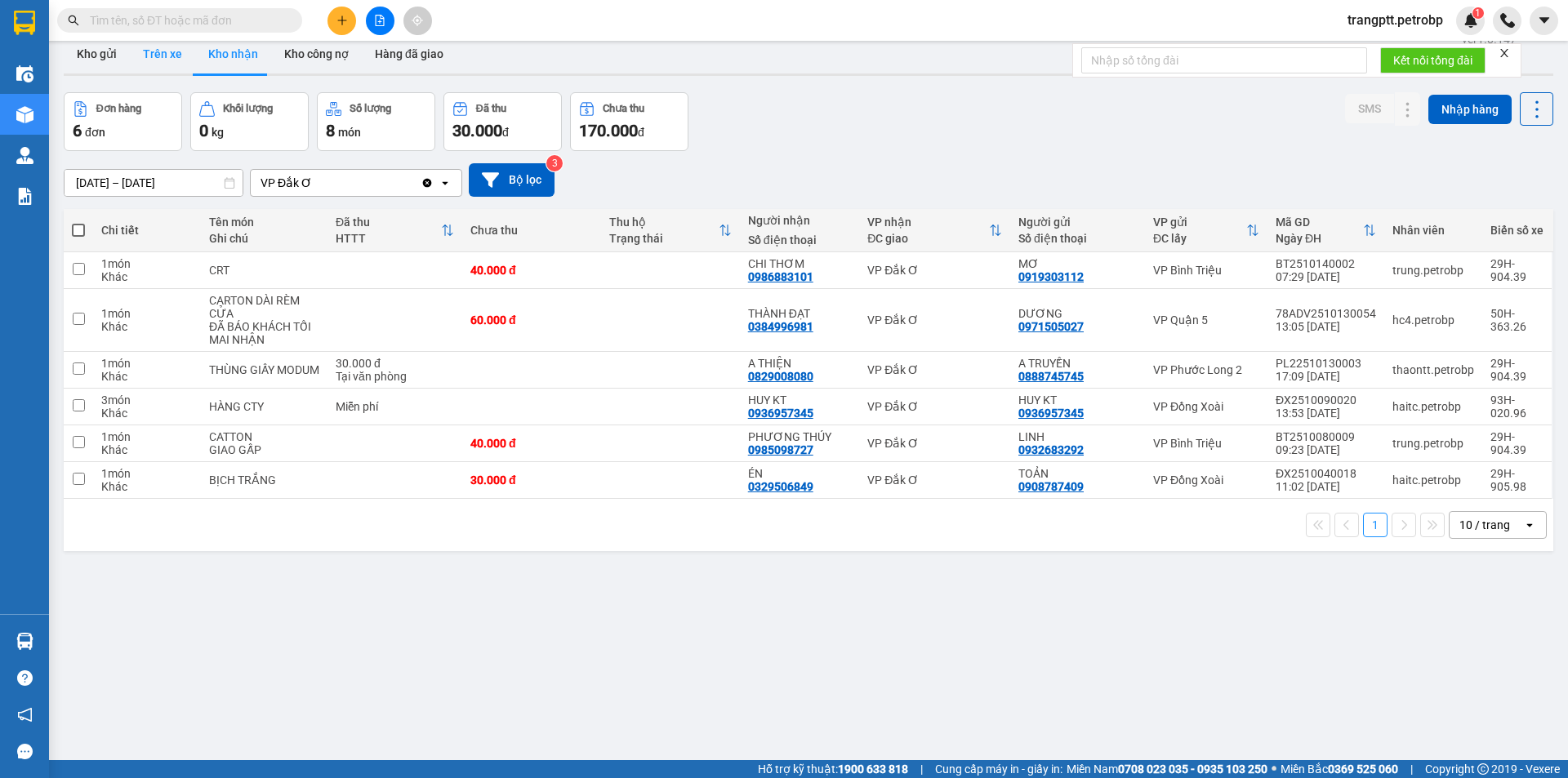
click at [160, 47] on button "Trên xe" at bounding box center [163, 54] width 65 height 39
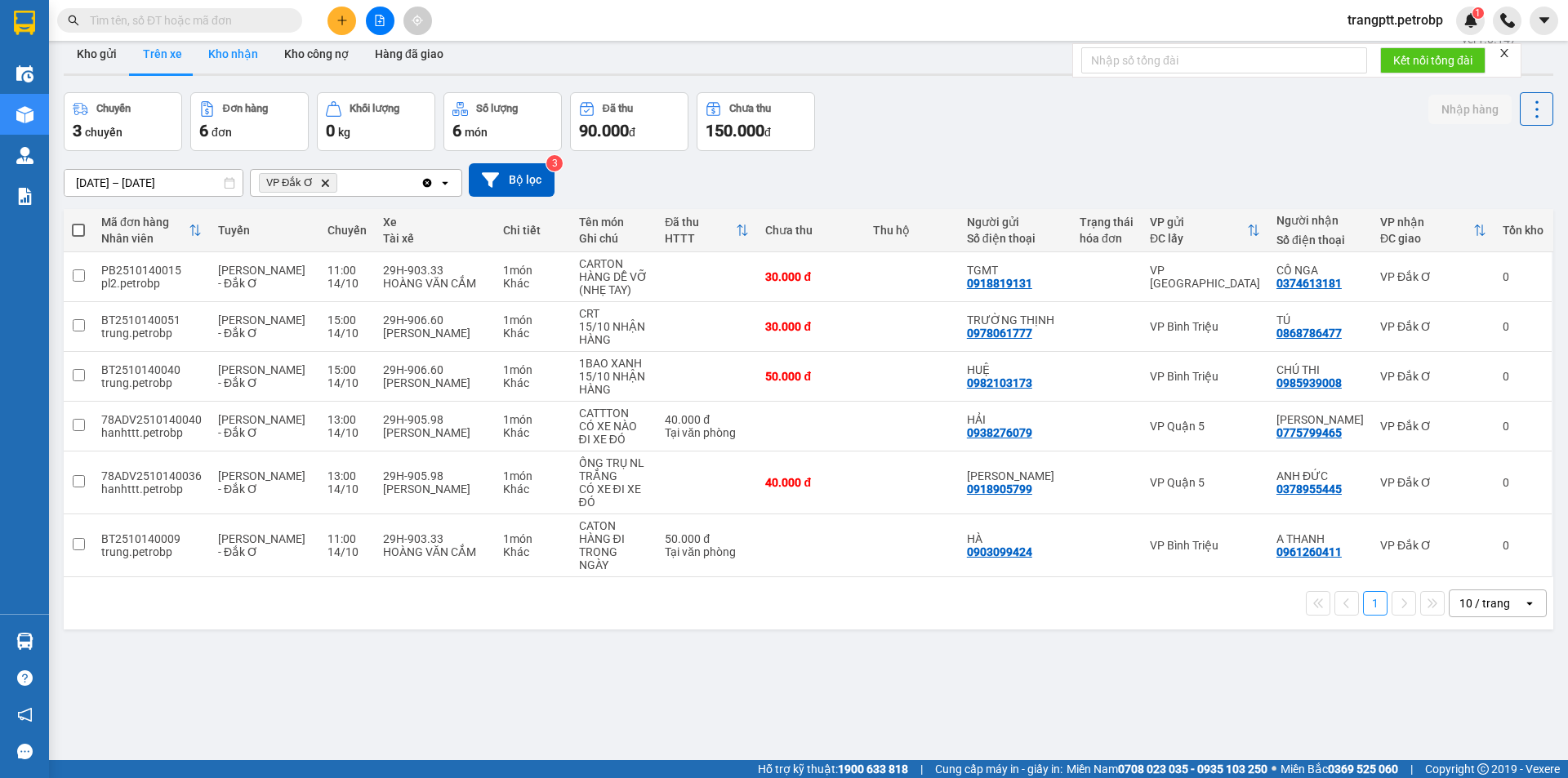
click at [232, 44] on button "Kho nhận" at bounding box center [232, 54] width 76 height 39
type input "[DATE] – [DATE]"
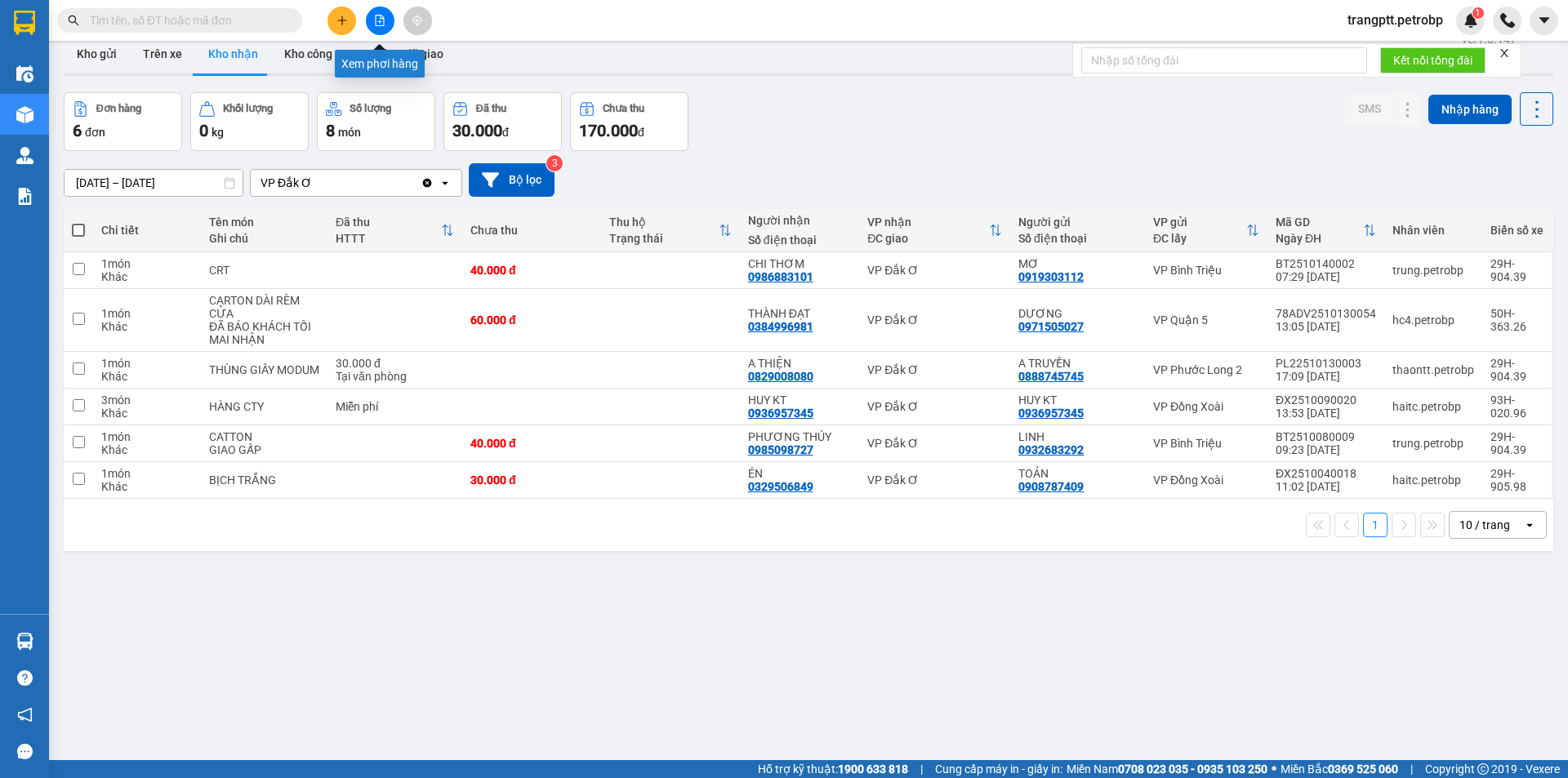
click at [376, 19] on icon "file-add" at bounding box center [380, 20] width 9 height 11
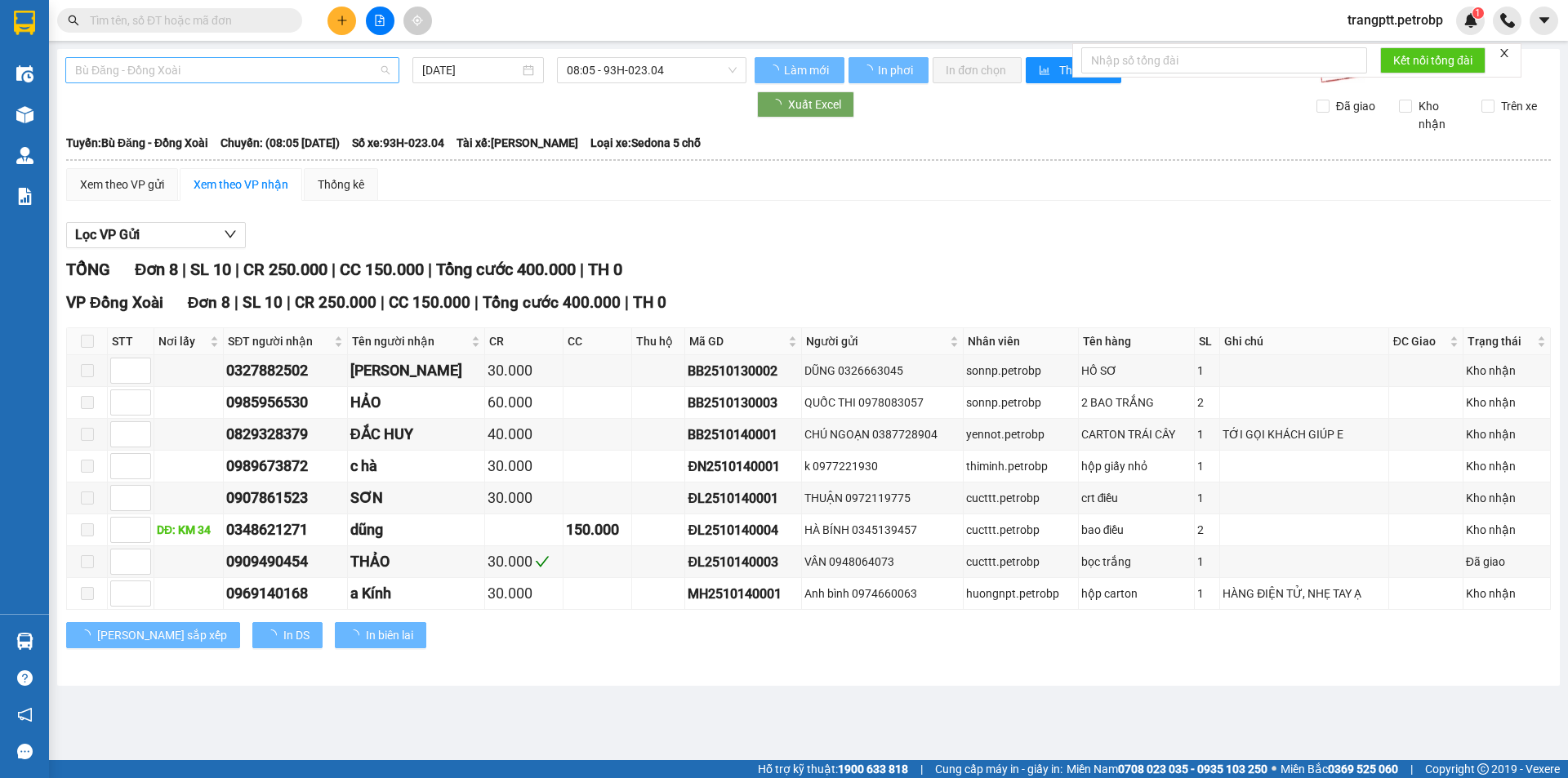
click at [226, 74] on span "Bù Đăng - Đồng Xoài" at bounding box center [232, 71] width 315 height 25
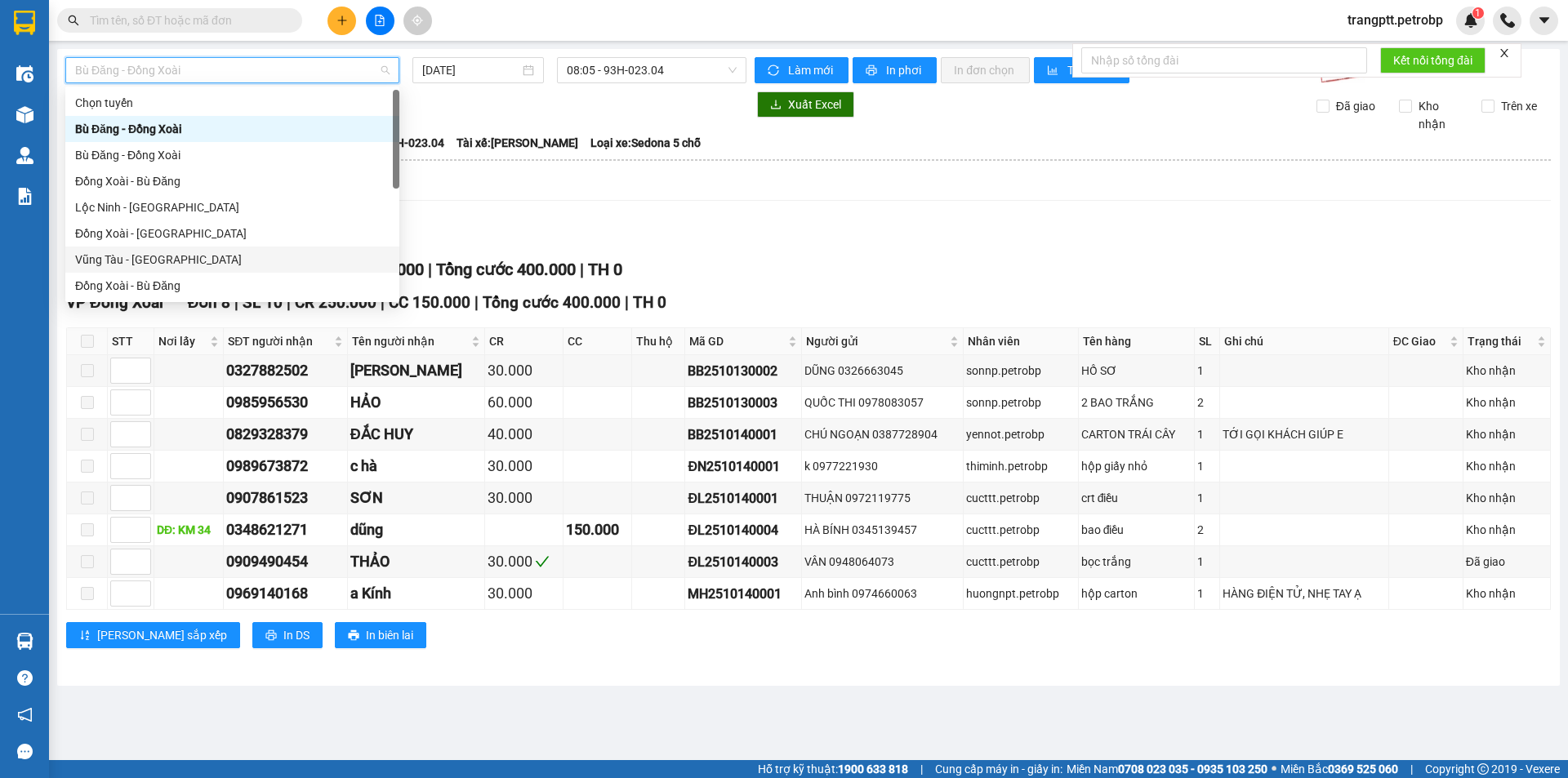
scroll to position [340, 0]
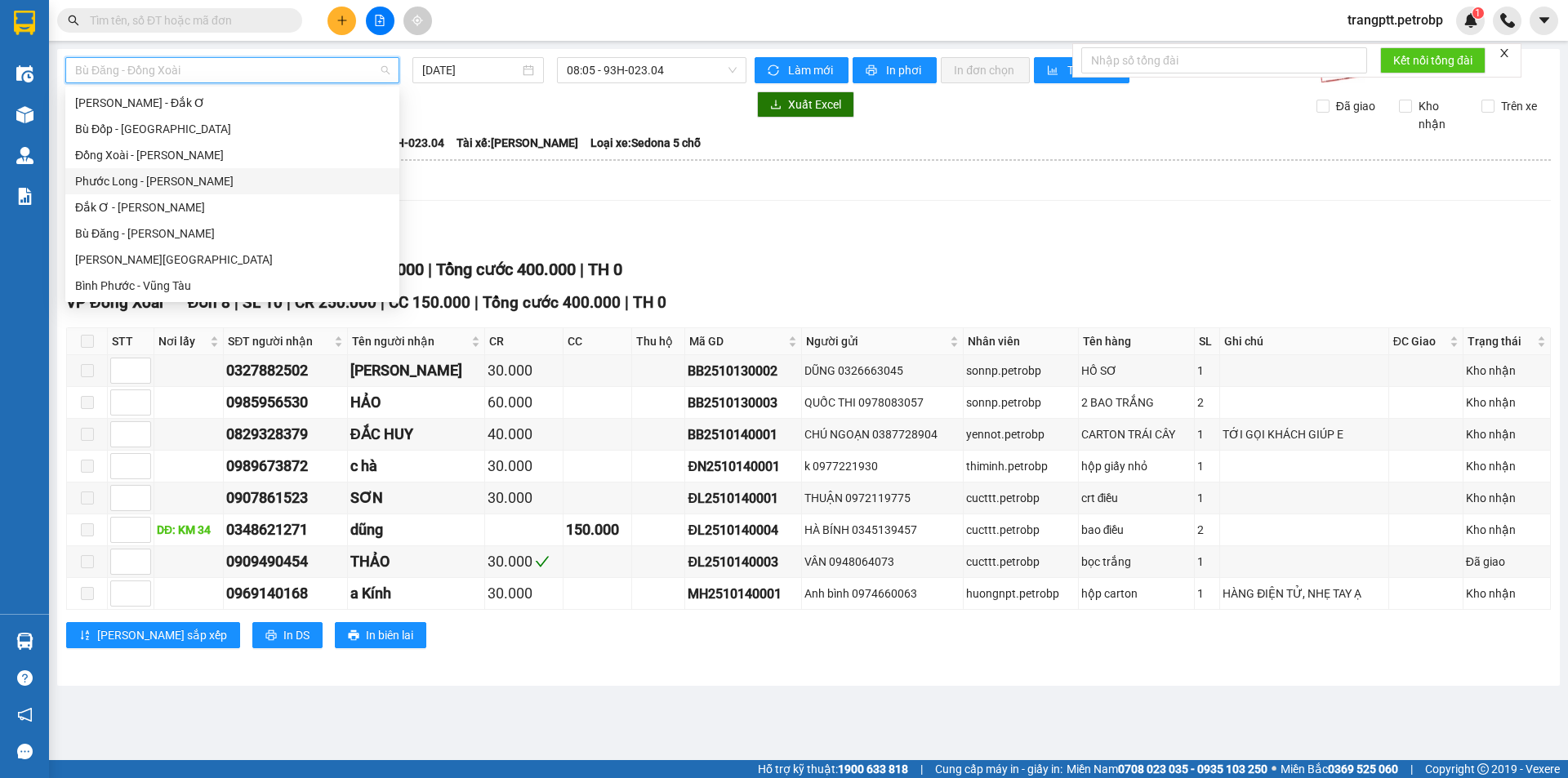
click at [131, 178] on div "Phước Long - [PERSON_NAME]" at bounding box center [232, 181] width 315 height 18
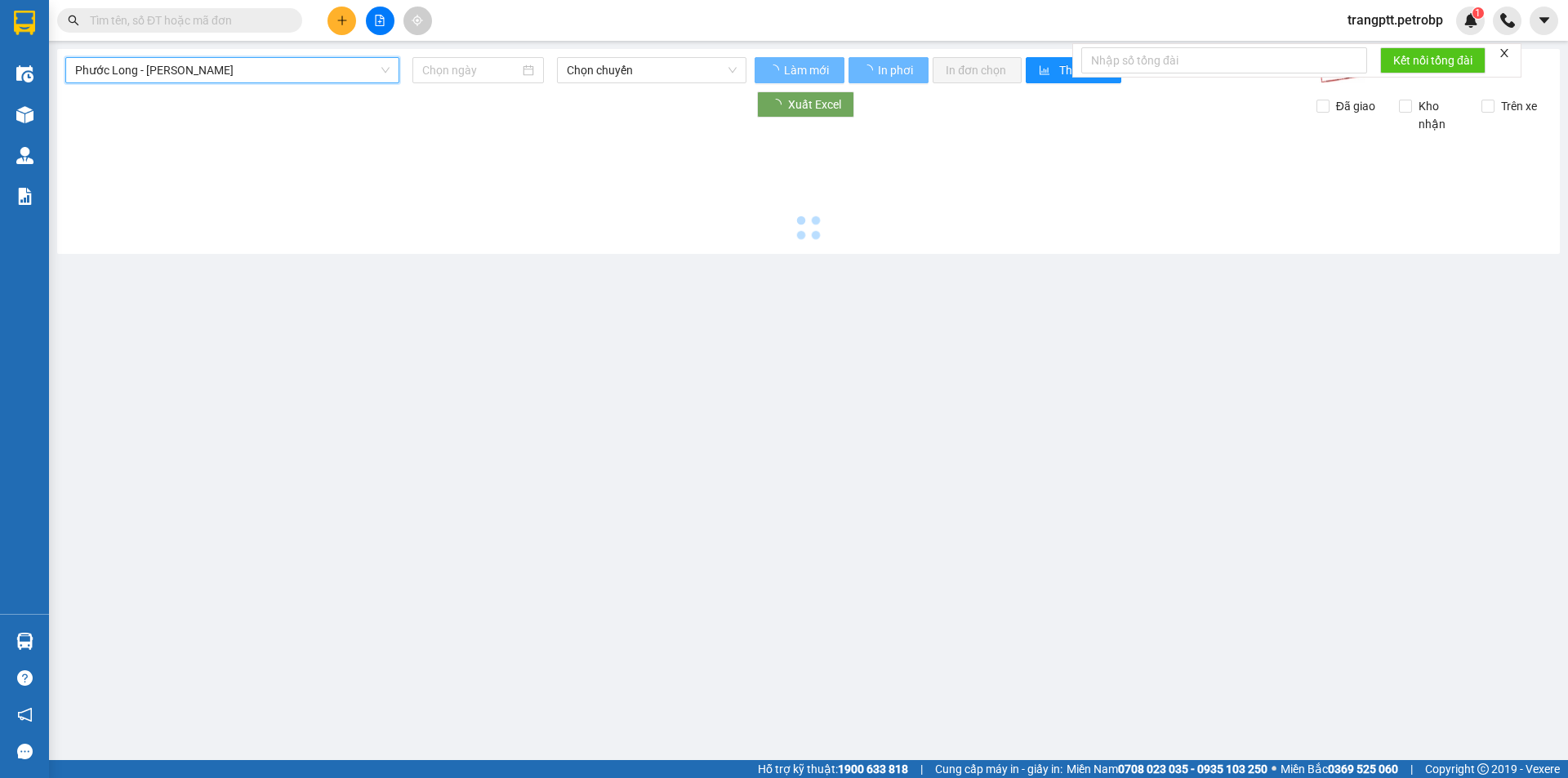
type input "[DATE]"
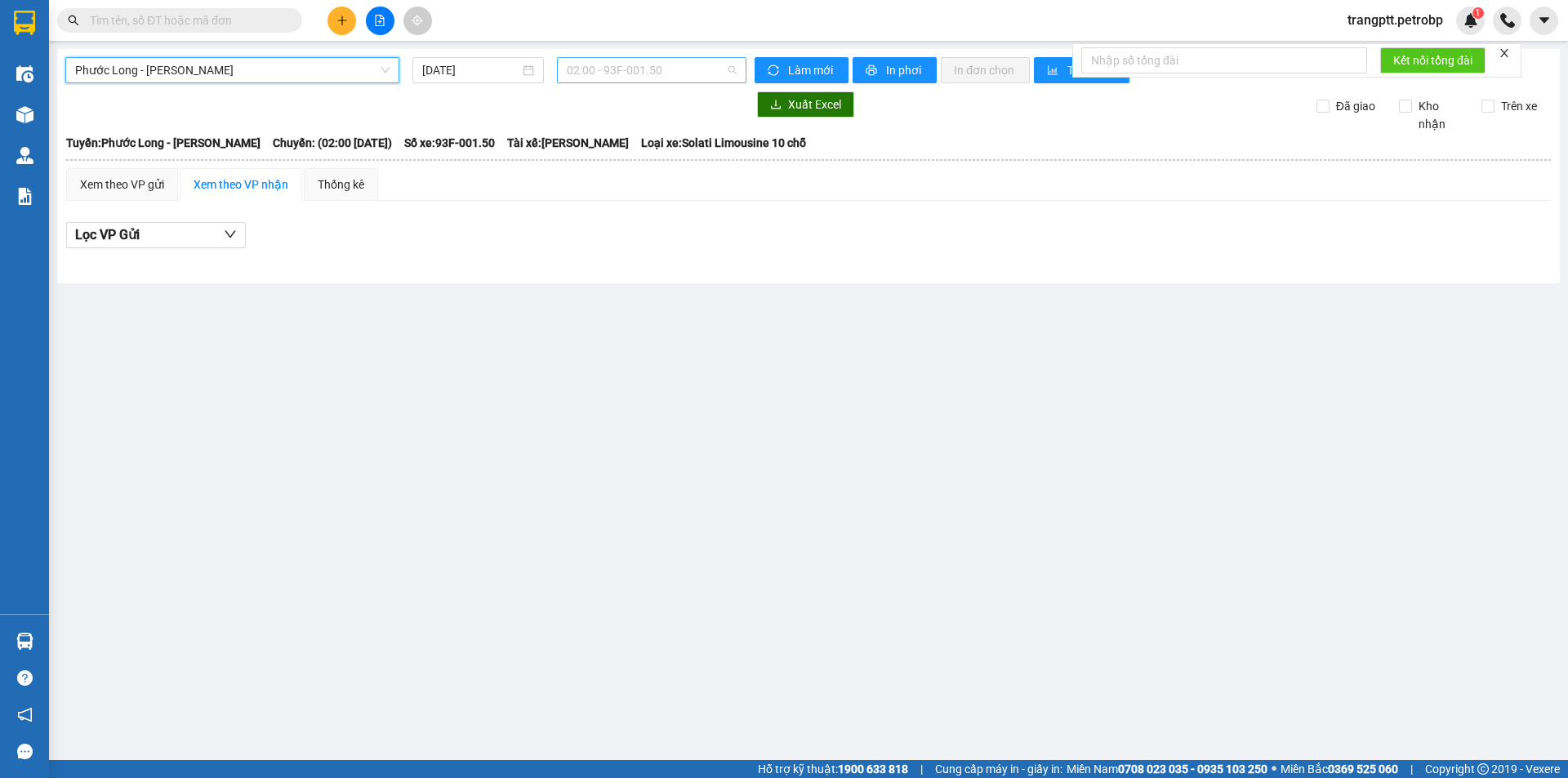
click at [601, 65] on span "02:00 - 93F-001.50" at bounding box center [651, 71] width 170 height 25
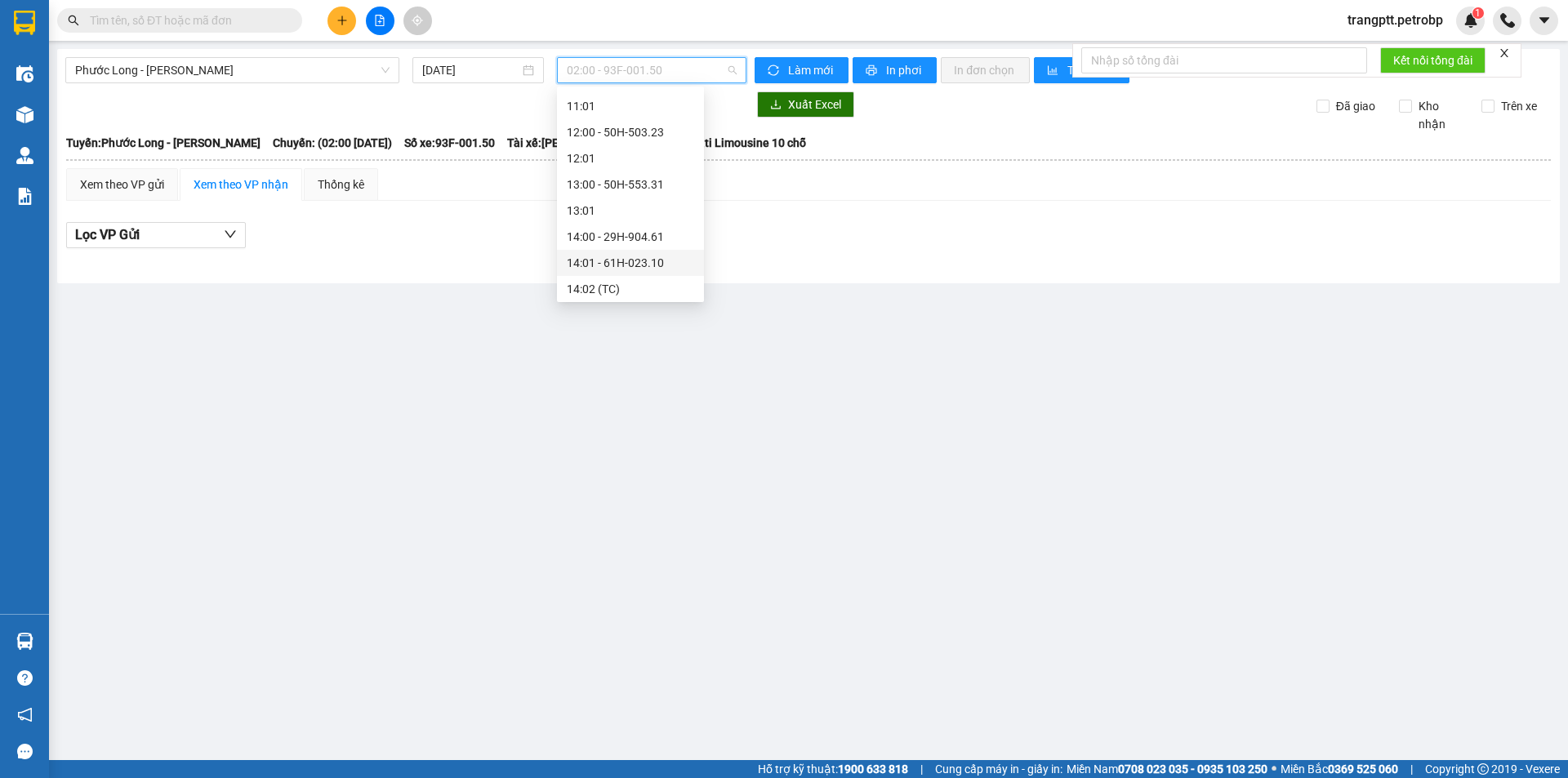
scroll to position [735, 0]
click at [612, 199] on div "15:05 - 93H-020.96" at bounding box center [629, 204] width 127 height 18
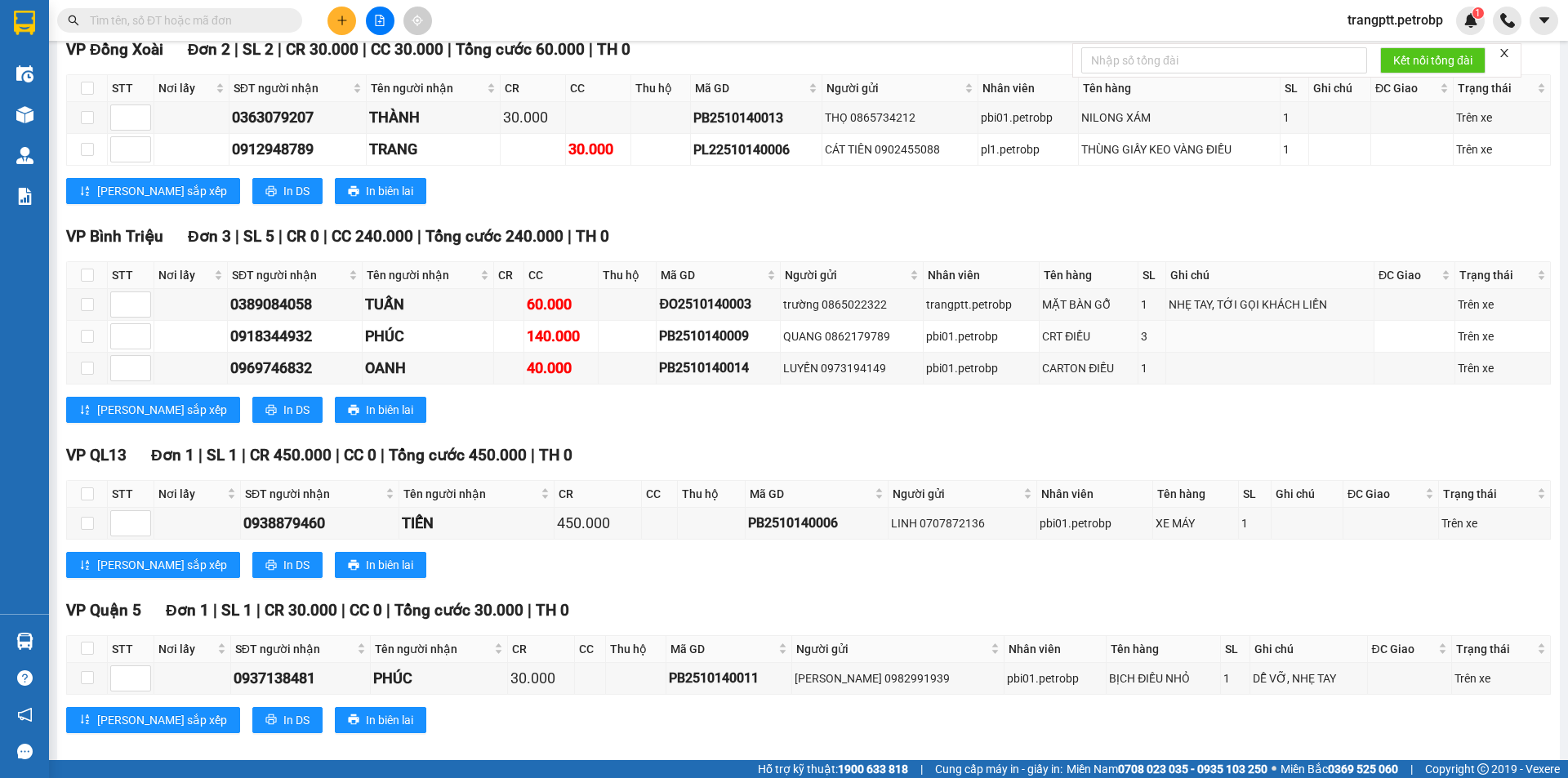
scroll to position [427, 0]
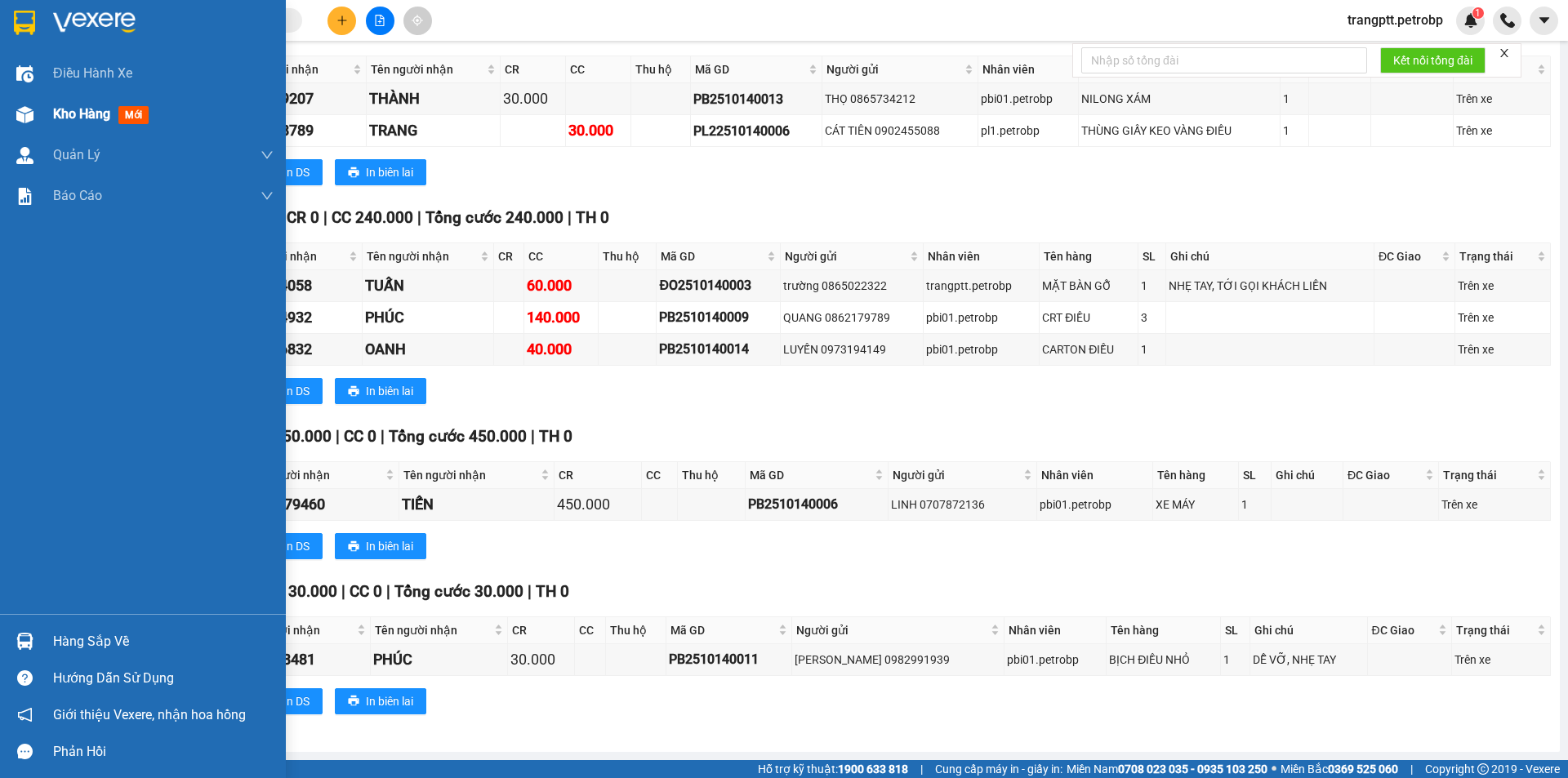
click at [70, 107] on span "Kho hàng" at bounding box center [81, 114] width 57 height 15
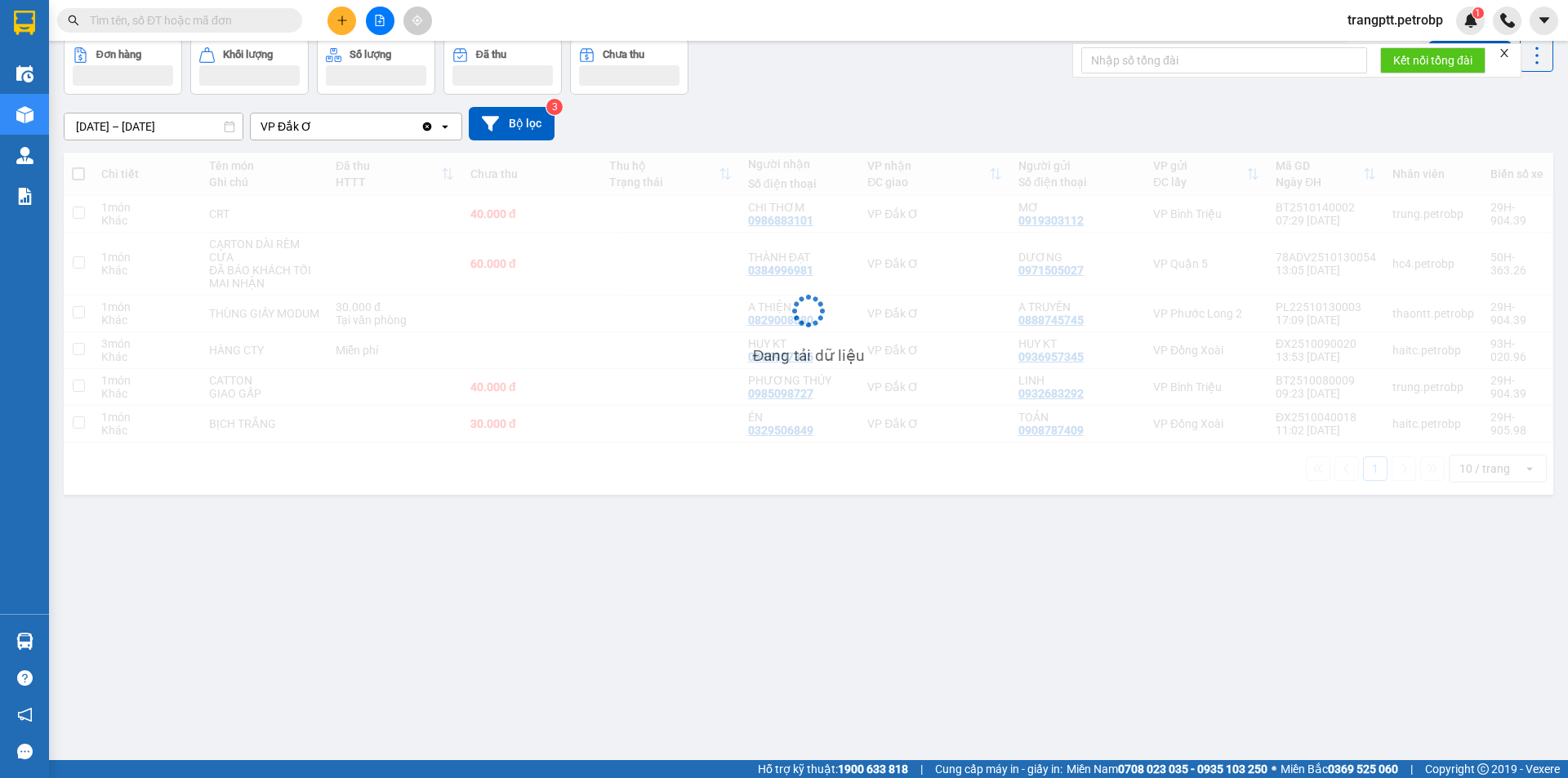
scroll to position [76, 0]
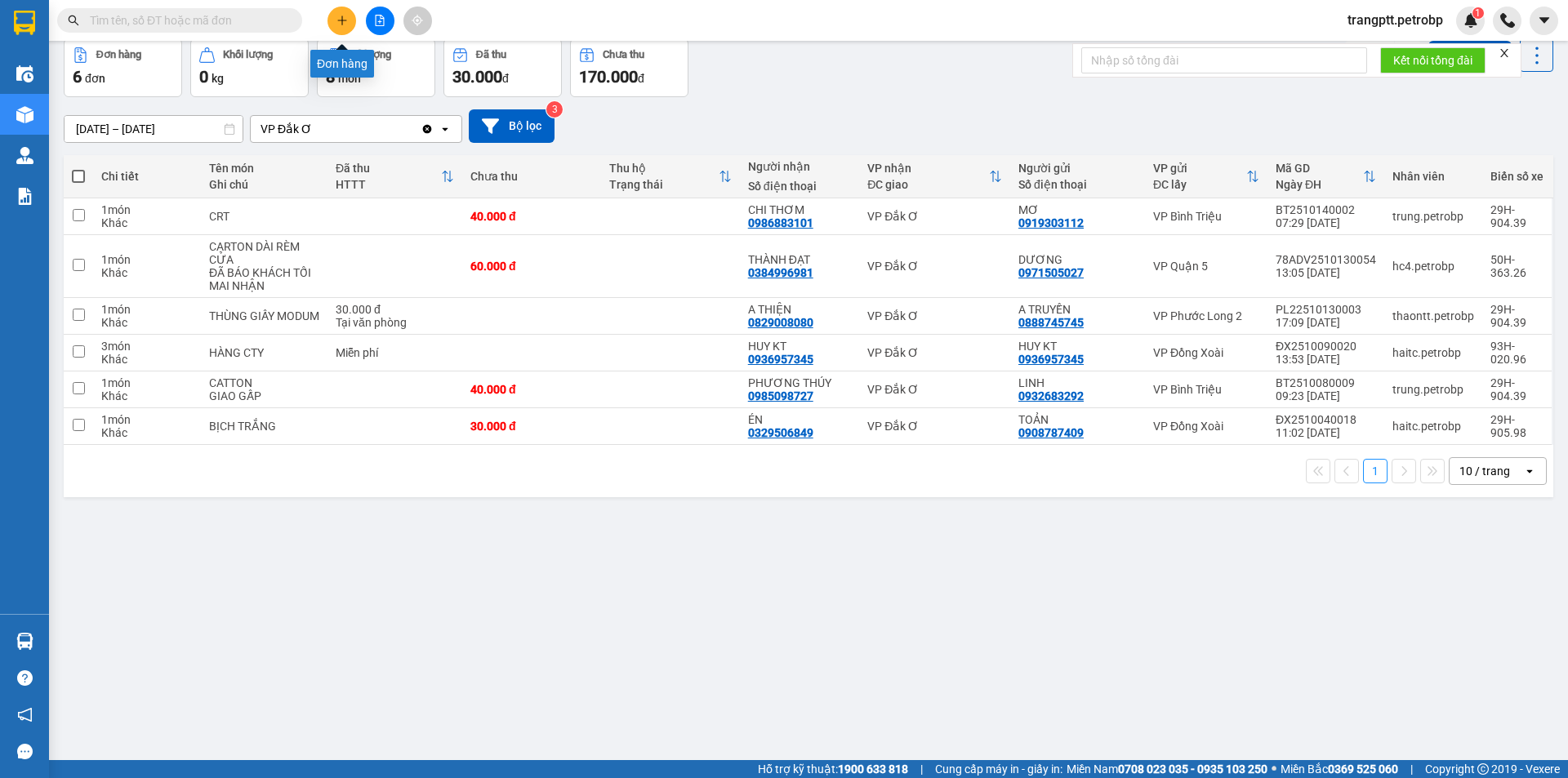
click at [336, 13] on button at bounding box center [342, 21] width 29 height 29
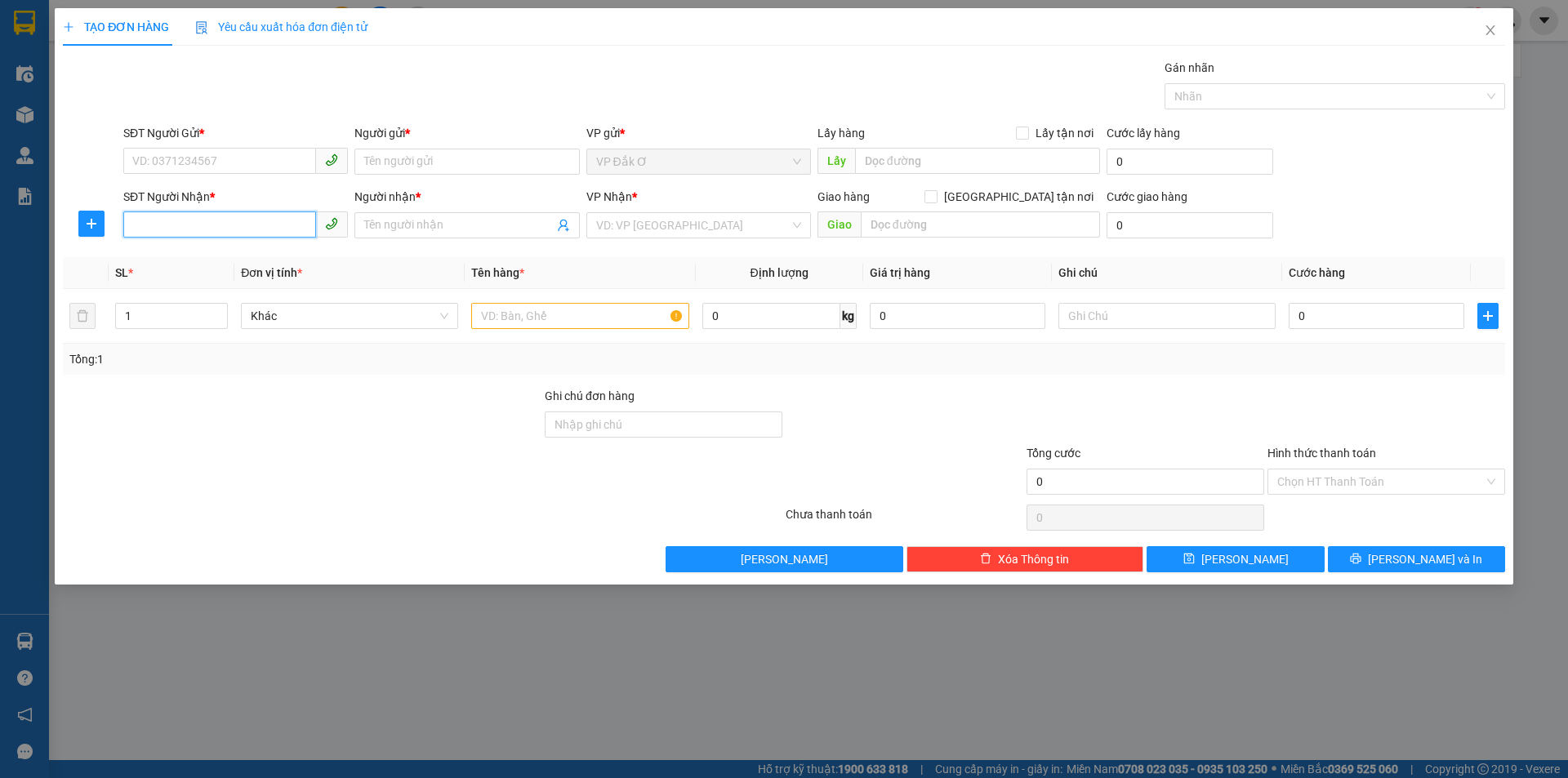
click at [232, 216] on input "SĐT Người Nhận *" at bounding box center [219, 224] width 192 height 26
click at [208, 254] on div "0973552589 - [PERSON_NAME]" at bounding box center [235, 257] width 205 height 18
type input "0973552589"
type input "[PERSON_NAME]"
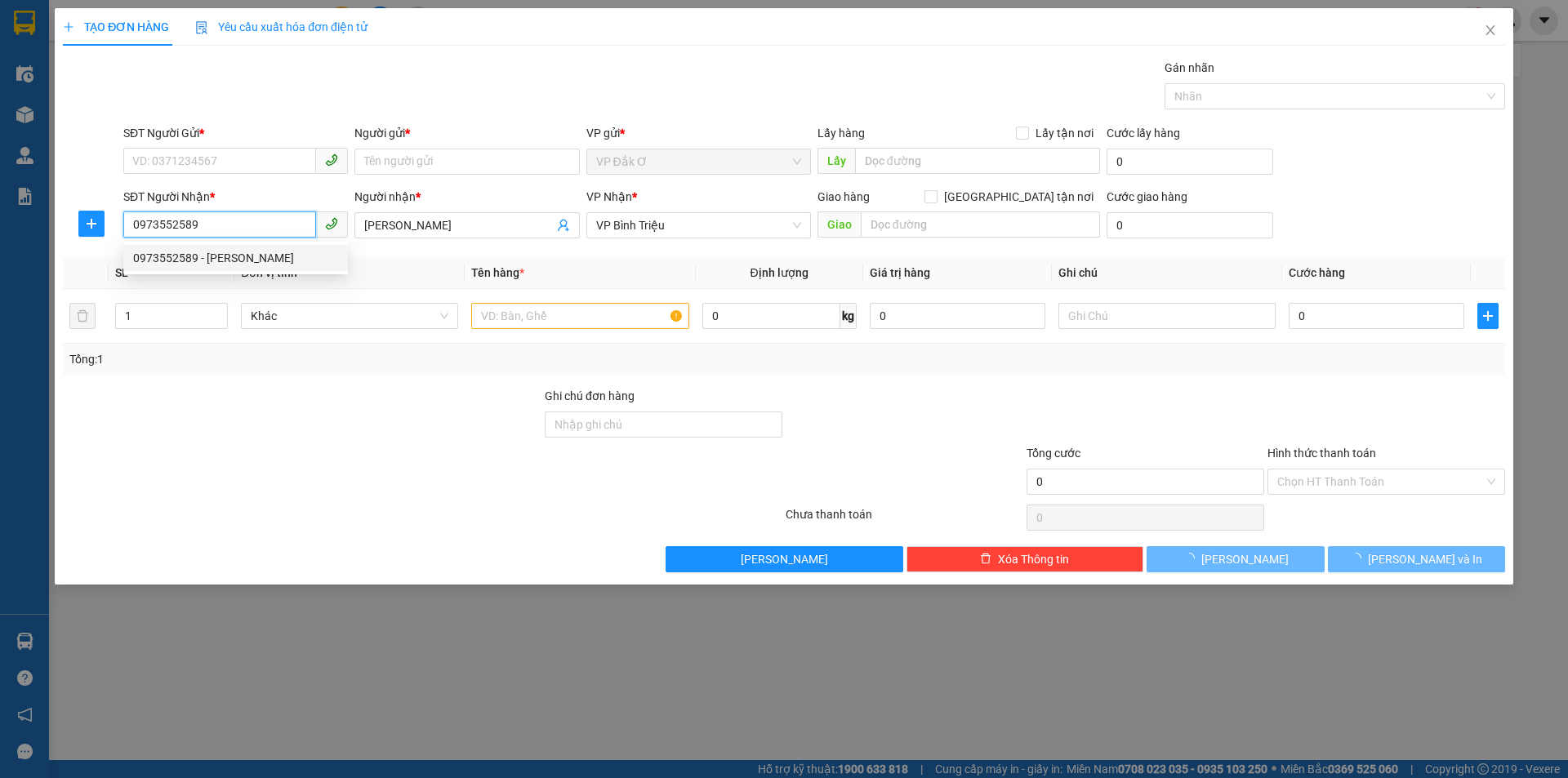
type input "100.000"
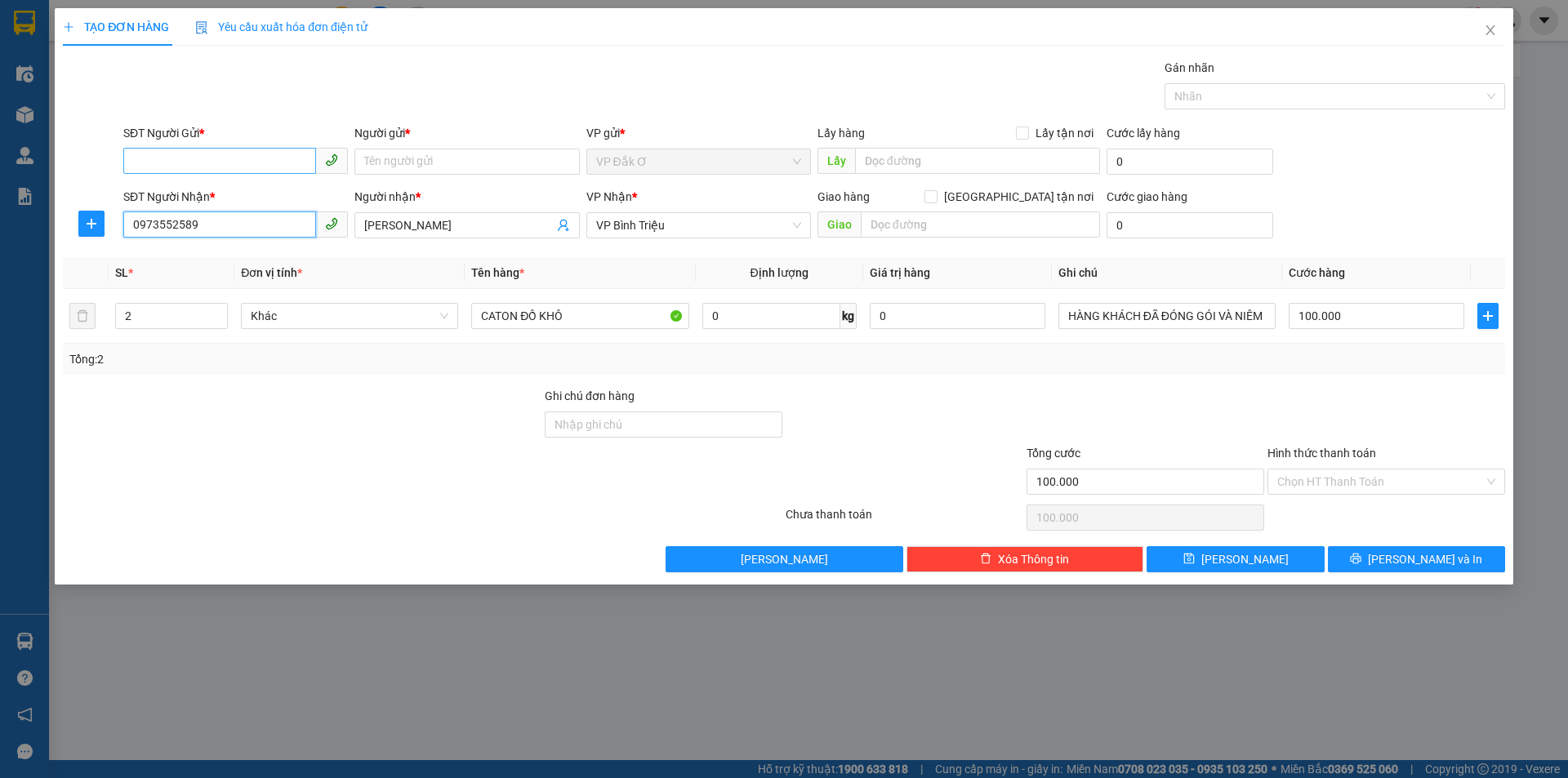
type input "0973552589"
click at [205, 154] on input "SĐT Người Gửi *" at bounding box center [219, 160] width 192 height 26
click at [226, 190] on div "0357094145 - NAM" at bounding box center [235, 194] width 205 height 18
type input "0357094145"
type input "NAM"
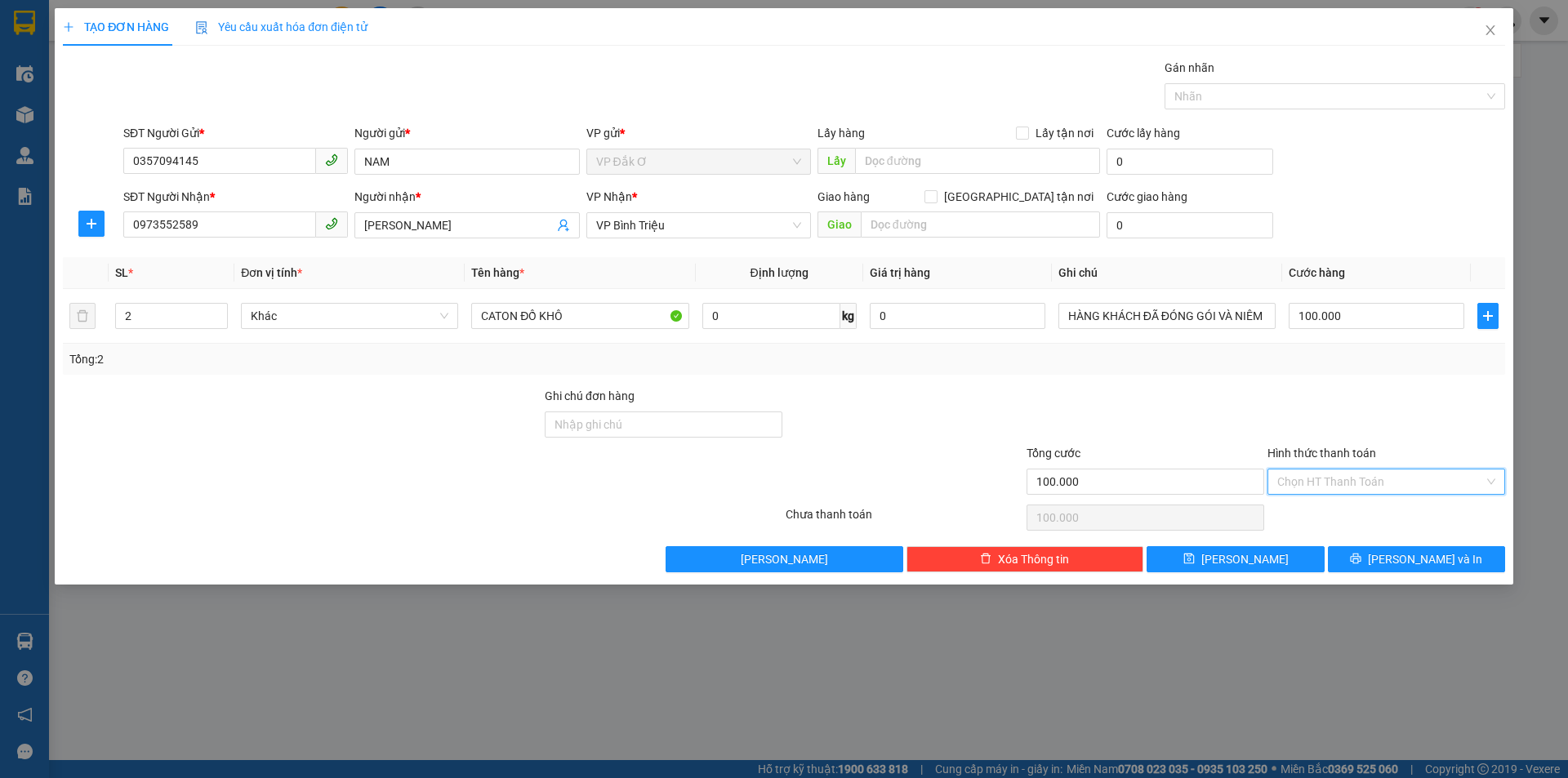
drag, startPoint x: 1324, startPoint y: 481, endPoint x: 1332, endPoint y: 498, distance: 18.8
click at [1325, 480] on input "Hình thức thanh toán" at bounding box center [1380, 482] width 207 height 25
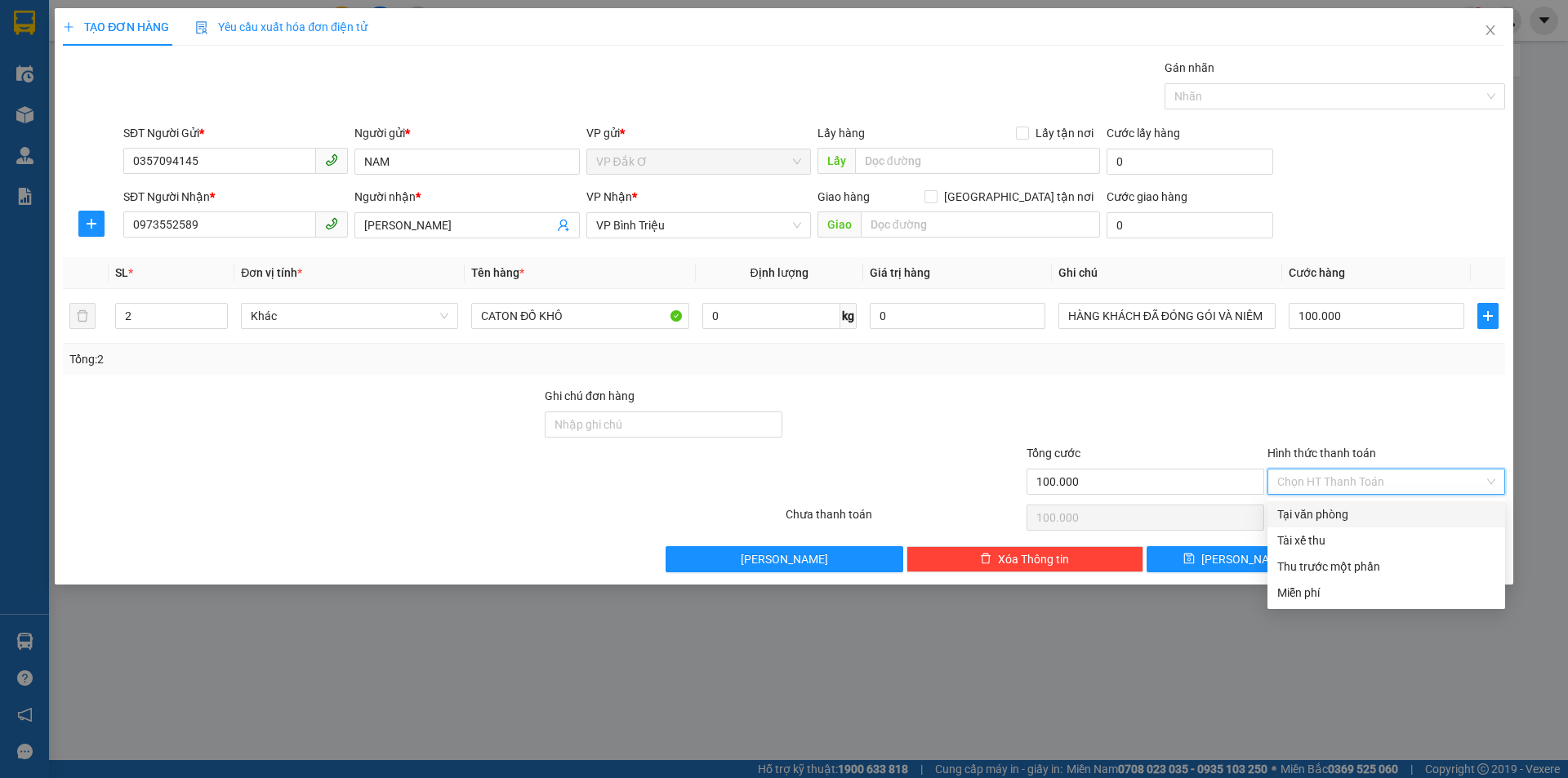
click at [1332, 515] on div "Tại văn phòng" at bounding box center [1386, 514] width 218 height 18
type input "0"
click at [1312, 508] on div "Tại văn phòng" at bounding box center [1386, 514] width 218 height 18
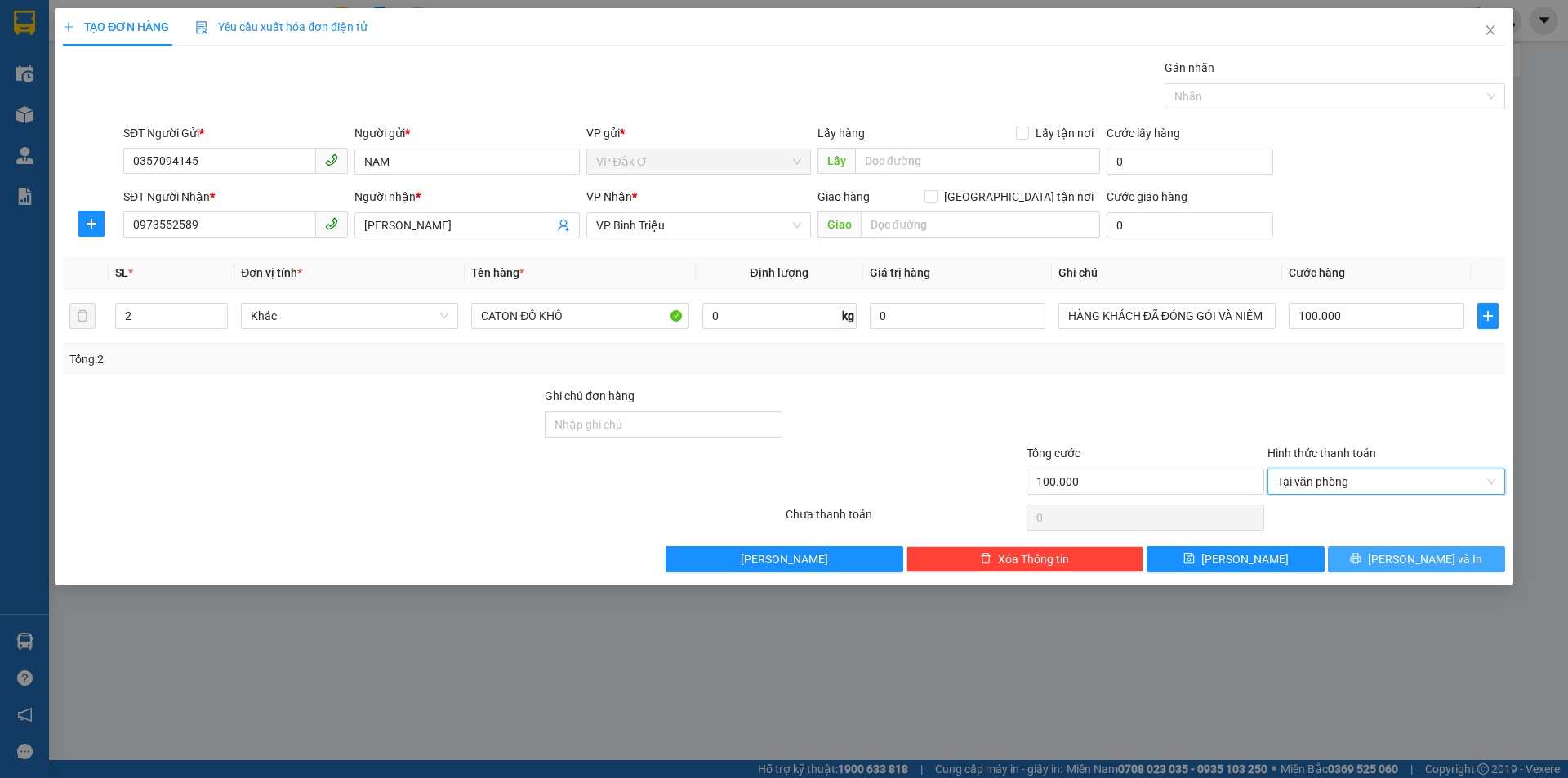
click at [1361, 560] on icon "printer" at bounding box center [1356, 559] width 11 height 11
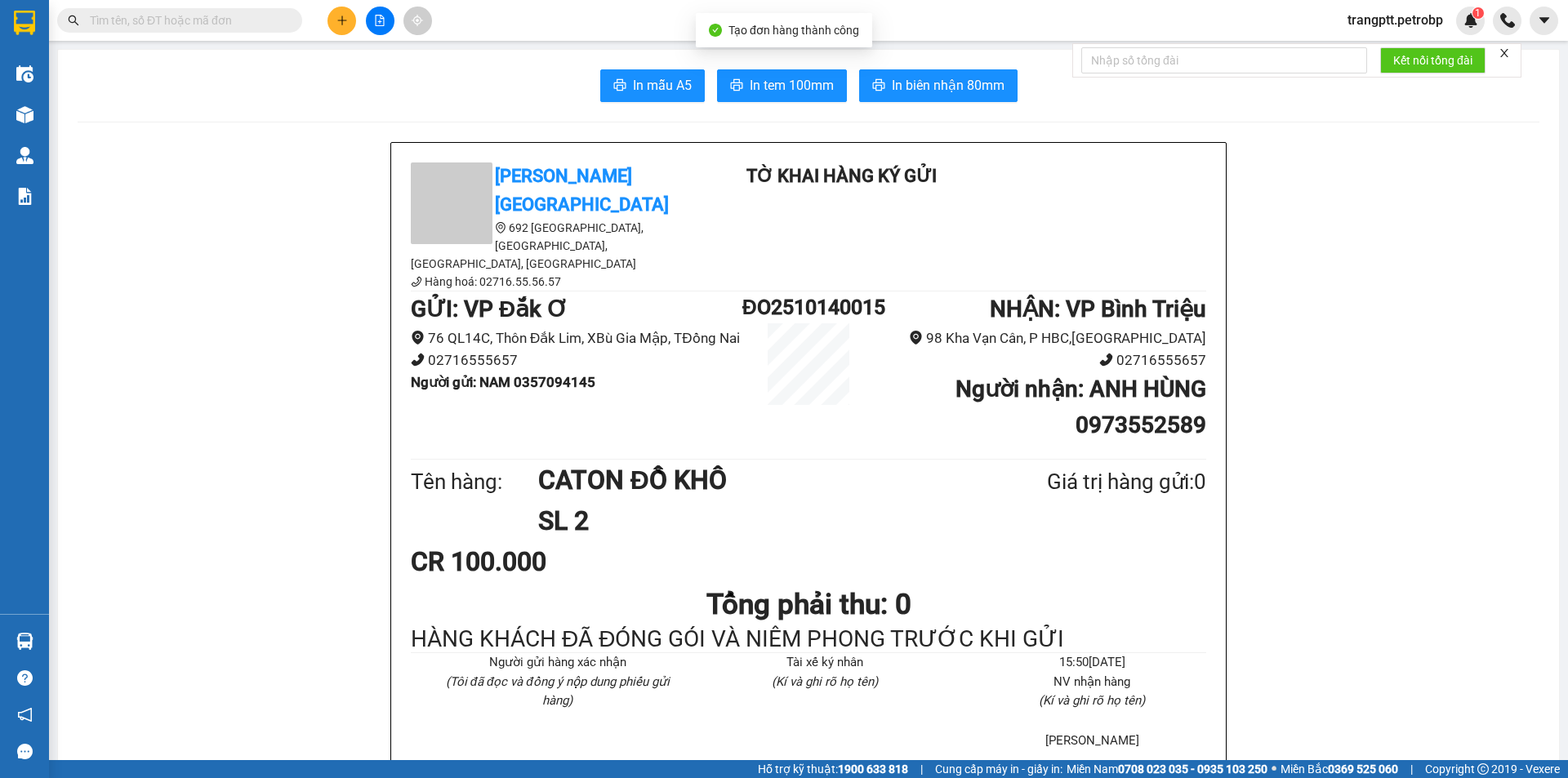
click at [795, 84] on span "In tem 100mm" at bounding box center [792, 85] width 84 height 20
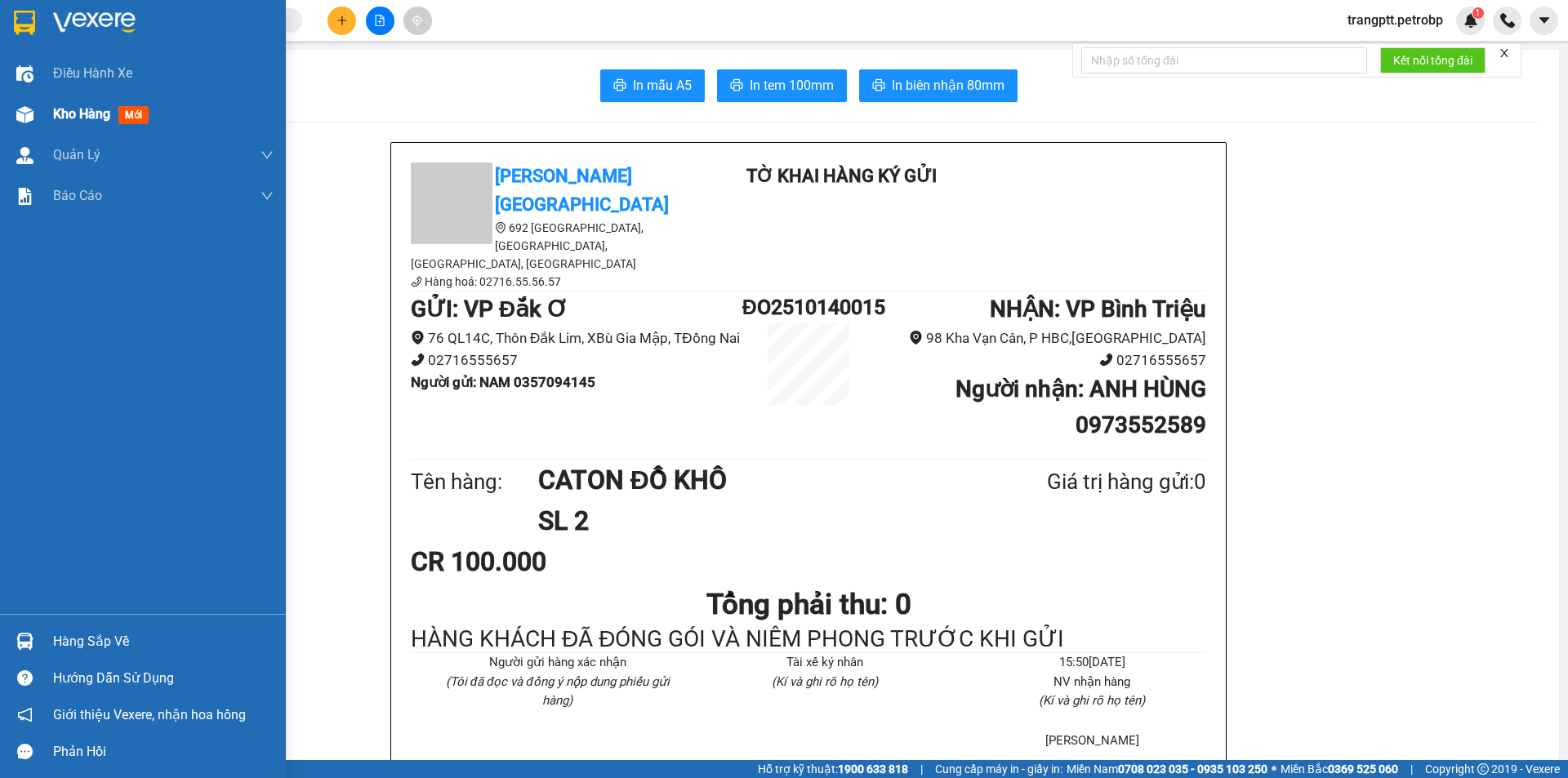
click at [77, 109] on span "Kho hàng" at bounding box center [81, 114] width 57 height 15
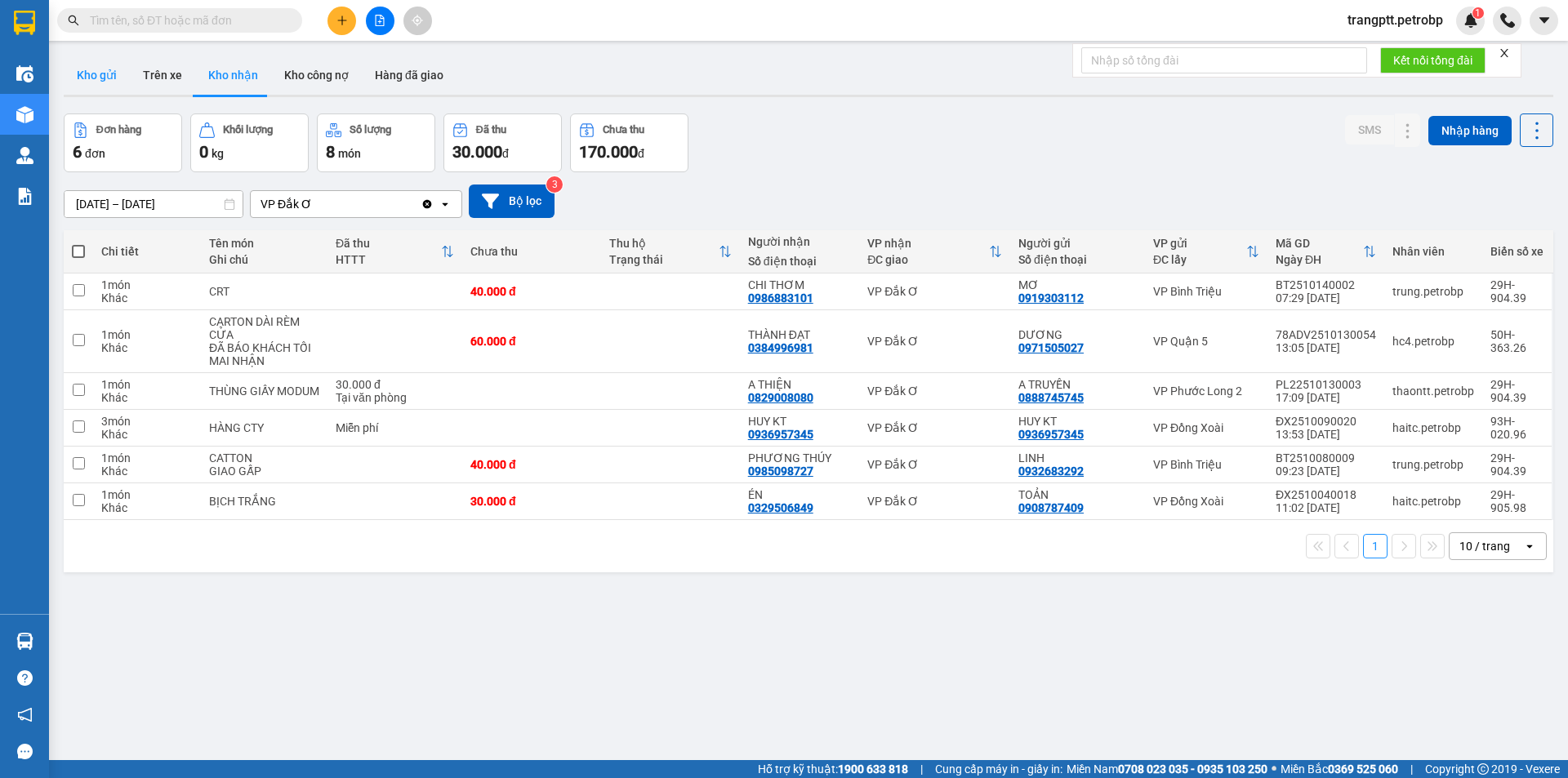
click at [98, 71] on button "Kho gửi" at bounding box center [97, 75] width 66 height 39
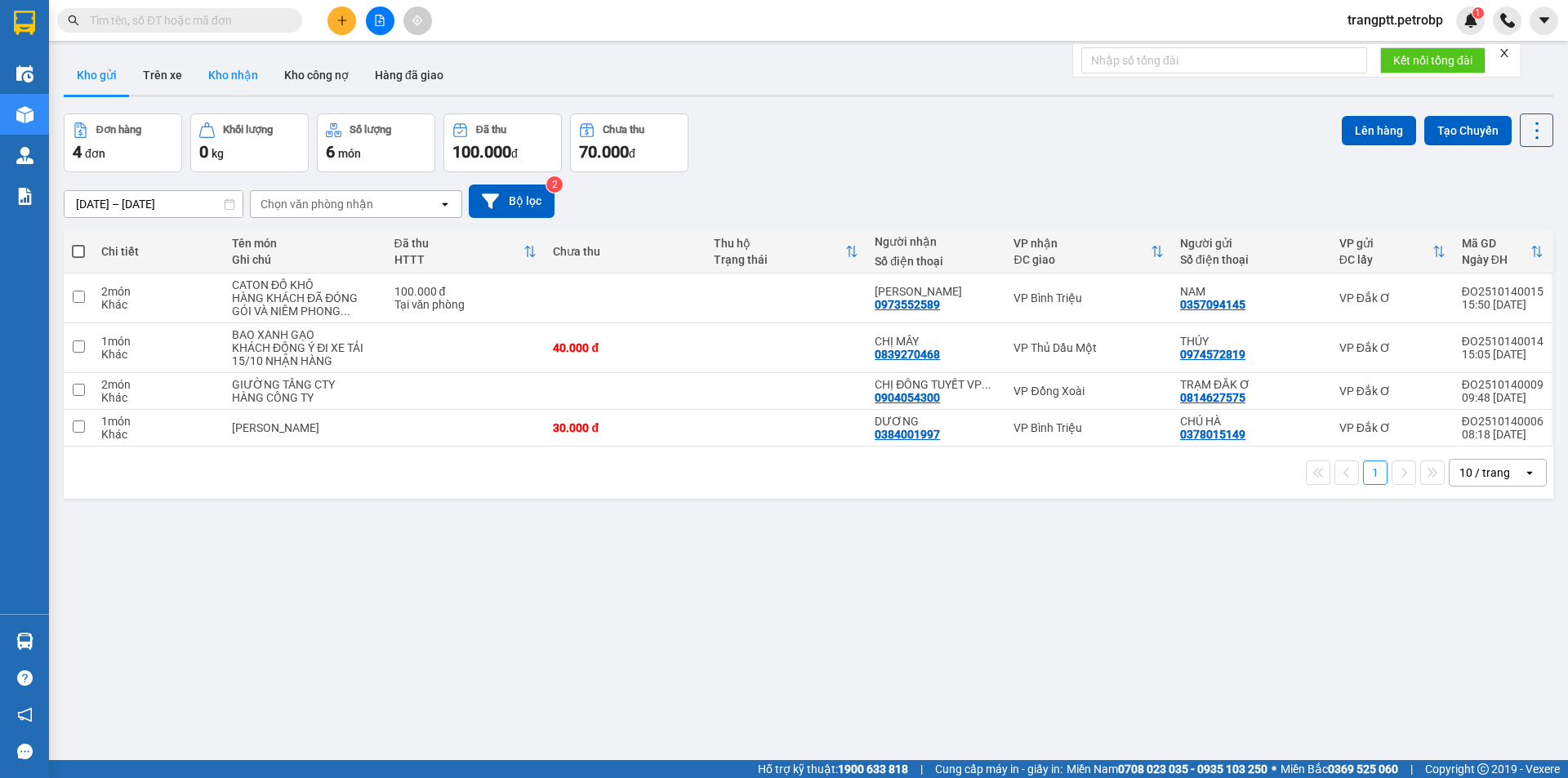
click at [229, 70] on button "Kho nhận" at bounding box center [232, 75] width 76 height 39
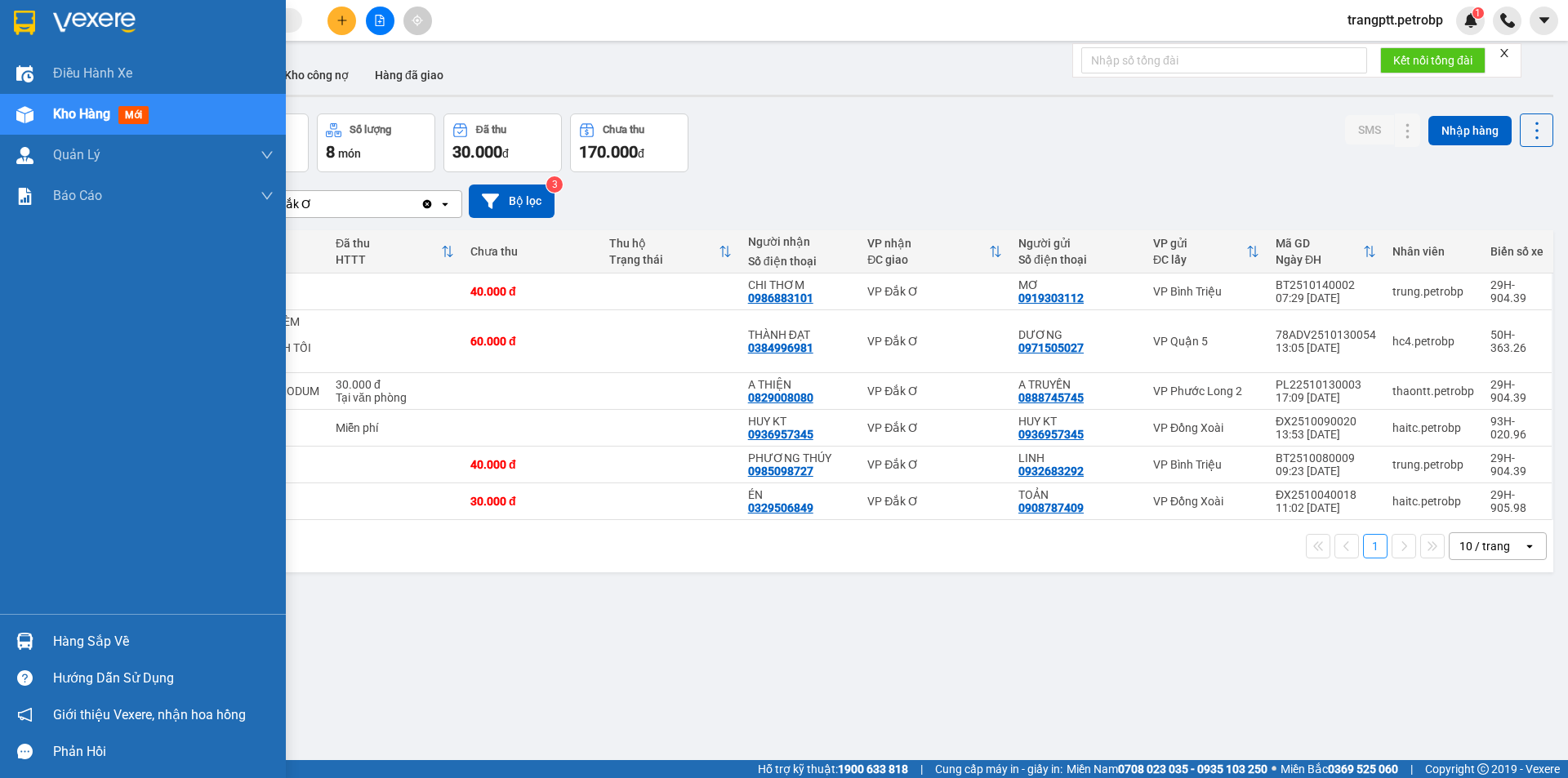
click at [125, 636] on div "Hàng sắp về" at bounding box center [163, 642] width 220 height 25
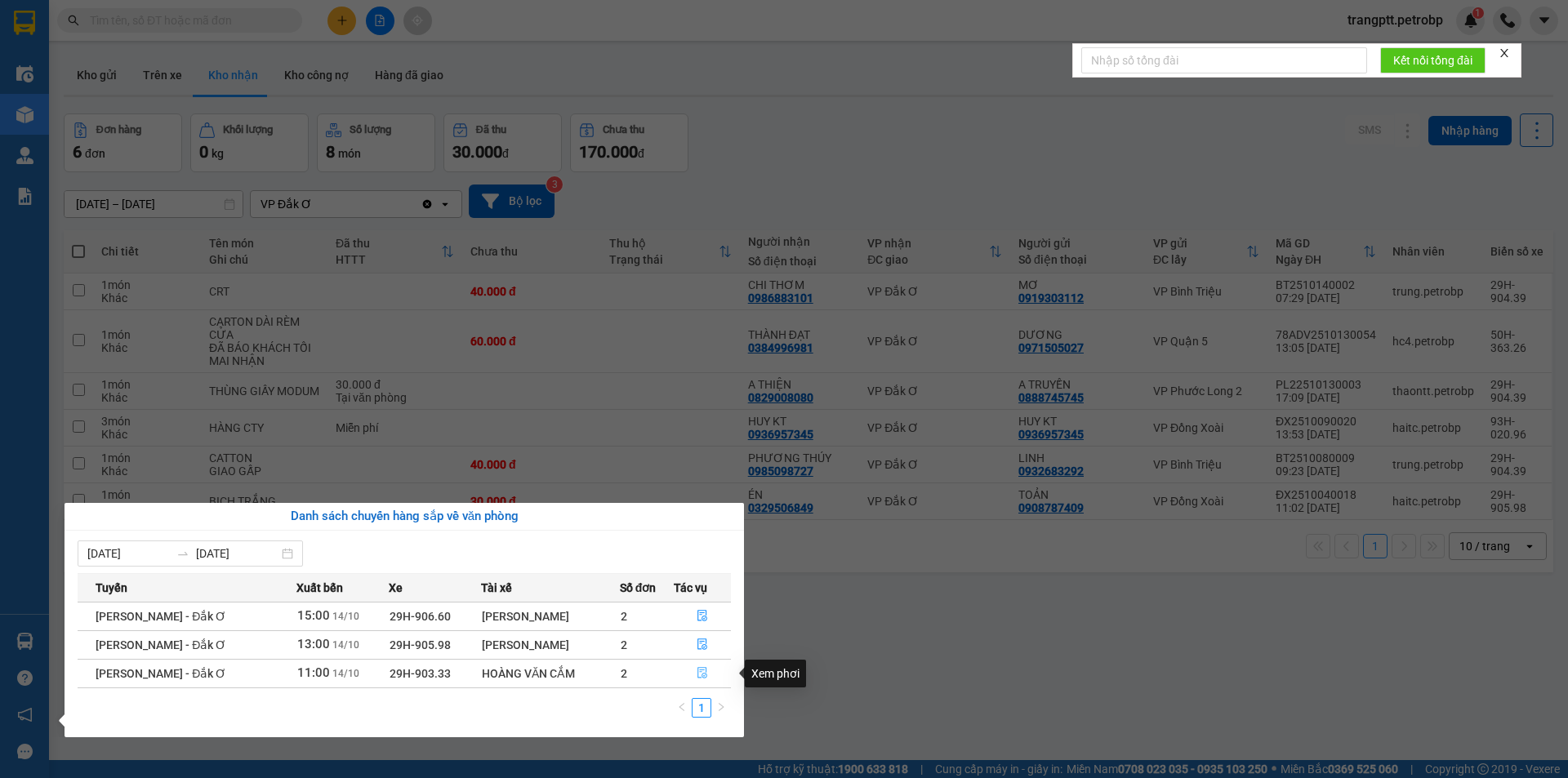
click at [699, 675] on icon "file-done" at bounding box center [702, 673] width 11 height 11
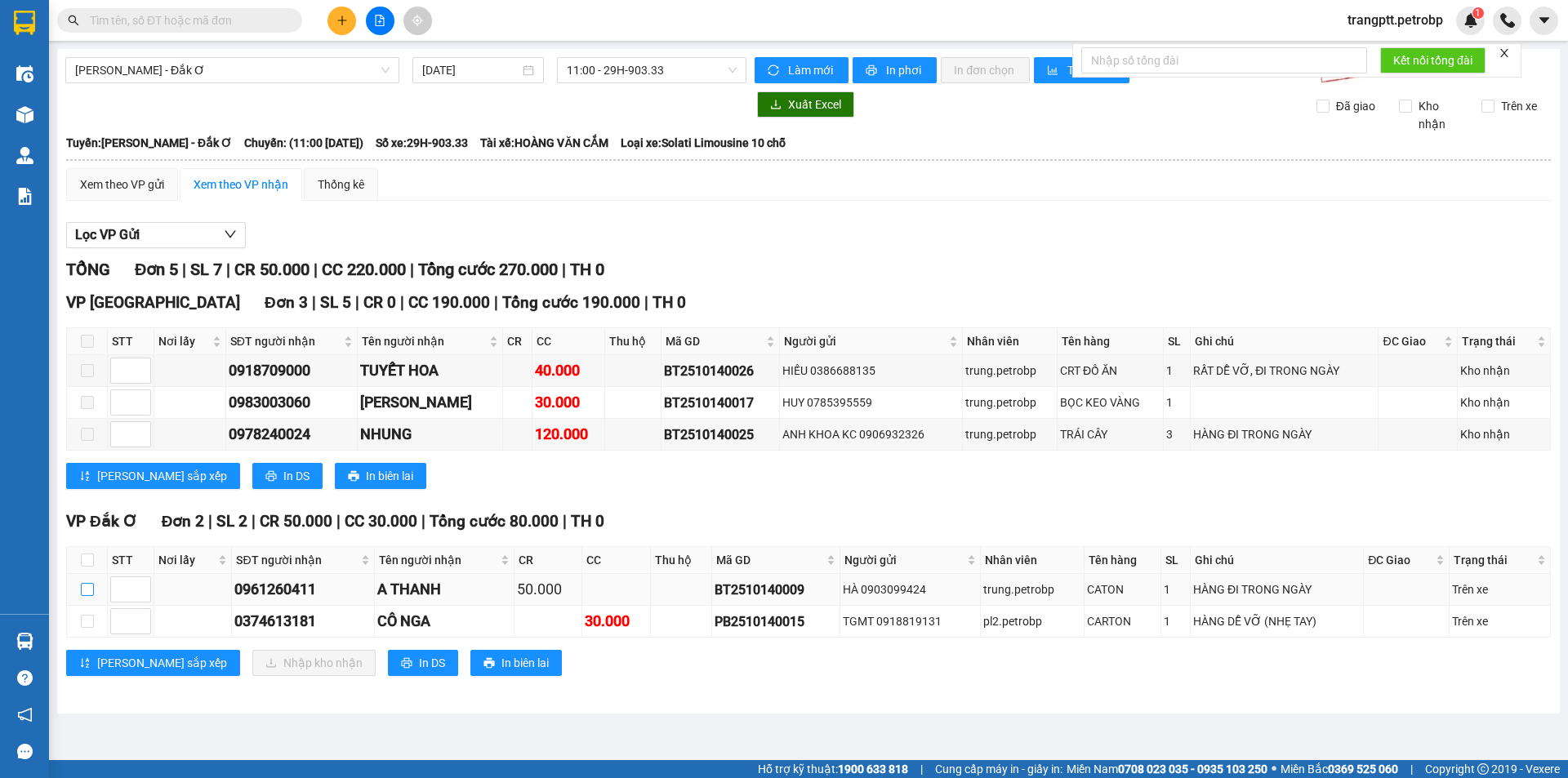
click at [85, 586] on input "checkbox" at bounding box center [88, 589] width 13 height 13
checkbox input "true"
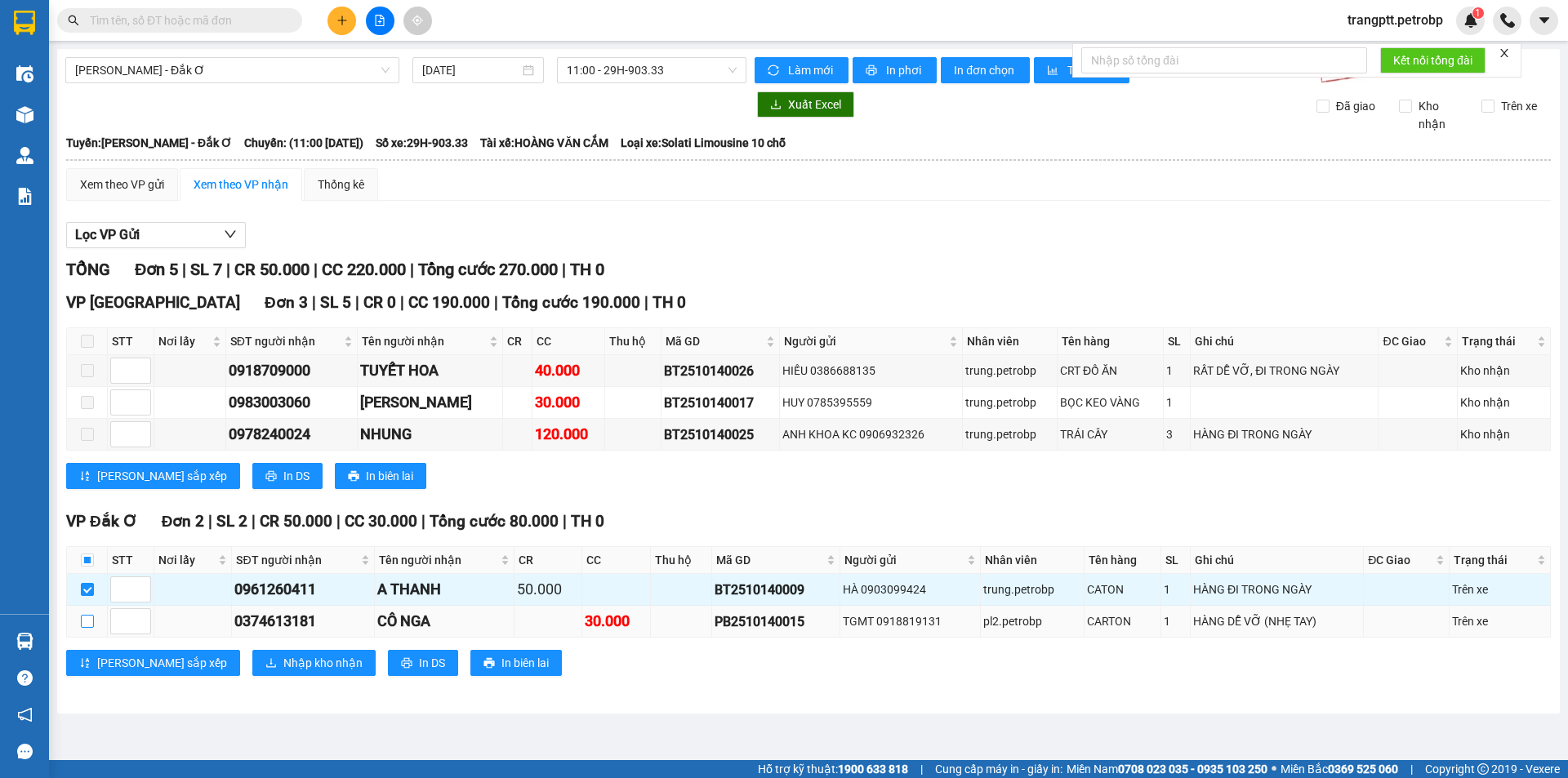
click at [89, 621] on input "checkbox" at bounding box center [88, 622] width 13 height 13
checkbox input "true"
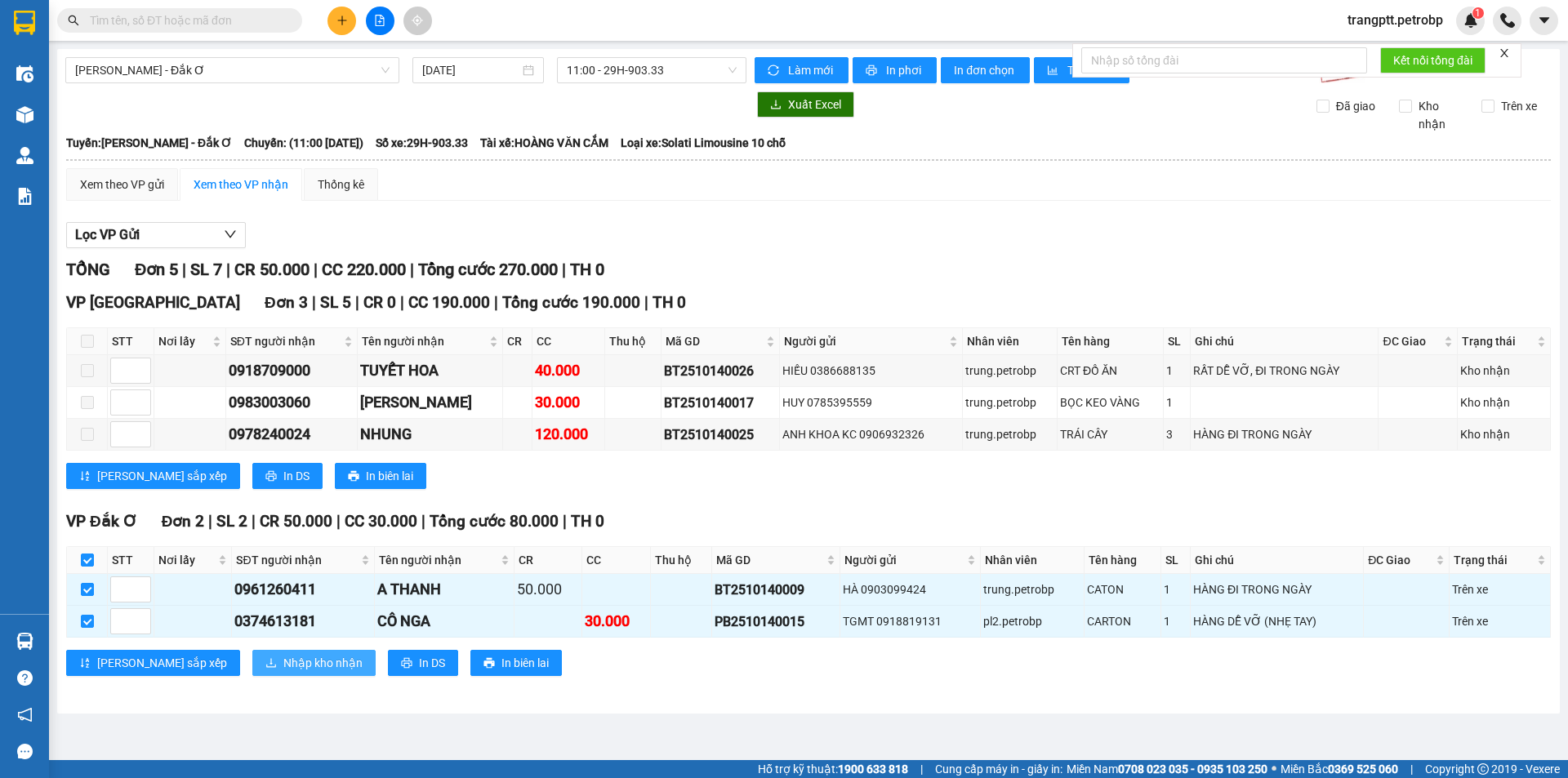
click at [283, 661] on span "Nhập kho nhận" at bounding box center [322, 663] width 79 height 18
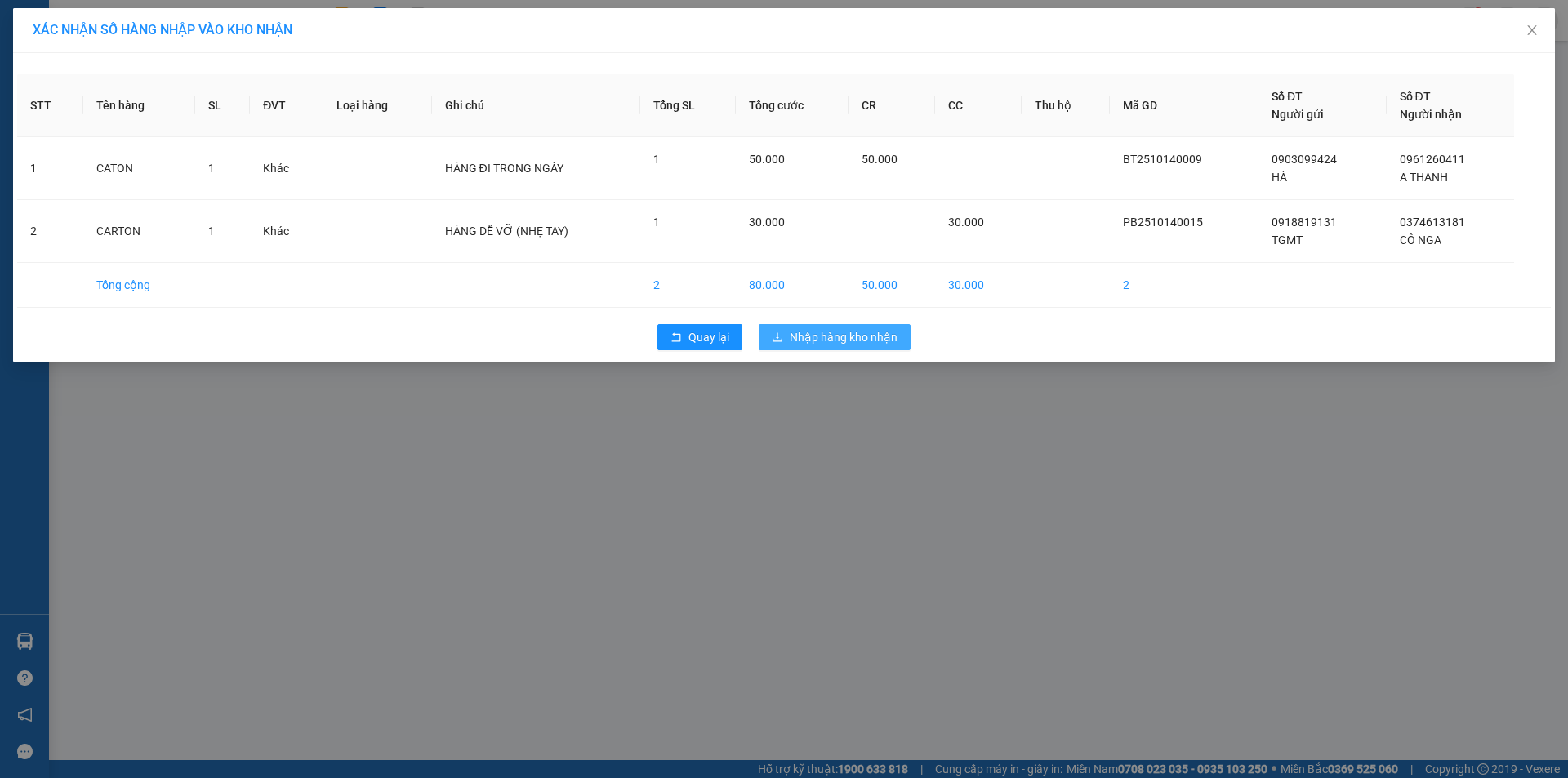
click at [799, 335] on span "Nhập hàng kho nhận" at bounding box center [843, 337] width 108 height 18
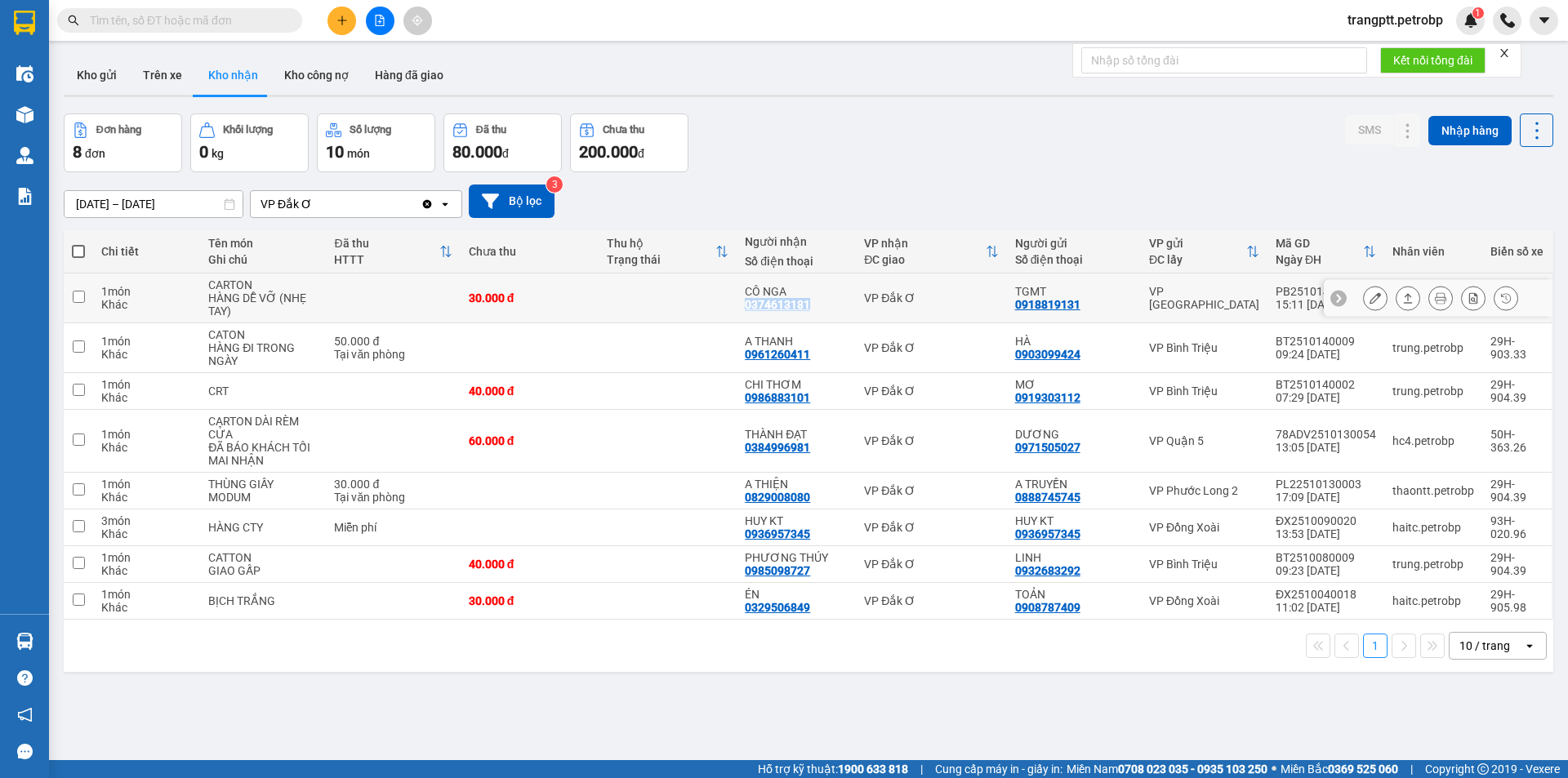
drag, startPoint x: 741, startPoint y: 302, endPoint x: 811, endPoint y: 306, distance: 70.1
click at [811, 306] on td "CÔ NGA 0374613181" at bounding box center [796, 299] width 120 height 50
checkbox input "true"
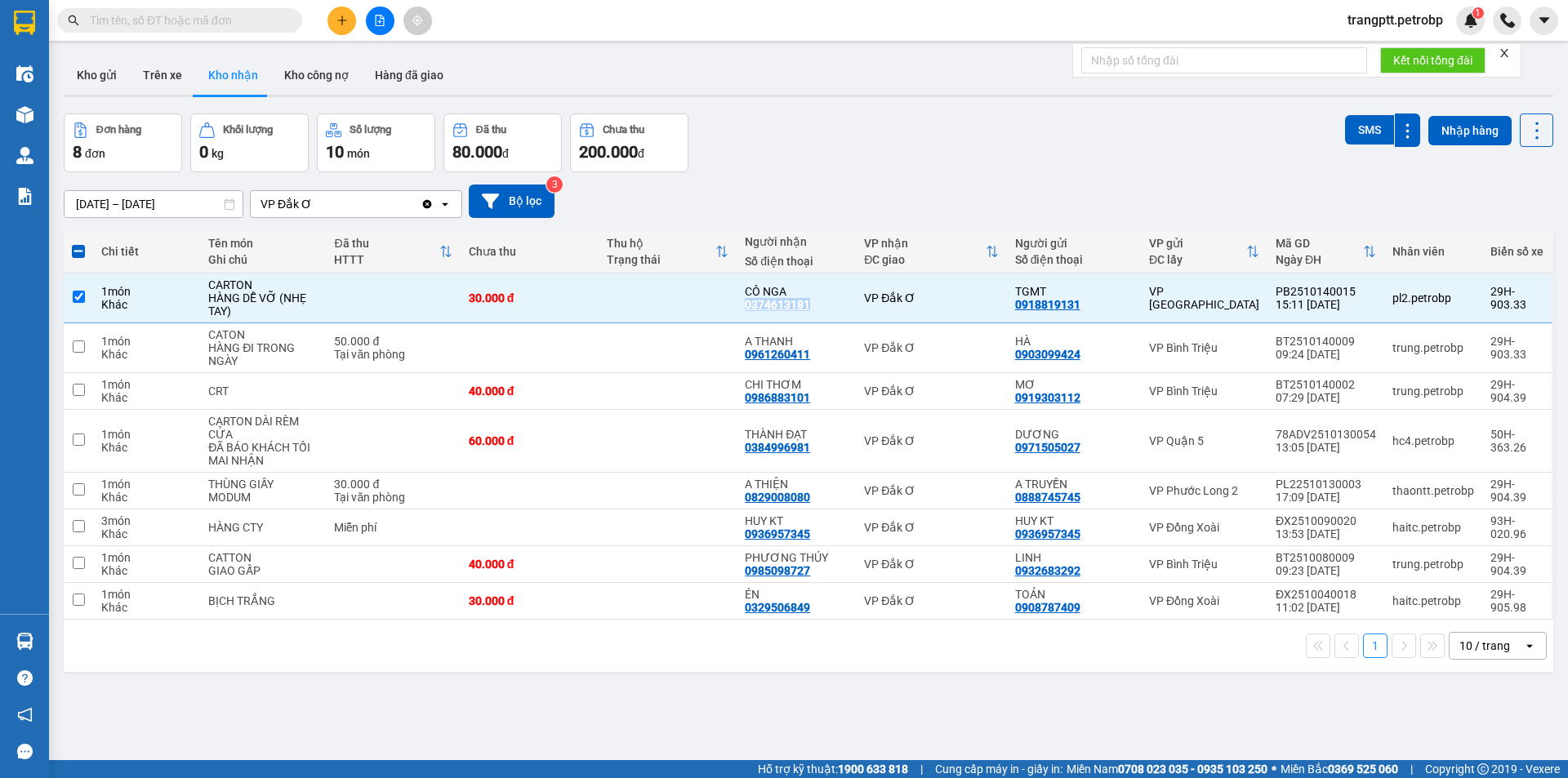
copy div "0374613181"
drag, startPoint x: 742, startPoint y: 349, endPoint x: 810, endPoint y: 358, distance: 68.6
click at [810, 358] on td "A THANH 0961260411" at bounding box center [796, 348] width 120 height 50
checkbox input "true"
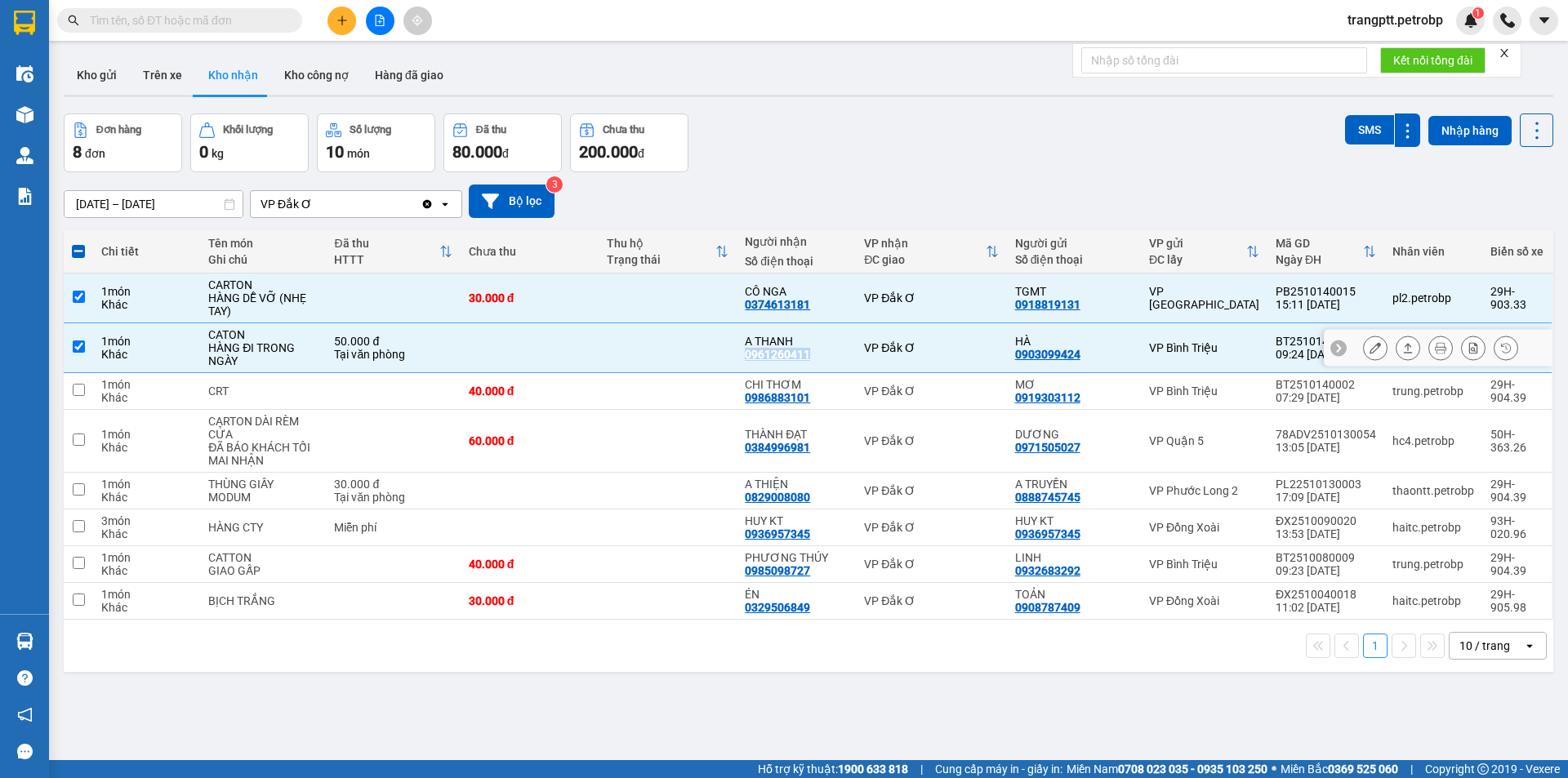
copy div "0961260411"
click at [164, 73] on button "Trên xe" at bounding box center [163, 75] width 65 height 39
type input "[DATE] – [DATE]"
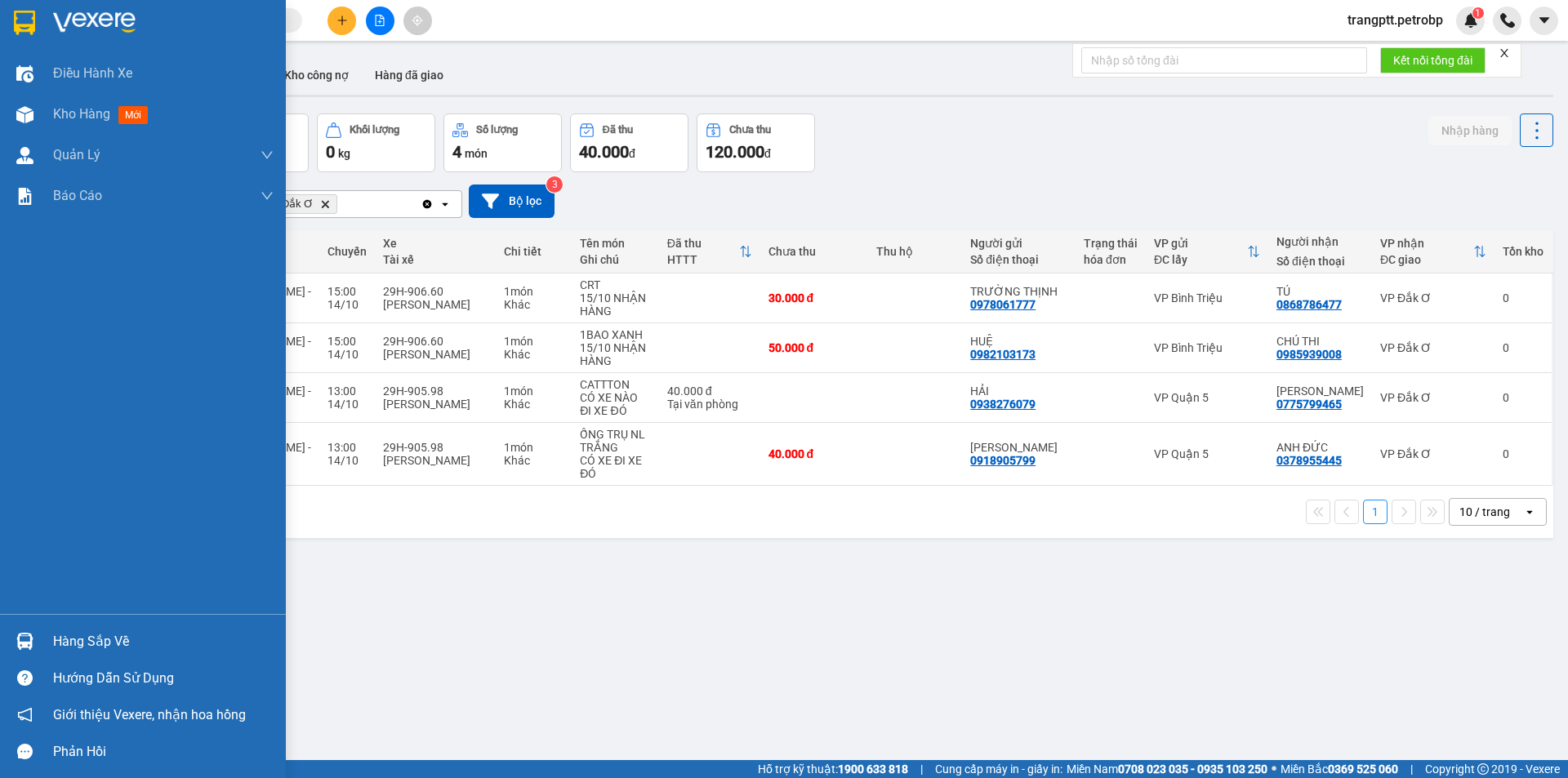
click at [107, 642] on div "Hàng sắp về" at bounding box center [163, 642] width 220 height 25
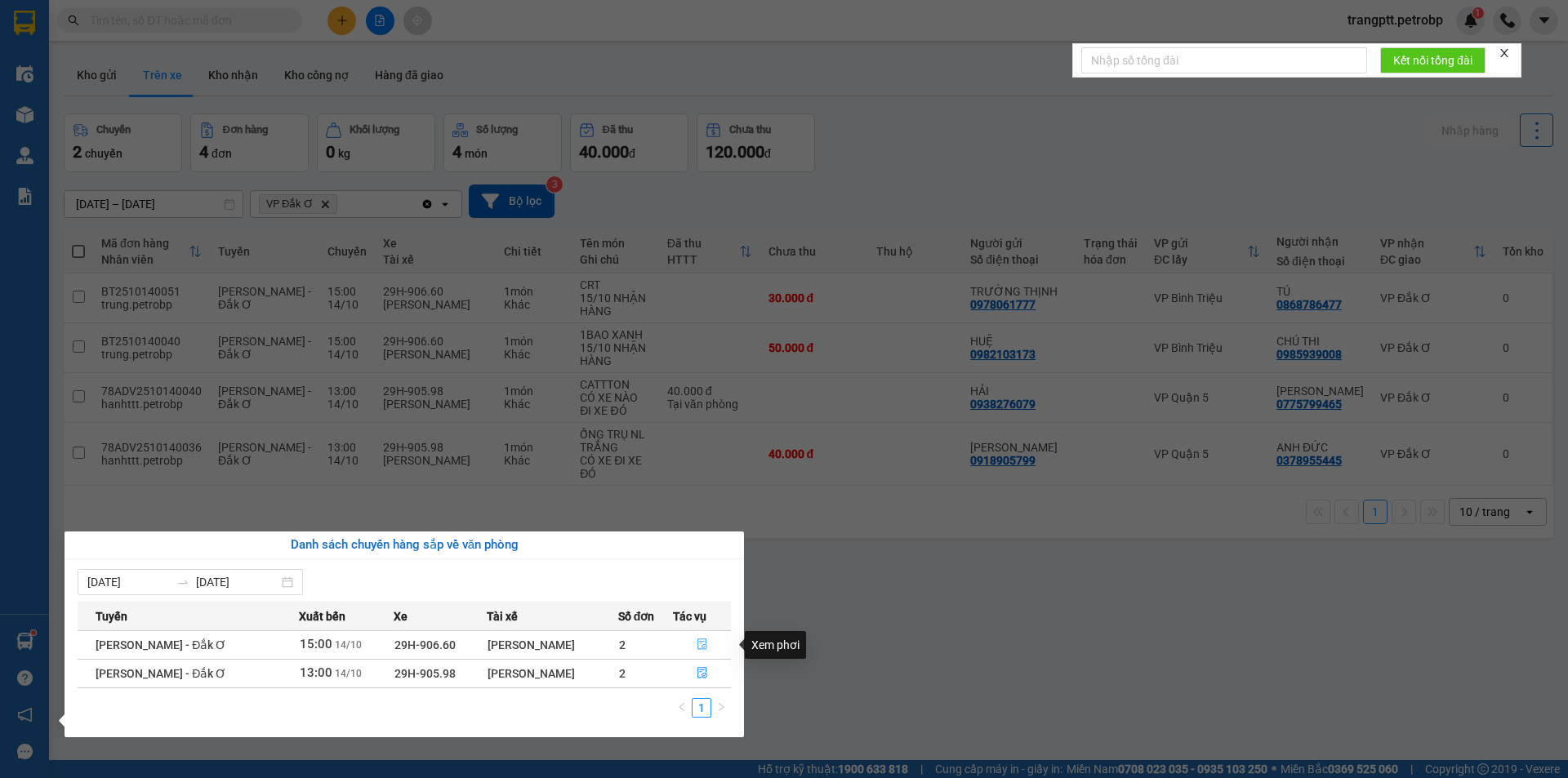
click at [703, 647] on icon "file-done" at bounding box center [702, 644] width 11 height 11
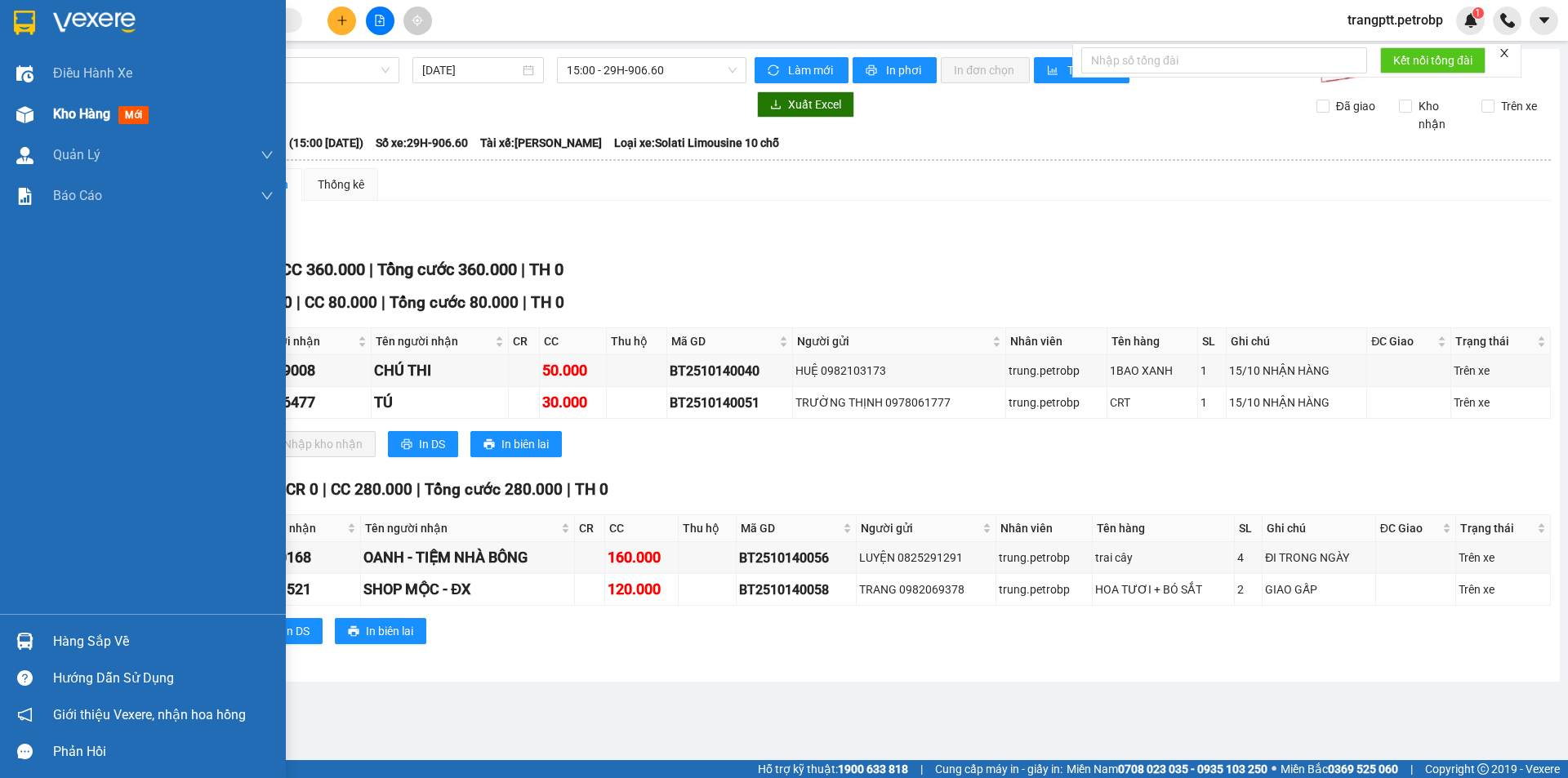
click at [23, 114] on img at bounding box center [25, 115] width 17 height 17
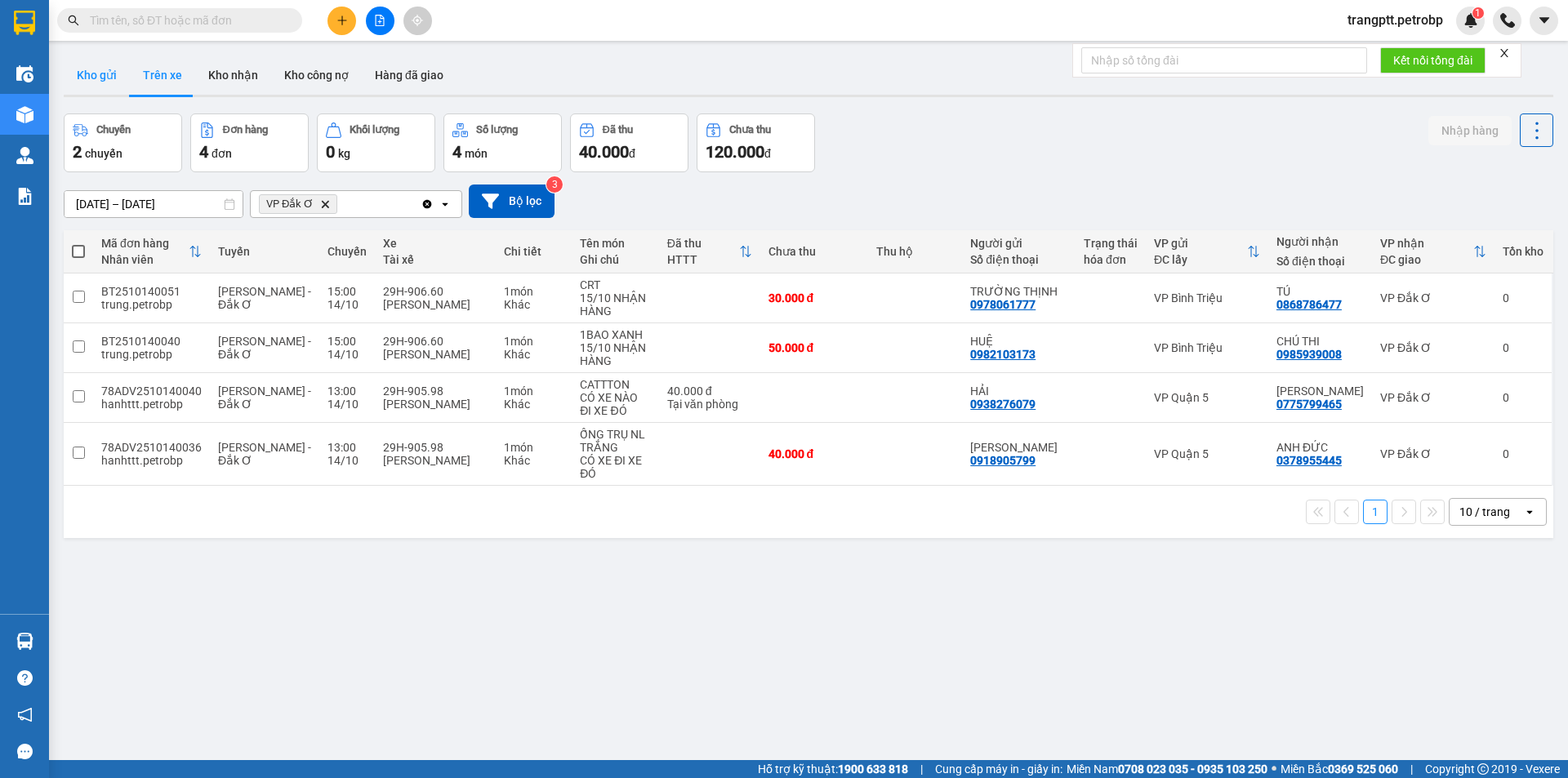
click at [77, 74] on button "Kho gửi" at bounding box center [97, 75] width 66 height 39
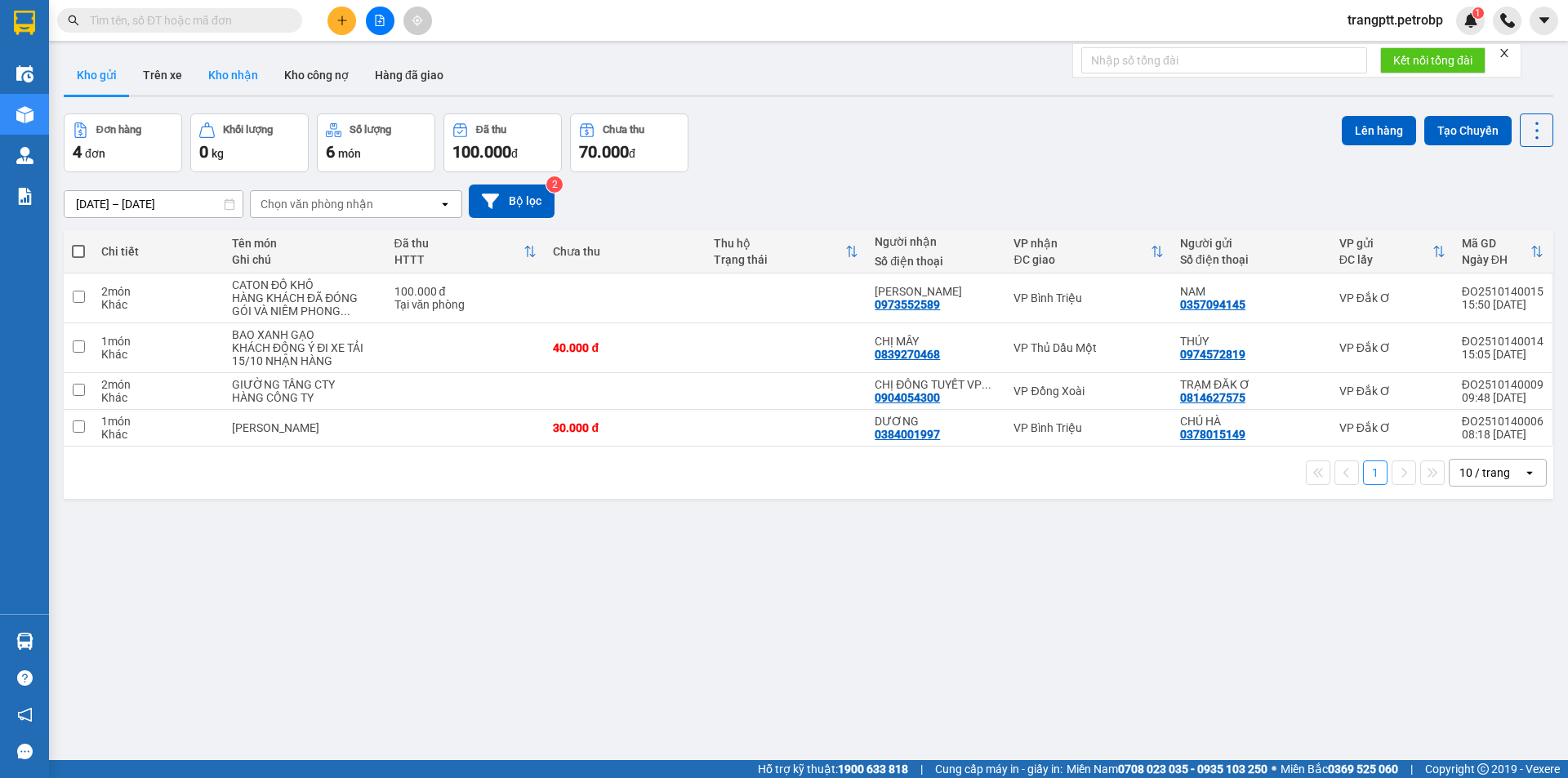
click at [220, 72] on button "Kho nhận" at bounding box center [232, 75] width 76 height 39
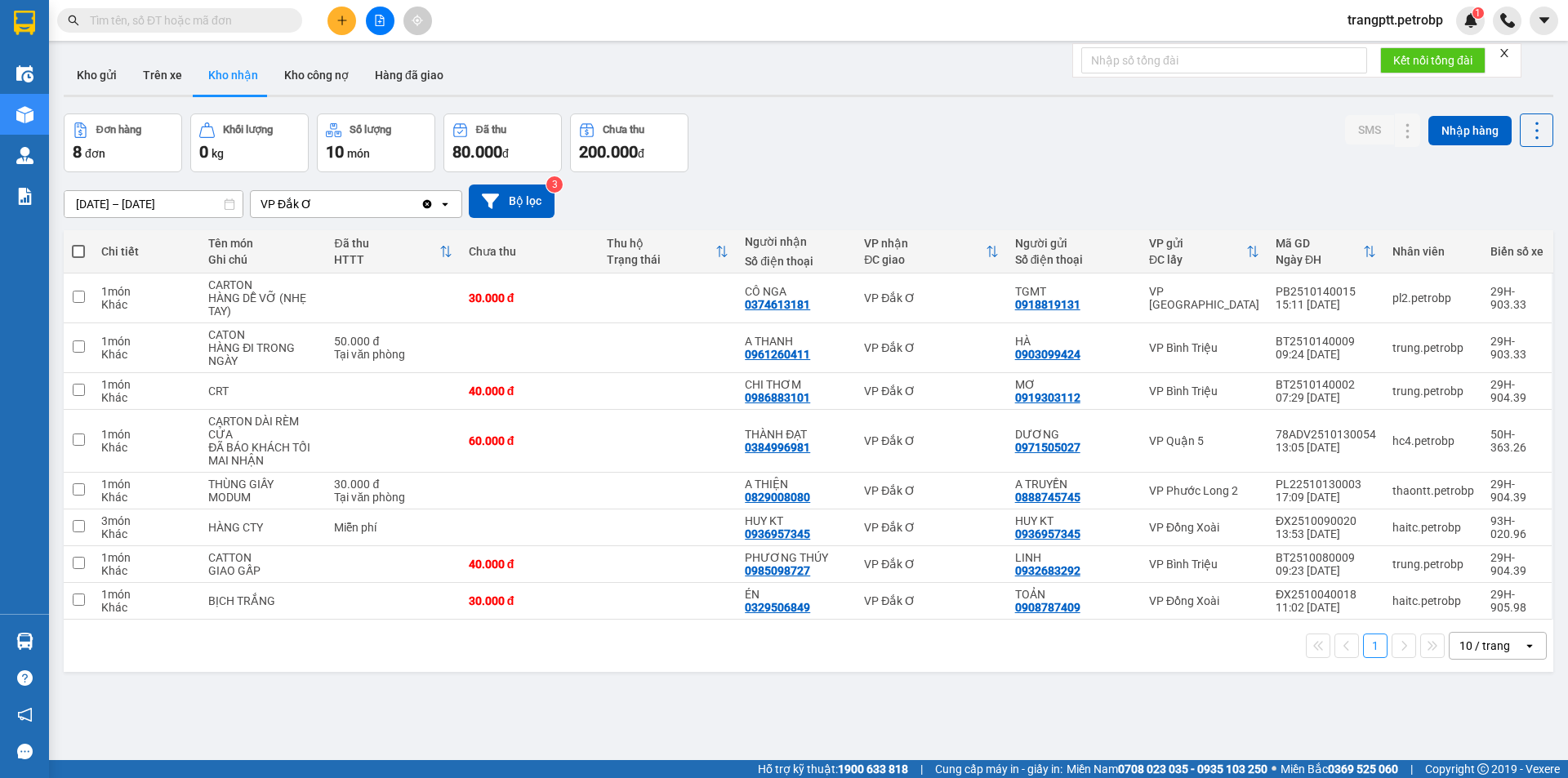
drag, startPoint x: 85, startPoint y: 70, endPoint x: 164, endPoint y: 138, distance: 104.2
click at [105, 87] on button "Kho gửi" at bounding box center [97, 75] width 66 height 39
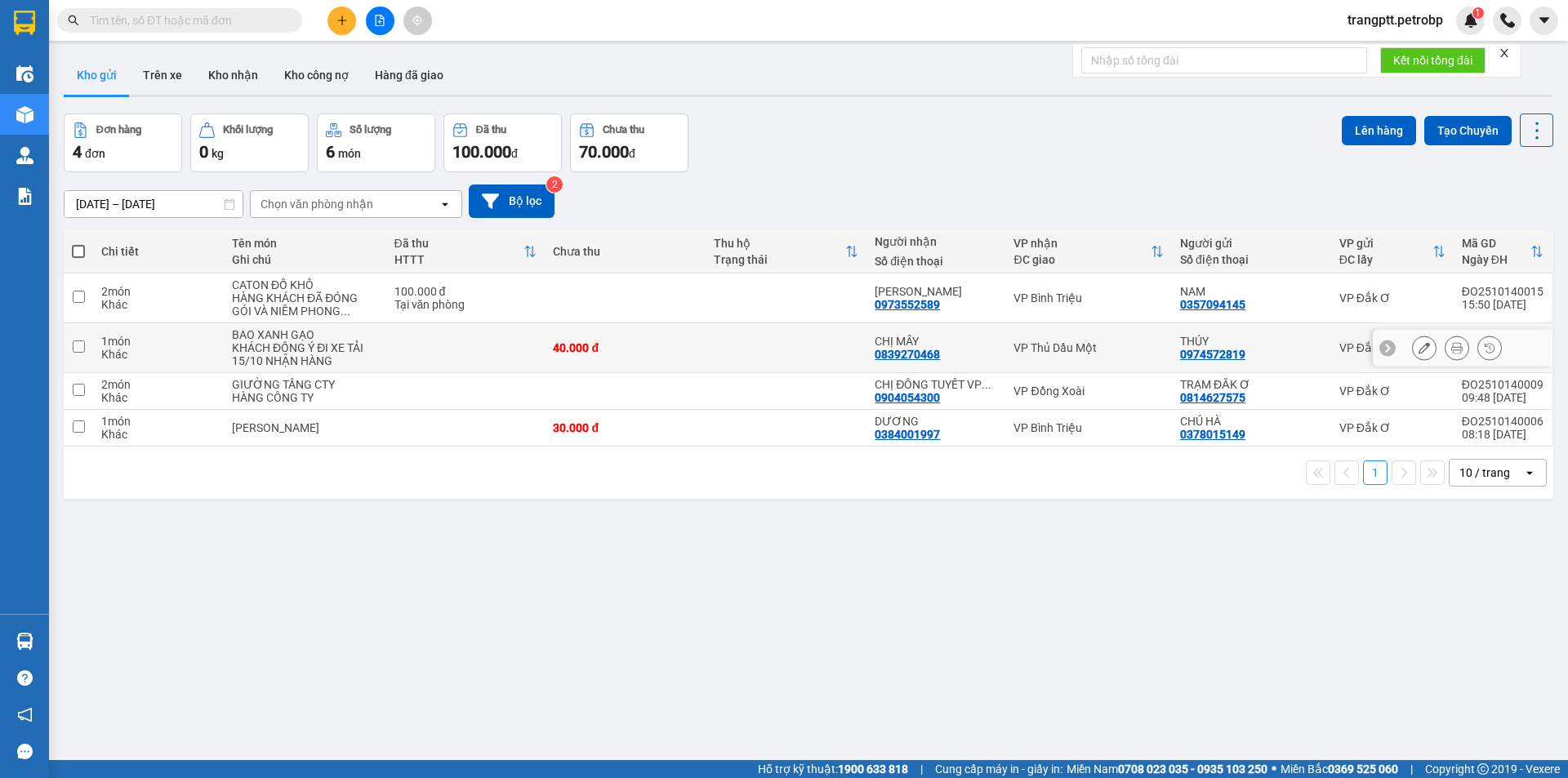
click at [77, 349] on input "checkbox" at bounding box center [78, 346] width 12 height 12
checkbox input "true"
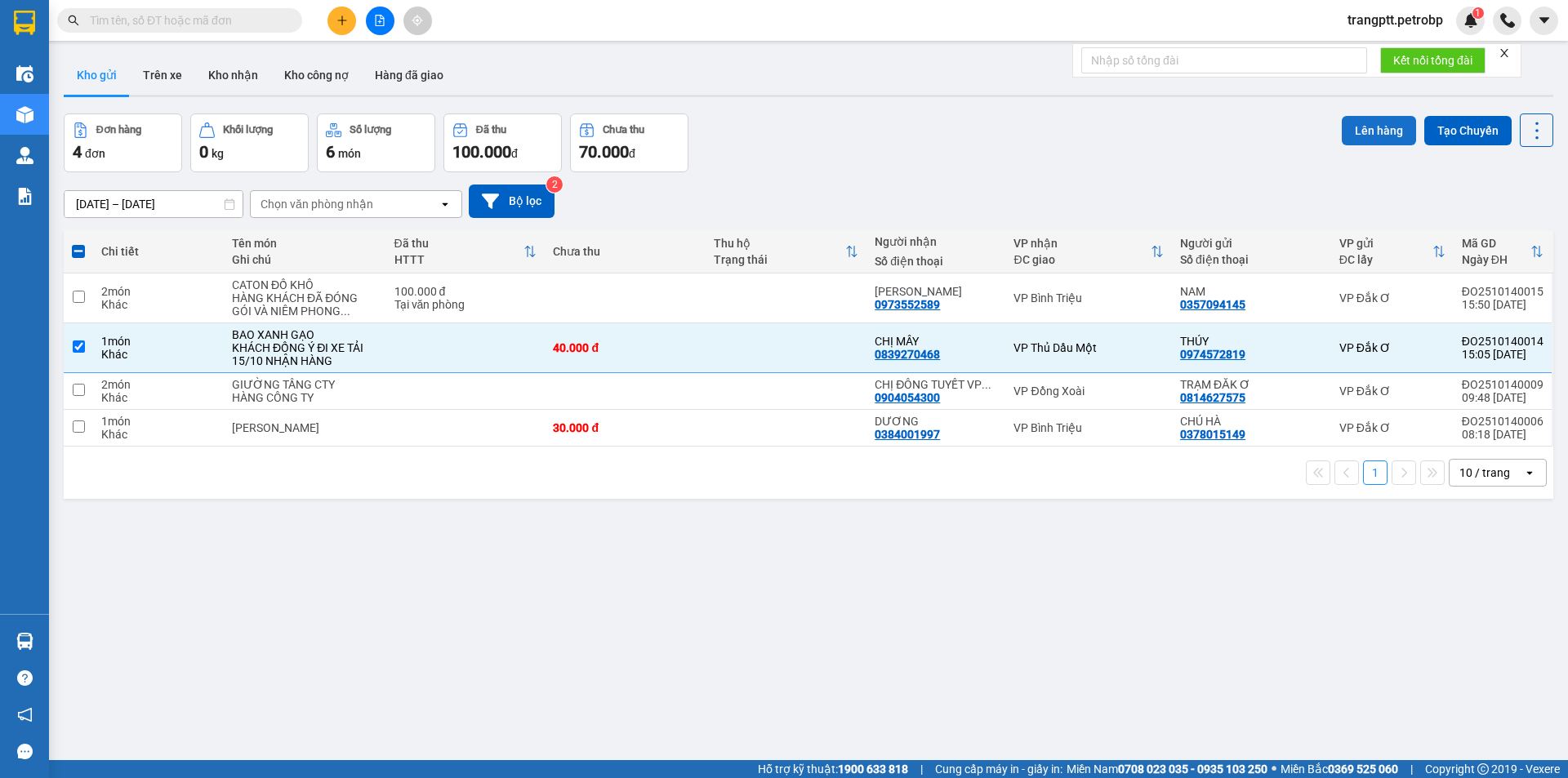
click at [1370, 126] on button "Lên hàng" at bounding box center [1379, 130] width 75 height 30
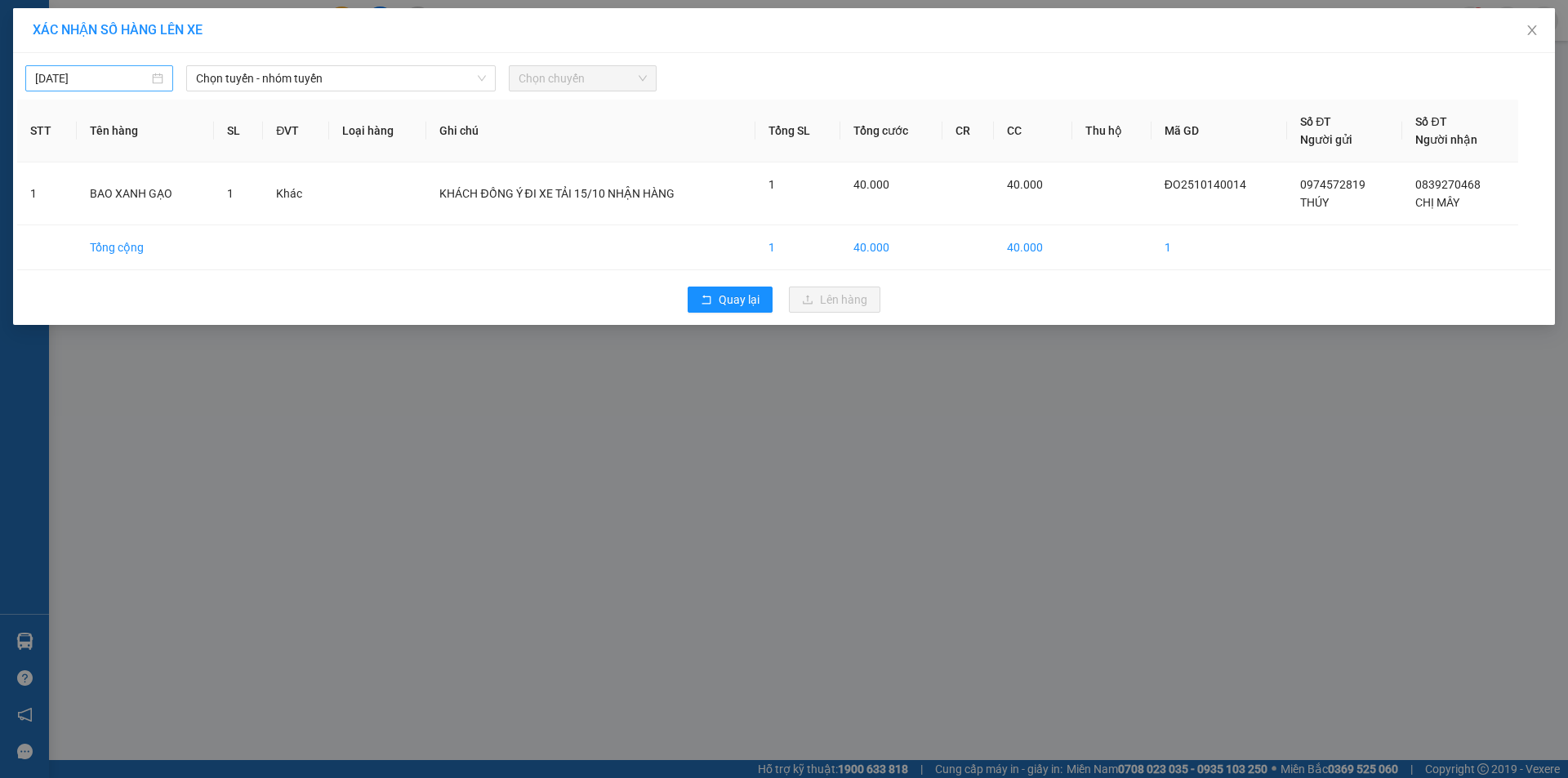
click at [110, 76] on body "Kết quả tìm kiếm ( 0 ) Bộ lọc No Data trangptt.petrobp 1 Điều hành xe Kho hàng …" at bounding box center [784, 389] width 1568 height 778
type input "[DATE]"
click at [304, 71] on span "Chọn tuyến - nhóm tuyến" at bounding box center [341, 78] width 290 height 25
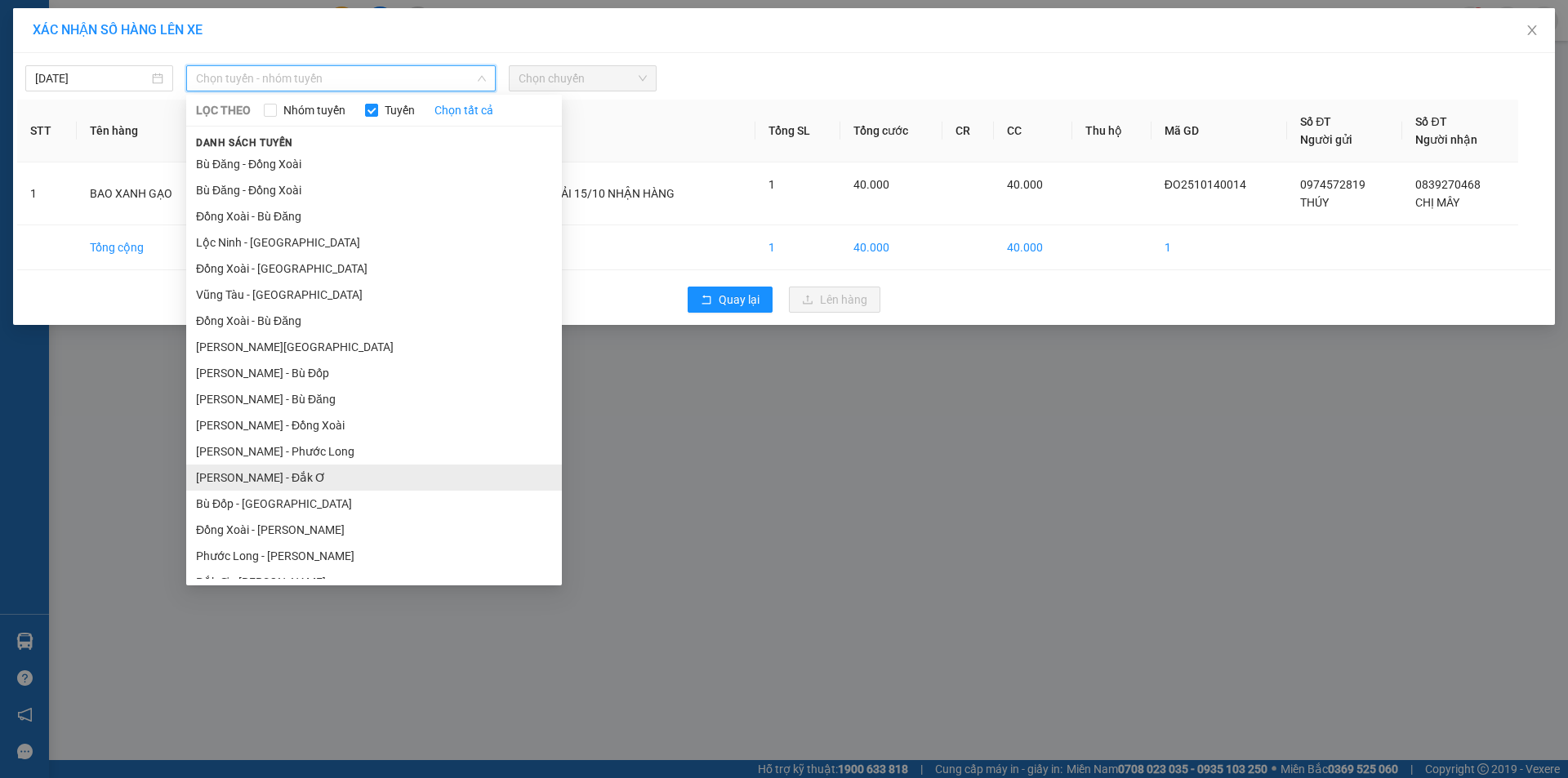
scroll to position [95, 0]
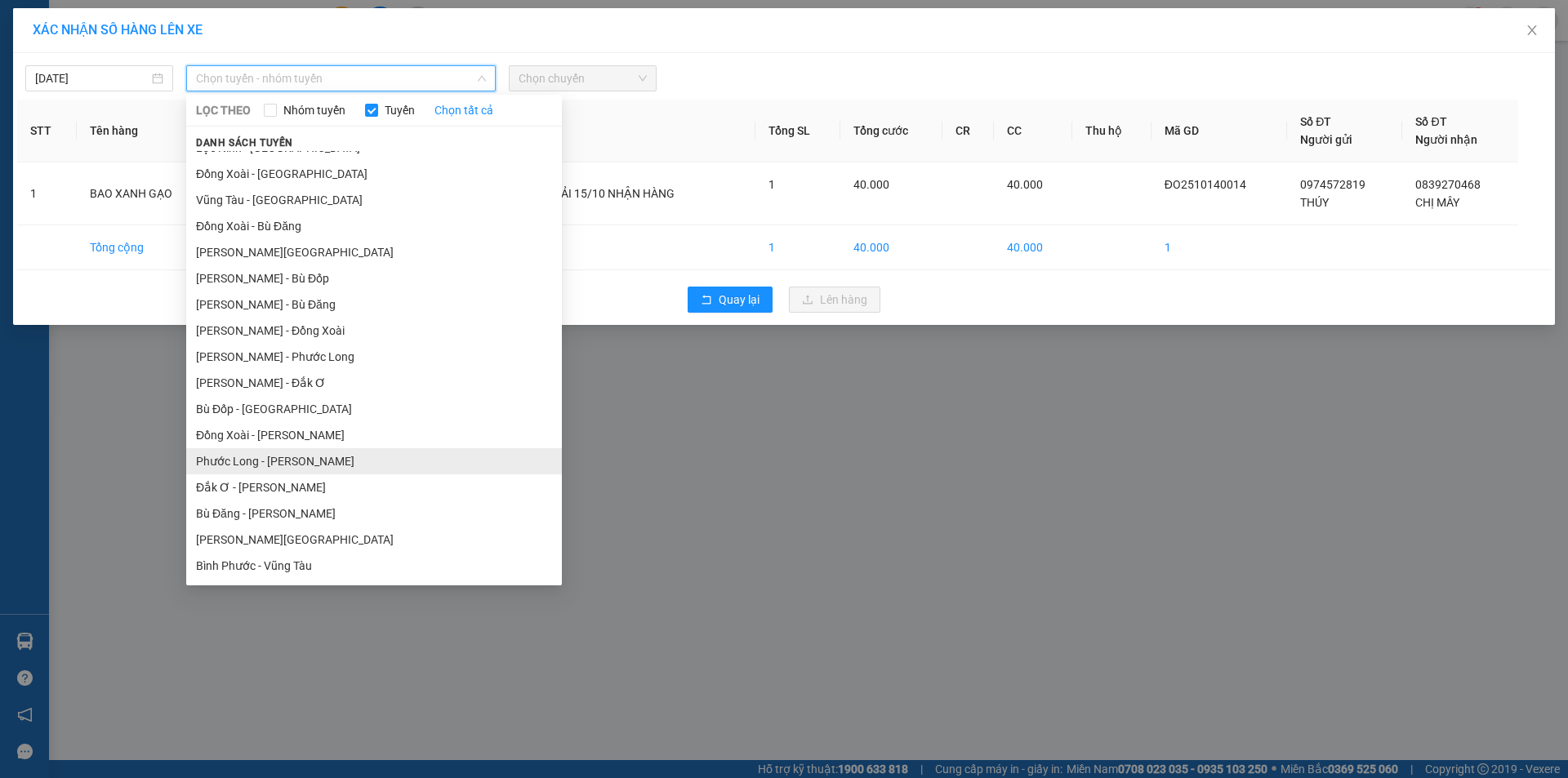
drag, startPoint x: 254, startPoint y: 455, endPoint x: 281, endPoint y: 460, distance: 27.5
click at [254, 455] on li "Phước Long - [PERSON_NAME]" at bounding box center [374, 461] width 376 height 26
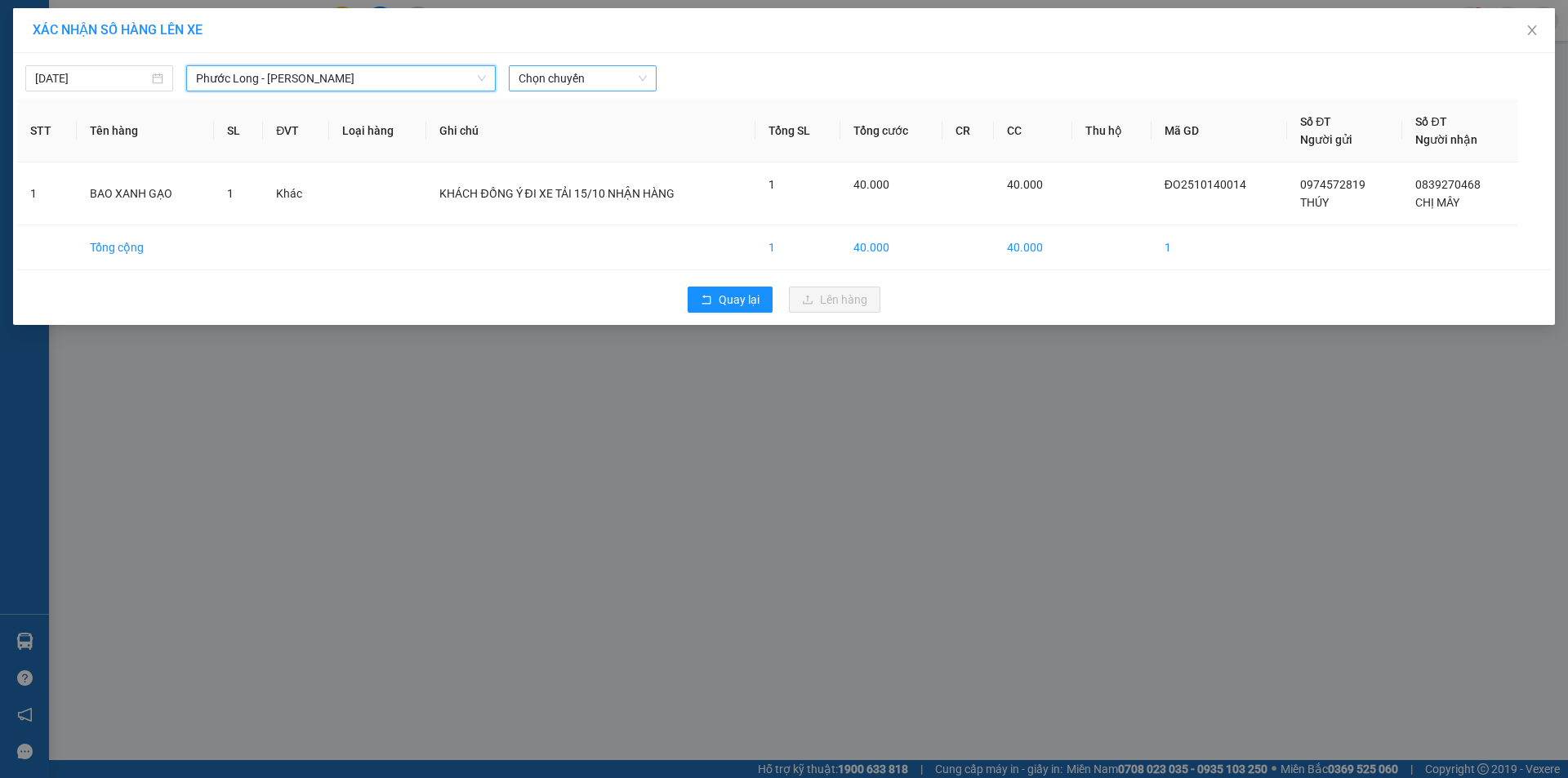
click at [566, 78] on span "Chọn chuyến" at bounding box center [583, 78] width 128 height 25
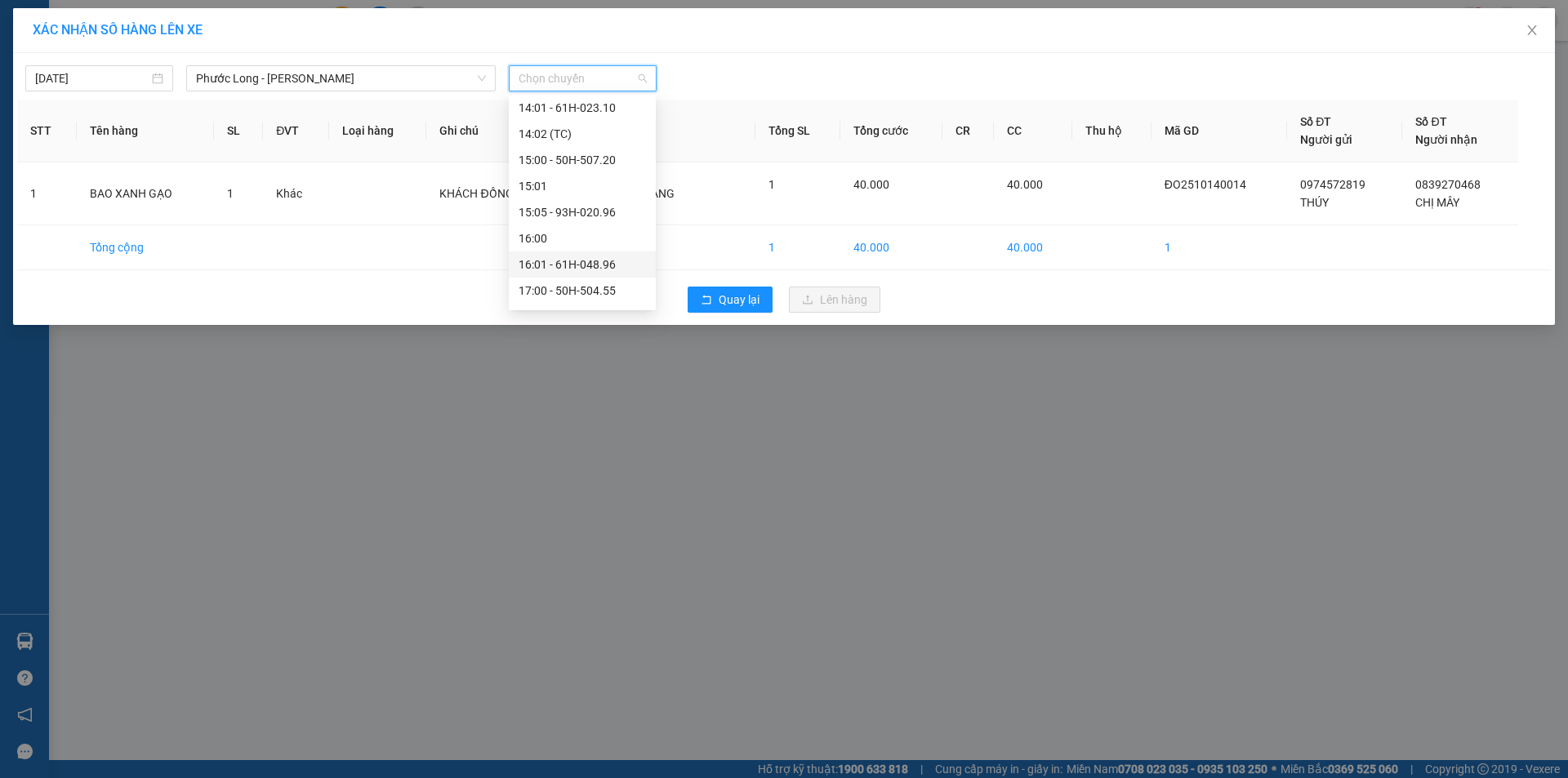
scroll to position [889, 0]
click at [567, 241] on div "18:05 - 50H-074.37" at bounding box center [582, 241] width 127 height 18
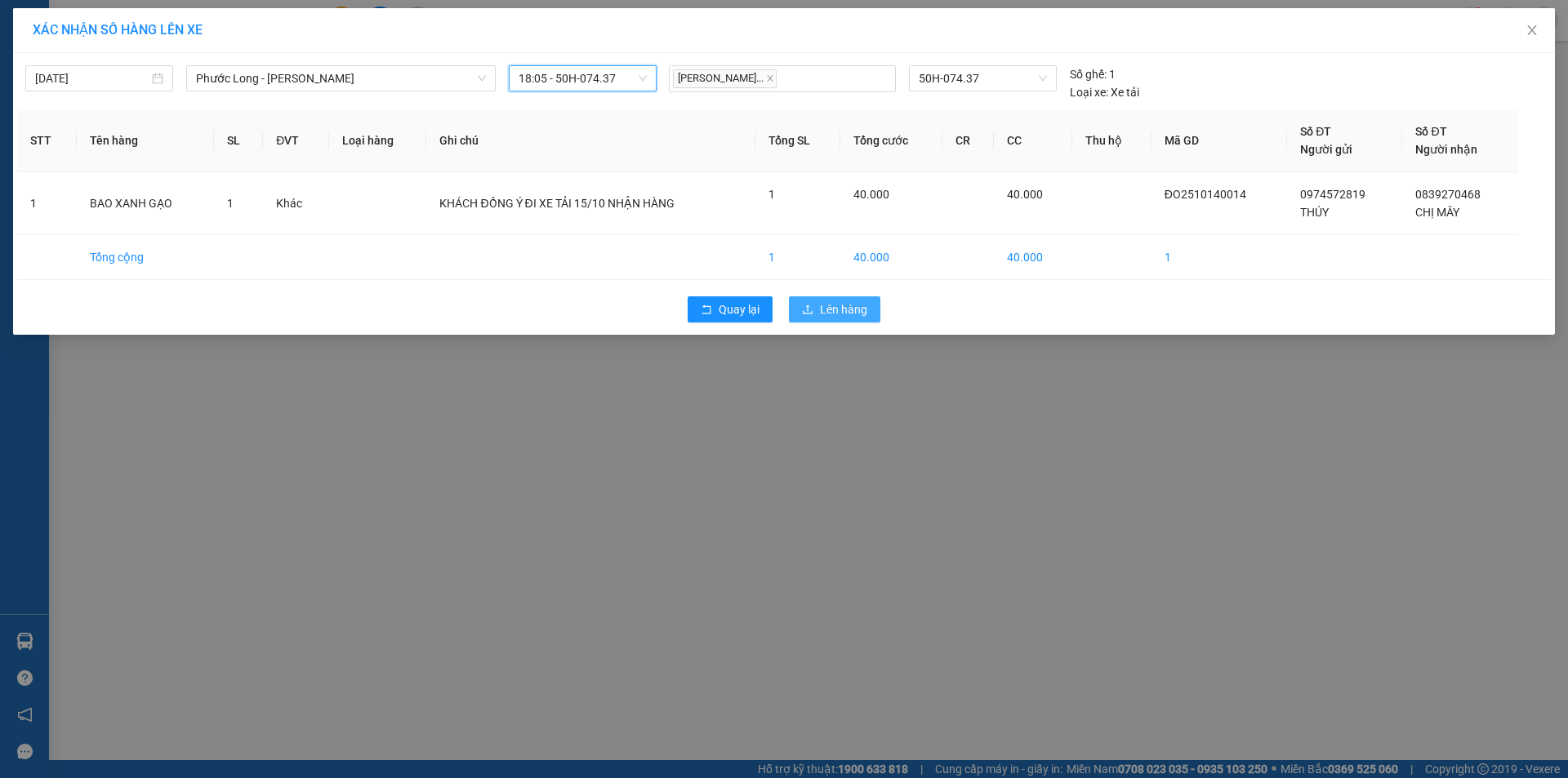
click at [845, 304] on span "Lên hàng" at bounding box center [844, 309] width 48 height 18
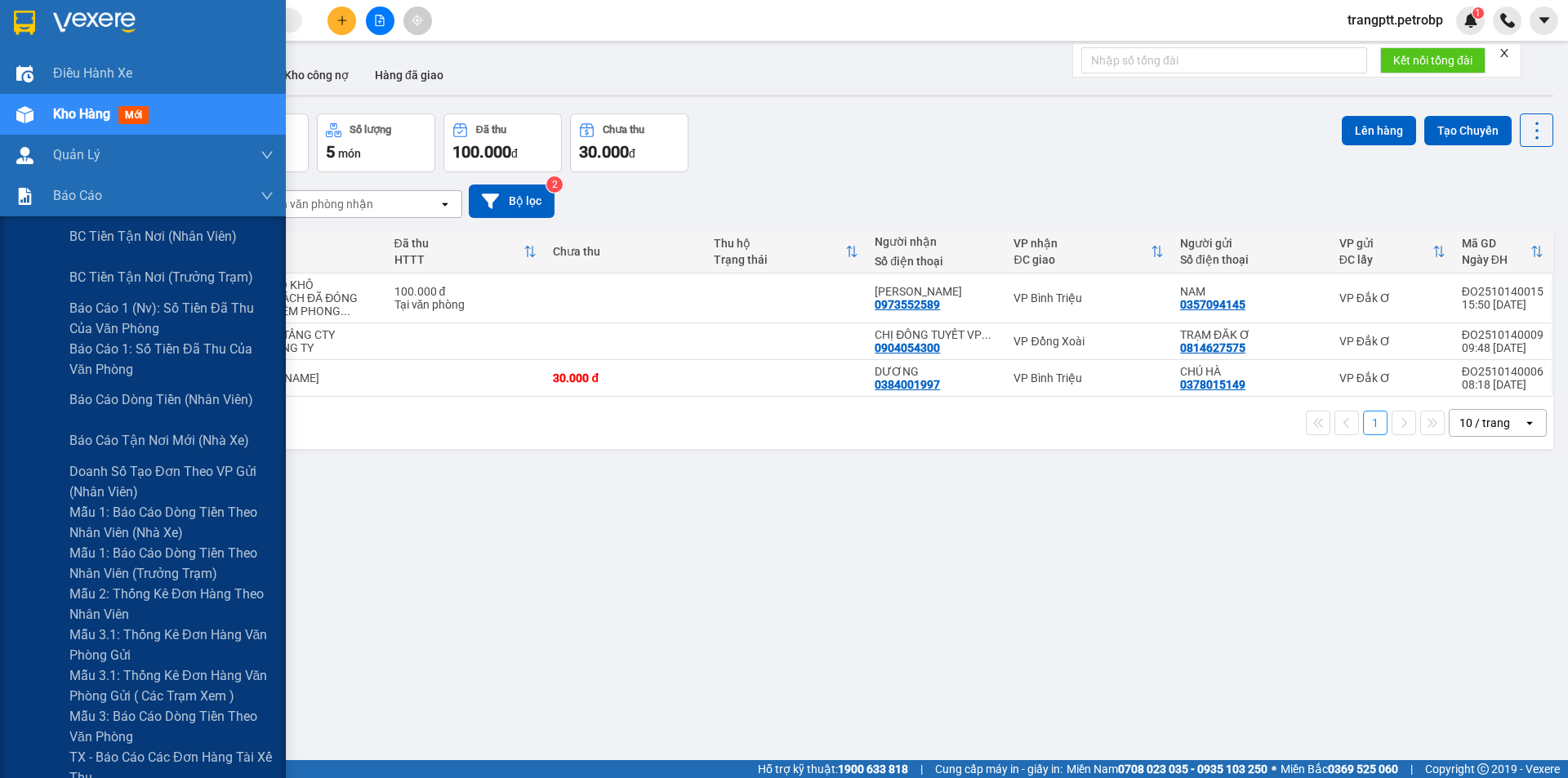
drag, startPoint x: 130, startPoint y: 312, endPoint x: 276, endPoint y: 328, distance: 146.9
click at [136, 316] on span "Báo cáo 1 (nv): Số tiền đã thu của văn phòng" at bounding box center [171, 319] width 204 height 41
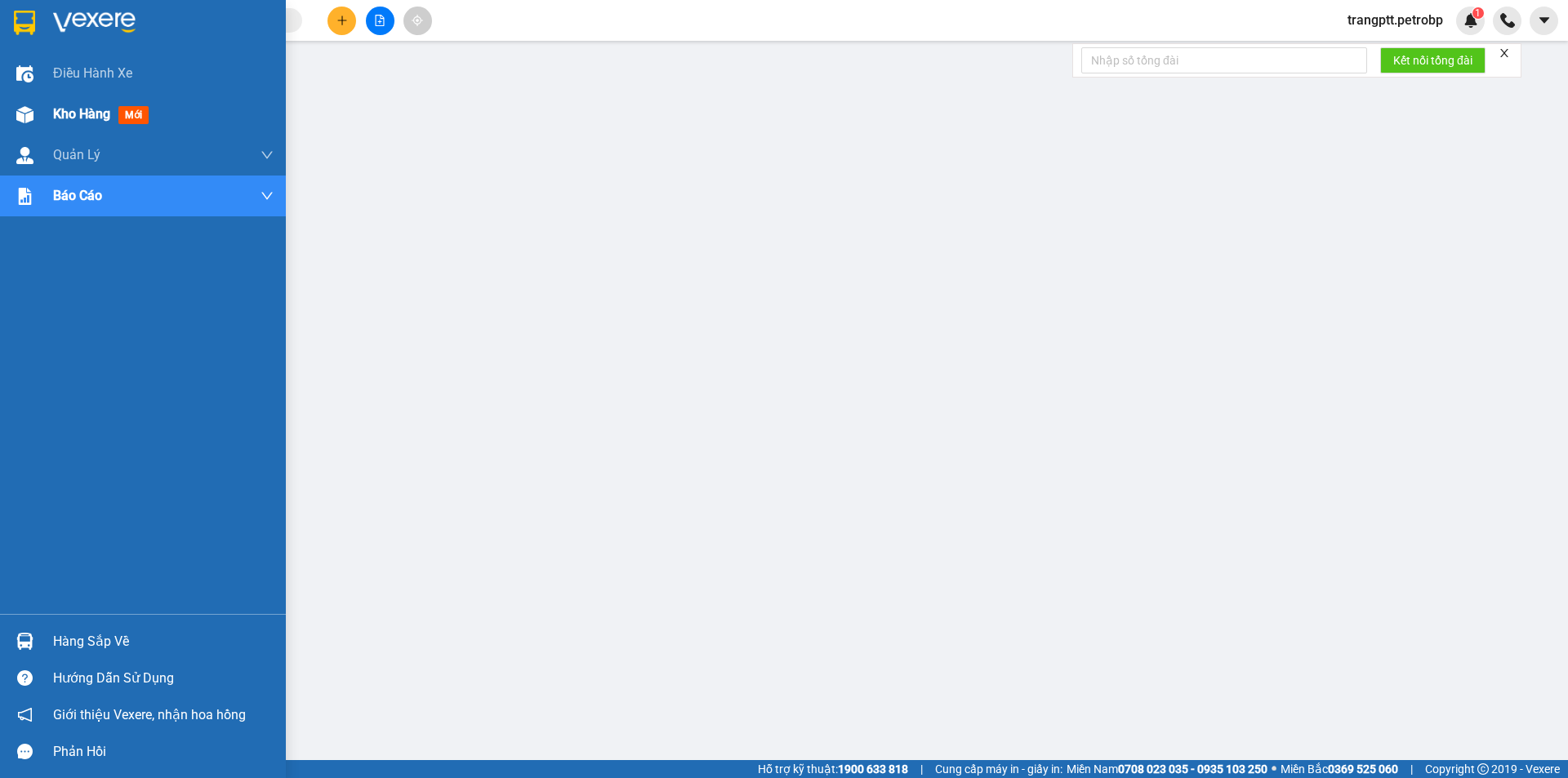
drag, startPoint x: 46, startPoint y: 109, endPoint x: 57, endPoint y: 112, distance: 11.4
click at [57, 112] on div "Kho hàng mới" at bounding box center [143, 114] width 286 height 41
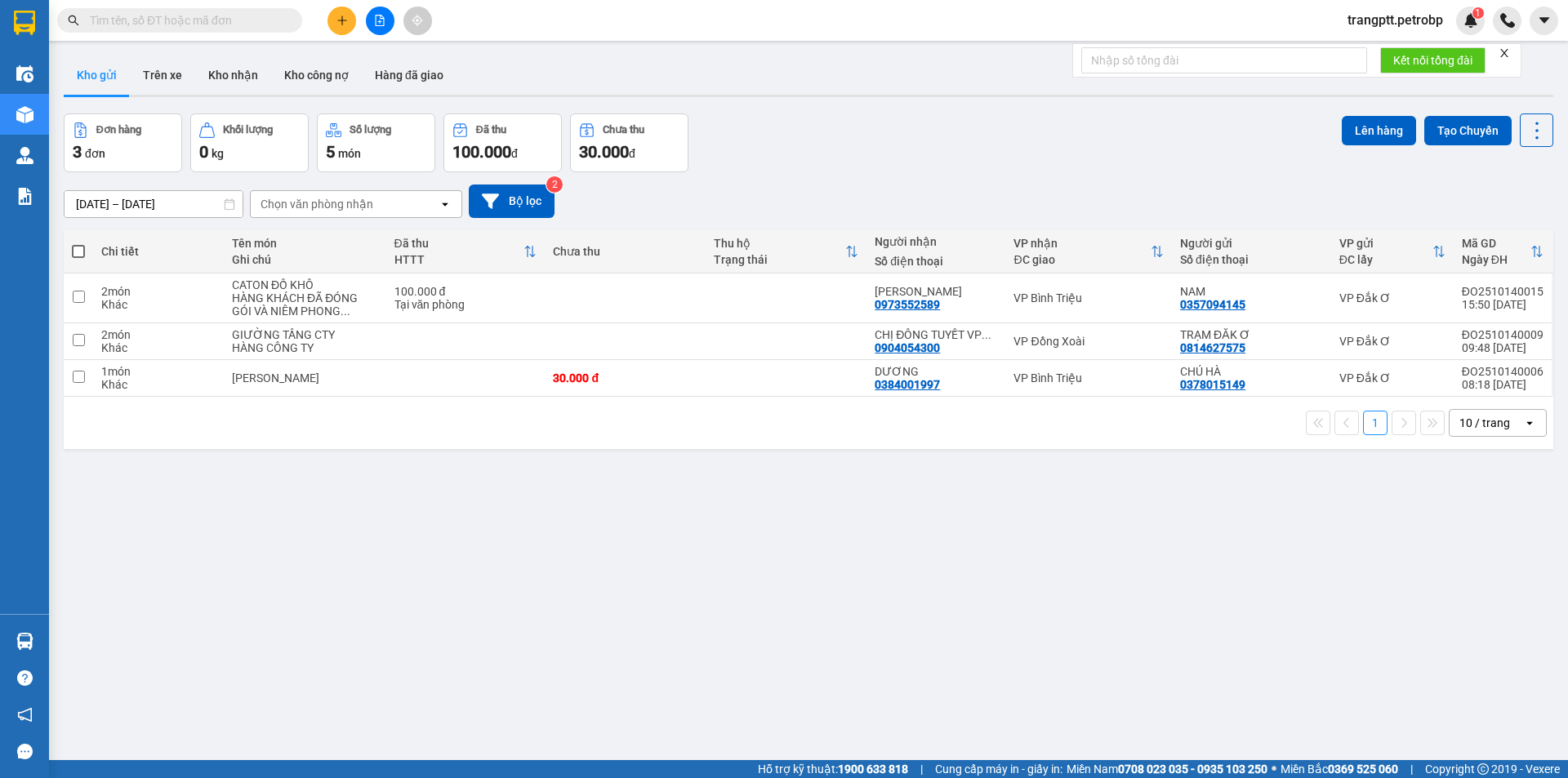
click at [378, 19] on icon "file-add" at bounding box center [380, 20] width 11 height 11
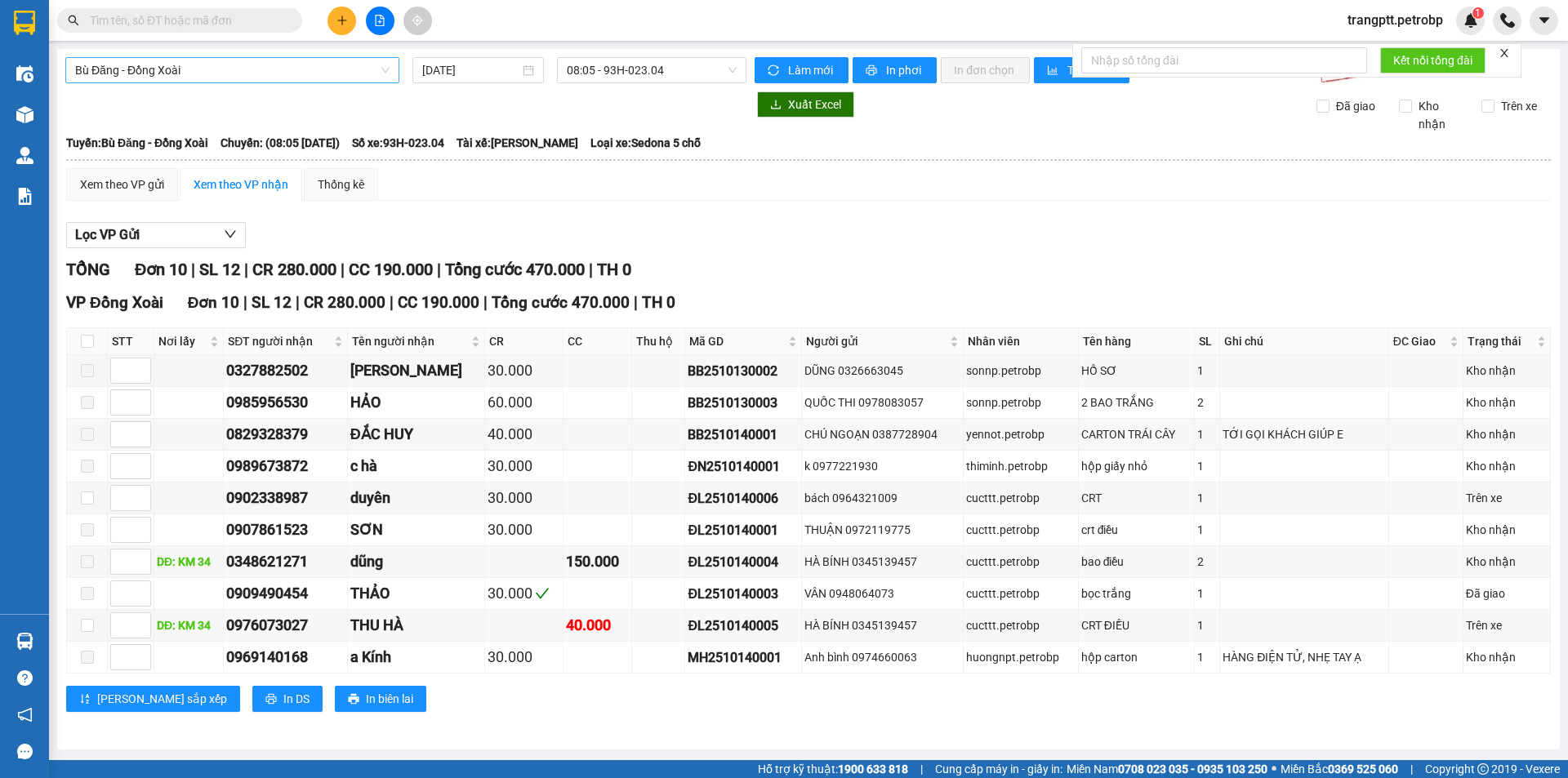
click at [243, 69] on span "Bù Đăng - Đồng Xoài" at bounding box center [232, 71] width 315 height 25
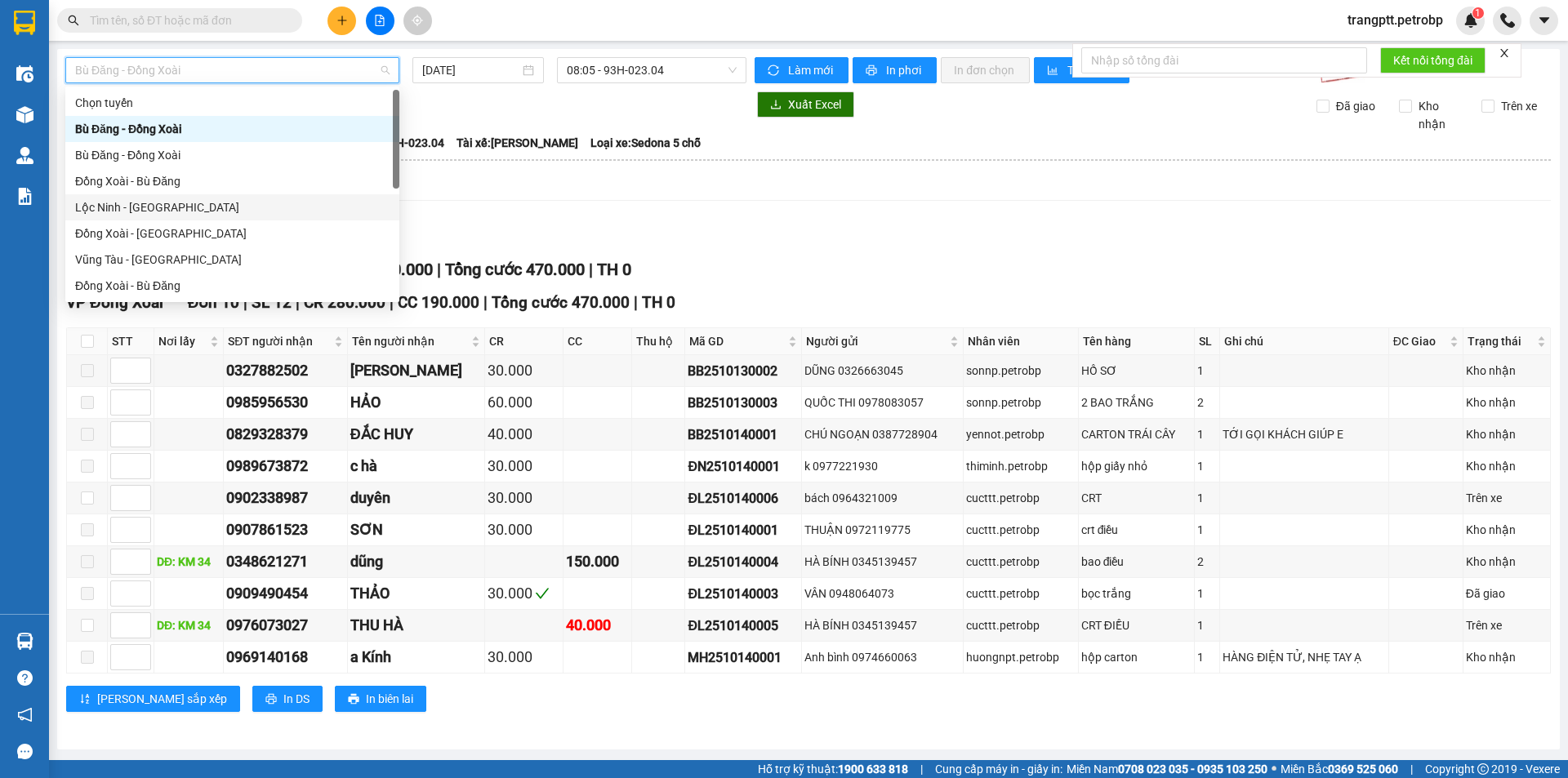
scroll to position [340, 0]
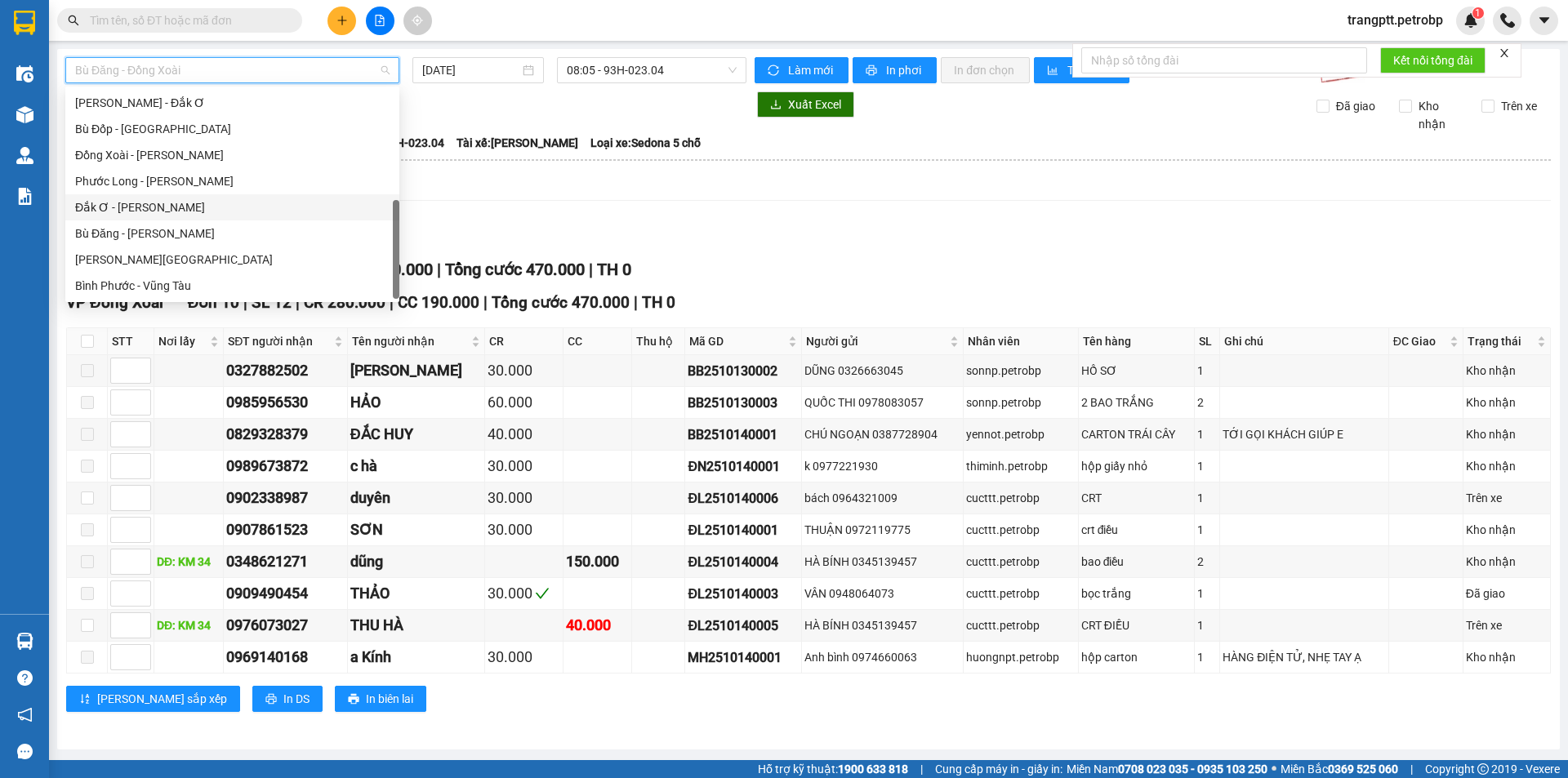
click at [125, 209] on div "Đắk Ơ - [PERSON_NAME]" at bounding box center [232, 207] width 315 height 18
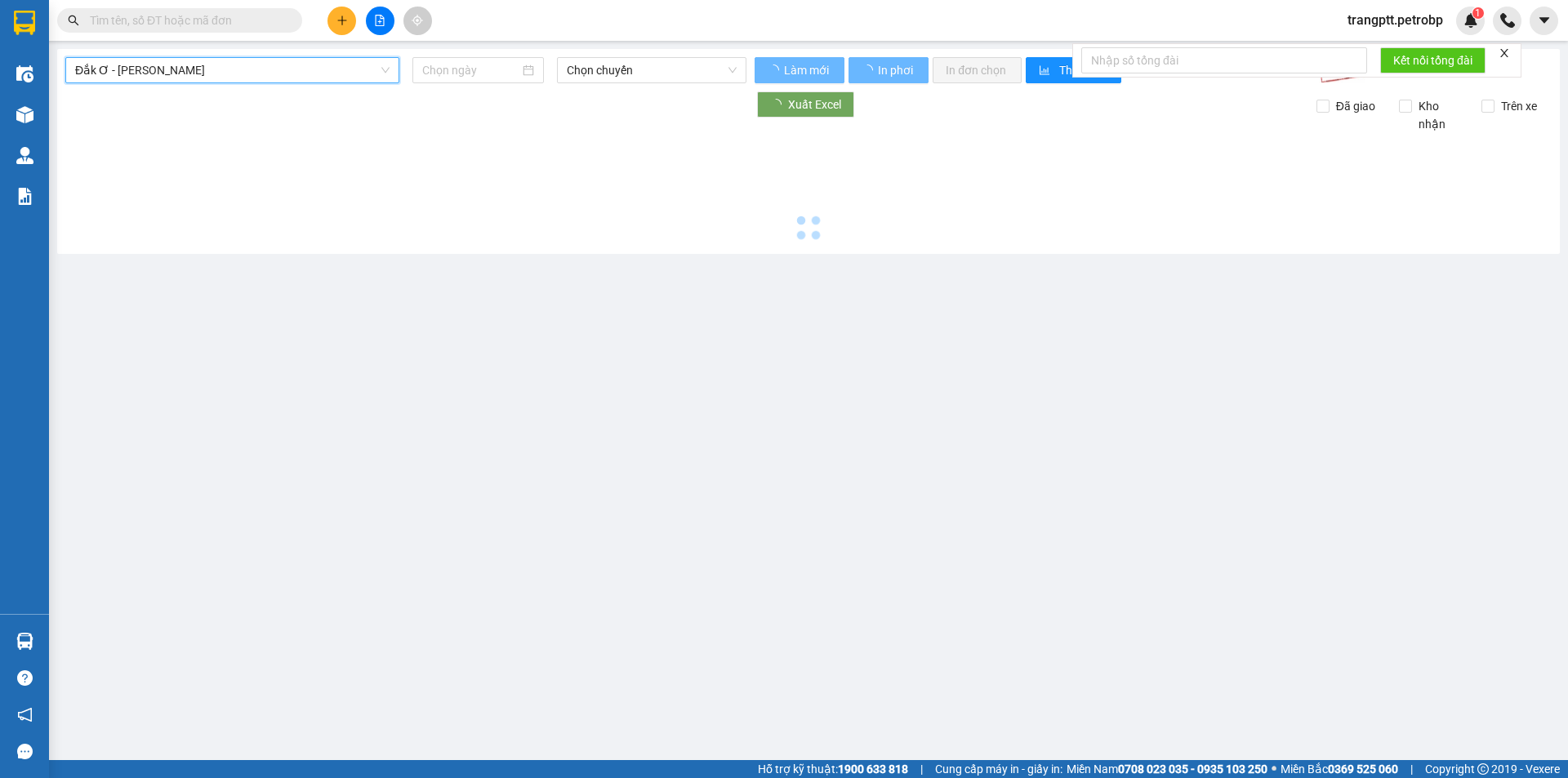
type input "[DATE]"
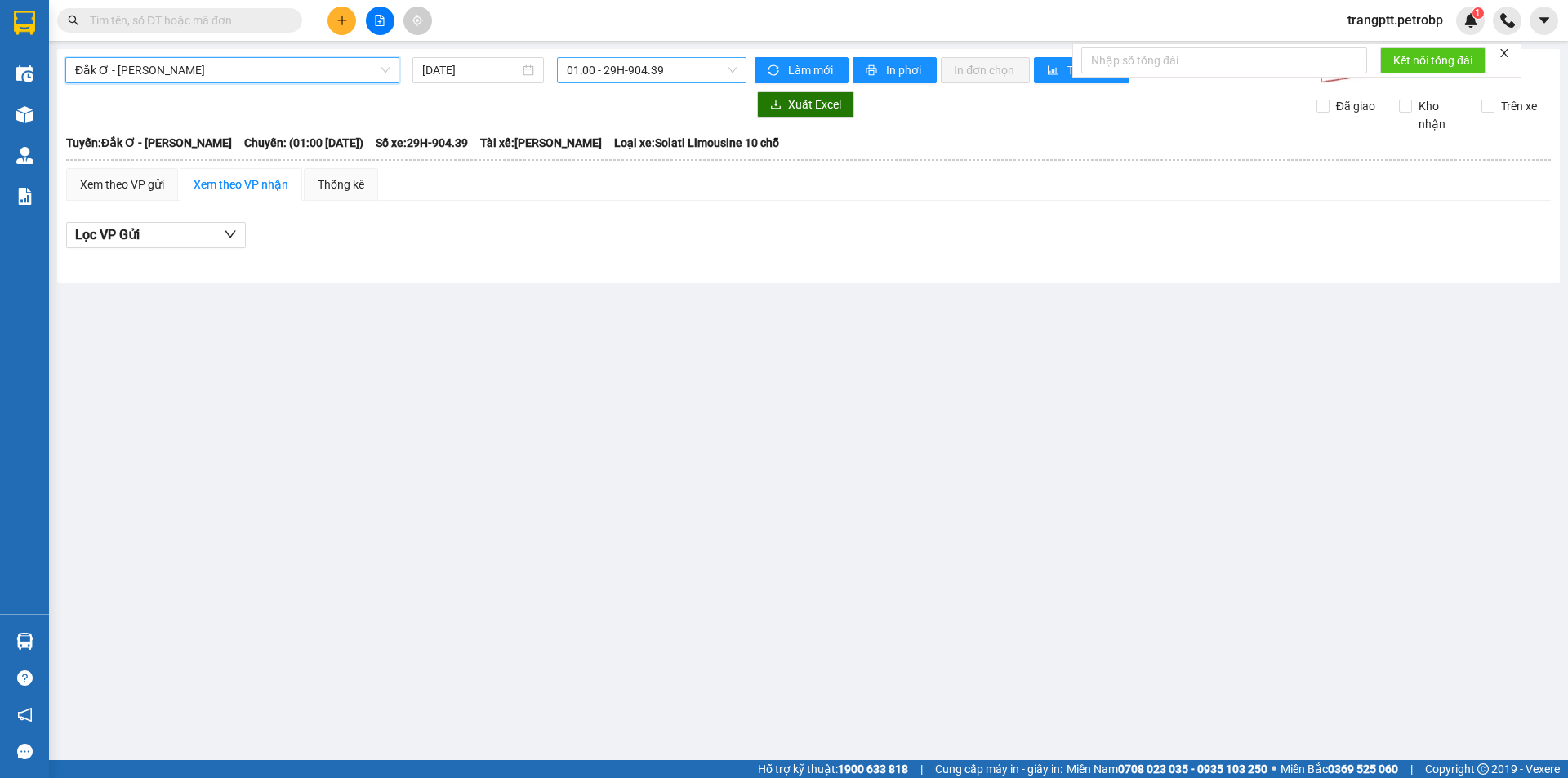
click at [606, 69] on span "01:00 - 29H-904.39" at bounding box center [651, 71] width 170 height 25
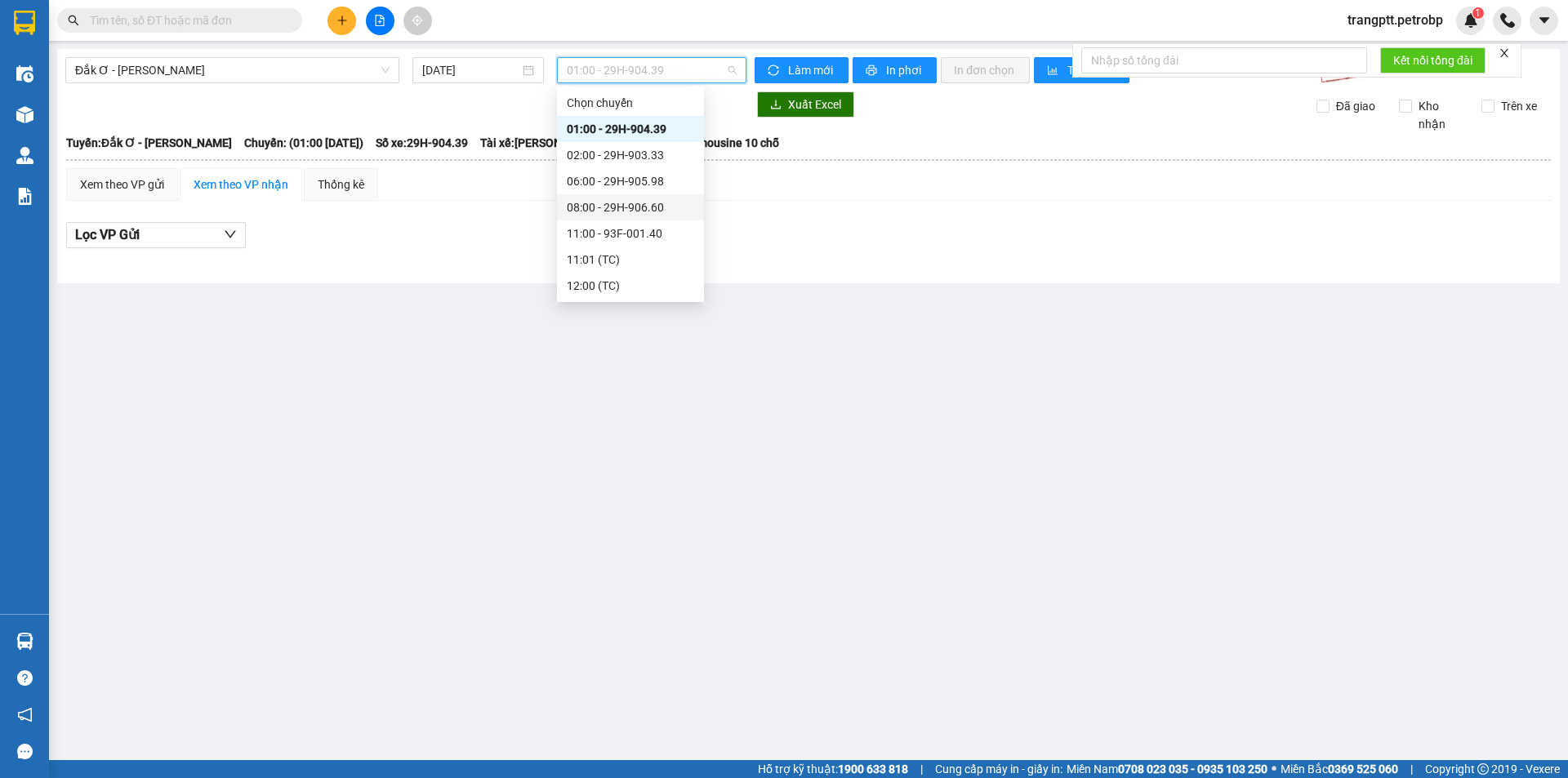
click at [622, 204] on div "08:00 - 29H-906.60" at bounding box center [629, 207] width 127 height 18
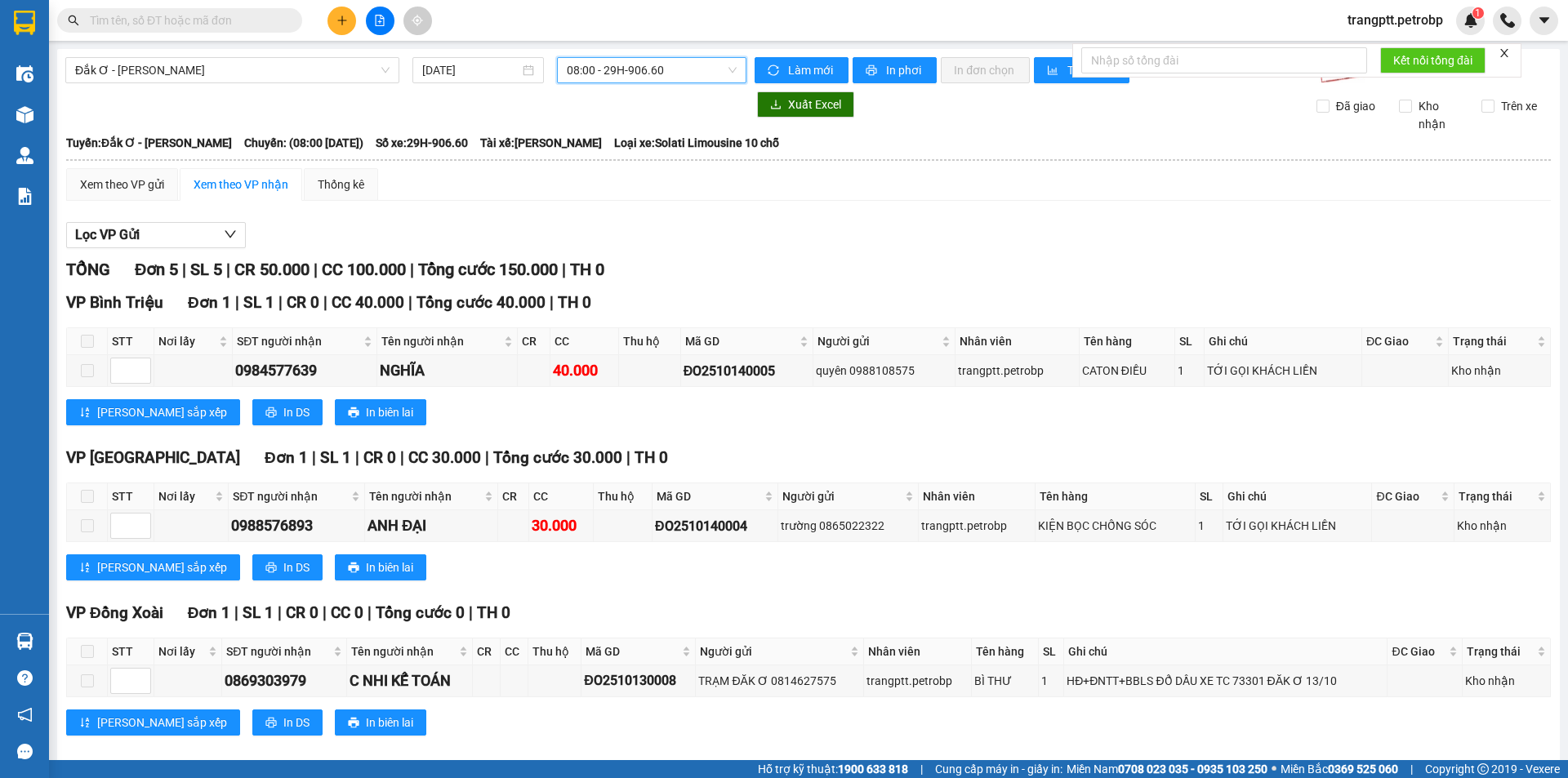
click at [614, 75] on span "08:00 - 29H-906.60" at bounding box center [651, 71] width 170 height 25
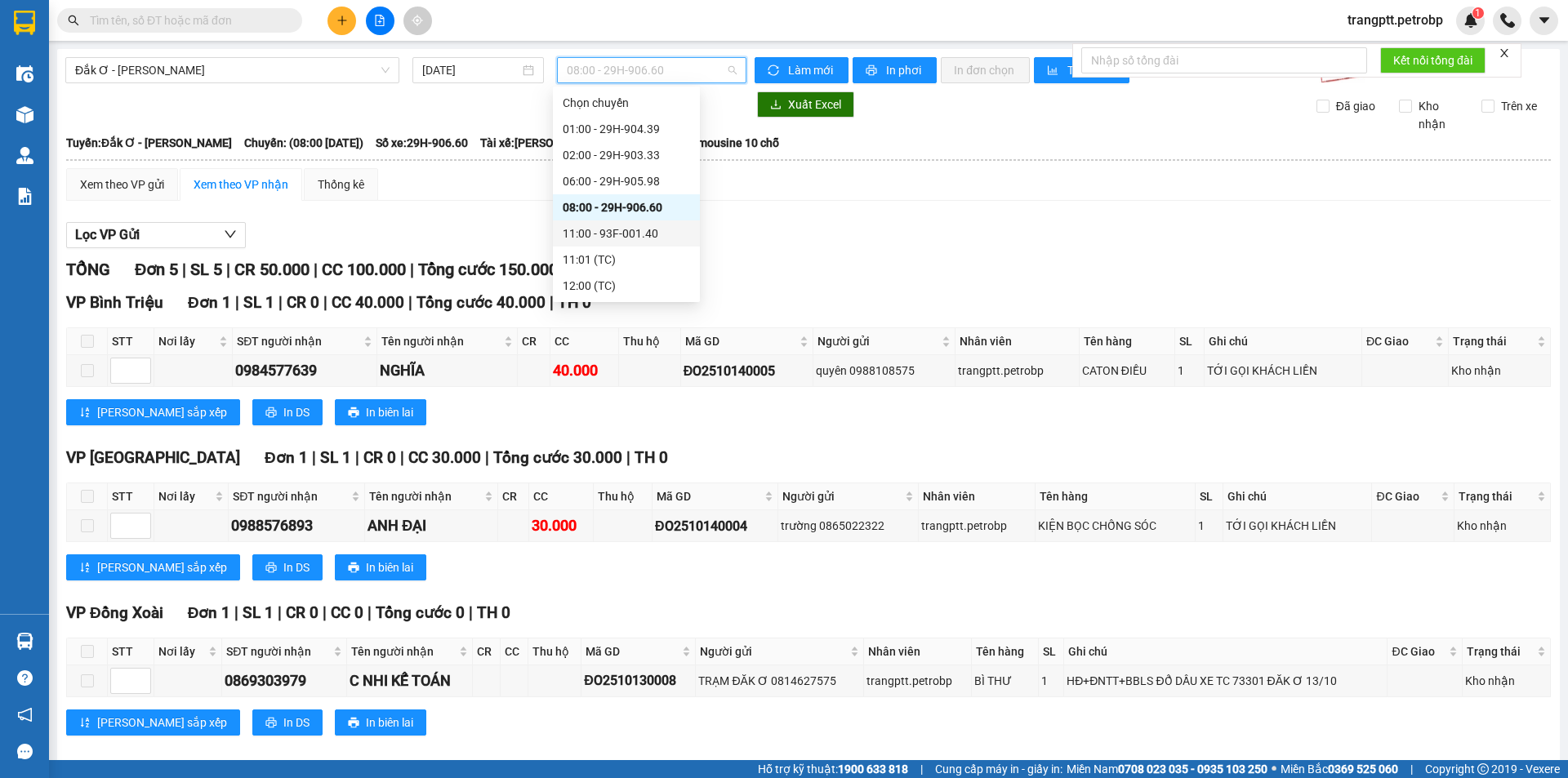
click at [598, 233] on div "11:00 - 93F-001.40" at bounding box center [626, 233] width 127 height 18
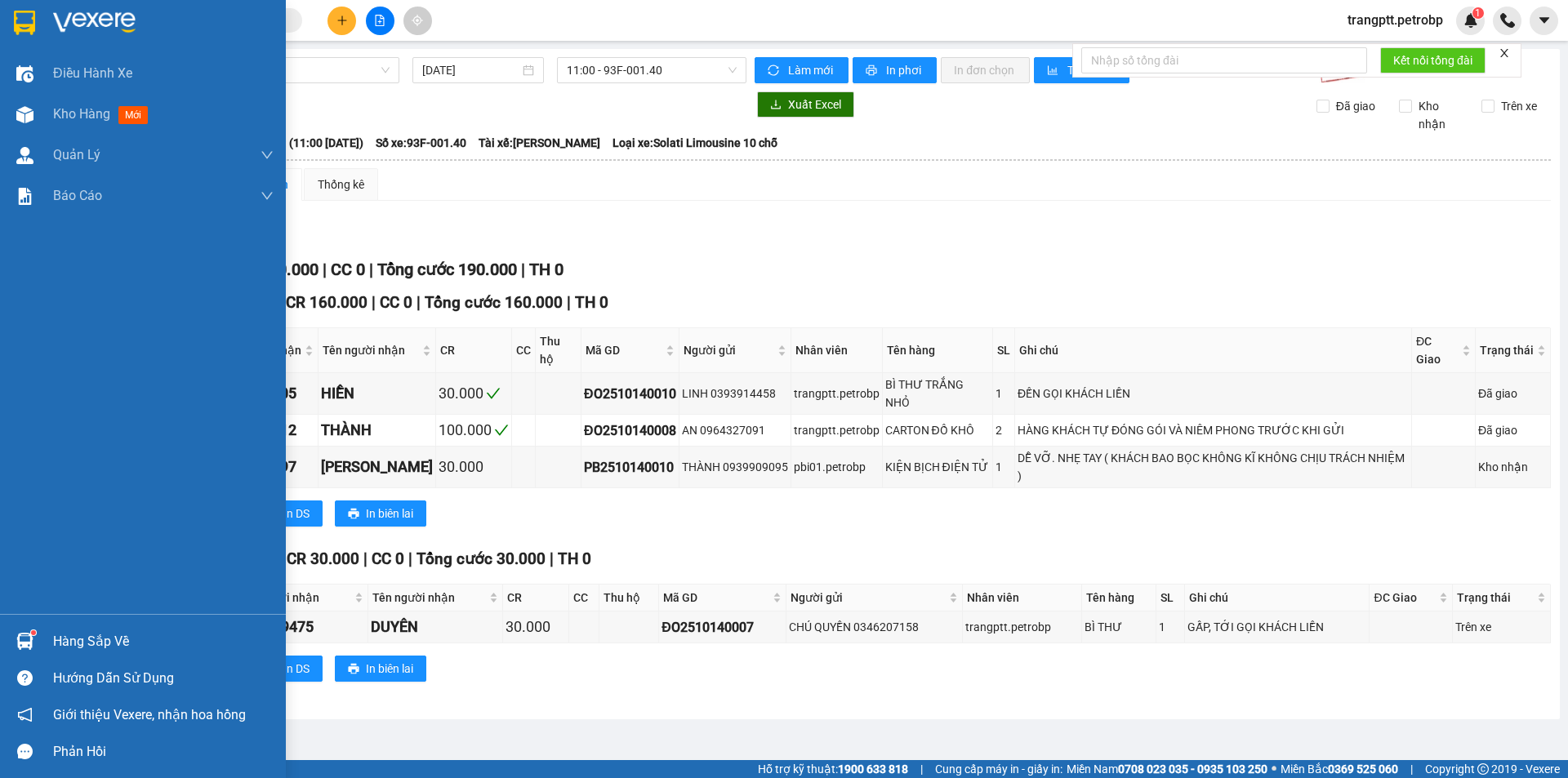
click at [42, 640] on div "Hàng sắp về" at bounding box center [143, 641] width 286 height 36
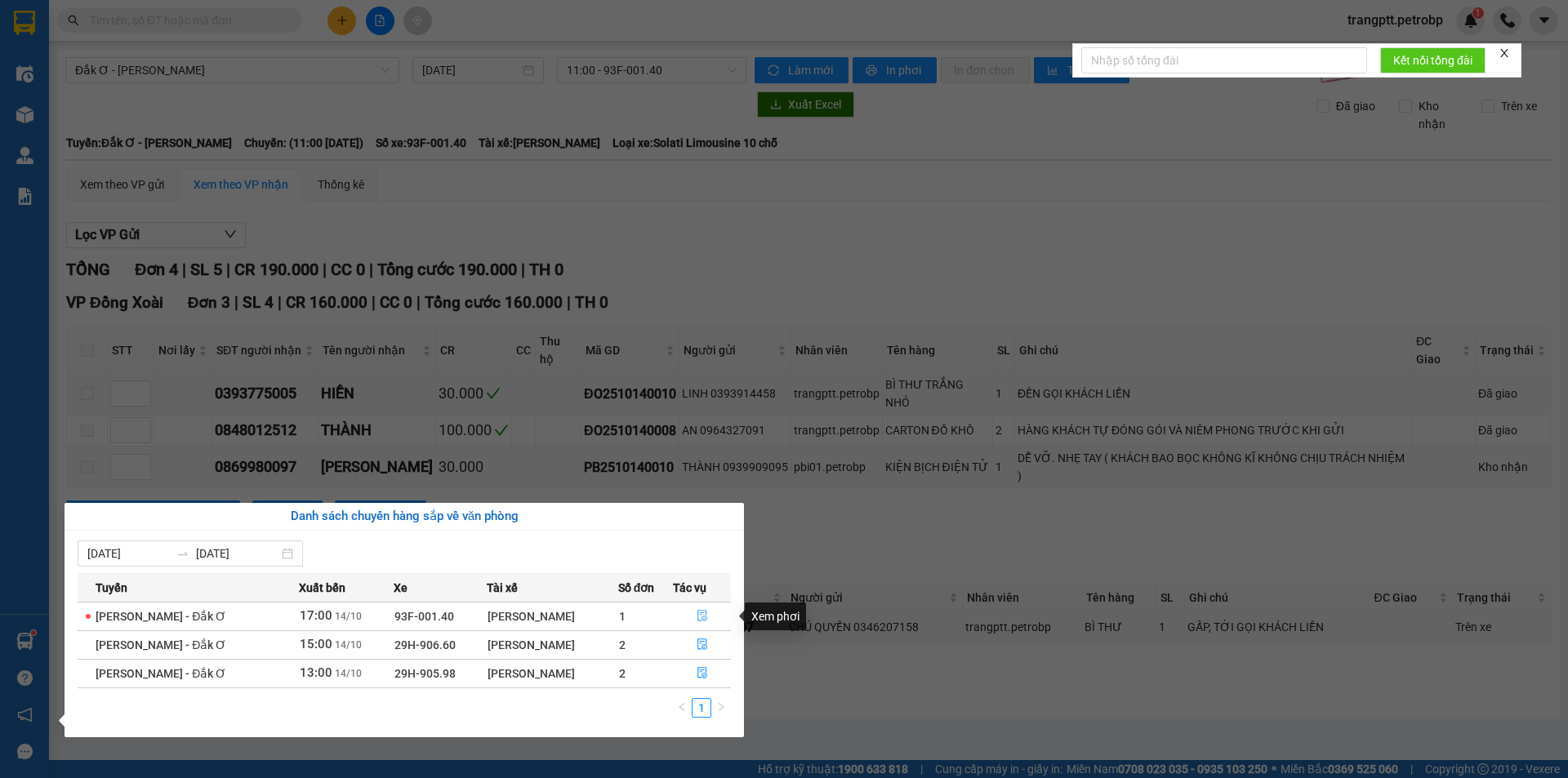
click at [708, 616] on button "button" at bounding box center [701, 616] width 56 height 26
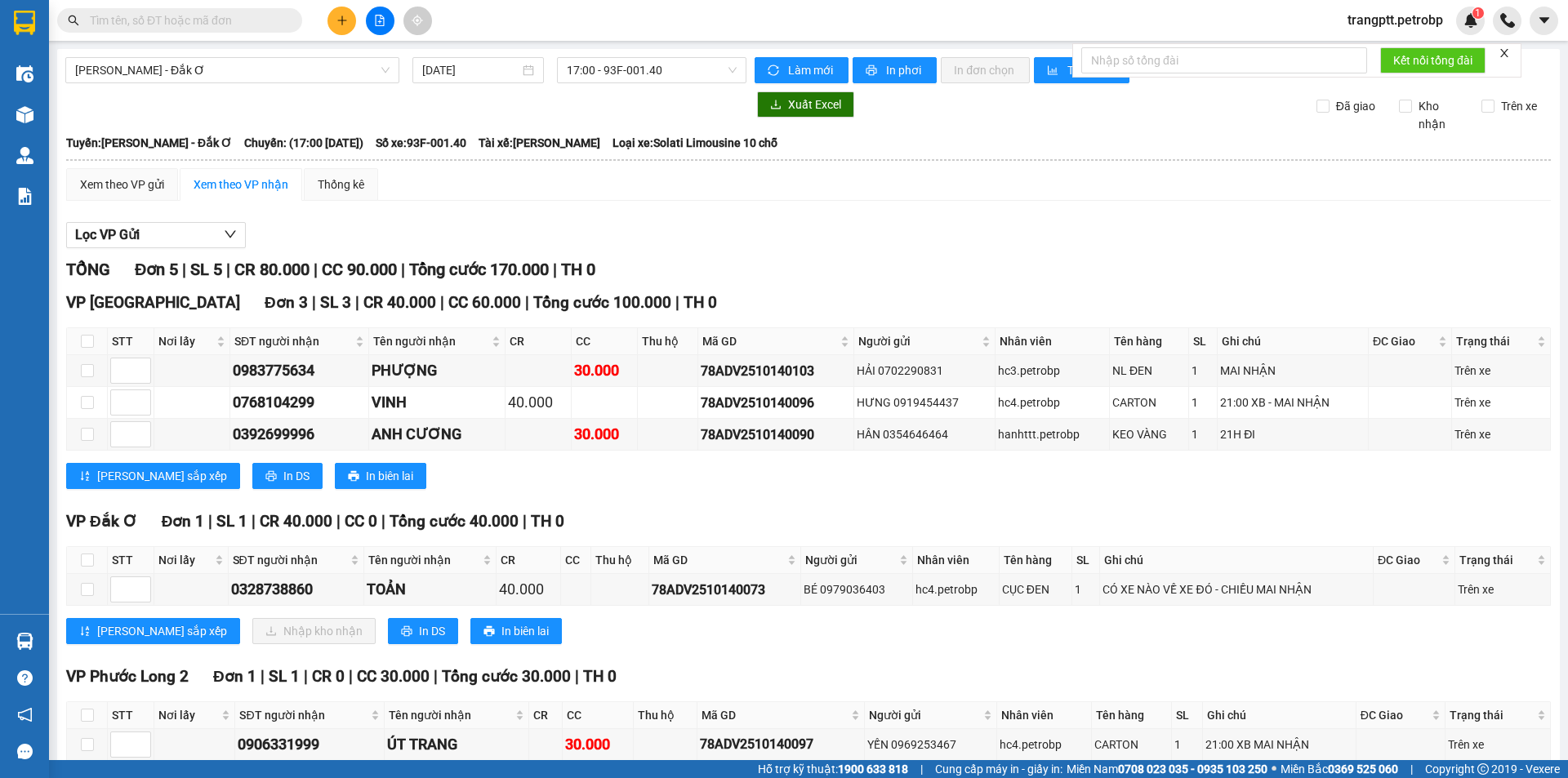
scroll to position [85, 0]
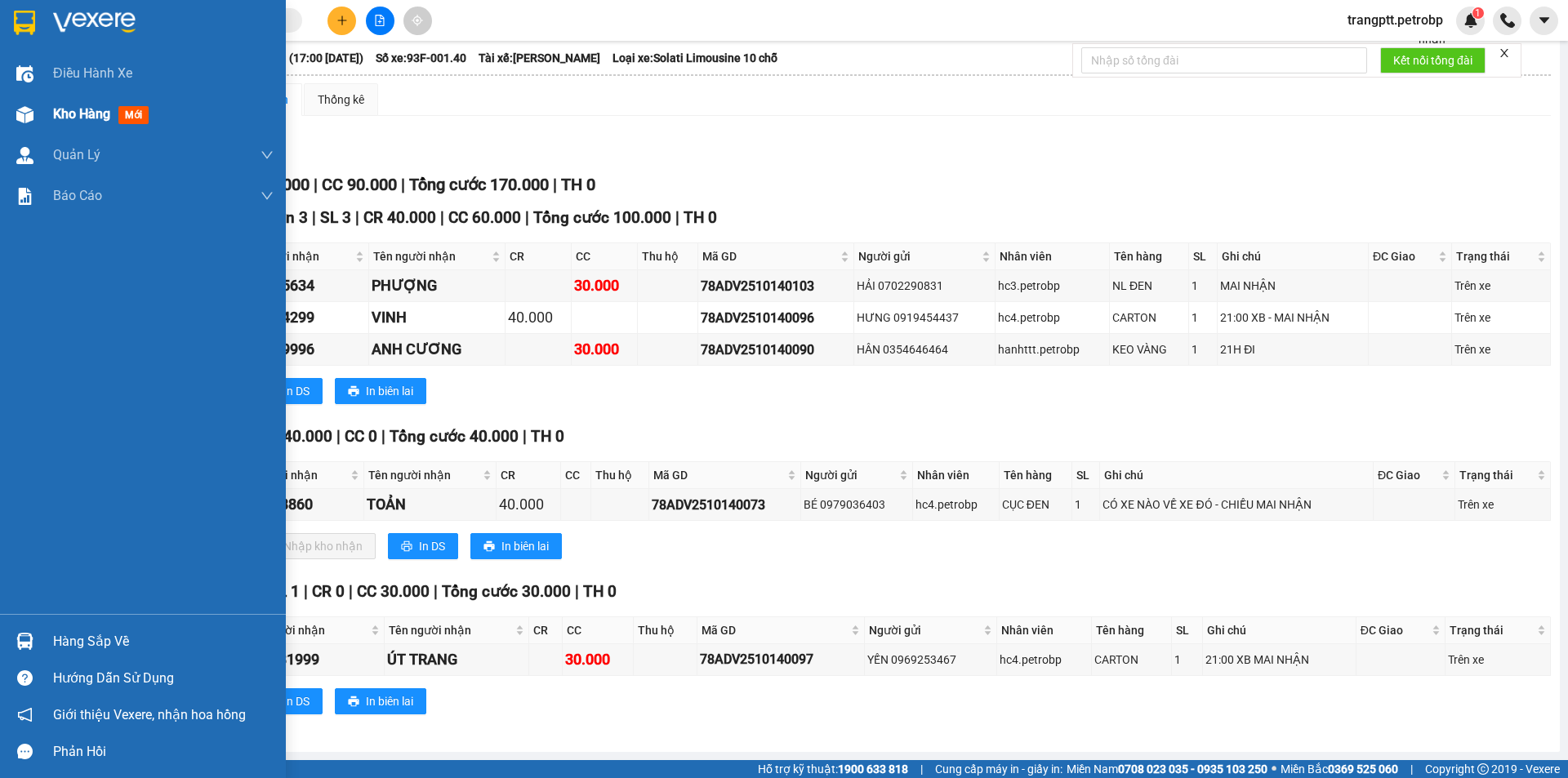
click at [47, 108] on div "Kho hàng mới" at bounding box center [143, 114] width 286 height 41
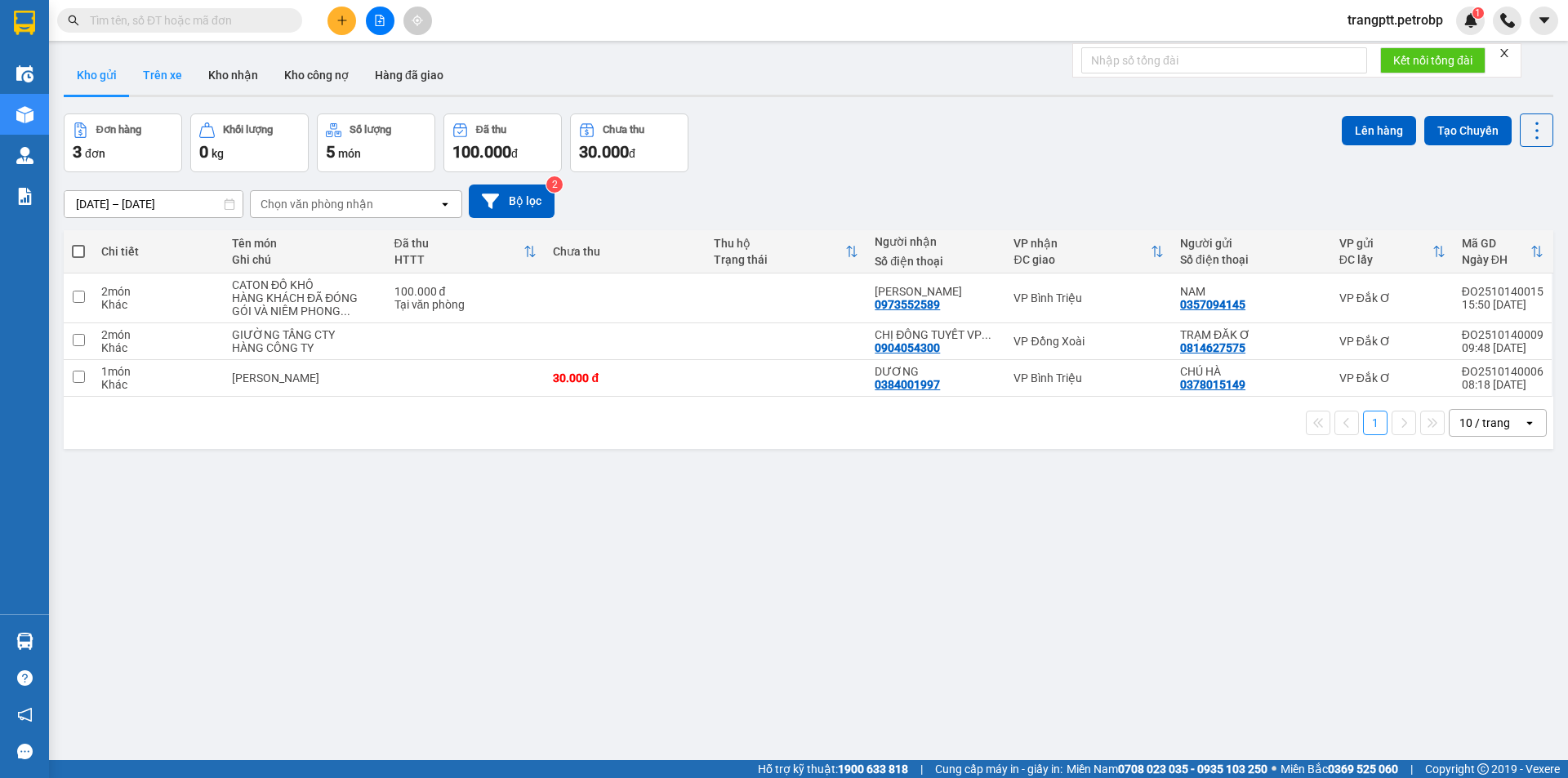
click at [171, 67] on button "Trên xe" at bounding box center [163, 75] width 65 height 39
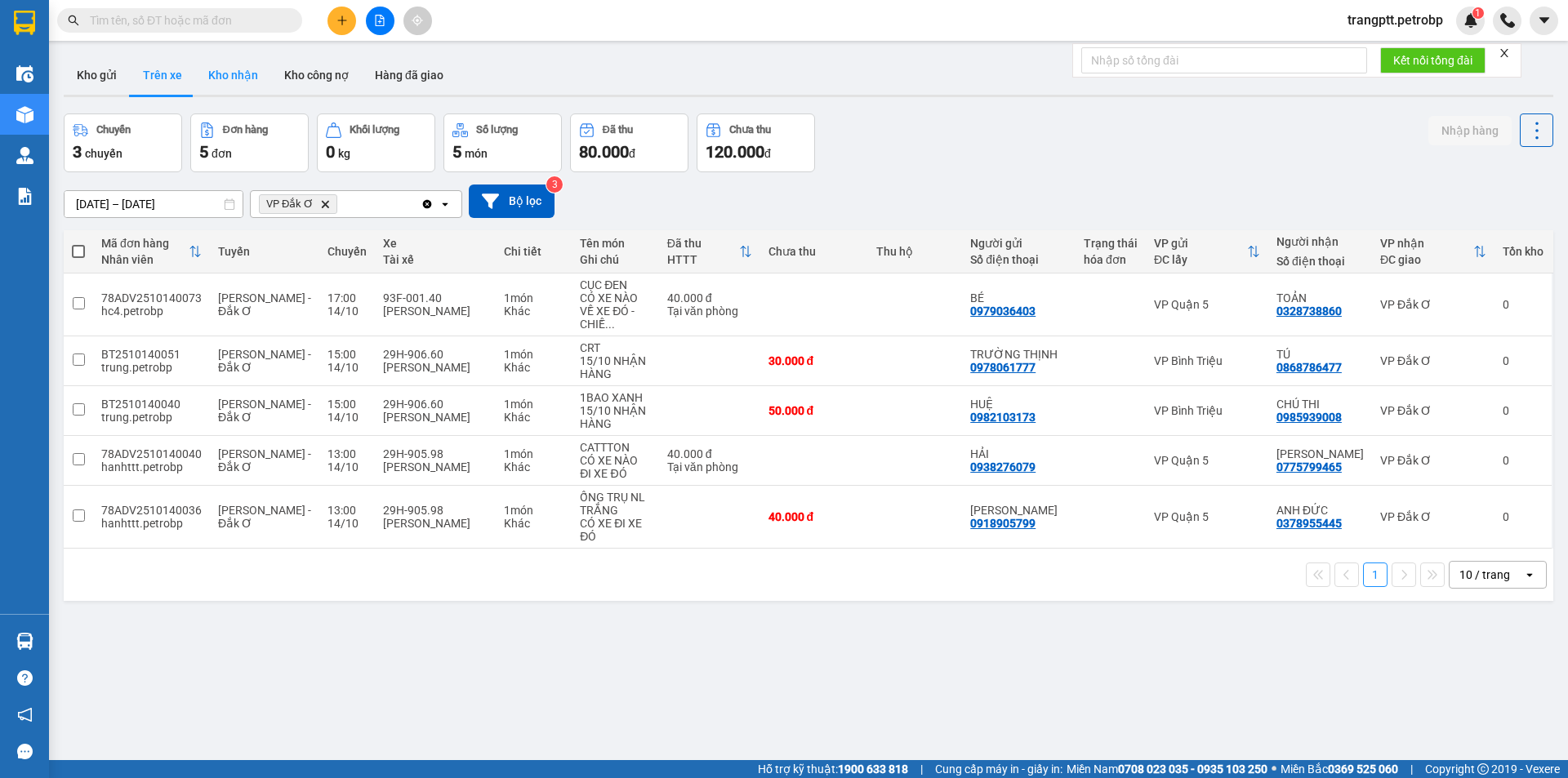
click at [227, 77] on button "Kho nhận" at bounding box center [232, 75] width 76 height 39
type input "[DATE] – [DATE]"
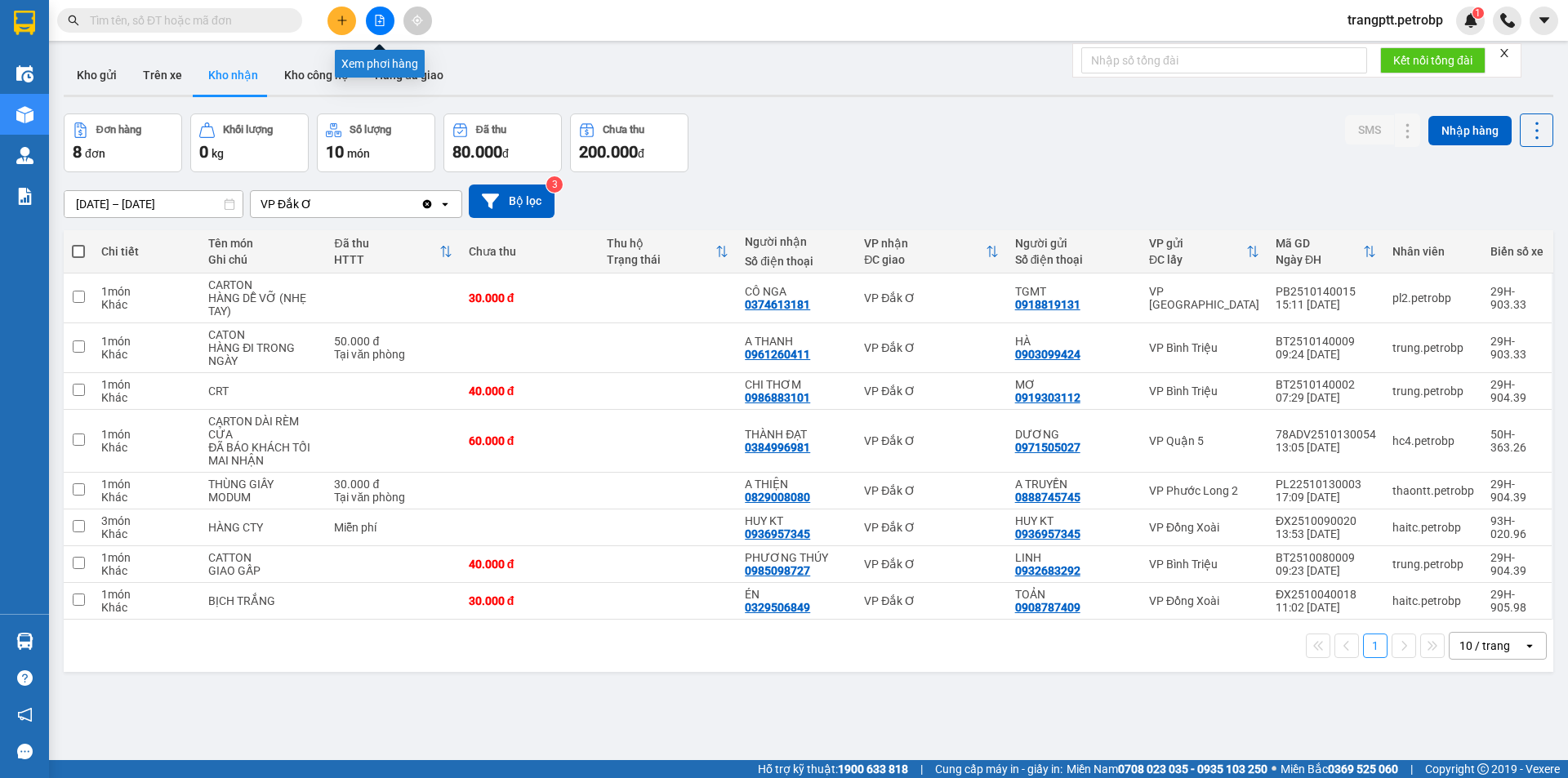
click at [386, 19] on button at bounding box center [380, 21] width 29 height 29
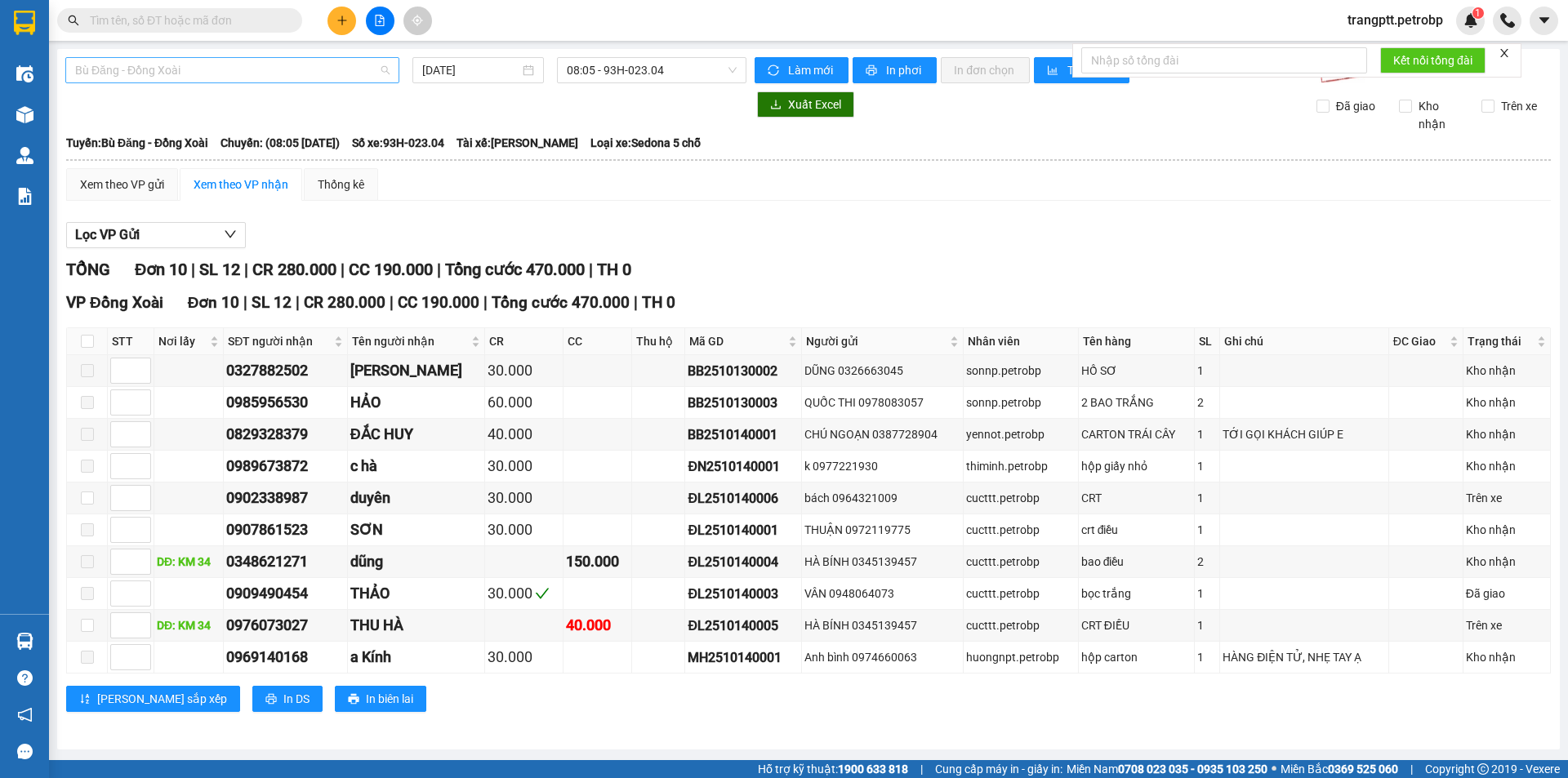
click at [206, 64] on span "Bù Đăng - Đồng Xoài" at bounding box center [232, 71] width 315 height 25
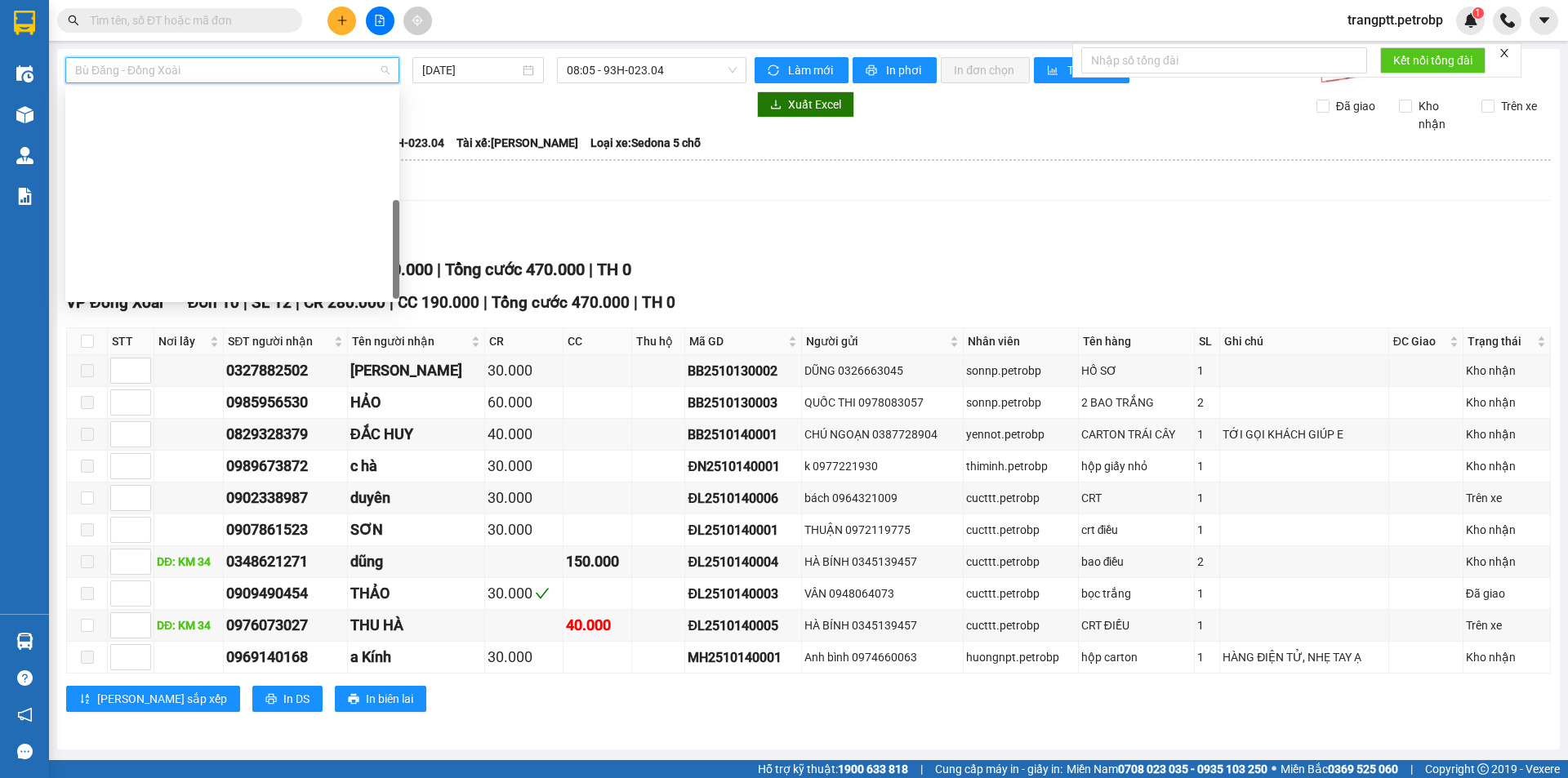
scroll to position [340, 0]
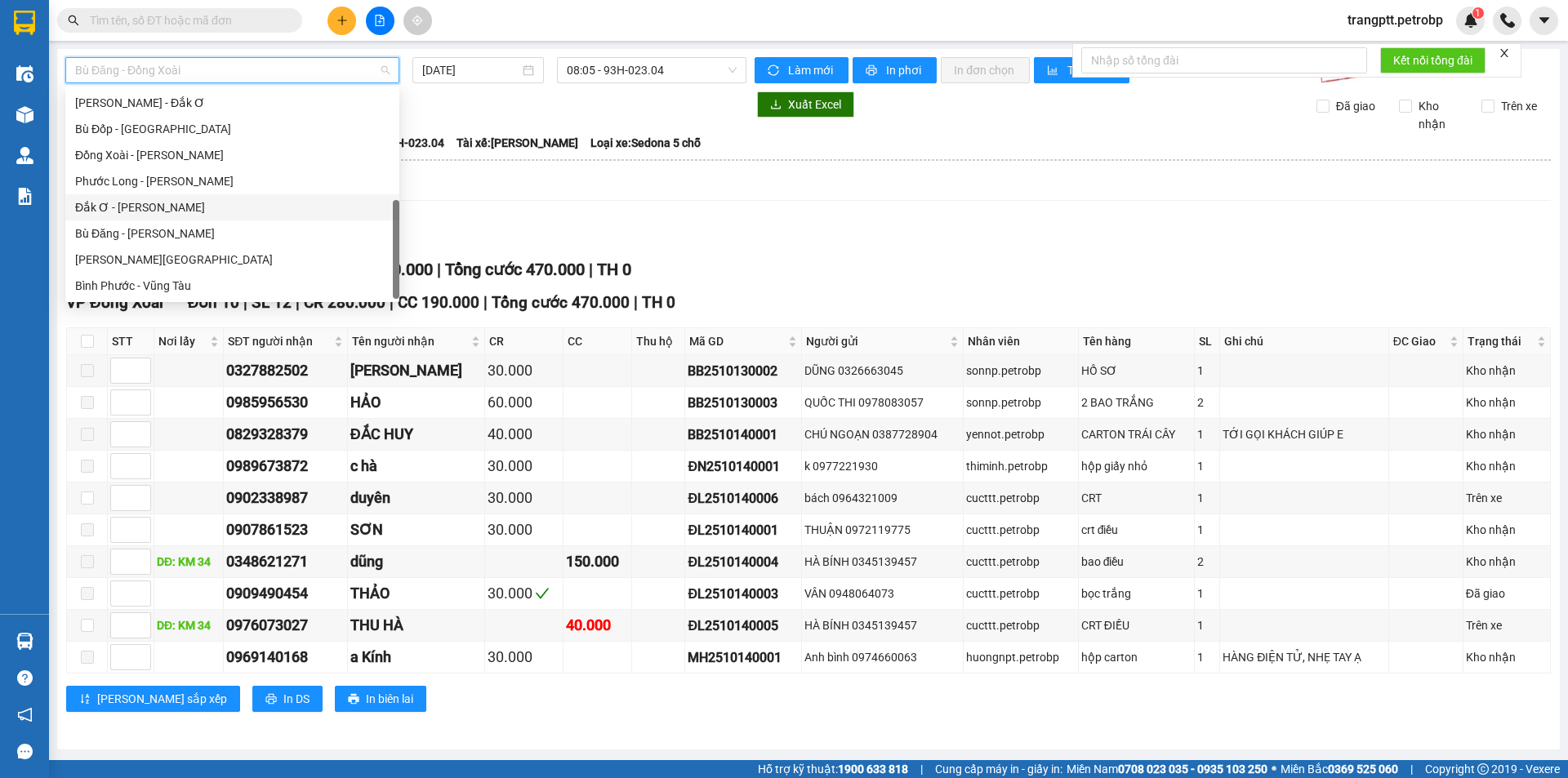
click at [146, 208] on div "Đắk Ơ - [PERSON_NAME]" at bounding box center [232, 207] width 315 height 18
type input "[DATE]"
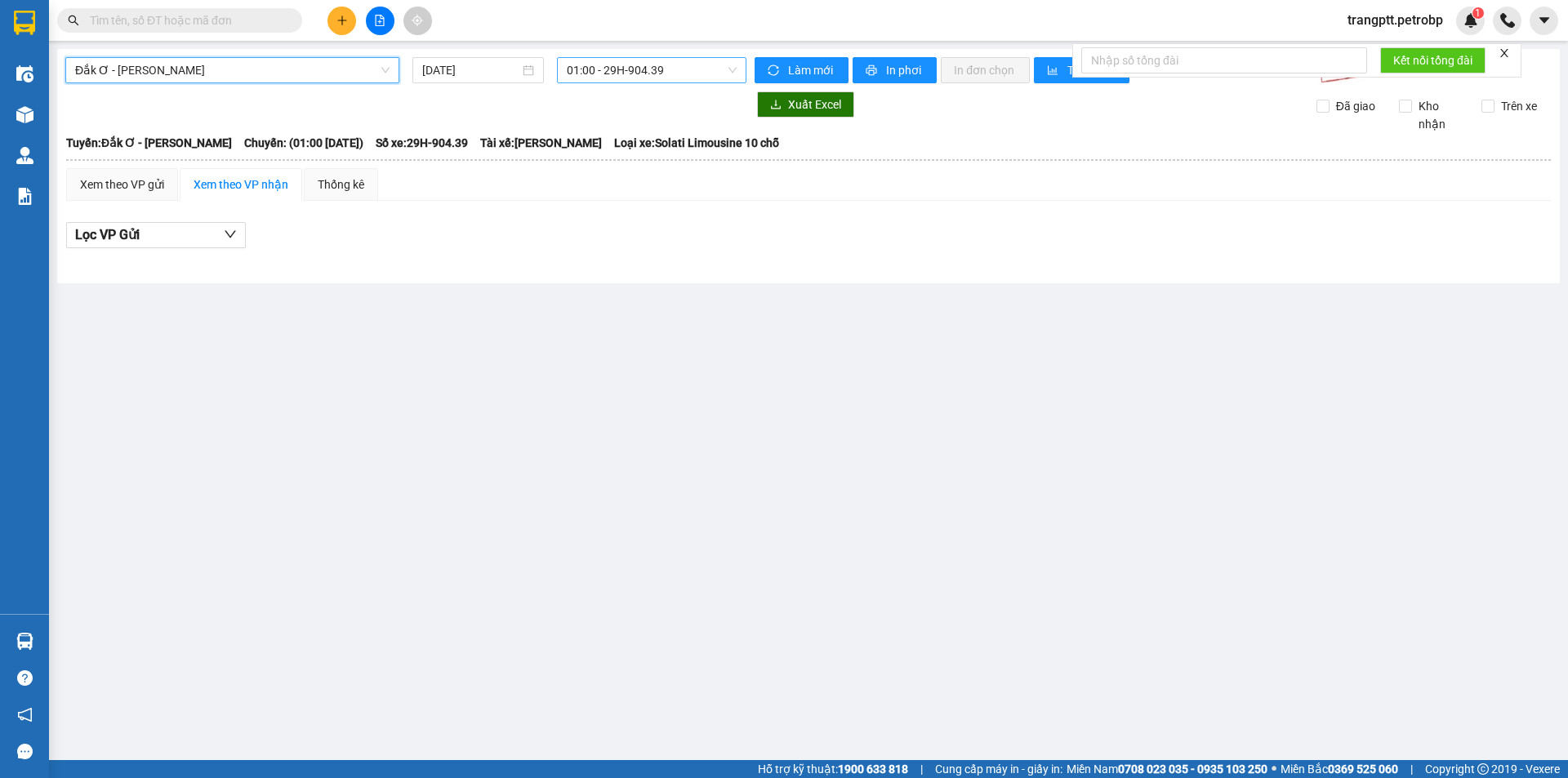
click at [614, 61] on span "01:00 - 29H-904.39" at bounding box center [651, 71] width 170 height 25
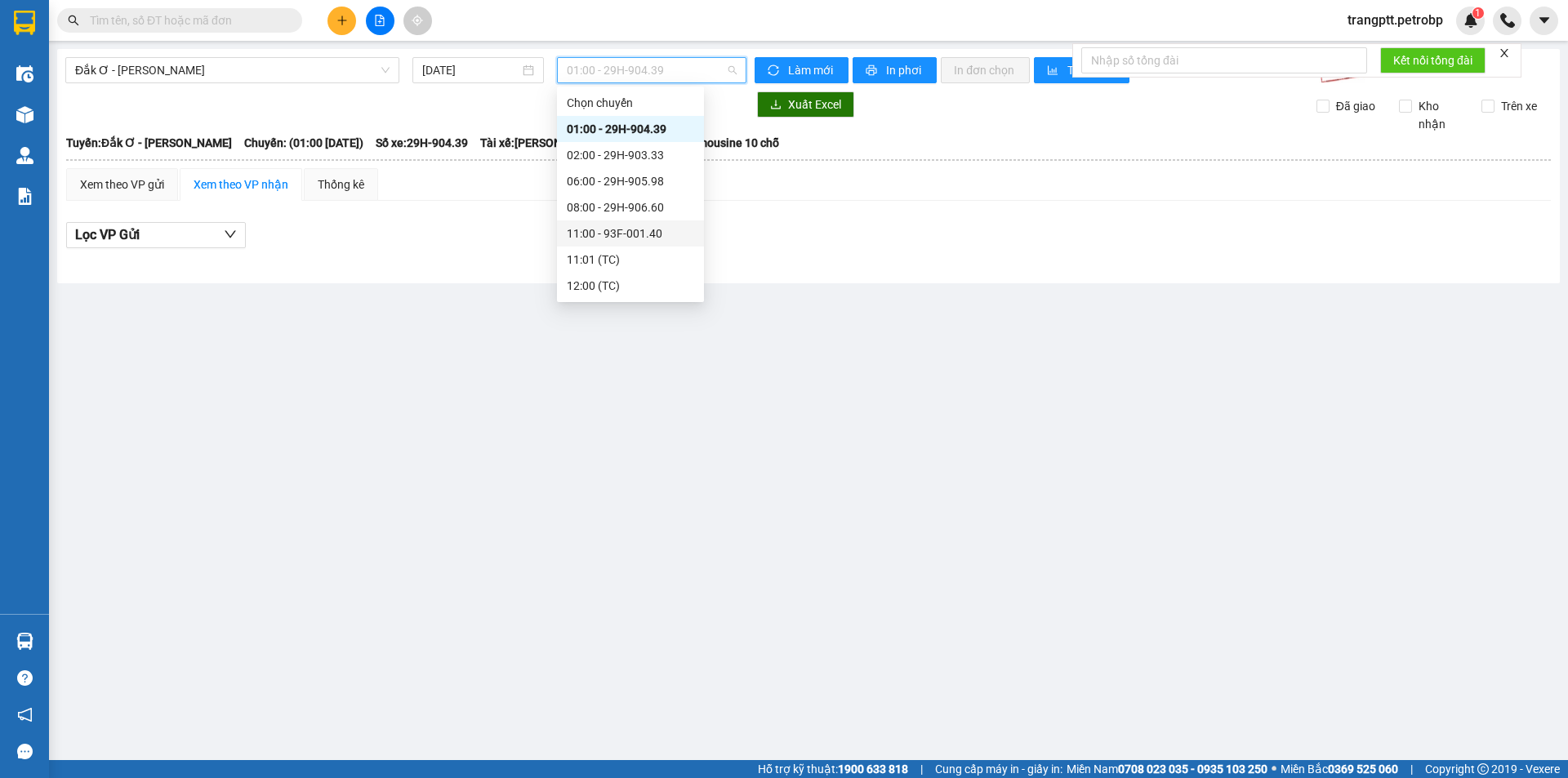
click at [628, 231] on div "11:00 - 93F-001.40" at bounding box center [629, 233] width 127 height 18
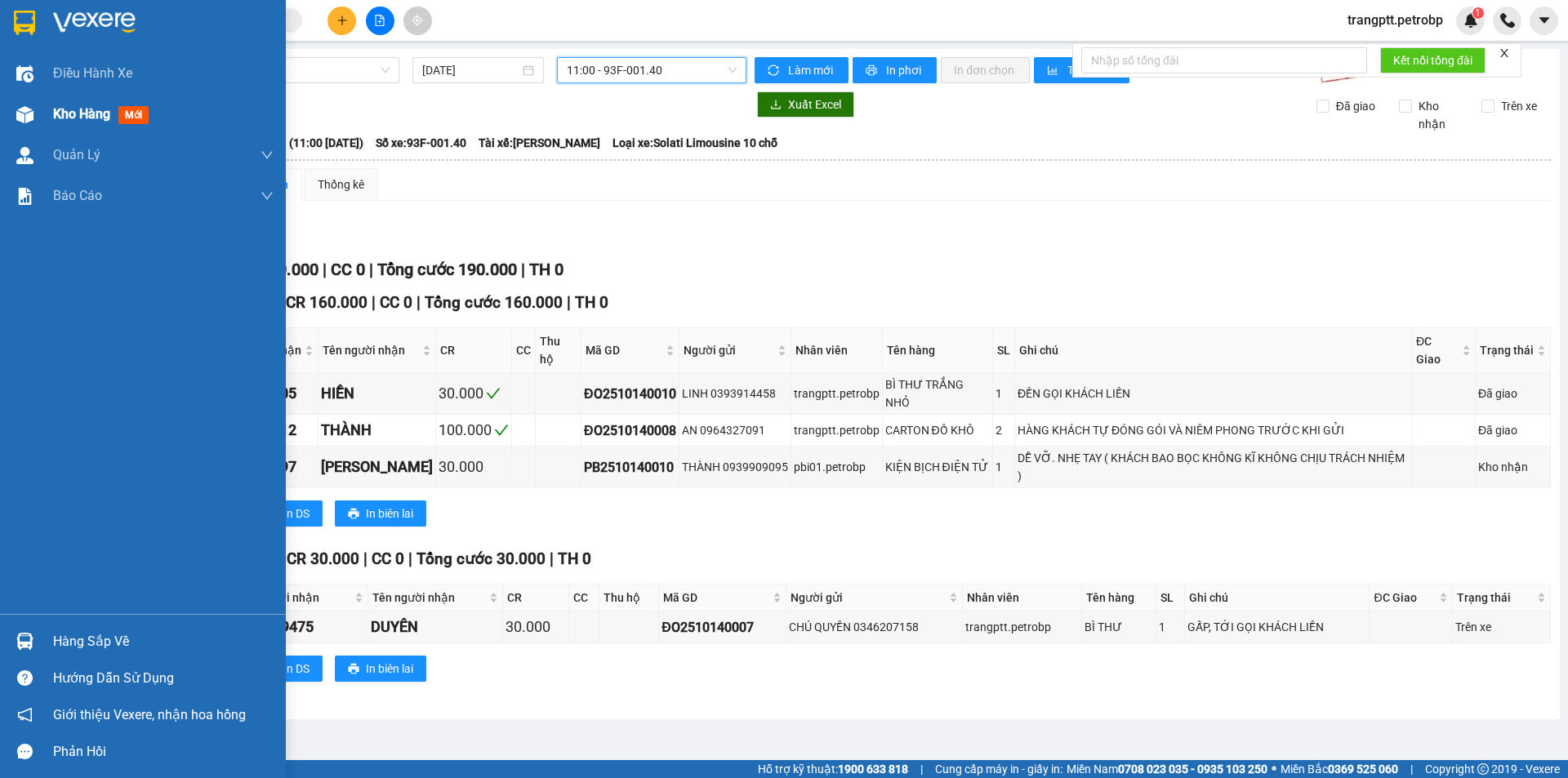
click at [45, 118] on div "Kho hàng mới" at bounding box center [143, 114] width 286 height 41
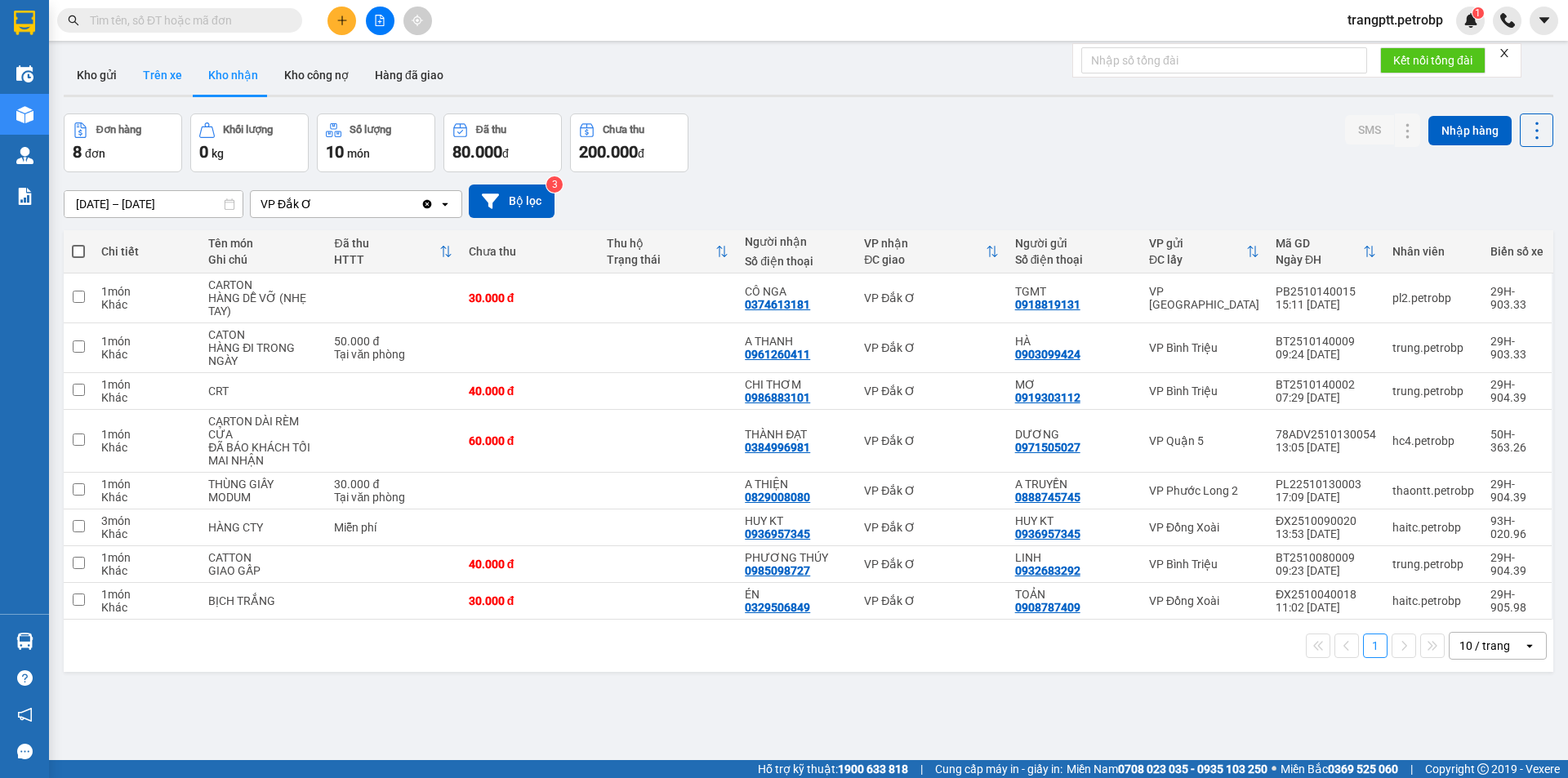
click at [170, 72] on button "Trên xe" at bounding box center [163, 75] width 65 height 39
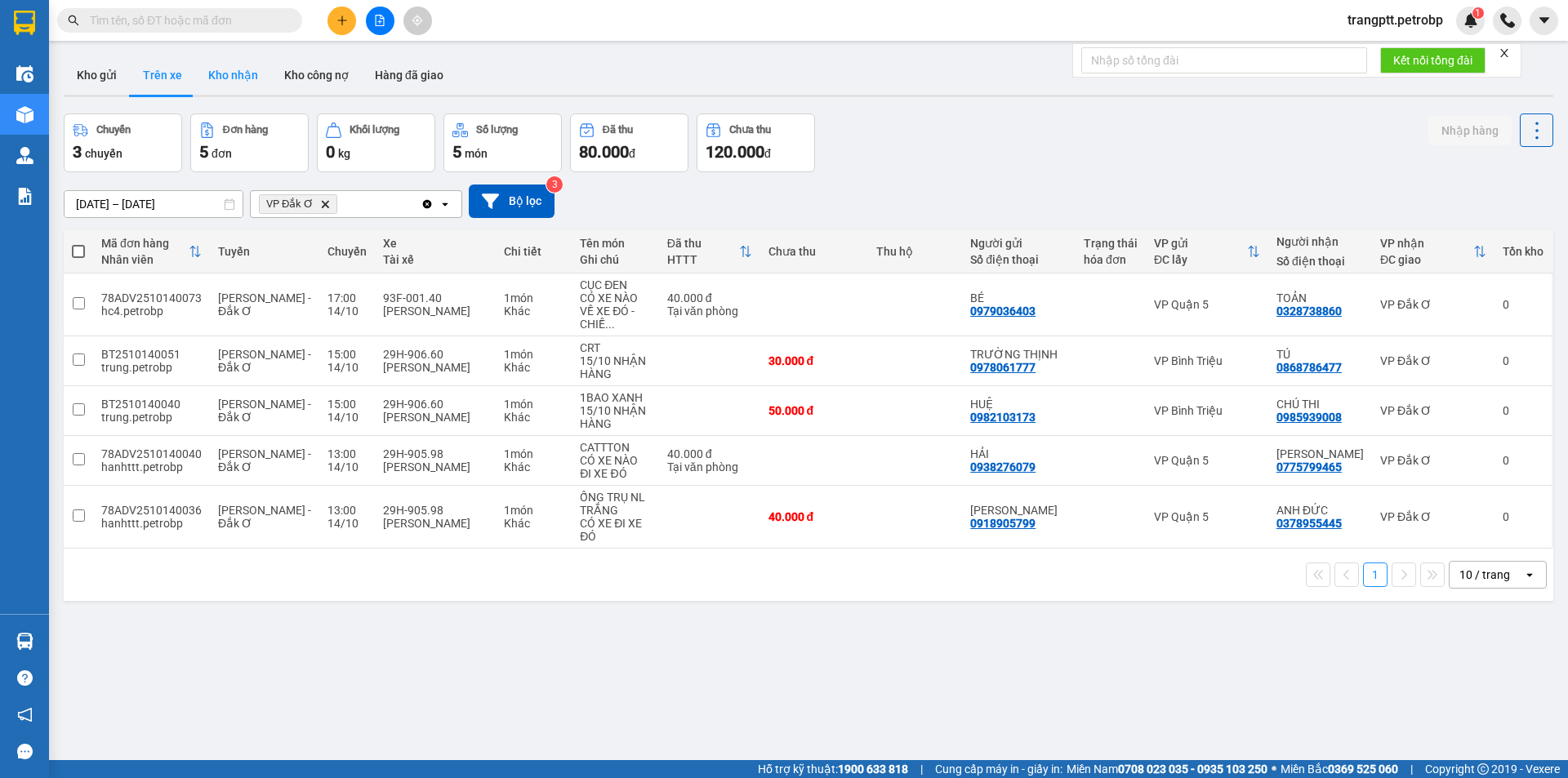
click at [220, 68] on button "Kho nhận" at bounding box center [232, 75] width 76 height 39
type input "[DATE] – [DATE]"
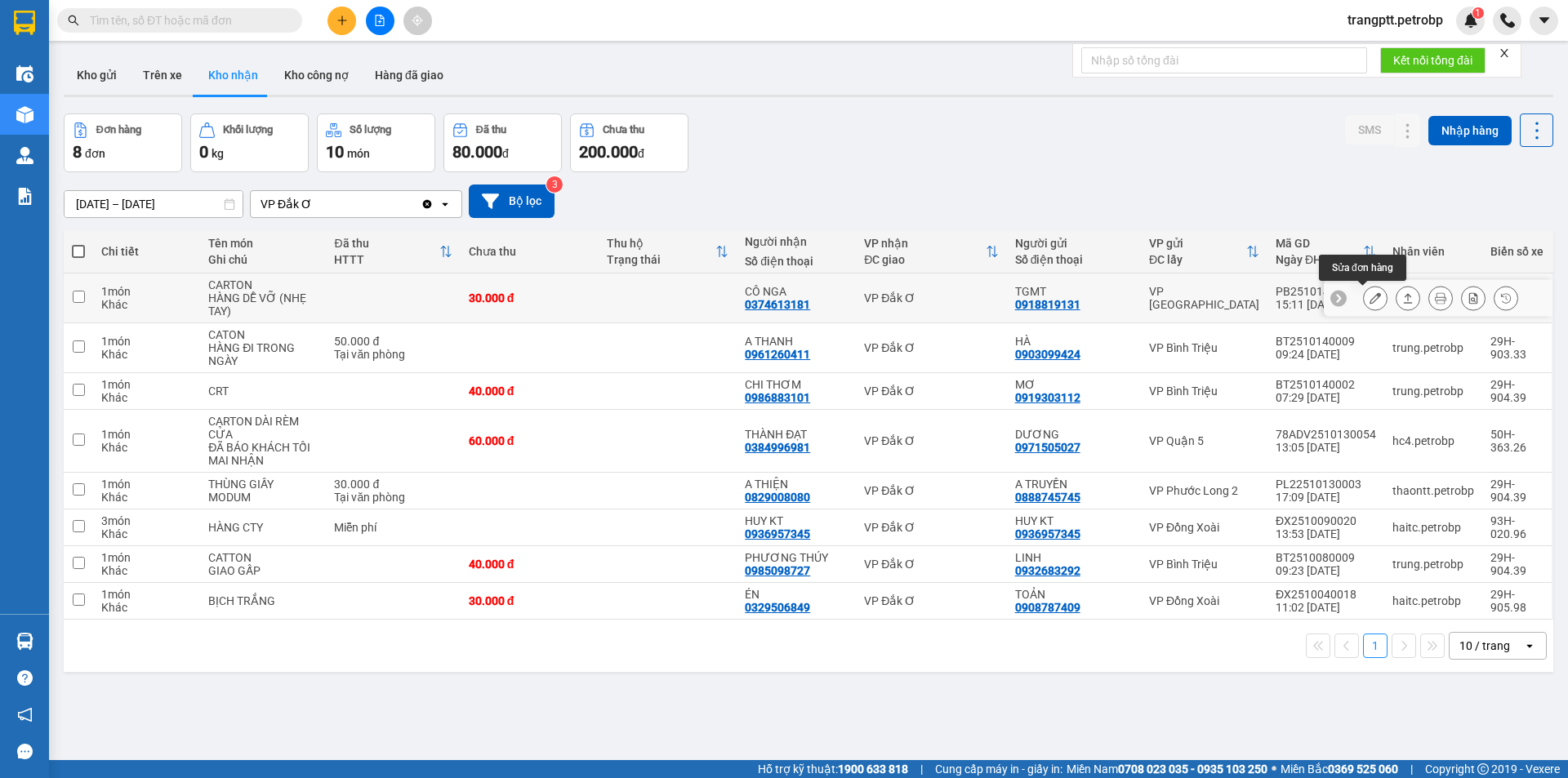
click at [1369, 297] on icon at bounding box center [1375, 299] width 11 height 11
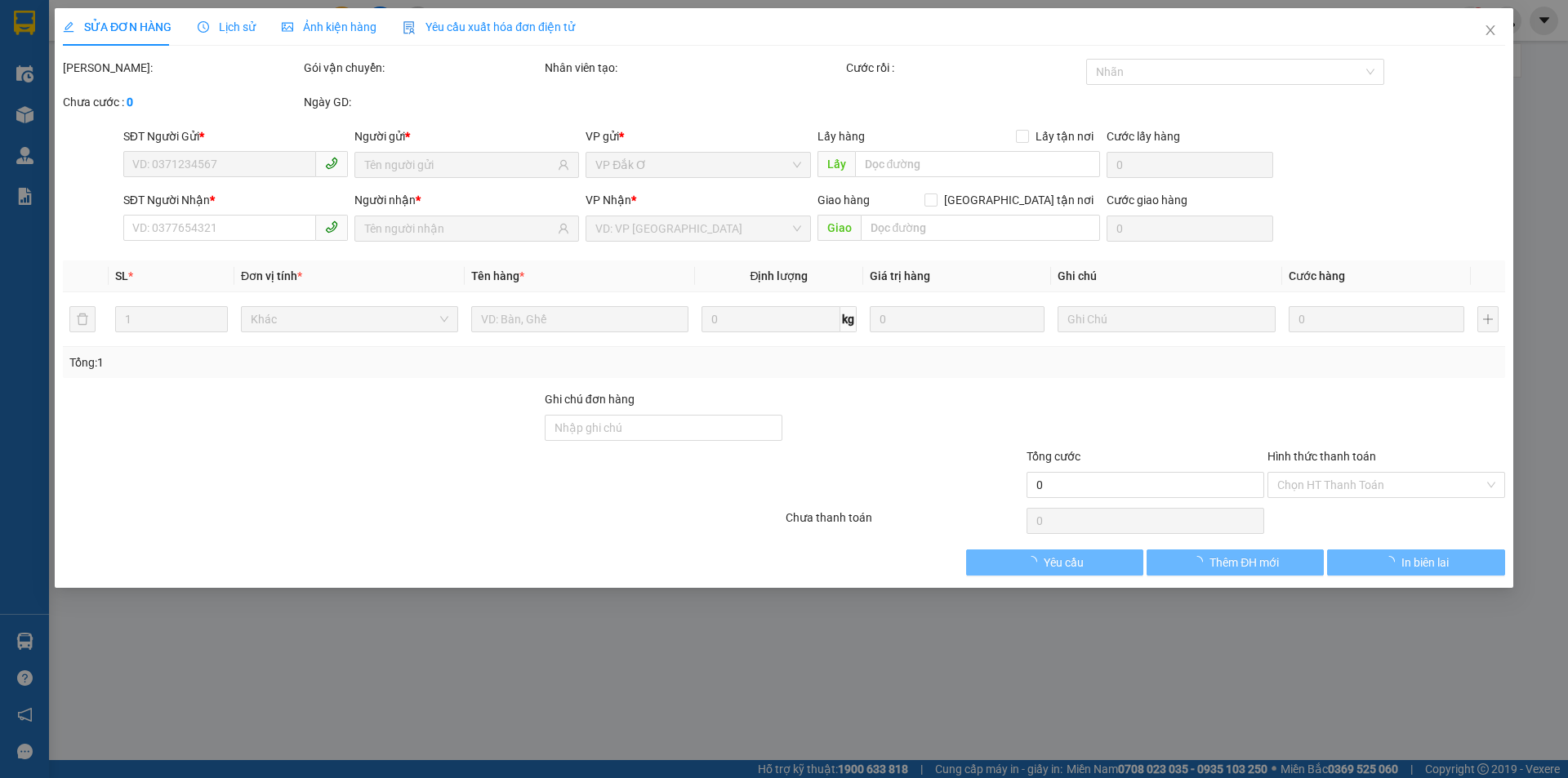
type input "0918819131"
type input "TGMT"
type input "0374613181"
type input "CÔ NGA"
type input "30.000"
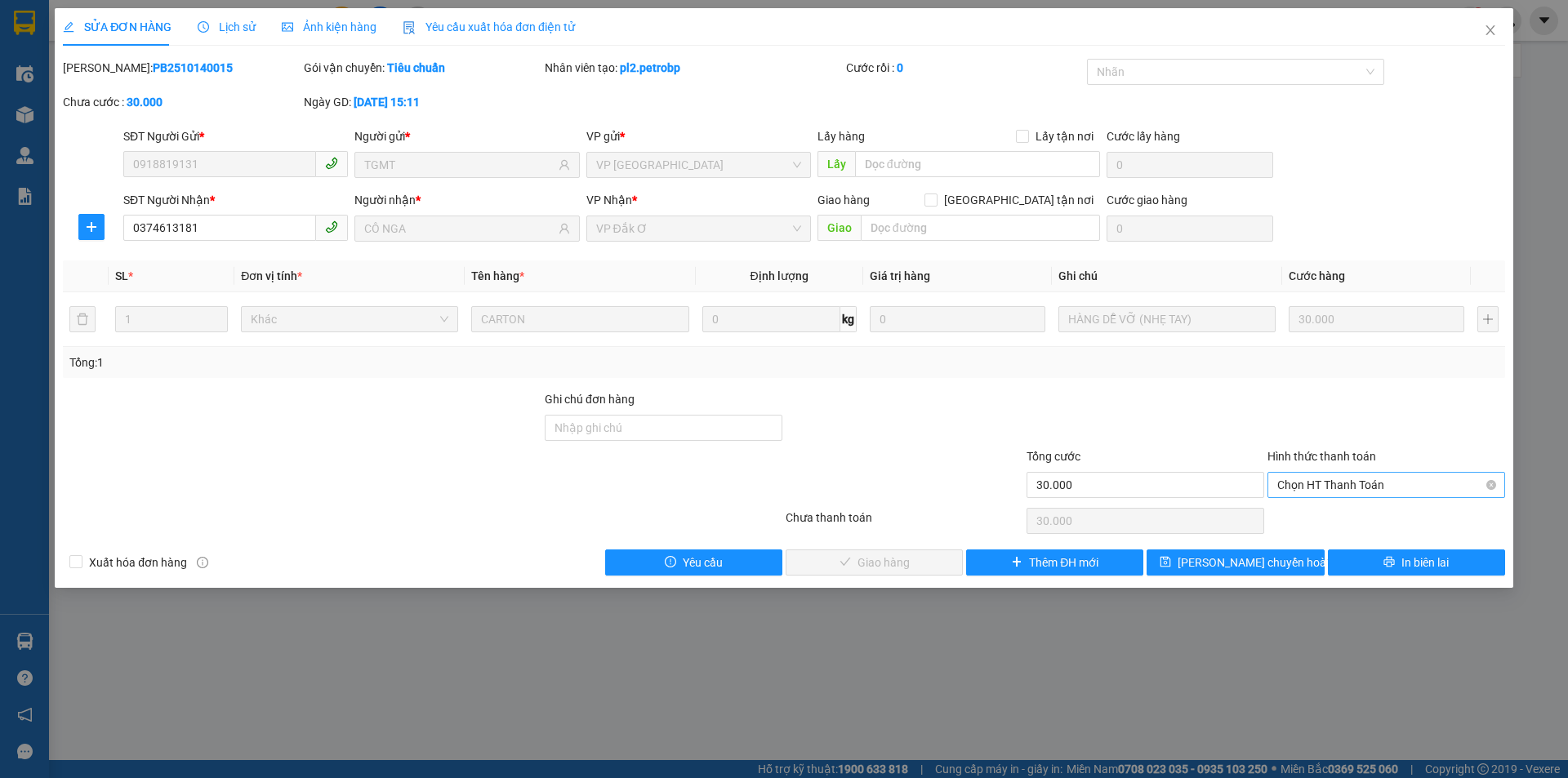
click at [1400, 484] on span "Chọn HT Thanh Toán" at bounding box center [1386, 485] width 218 height 25
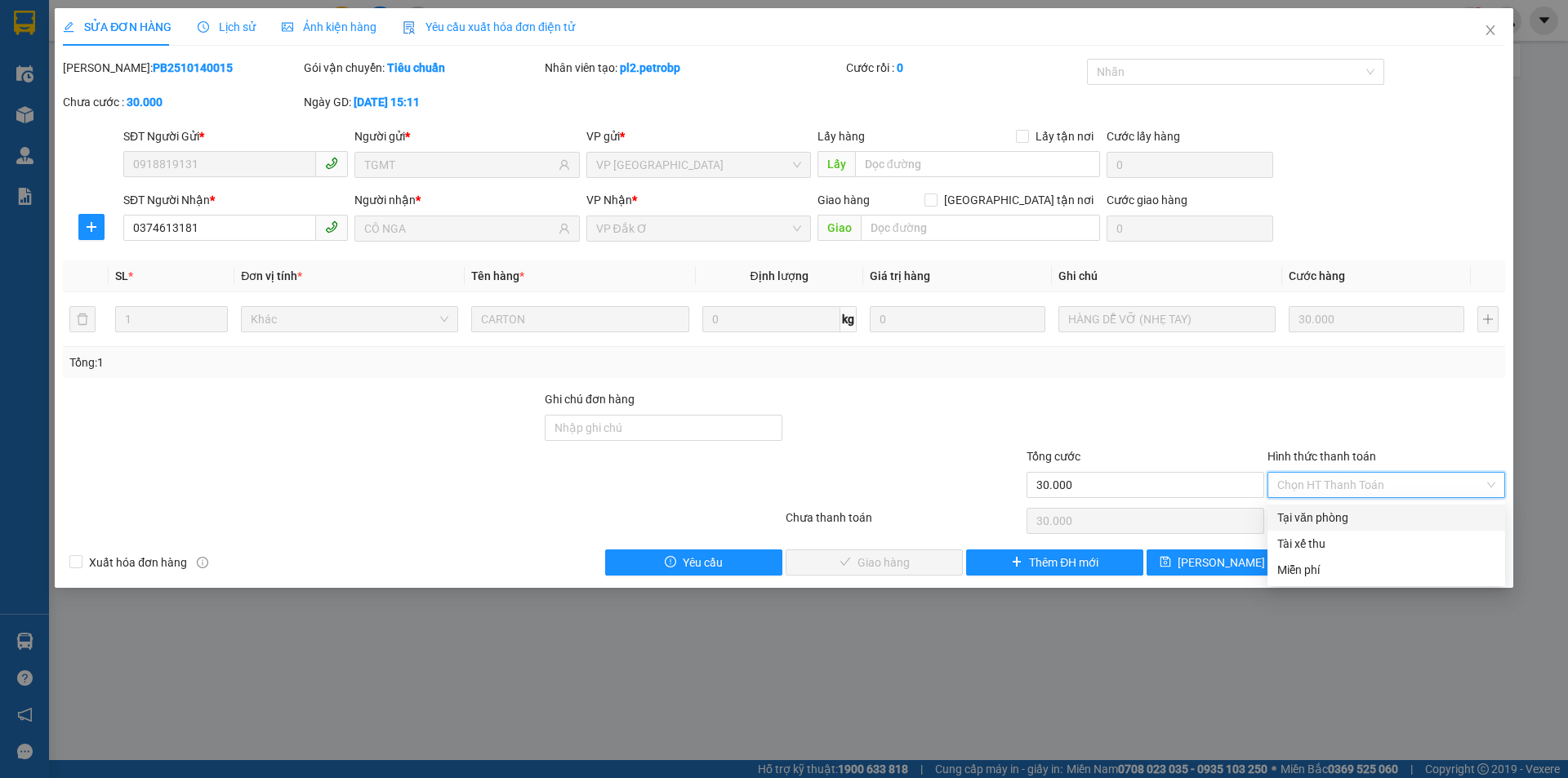
click at [1346, 511] on div "Tại văn phòng" at bounding box center [1386, 518] width 218 height 18
type input "0"
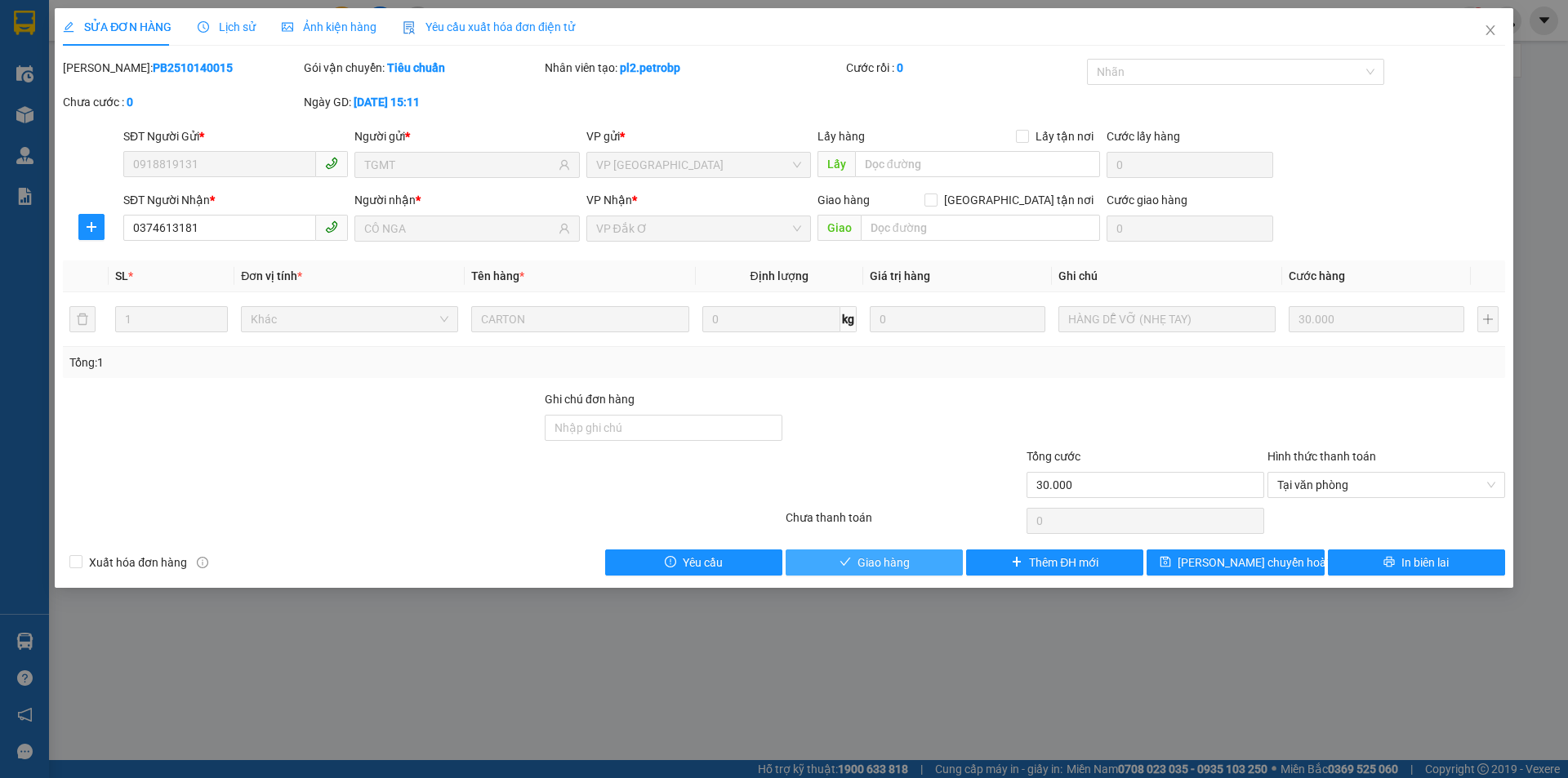
click at [872, 561] on span "Giao hàng" at bounding box center [883, 563] width 53 height 18
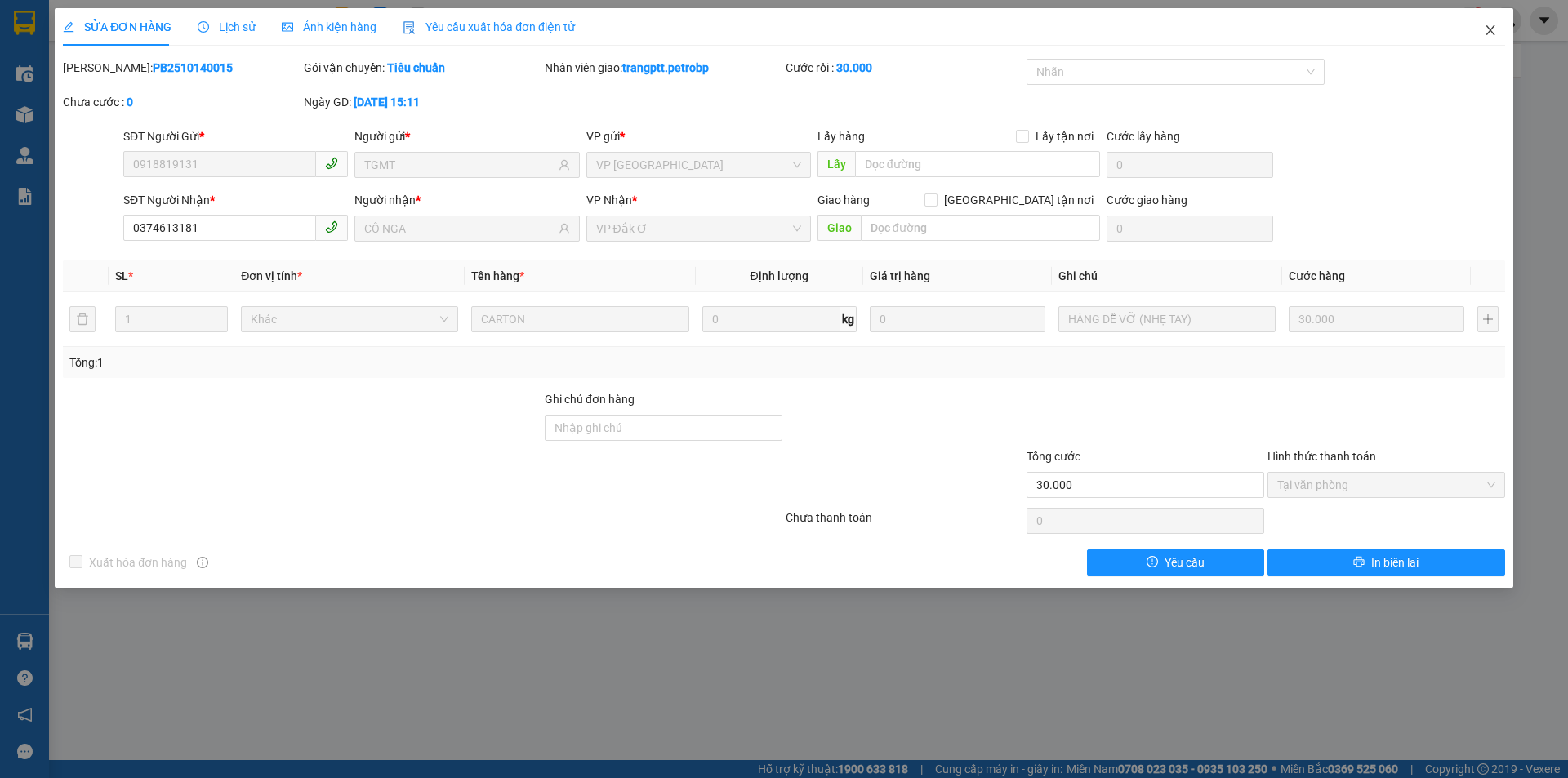
click at [1491, 25] on icon "close" at bounding box center [1491, 31] width 13 height 13
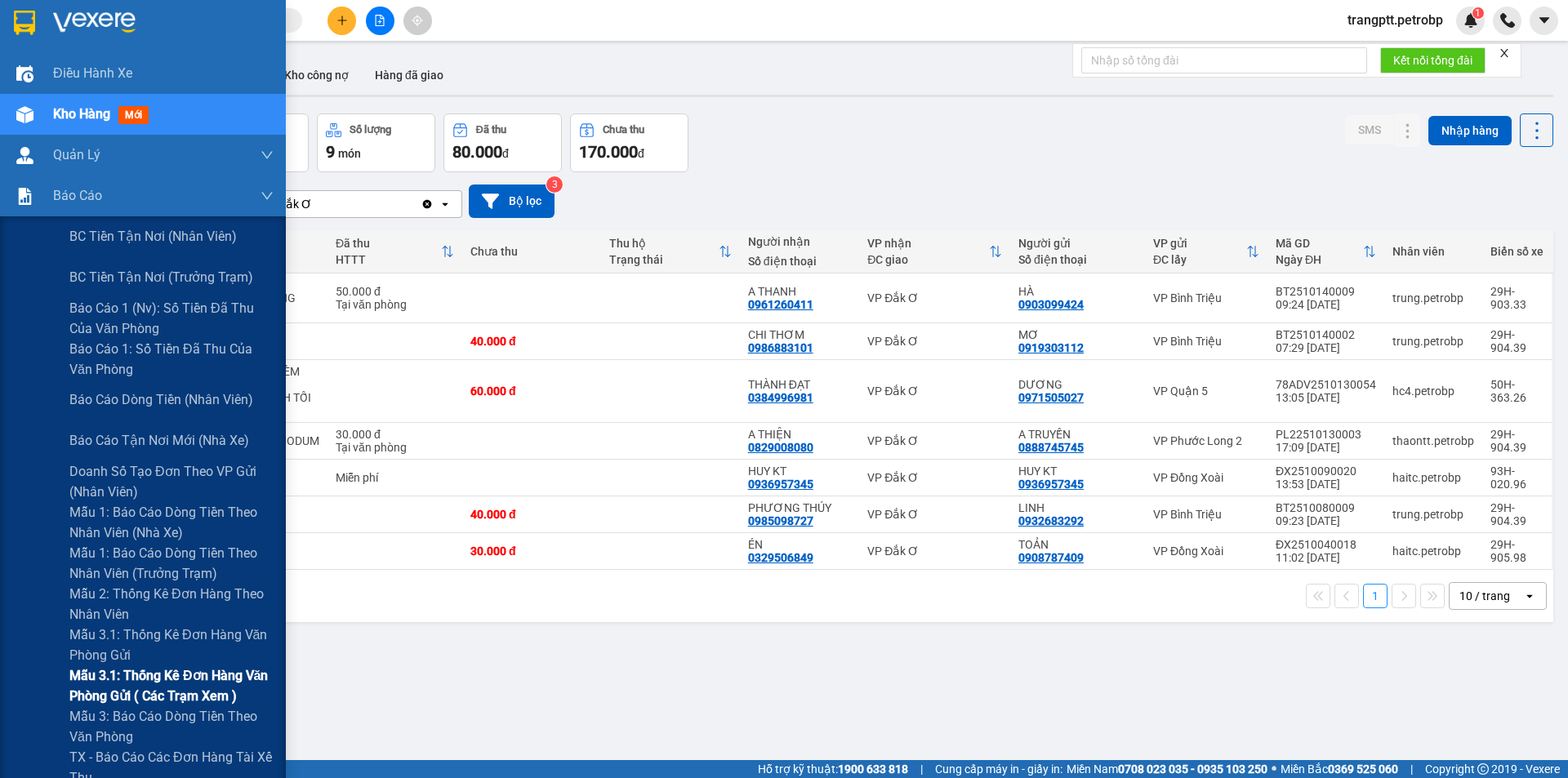
drag, startPoint x: 165, startPoint y: 678, endPoint x: 213, endPoint y: 684, distance: 48.4
click at [167, 678] on span "Mẫu 3.1: Thống kê đơn hàng văn phòng gửi ( các trạm xem )" at bounding box center [171, 686] width 204 height 41
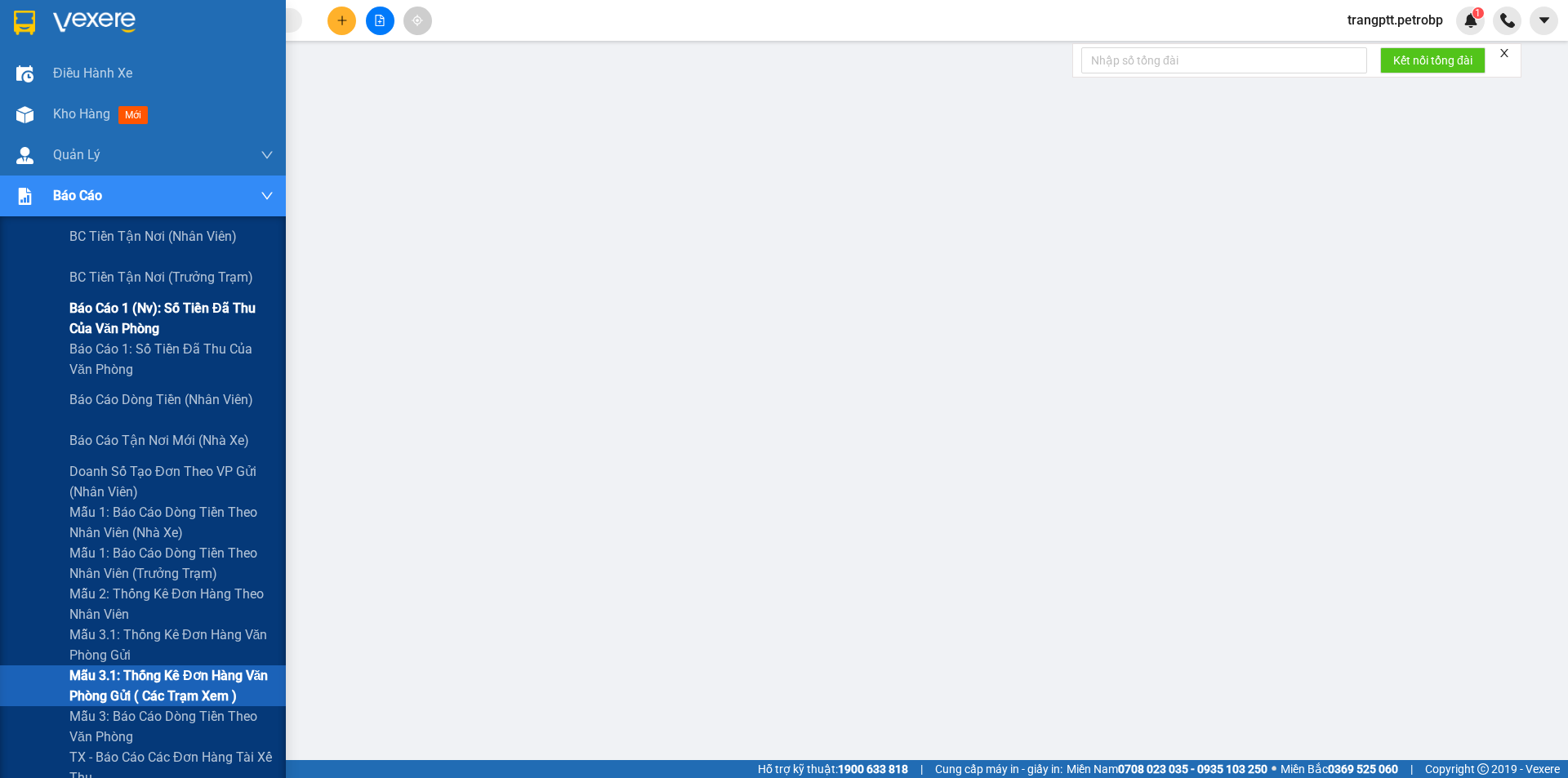
drag, startPoint x: 128, startPoint y: 309, endPoint x: 210, endPoint y: 333, distance: 85.4
click at [129, 309] on span "Báo cáo 1 (nv): Số tiền đã thu của văn phòng" at bounding box center [171, 319] width 204 height 41
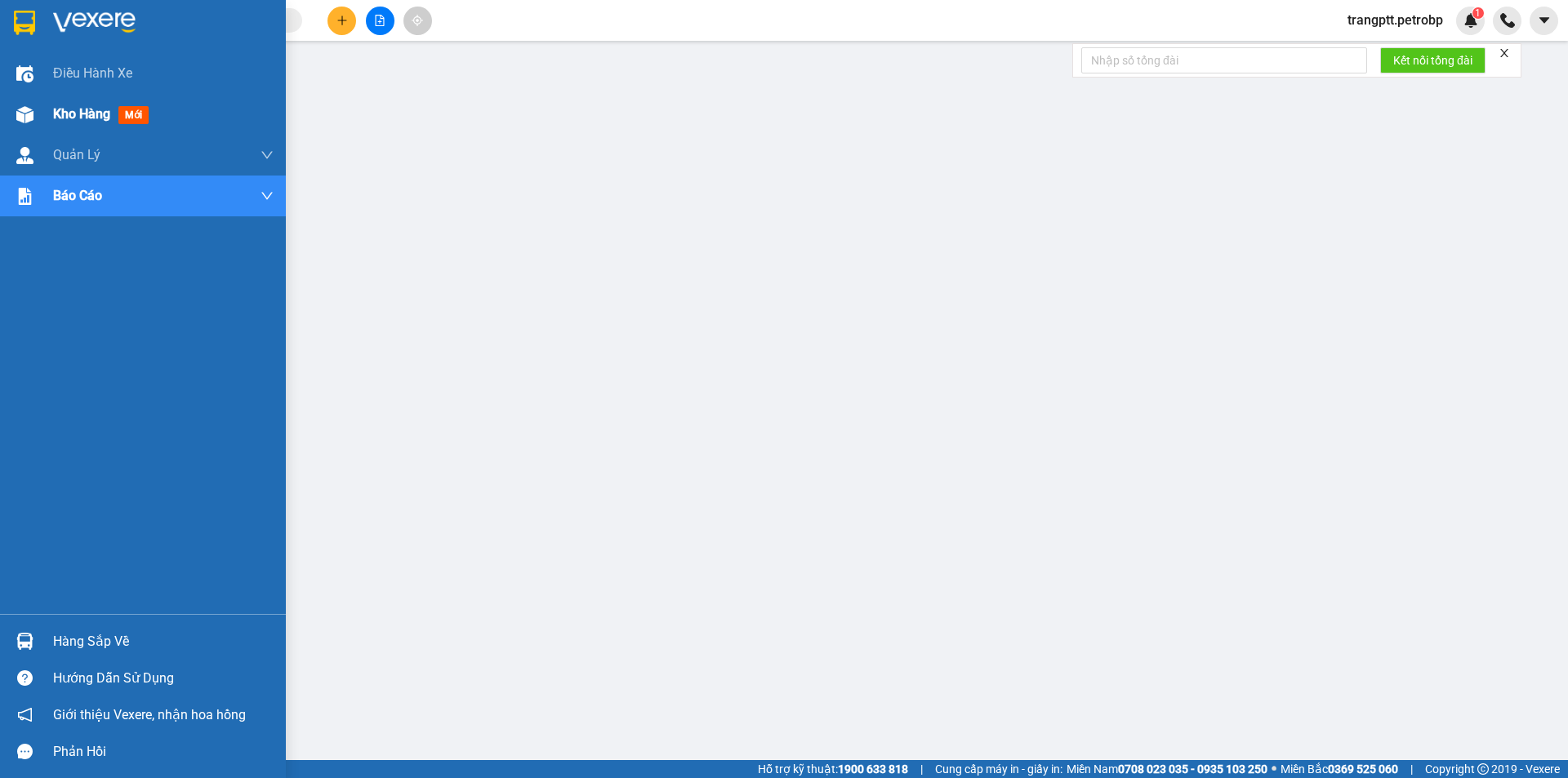
click at [30, 102] on div at bounding box center [25, 115] width 29 height 29
